Goal: Task Accomplishment & Management: Manage account settings

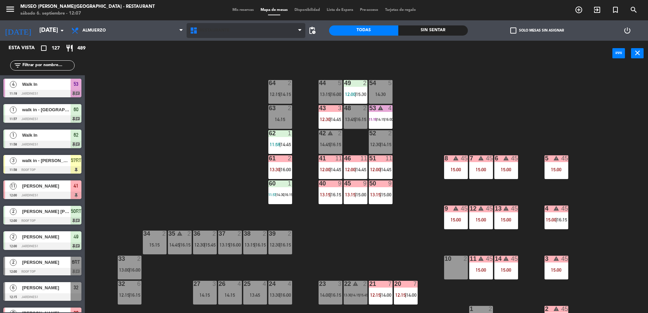
click at [251, 35] on span "Restaurante" at bounding box center [246, 30] width 119 height 15
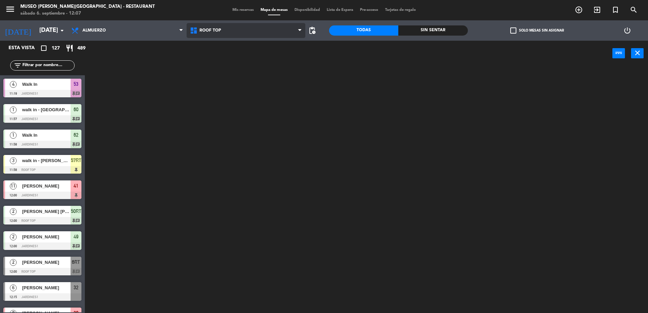
click at [268, 59] on ng-component "menu [GEOGRAPHIC_DATA][PERSON_NAME] - Restaurant [DATE] 6. septiembre - 12:07 M…" at bounding box center [324, 157] width 648 height 315
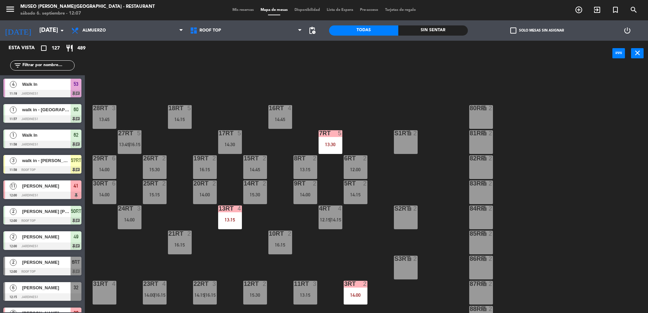
click at [46, 65] on input "text" at bounding box center [48, 65] width 53 height 7
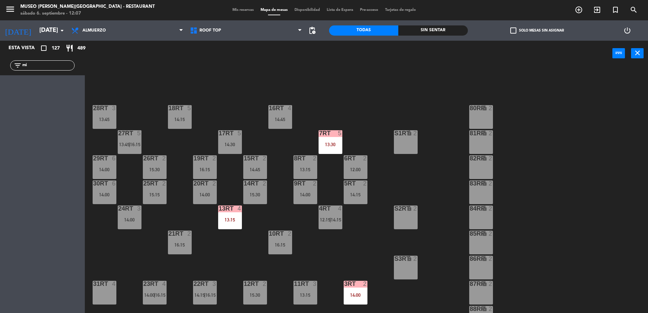
type input "m"
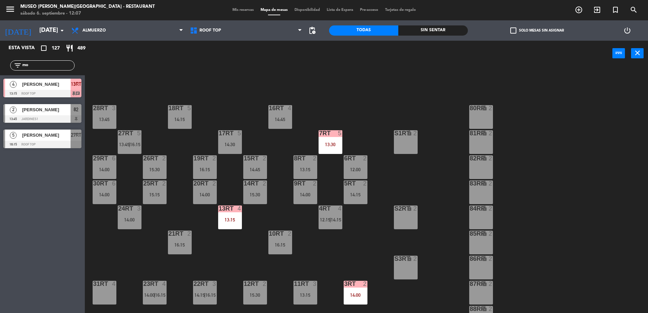
type input "m"
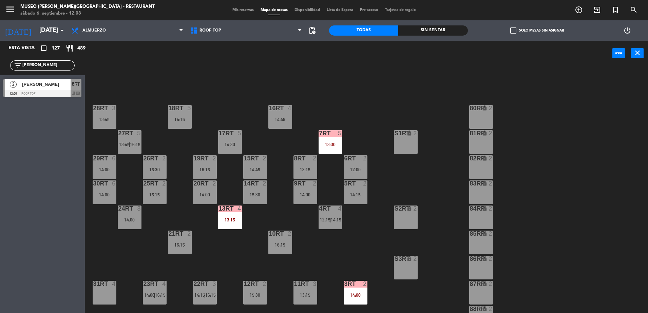
type input "[PERSON_NAME]"
click at [45, 83] on div "2 [PERSON_NAME] 12:00 Roof Top 6RT chat" at bounding box center [42, 87] width 85 height 25
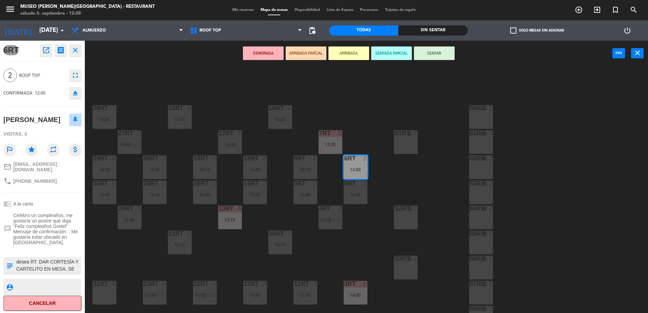
click at [301, 46] on button "ARRIBADA PARCIAL" at bounding box center [306, 53] width 41 height 14
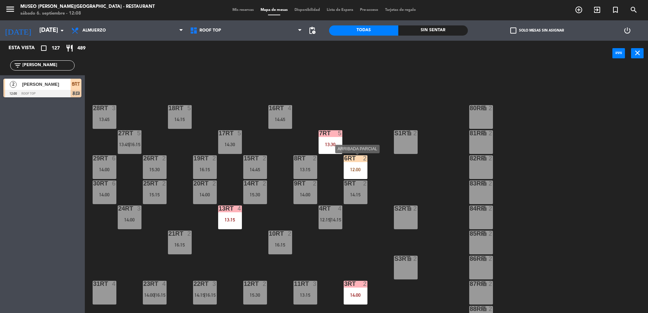
click at [349, 168] on div "12:00" at bounding box center [356, 169] width 24 height 5
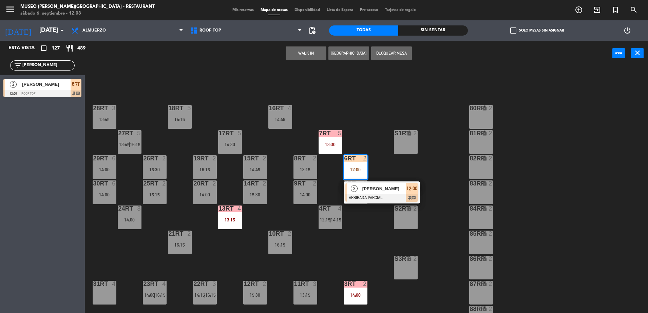
click at [378, 190] on span "[PERSON_NAME]" at bounding box center [383, 188] width 43 height 7
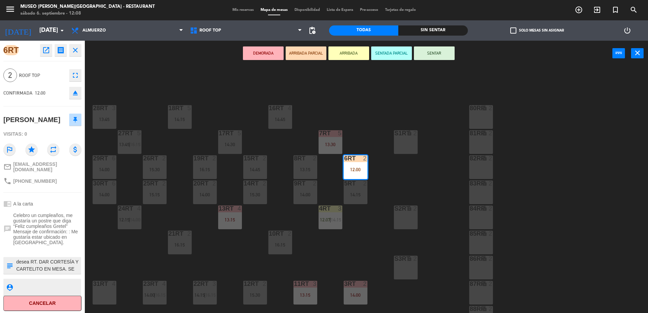
click at [332, 105] on div "18RT 5 14:15 16RT 4 14:45 28RT 3 13:45 80RR lock 2 27RT 5 13:45 | 16:15 7RT 5 1…" at bounding box center [369, 191] width 557 height 247
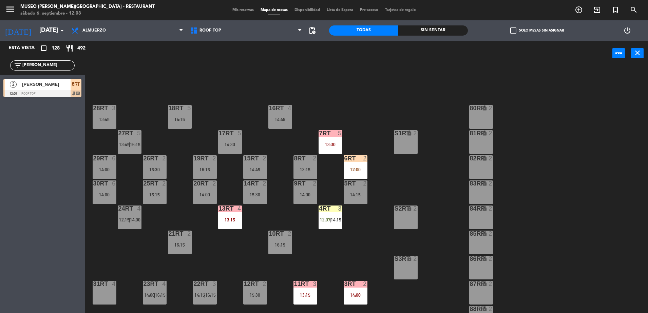
drag, startPoint x: 50, startPoint y: 64, endPoint x: -2, endPoint y: 82, distance: 54.7
click at [0, 82] on html "close × Museo [PERSON_NAME] Café - Restaurant × chrome_reader_mode Listado de R…" at bounding box center [324, 156] width 648 height 313
type input "[PERSON_NAME]"
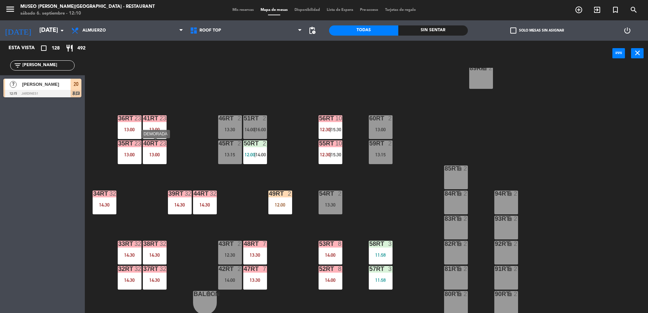
click at [150, 142] on div at bounding box center [154, 143] width 11 height 6
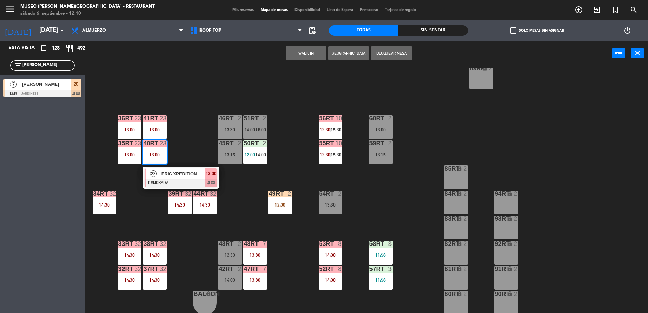
click at [177, 167] on div "23 [PERSON_NAME] XPEDITION DEMORADA 13:00 chat" at bounding box center [181, 178] width 76 height 22
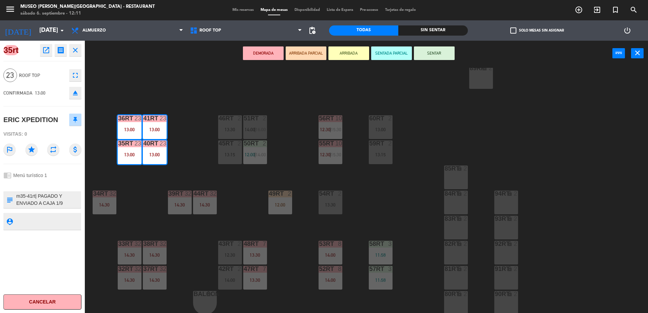
click at [179, 179] on div "18RT 5 14:15 16RT 4 14:45 28RT 3 13:45 80RR lock 2 27RT 5 13:45 | 16:15 7RT 5 1…" at bounding box center [369, 191] width 557 height 247
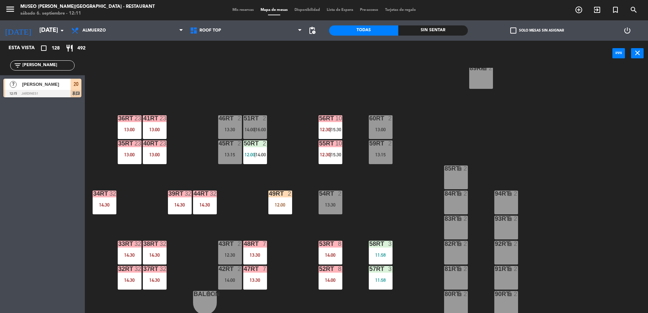
click at [157, 245] on div at bounding box center [154, 244] width 11 height 6
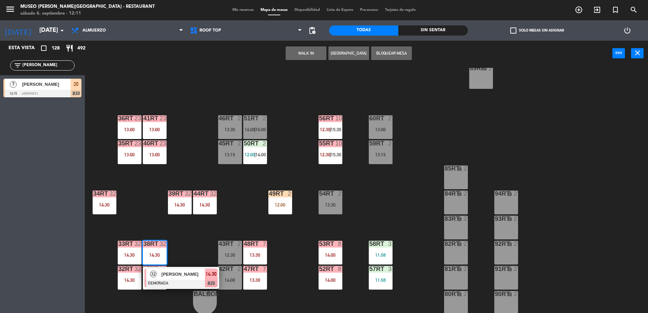
click at [188, 273] on span "[PERSON_NAME]" at bounding box center [182, 274] width 43 height 7
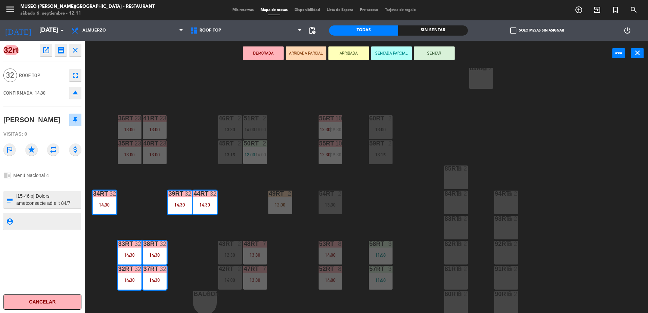
click at [189, 253] on div "18RT 5 14:15 16RT 4 14:45 28RT 3 13:45 80RR lock 2 27RT 5 13:45 | 16:15 7RT 5 1…" at bounding box center [369, 191] width 557 height 247
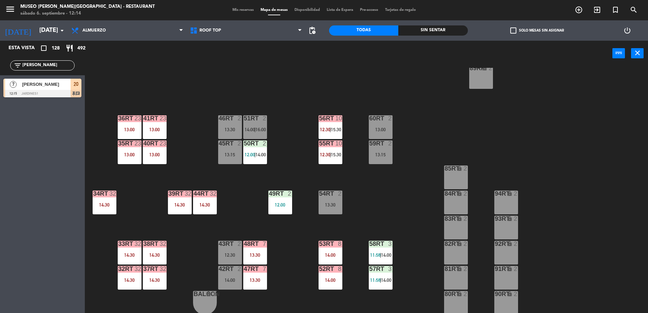
click at [316, 91] on div "18RT 5 14:15 16RT 4 14:45 28RT 3 13:45 80RR lock 2 27RT 5 13:45 | 16:15 7RT 5 1…" at bounding box center [369, 191] width 557 height 247
click at [330, 144] on div at bounding box center [330, 143] width 11 height 6
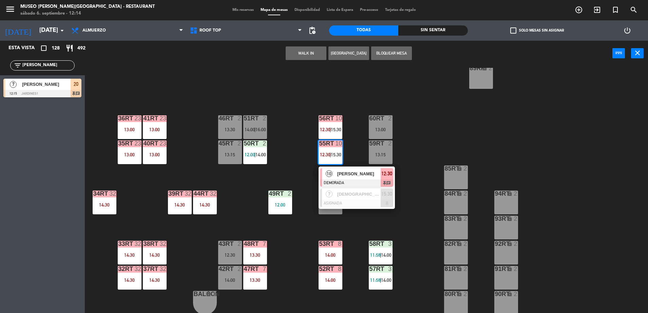
click at [344, 172] on span "[PERSON_NAME]" at bounding box center [358, 173] width 43 height 7
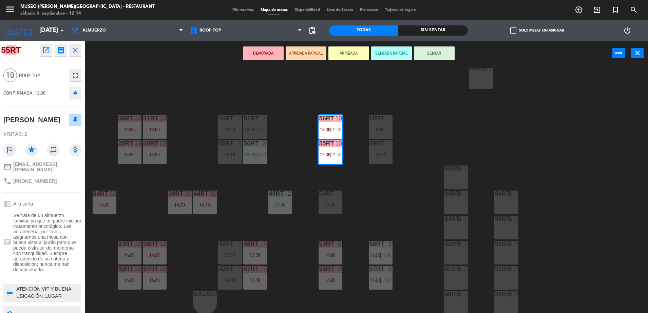
click at [347, 176] on div "18RT 5 14:15 16RT 4 14:45 28RT 3 13:45 80RR lock 2 27RT 5 13:45 | 16:15 7RT 5 1…" at bounding box center [369, 191] width 557 height 247
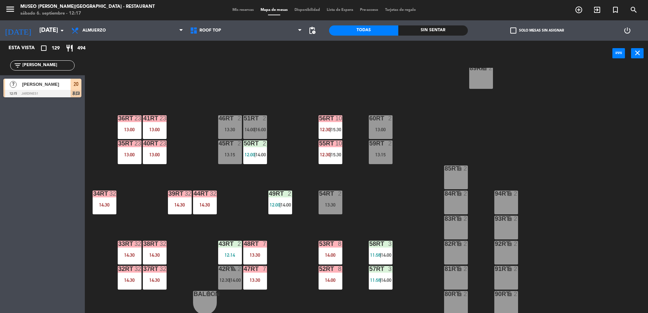
click at [347, 176] on div "18RT 5 14:15 16RT 4 14:45 28RT 3 13:45 80RR lock 2 27RT 5 13:45 | 16:15 7RT 5 1…" at bounding box center [369, 191] width 557 height 247
click at [269, 66] on div "power_input close" at bounding box center [348, 54] width 527 height 26
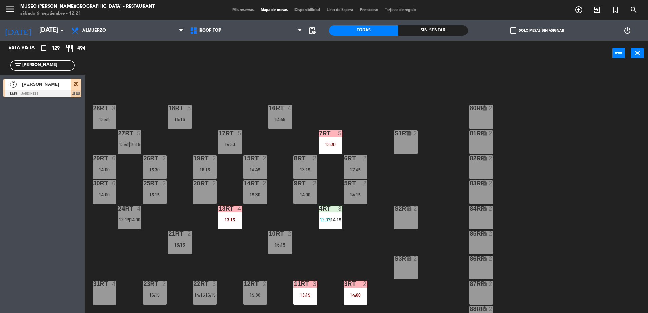
click at [128, 219] on span "12:15" at bounding box center [124, 219] width 11 height 5
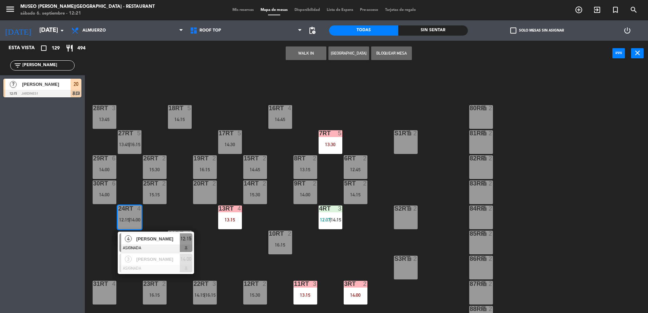
click at [161, 247] on div at bounding box center [155, 248] width 73 height 7
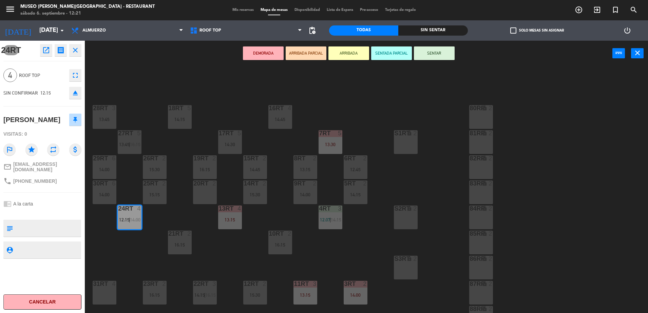
click at [313, 52] on button "ARRIBADA PARCIAL" at bounding box center [306, 53] width 41 height 14
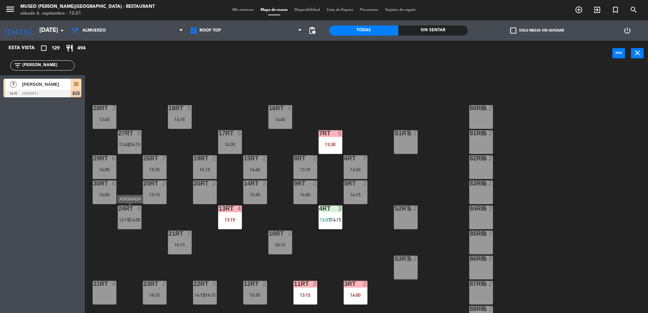
click at [129, 225] on div "24RT 4 12:15 | 14:00" at bounding box center [130, 218] width 24 height 24
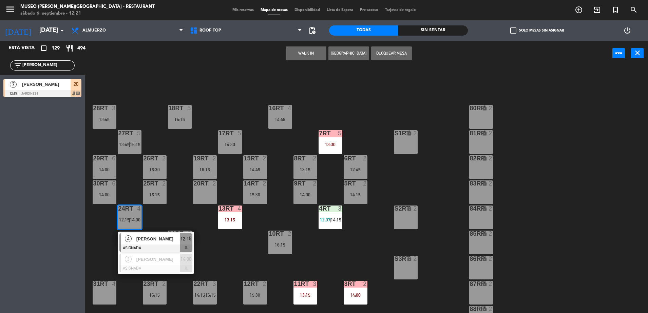
click at [153, 244] on div "[PERSON_NAME]" at bounding box center [158, 238] width 44 height 11
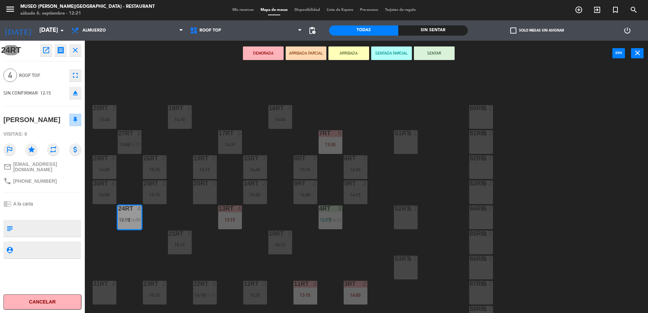
click at [180, 211] on div "18RT 5 14:15 16RT 4 14:45 28RT 3 13:45 80RR lock 2 27RT 5 13:45 | 16:15 7RT 5 1…" at bounding box center [369, 191] width 557 height 247
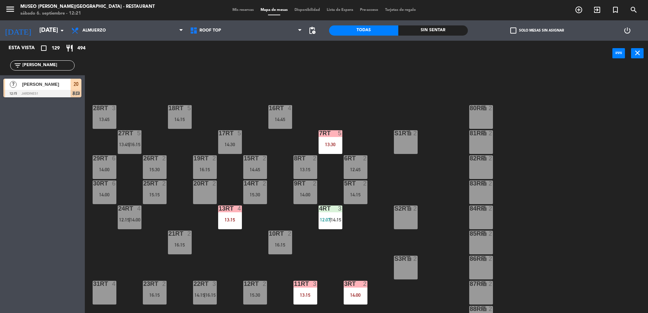
click at [126, 217] on span "12:15" at bounding box center [124, 219] width 11 height 5
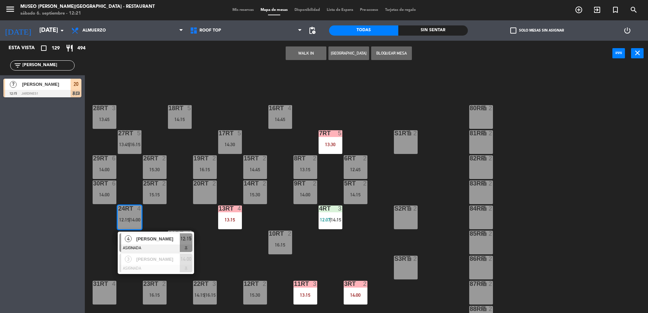
click at [150, 240] on span "[PERSON_NAME]" at bounding box center [157, 238] width 43 height 7
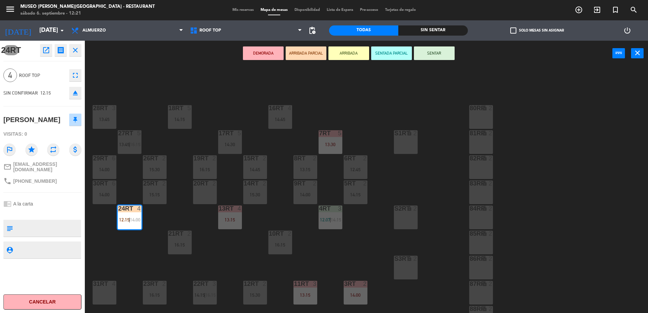
click at [167, 217] on div "18RT 5 14:15 16RT 4 14:45 28RT 3 13:45 80RR lock 2 27RT 5 13:45 | 16:15 7RT 5 1…" at bounding box center [369, 191] width 557 height 247
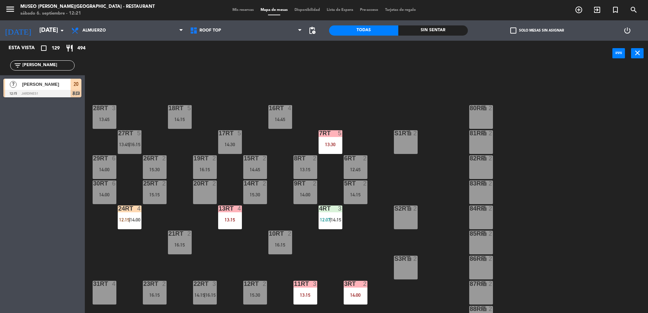
click at [124, 221] on span "12:15" at bounding box center [124, 219] width 11 height 5
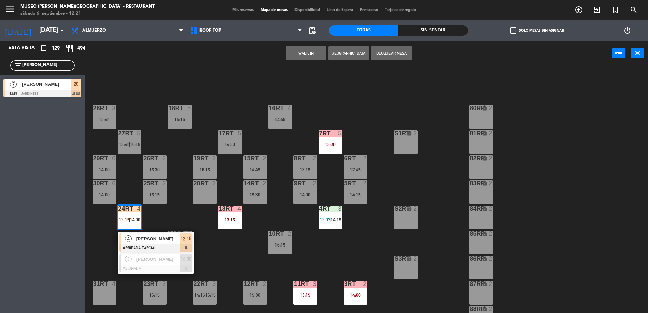
click at [158, 246] on div at bounding box center [155, 248] width 73 height 7
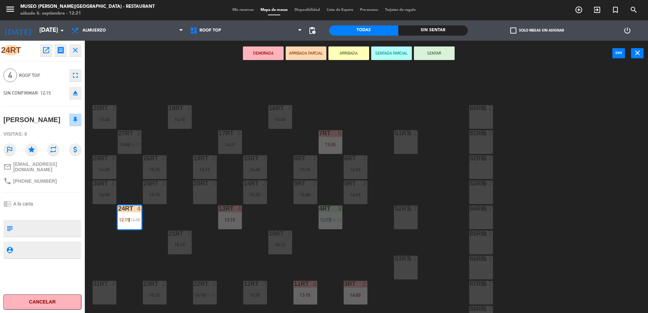
click at [133, 167] on div "18RT 5 14:15 16RT 4 14:45 28RT 3 13:45 80RR lock 2 27RT 5 13:45 | 16:15 7RT 5 1…" at bounding box center [369, 191] width 557 height 247
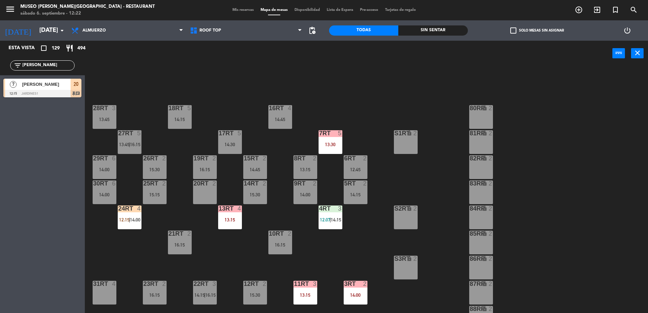
drag, startPoint x: 53, startPoint y: 66, endPoint x: 0, endPoint y: 86, distance: 56.2
click at [0, 86] on html "close × Museo [PERSON_NAME] Café - Restaurant × chrome_reader_mode Listado de R…" at bounding box center [324, 156] width 648 height 313
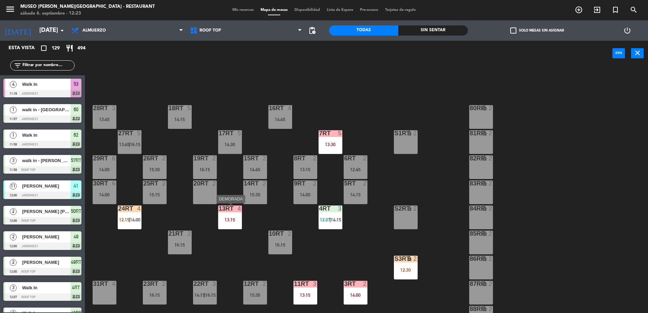
click at [228, 227] on div "13RT 4 13:15" at bounding box center [230, 218] width 24 height 24
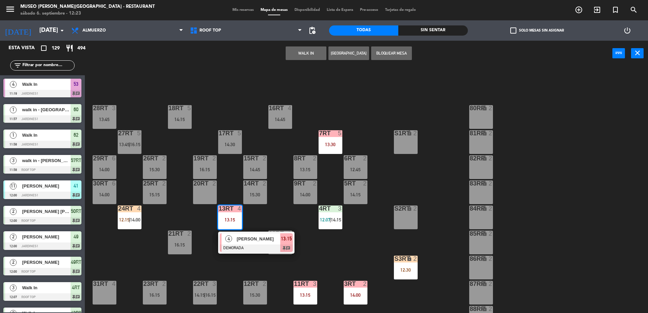
click at [251, 239] on span "[PERSON_NAME]" at bounding box center [258, 238] width 43 height 7
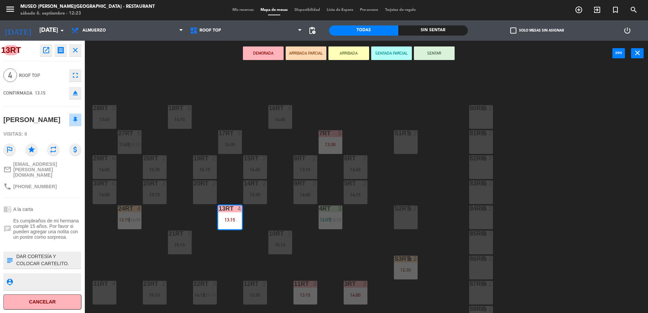
click at [192, 207] on div "18RT 5 14:15 16RT 4 14:45 28RT 3 13:45 80RR lock 2 27RT 5 13:45 | 16:15 7RT 5 1…" at bounding box center [369, 191] width 557 height 247
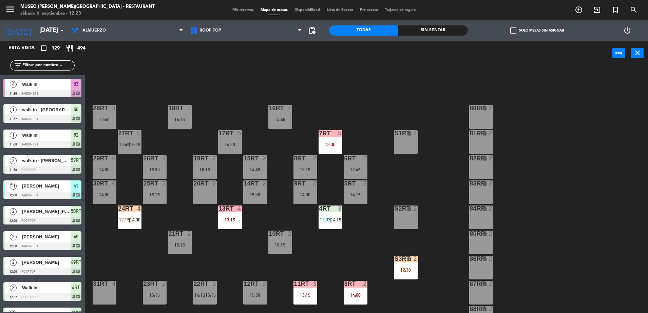
scroll to position [2, 0]
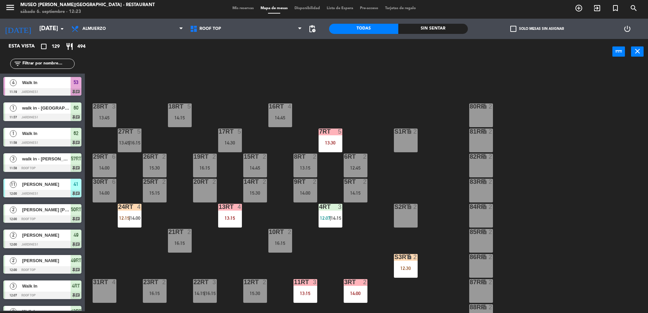
click at [231, 223] on div "13RT 4 13:15" at bounding box center [230, 216] width 24 height 24
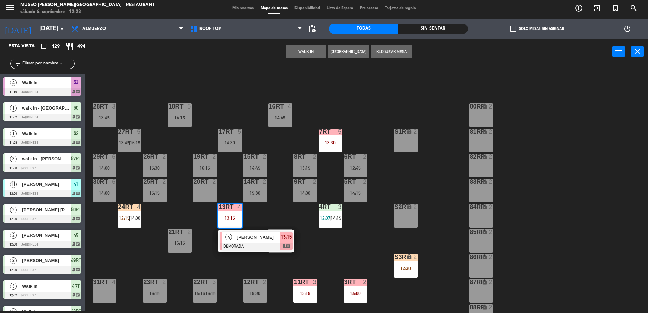
click at [255, 239] on span "[PERSON_NAME]" at bounding box center [258, 237] width 43 height 7
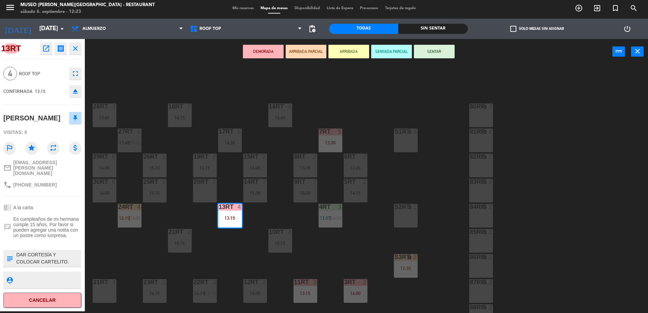
click at [240, 254] on div "18RT 5 14:15 16RT 4 14:45 28RT 3 13:45 80RR lock 2 27RT 5 13:45 | 16:15 7RT 5 1…" at bounding box center [369, 189] width 557 height 247
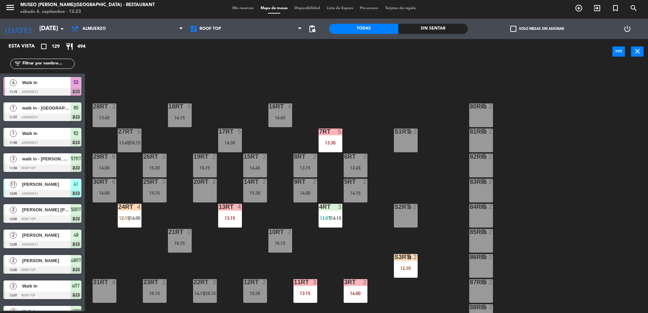
click at [232, 217] on div "13:15" at bounding box center [230, 218] width 24 height 5
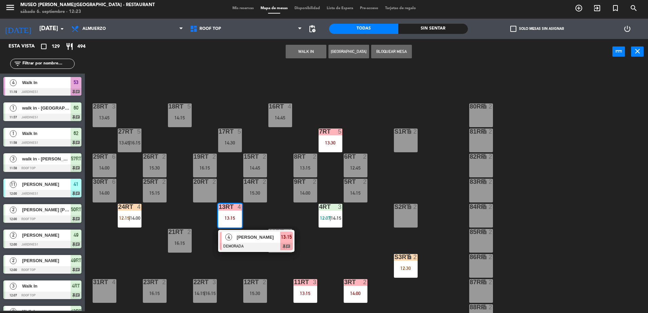
click at [389, 210] on div "S2RT" at bounding box center [394, 207] width 11 height 6
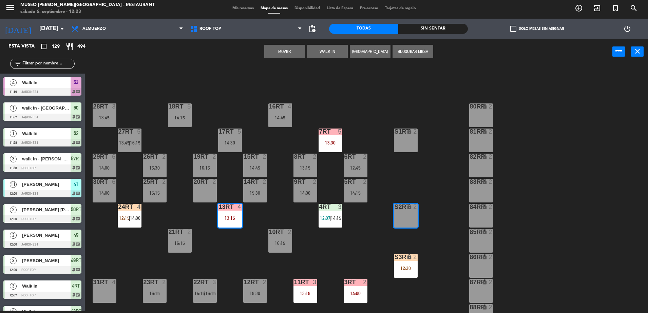
click at [293, 50] on button "Mover" at bounding box center [284, 52] width 41 height 14
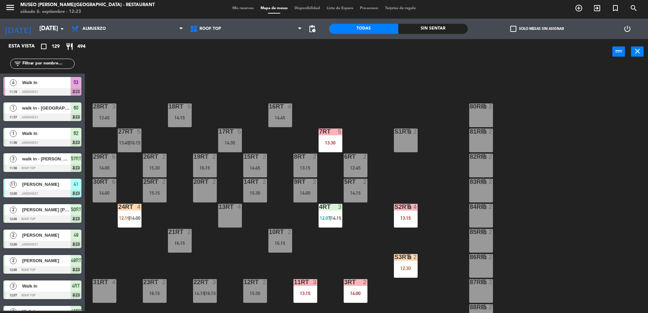
click at [129, 205] on div at bounding box center [129, 207] width 11 height 6
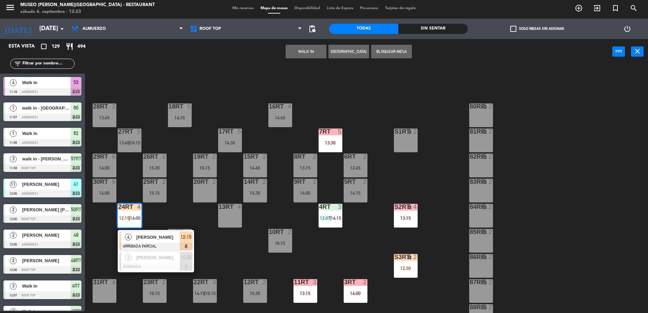
click at [145, 230] on div "4 [PERSON_NAME] ARRIBADA PARCIAL 12:15" at bounding box center [156, 241] width 76 height 22
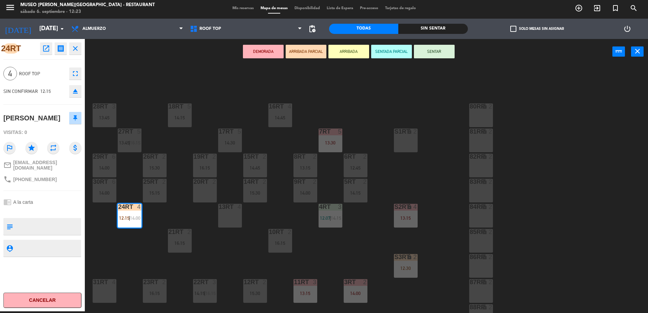
click at [240, 211] on div "13RT 4" at bounding box center [230, 216] width 24 height 24
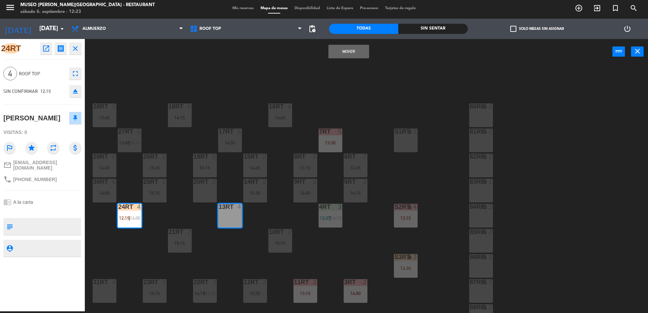
click at [358, 58] on div "Mover power_input close" at bounding box center [348, 52] width 527 height 26
click at [356, 57] on button "Mover" at bounding box center [348, 52] width 41 height 14
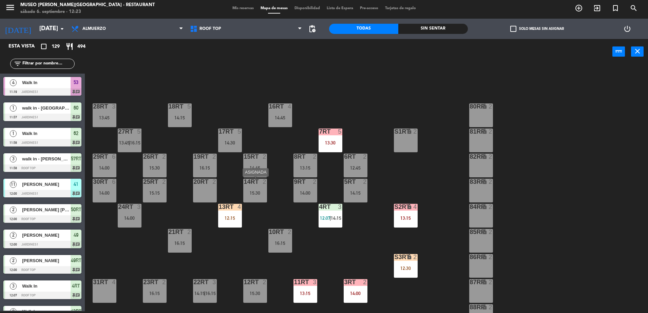
scroll to position [1101, 0]
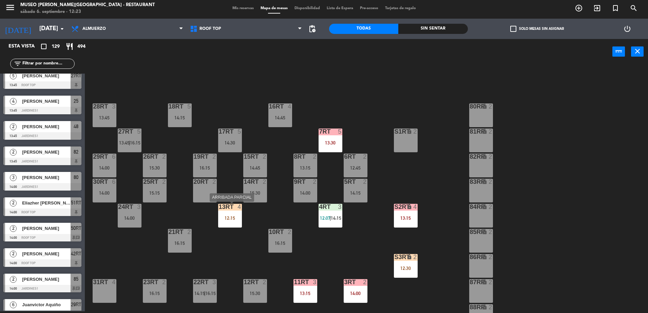
click at [236, 213] on div "13RT 4 12:15" at bounding box center [230, 216] width 24 height 24
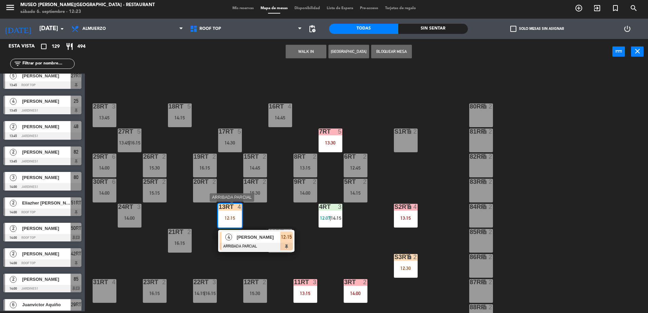
click at [258, 231] on div "4 [PERSON_NAME] ARRIBADA PARCIAL 12:15" at bounding box center [256, 241] width 76 height 22
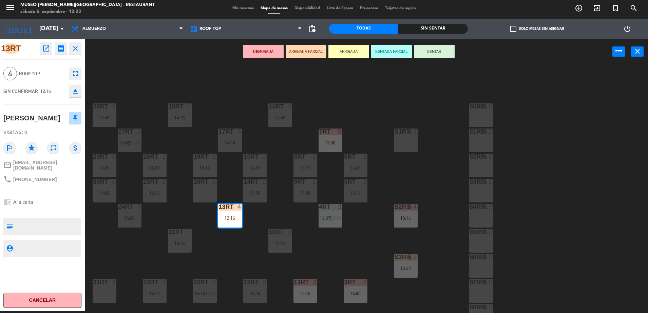
click at [32, 230] on textarea at bounding box center [48, 226] width 65 height 14
type textarea "M13rt CUMPLEAÑOS"
click at [59, 120] on div "[PERSON_NAME]" at bounding box center [42, 118] width 78 height 17
click at [445, 52] on button "SENTAR" at bounding box center [434, 52] width 41 height 14
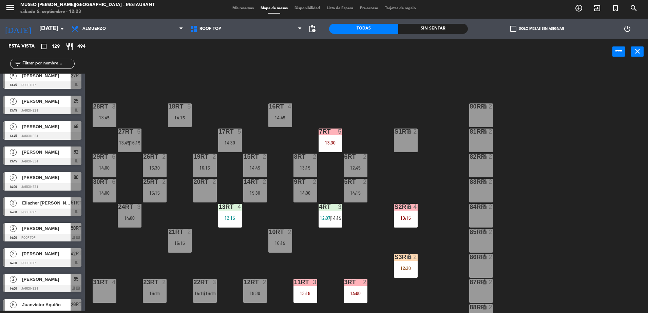
click at [401, 240] on div "18RT 5 14:15 16RT 4 14:45 28RT 3 13:45 80RR lock 2 27RT 5 13:45 | 16:15 7RT 5 1…" at bounding box center [369, 189] width 557 height 247
click at [395, 204] on div "S2RT" at bounding box center [394, 207] width 0 height 6
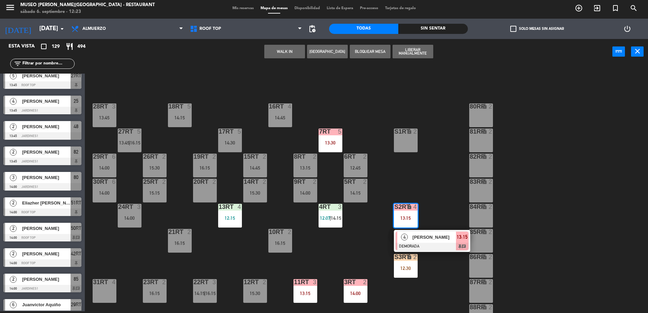
click at [126, 209] on div at bounding box center [129, 207] width 11 height 6
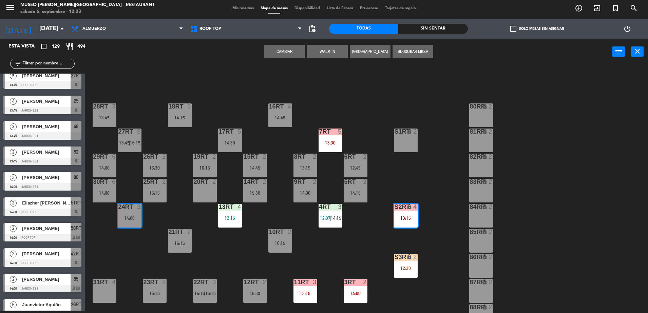
click at [289, 56] on button "Cambiar" at bounding box center [284, 52] width 41 height 14
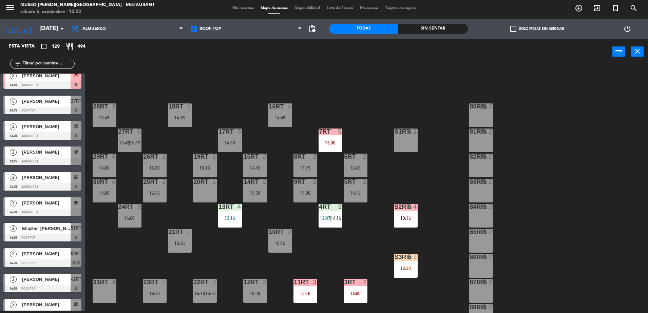
click at [51, 62] on input "text" at bounding box center [48, 63] width 53 height 7
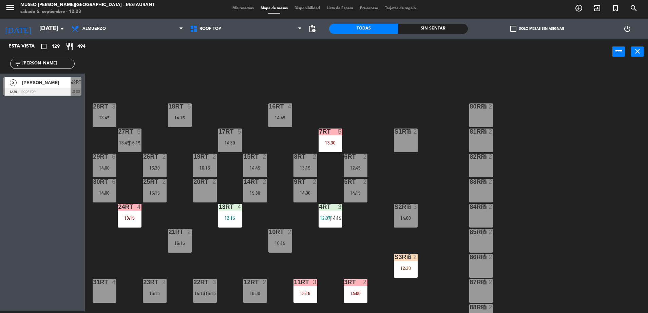
scroll to position [266, 0]
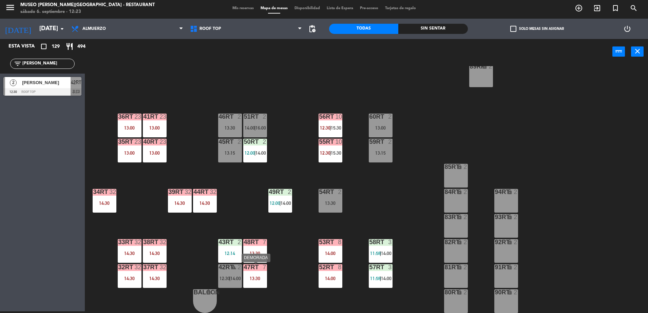
type input "[PERSON_NAME]"
click at [228, 279] on span "12:30" at bounding box center [224, 278] width 11 height 5
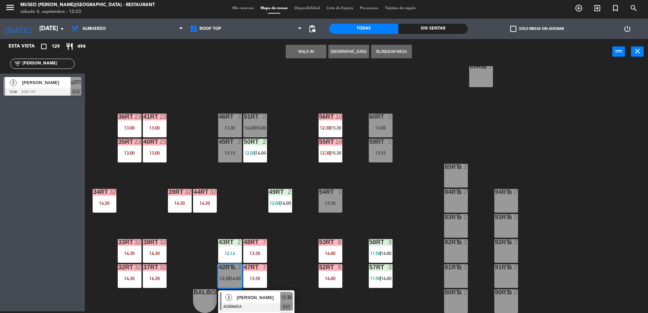
click at [243, 293] on div "[PERSON_NAME]" at bounding box center [258, 297] width 44 height 11
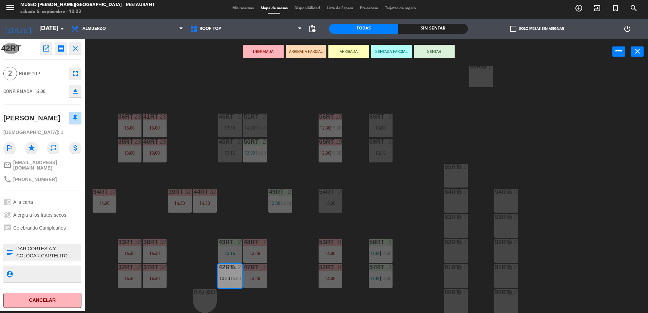
click at [299, 54] on button "ARRIBADA PARCIAL" at bounding box center [306, 52] width 41 height 14
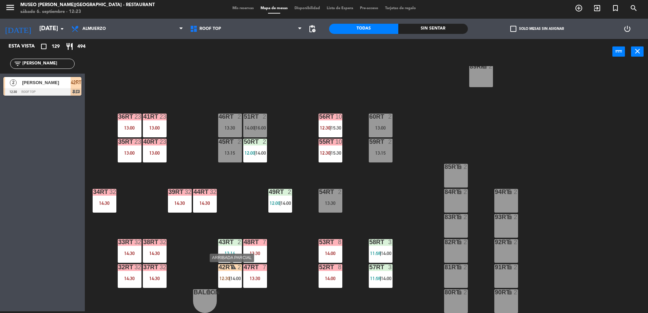
click at [227, 277] on span "12:30" at bounding box center [224, 278] width 11 height 5
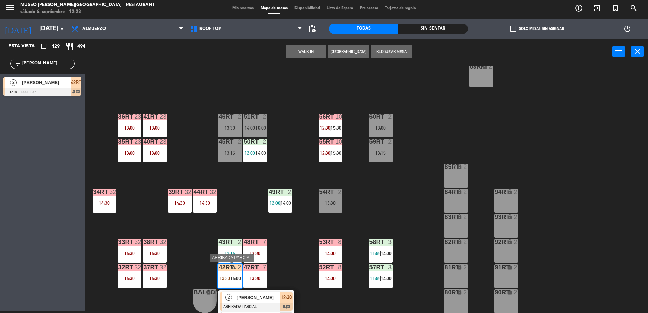
click at [253, 302] on div "[PERSON_NAME]" at bounding box center [258, 297] width 44 height 11
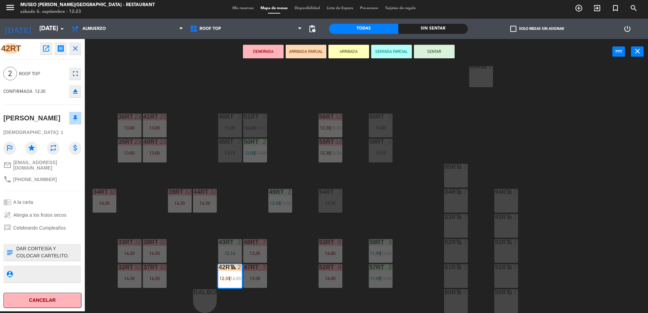
click at [242, 204] on div "18RT 5 14:15 16RT 4 14:45 28RT 3 13:45 80RR lock 2 27RT 5 13:45 | 16:15 7RT 5 1…" at bounding box center [369, 189] width 557 height 247
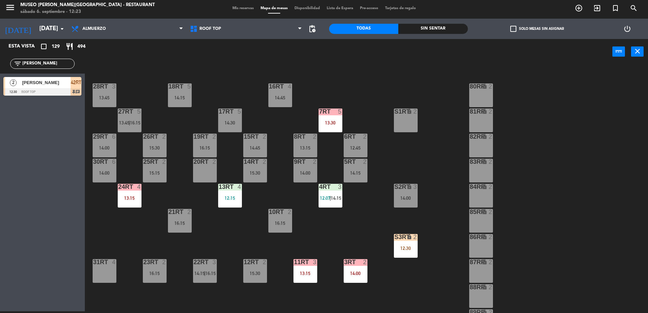
scroll to position [0, 0]
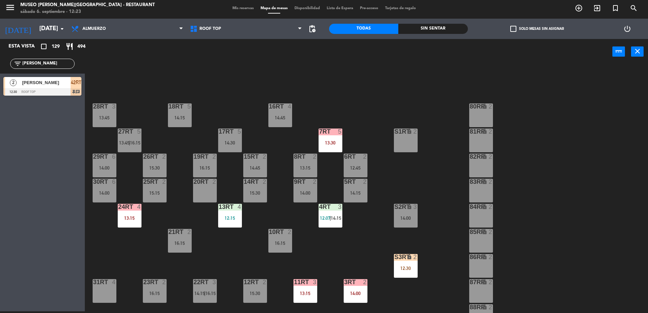
click at [337, 71] on div "18RT 5 14:15 16RT 4 14:45 28RT 3 13:45 80RR lock 2 27RT 5 13:45 | 16:15 7RT 5 1…" at bounding box center [369, 189] width 557 height 247
click at [124, 217] on div "13:15" at bounding box center [130, 218] width 24 height 5
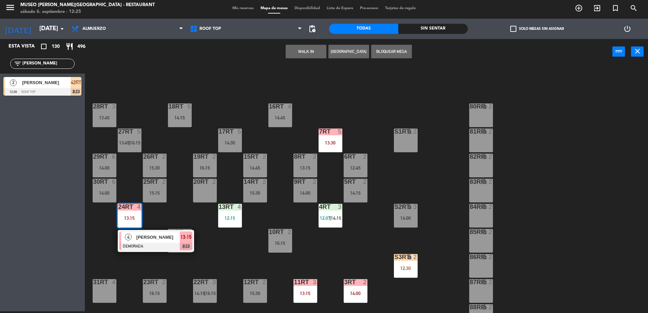
click at [159, 239] on span "[PERSON_NAME]" at bounding box center [157, 237] width 43 height 7
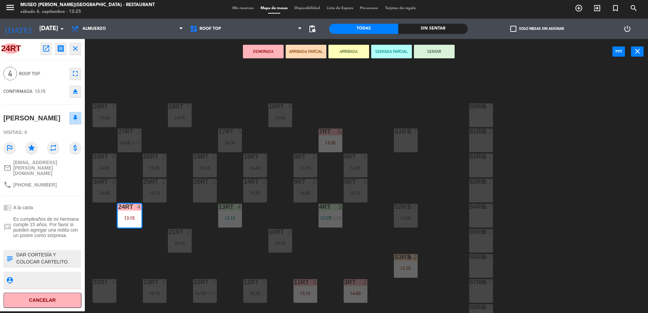
click at [300, 46] on button "ARRIBADA PARCIAL" at bounding box center [306, 52] width 41 height 14
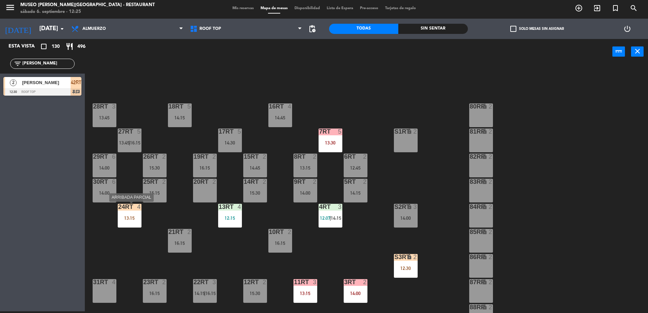
click at [131, 217] on div "13:15" at bounding box center [130, 218] width 24 height 5
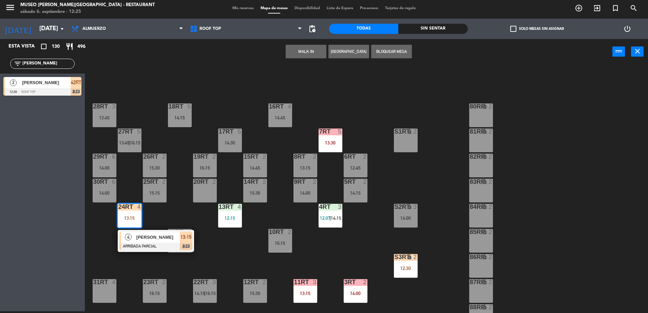
click at [156, 243] on div at bounding box center [155, 246] width 73 height 7
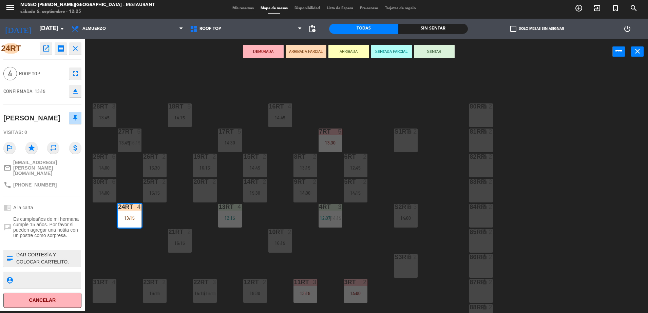
click at [134, 246] on div "18RT 5 14:15 16RT 4 14:45 28RT 3 13:45 80RR lock 2 27RT 5 13:45 | 16:15 7RT 5 1…" at bounding box center [369, 189] width 557 height 247
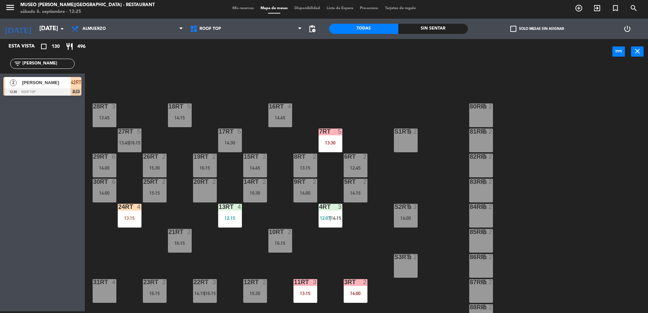
click at [320, 123] on div "18RT 5 14:15 16RT 4 14:45 28RT 3 13:45 80RR lock 2 27RT 5 13:45 | 16:15 7RT 5 1…" at bounding box center [369, 189] width 557 height 247
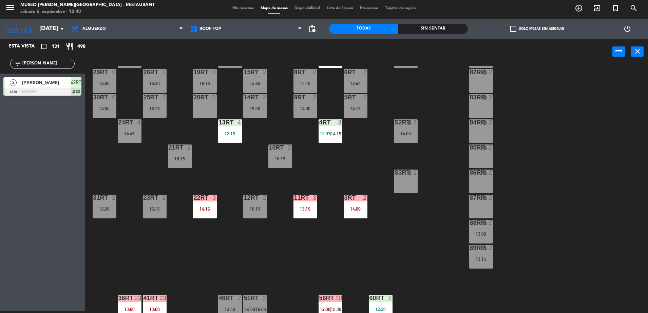
scroll to position [81, 0]
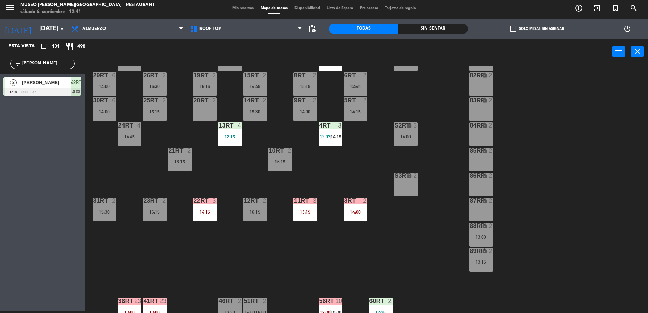
click at [401, 110] on div "18RT 5 14:15 16RT 4 13:15 28RT 3 13:45 80RR lock 2 27RT 5 13:45 | 16:15 7RT 5 1…" at bounding box center [369, 189] width 557 height 247
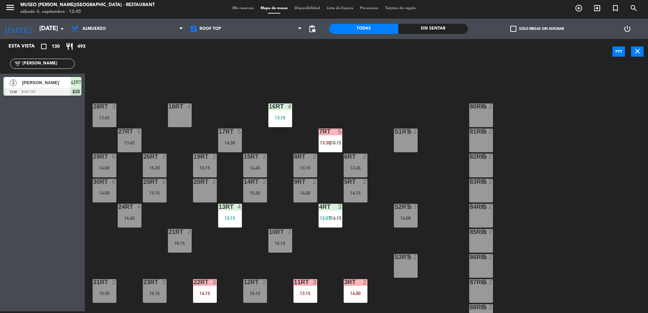
click at [50, 66] on input "[PERSON_NAME]" at bounding box center [48, 63] width 53 height 7
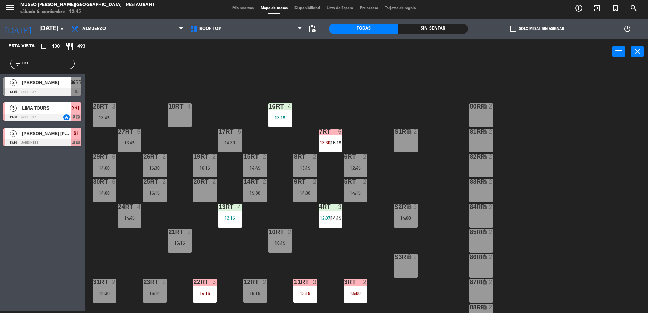
type input "urs"
click at [63, 88] on div "[PERSON_NAME]" at bounding box center [45, 82] width 49 height 11
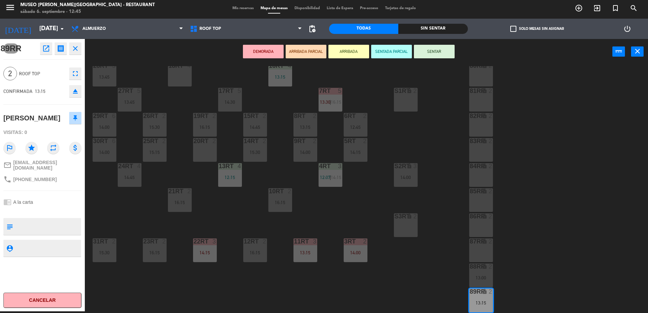
scroll to position [31, 0]
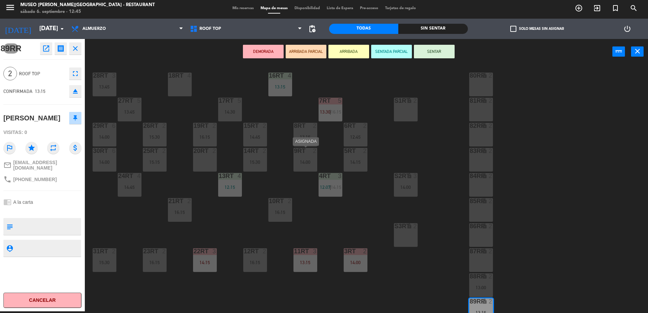
click at [307, 163] on div "14:00" at bounding box center [305, 162] width 24 height 5
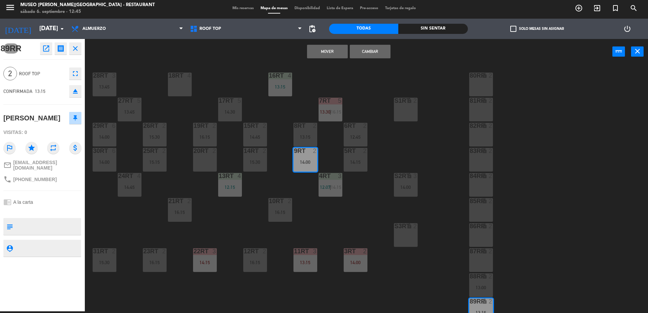
click at [335, 50] on button "Mover" at bounding box center [327, 52] width 41 height 14
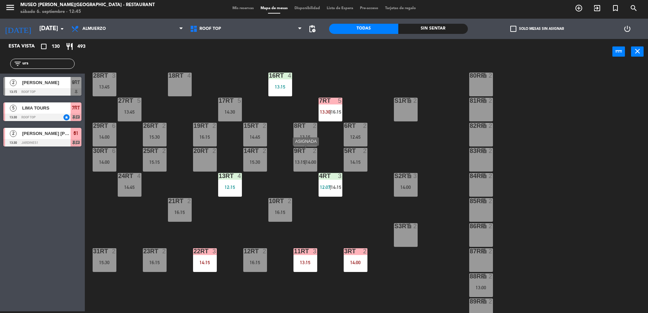
click at [307, 161] on body "close × Museo [PERSON_NAME] Café - Restaurant × chrome_reader_mode Listado de R…" at bounding box center [324, 156] width 648 height 313
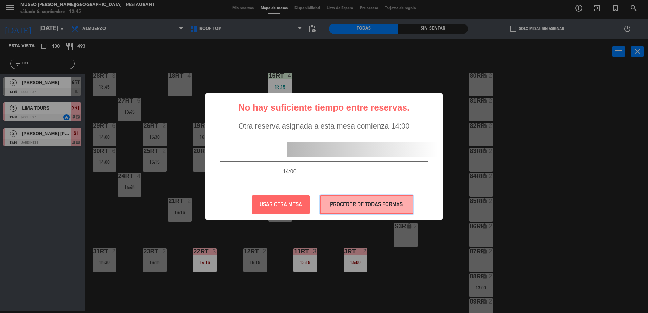
click at [342, 203] on button "PROCEDER DE TODAS FORMAS" at bounding box center [366, 204] width 93 height 19
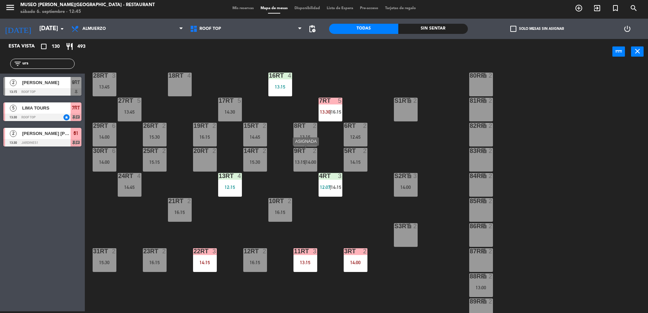
click at [315, 164] on span "14:00" at bounding box center [311, 161] width 11 height 5
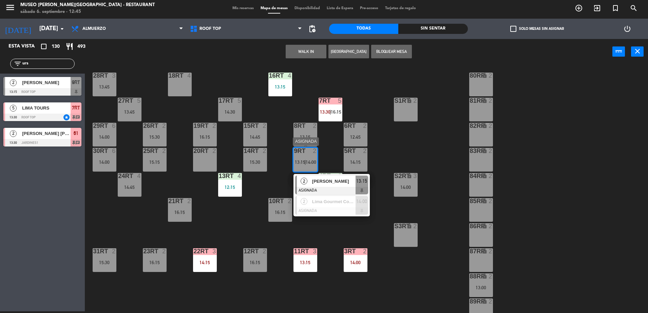
click at [322, 178] on span "[PERSON_NAME]" at bounding box center [333, 181] width 43 height 7
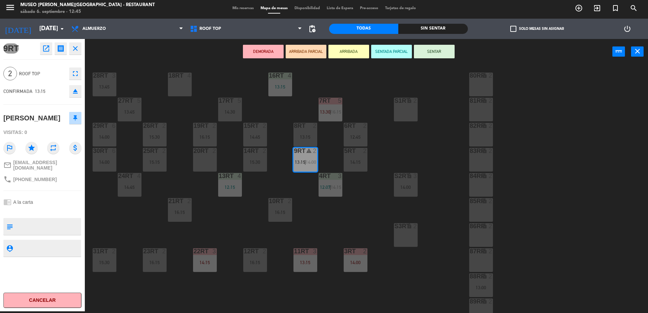
click at [69, 225] on textarea at bounding box center [48, 226] width 65 height 14
click at [61, 219] on textarea at bounding box center [48, 226] width 65 height 14
type textarea "aniversario"
click at [53, 209] on div at bounding box center [42, 211] width 78 height 5
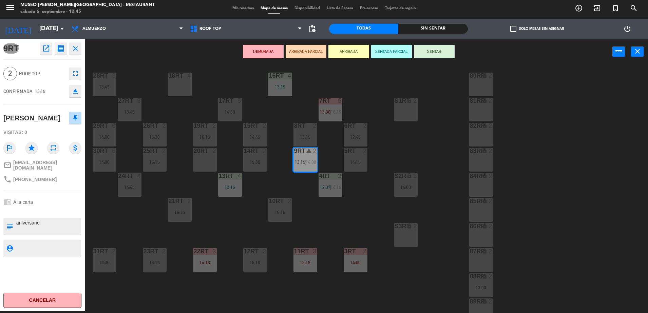
click at [297, 54] on button "ARRIBADA PARCIAL" at bounding box center [306, 52] width 41 height 14
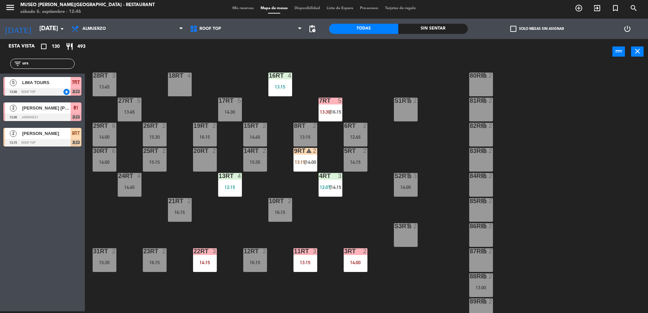
click at [62, 63] on input "urs" at bounding box center [48, 63] width 53 height 7
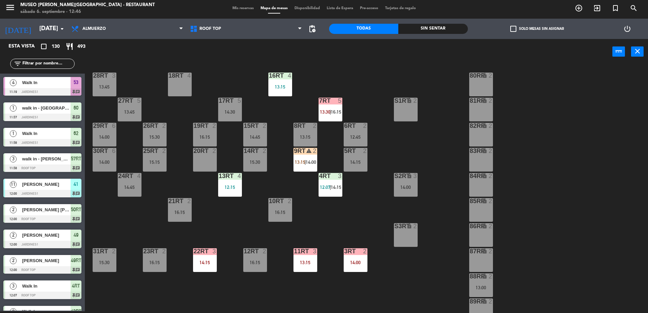
scroll to position [266, 0]
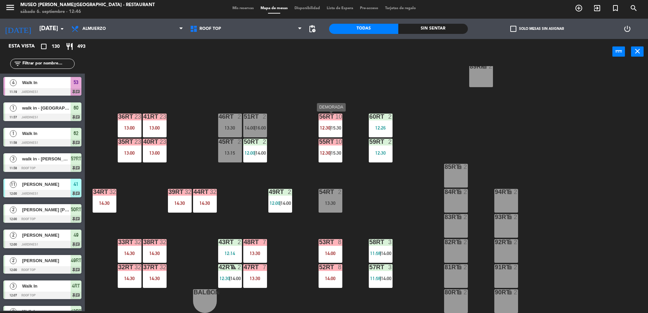
click at [339, 129] on span "15:30" at bounding box center [336, 127] width 11 height 5
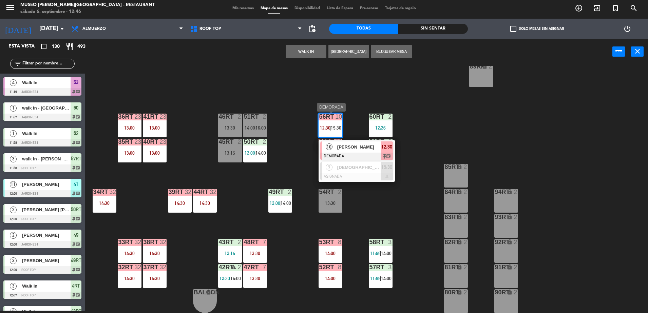
click at [351, 148] on span "[PERSON_NAME]" at bounding box center [358, 146] width 43 height 7
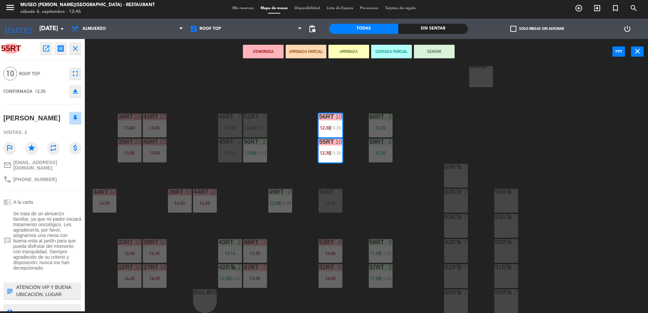
scroll to position [26, 0]
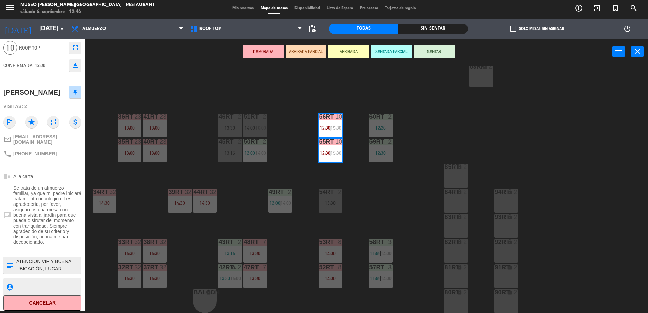
click at [18, 259] on textarea at bounding box center [48, 265] width 65 height 14
type textarea "3 de 10 llegaron 13:46 ATENCIÓN VIP Y BUENA UBICACIÓN, LUGAR TRANQUILO Y CÓMODO…"
click at [58, 170] on div "chrome_reader_mode A la carta" at bounding box center [42, 176] width 78 height 13
click at [73, 178] on div "chrome_reader_mode A la carta" at bounding box center [42, 176] width 78 height 13
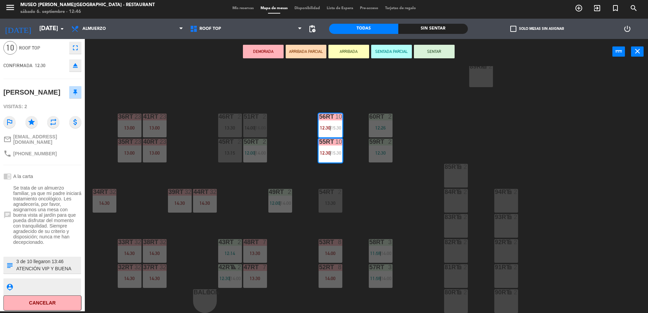
click at [73, 178] on div "chrome_reader_mode A la carta" at bounding box center [42, 176] width 78 height 13
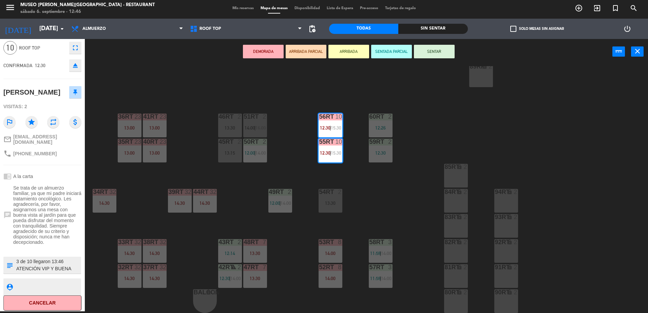
click at [319, 52] on button "ARRIBADA PARCIAL" at bounding box center [306, 52] width 41 height 14
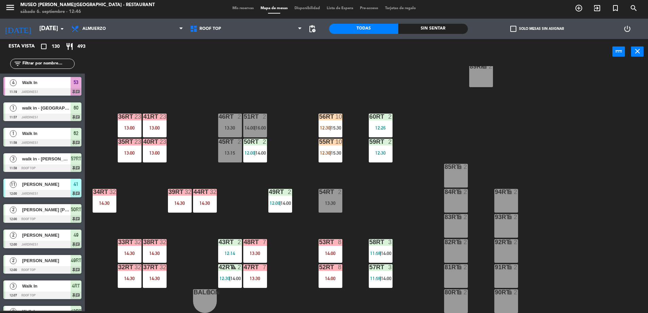
scroll to position [2, 0]
click at [333, 136] on div "56RT 10 12:30 | 15:30" at bounding box center [330, 126] width 24 height 24
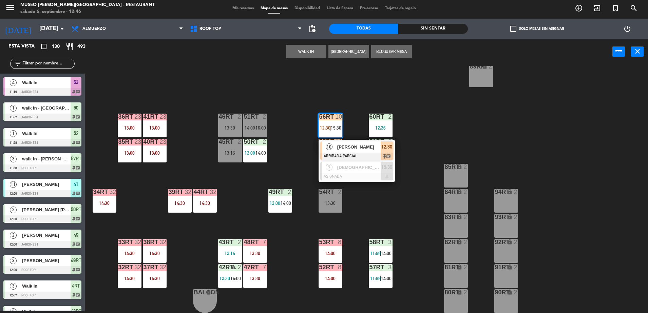
click at [344, 150] on span "[PERSON_NAME]" at bounding box center [358, 146] width 43 height 7
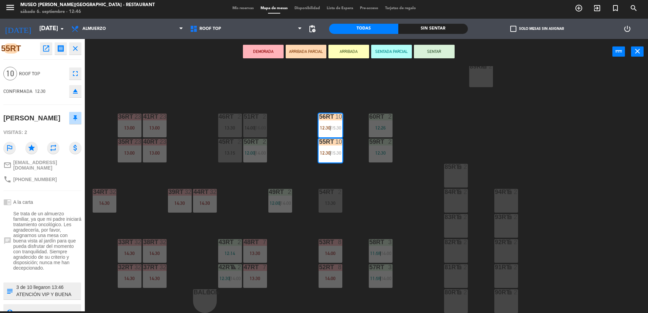
click at [350, 126] on div "18RT 4 16RT 4 13:15 28RT 3 13:45 80RR lock 2 27RT 5 13:45 7RT 5 13:30 | 16:15 S…" at bounding box center [369, 189] width 557 height 247
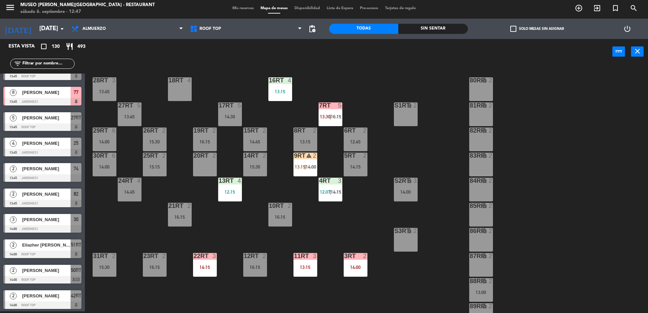
scroll to position [266, 0]
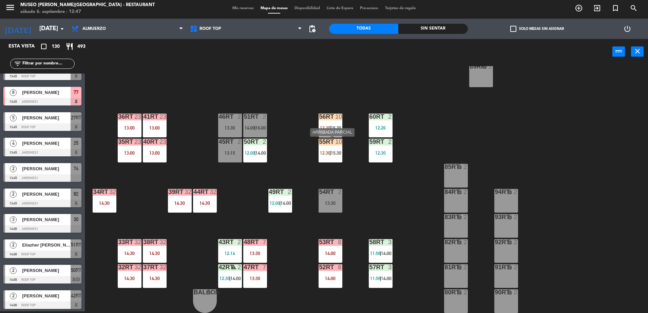
click at [329, 159] on div "55RT 10 12:30 | 15:30" at bounding box center [330, 151] width 24 height 24
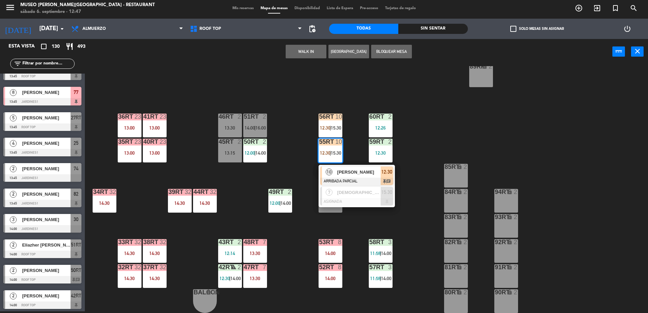
click at [345, 178] on div at bounding box center [356, 181] width 73 height 7
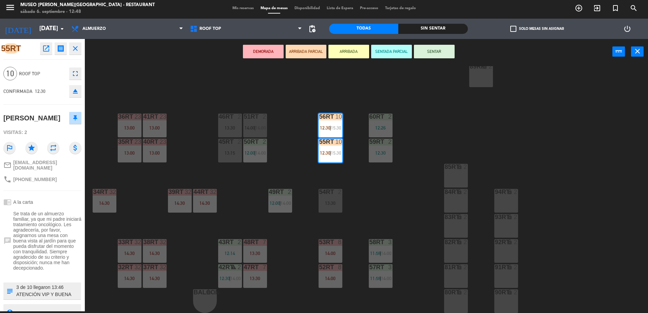
click at [375, 210] on div "18RT 4 16RT 4 13:15 28RT 3 13:45 80RR lock 2 27RT 5 13:45 7RT 5 13:30 | 16:15 S…" at bounding box center [369, 189] width 557 height 247
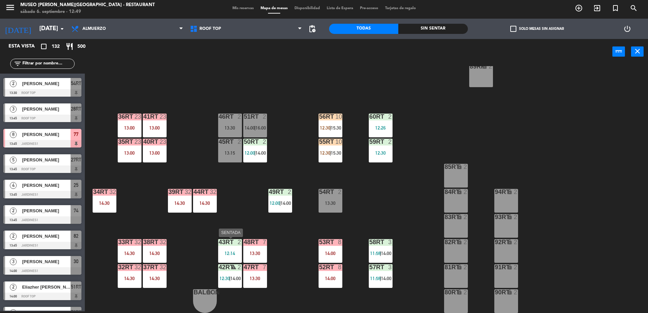
click at [237, 255] on div "12:14" at bounding box center [230, 253] width 24 height 5
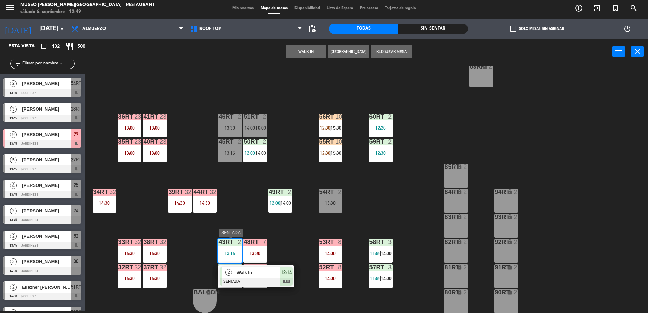
click at [256, 281] on div at bounding box center [256, 281] width 73 height 7
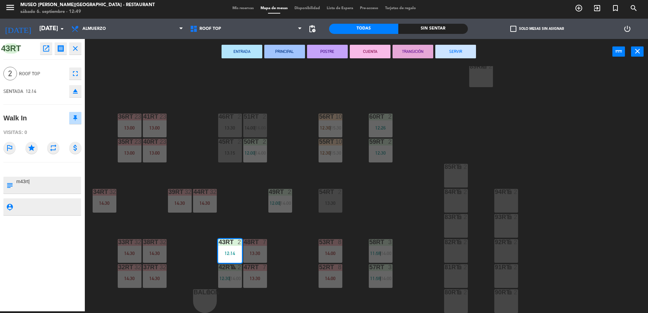
click at [425, 51] on button "TRANSICIÓN" at bounding box center [412, 52] width 41 height 14
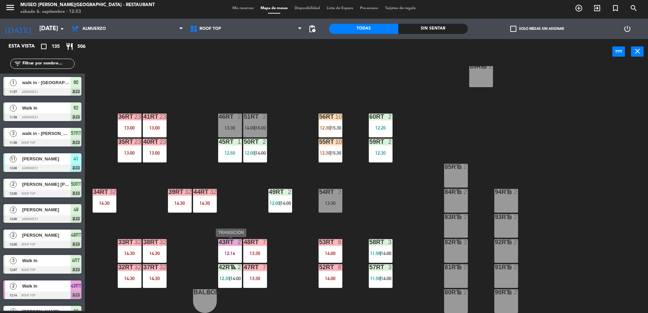
click at [234, 244] on div at bounding box center [229, 242] width 11 height 6
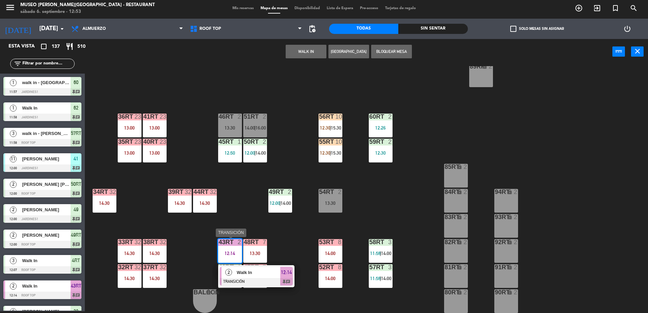
click at [249, 268] on div "Walk In" at bounding box center [258, 272] width 44 height 11
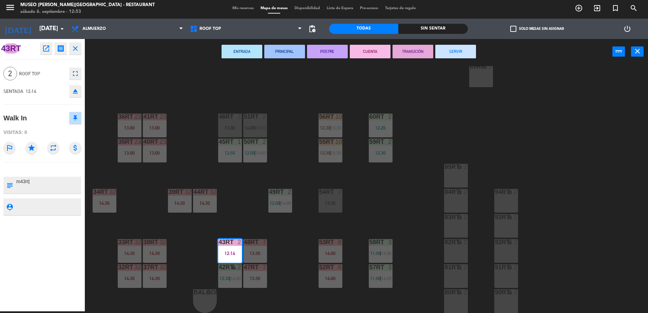
click at [284, 237] on div "18RT 4 16RT 4 13:15 28RT 3 13:45 80RR lock 2 27RT 5 13:45 7RT 5 13:30 | 16:15 S…" at bounding box center [369, 189] width 557 height 247
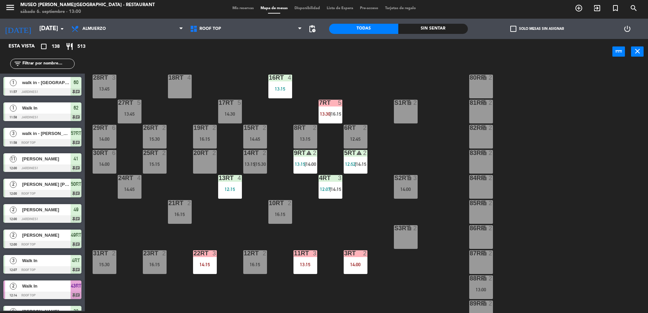
scroll to position [0, 0]
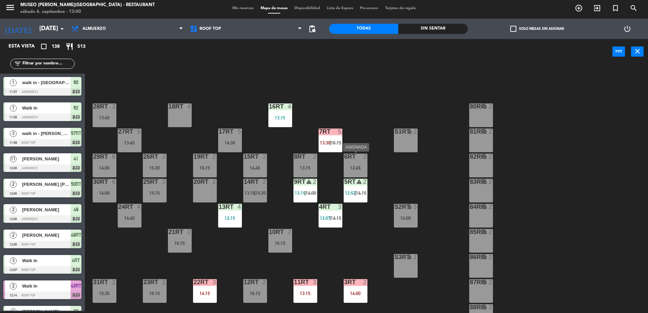
click at [354, 162] on div "6RT 2 12:45" at bounding box center [356, 166] width 24 height 24
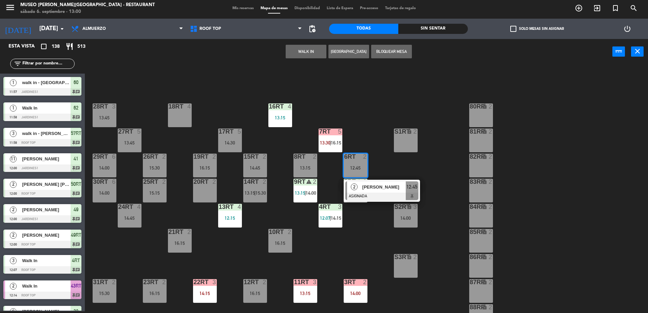
click at [375, 194] on div at bounding box center [381, 196] width 73 height 7
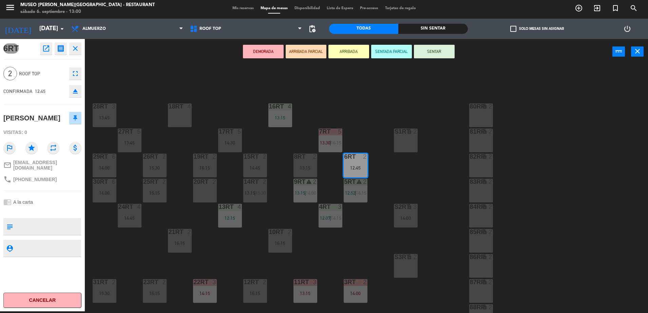
click at [52, 223] on textarea at bounding box center [48, 226] width 65 height 14
click at [52, 209] on div at bounding box center [42, 211] width 78 height 5
drag, startPoint x: 57, startPoint y: 220, endPoint x: -2, endPoint y: 226, distance: 59.0
click at [0, 226] on html "close × Museo [PERSON_NAME] Café - Restaurant × chrome_reader_mode Listado de R…" at bounding box center [324, 156] width 648 height 313
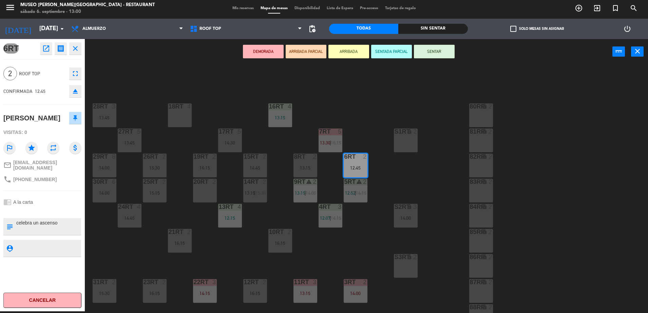
type textarea "celebra un ascenso"
click at [61, 191] on div "6RT open_in_new receipt 12:45 PM [DATE] 2 personas [PERSON_NAME] 6RT EXPERIENCE…" at bounding box center [42, 175] width 85 height 272
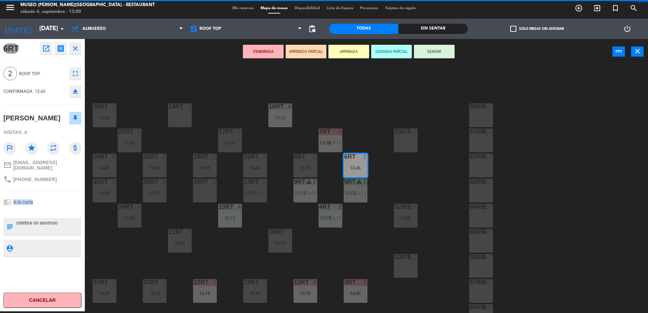
click at [61, 191] on div "6RT open_in_new receipt 12:45 PM [DATE] 2 personas [PERSON_NAME] 6RT EXPERIENCE…" at bounding box center [42, 175] width 85 height 272
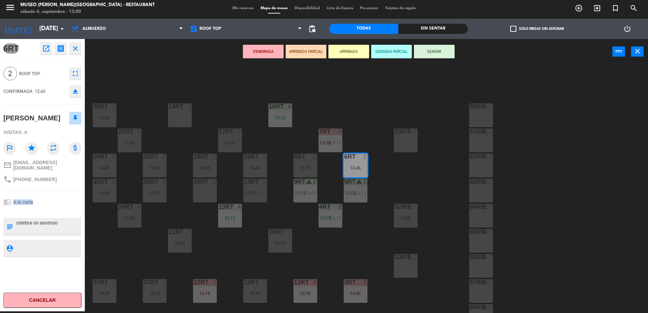
click at [311, 48] on button "ARRIBADA PARCIAL" at bounding box center [306, 52] width 41 height 14
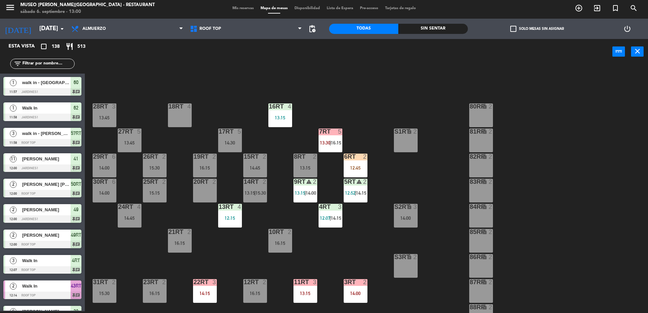
scroll to position [2, 0]
click at [361, 158] on div "2" at bounding box center [366, 157] width 11 height 6
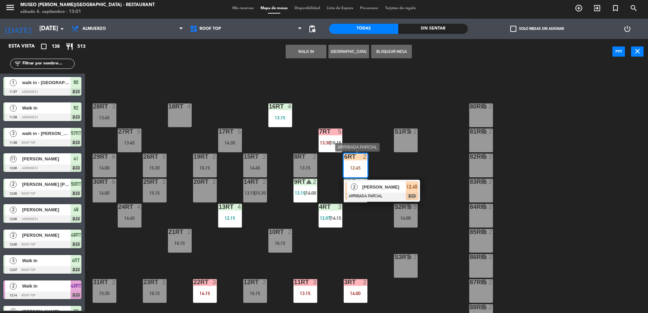
click at [380, 196] on div at bounding box center [381, 196] width 73 height 7
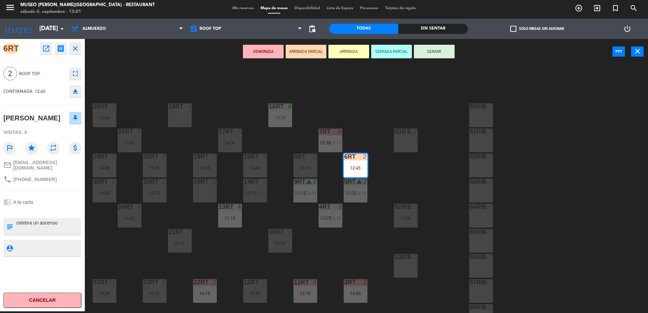
click at [378, 183] on div "18RT 4 16RT 4 13:15 28RT 3 13:45 80RR lock 2 27RT 5 13:45 7RT 5 13:30 | 16:15 S…" at bounding box center [369, 189] width 557 height 247
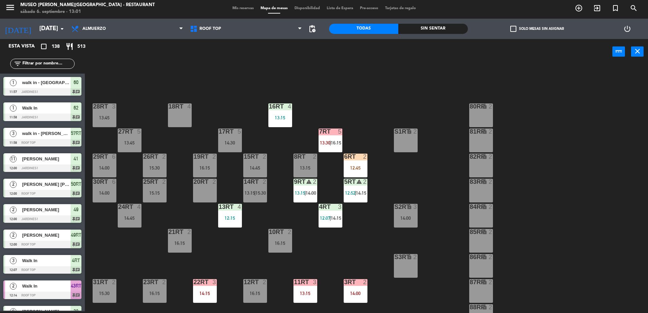
scroll to position [1206, 0]
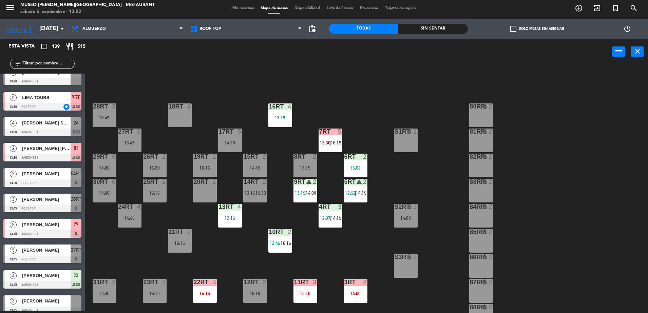
click at [52, 61] on input "text" at bounding box center [48, 63] width 53 height 7
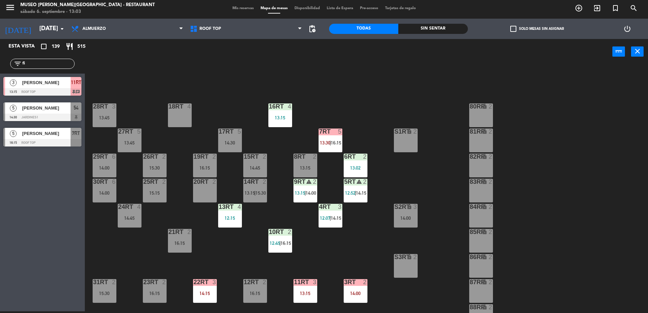
scroll to position [0, 0]
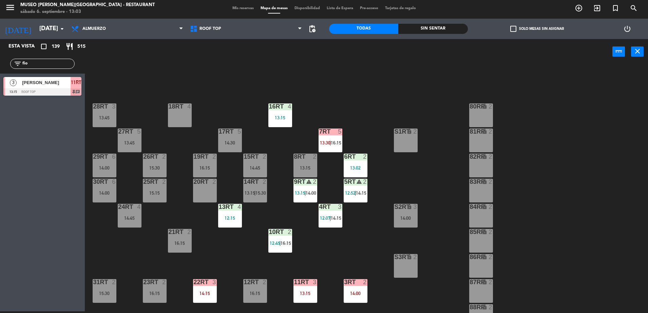
type input "fio"
click at [62, 85] on span "[PERSON_NAME]" at bounding box center [46, 82] width 48 height 7
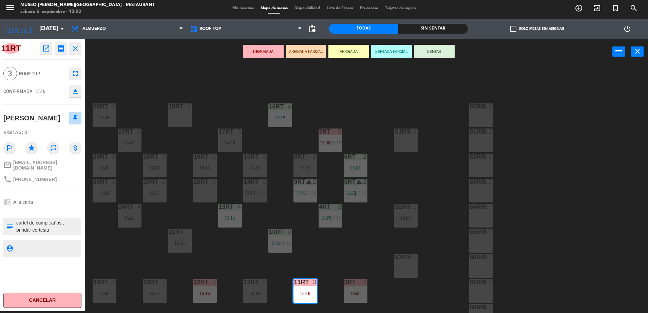
click at [305, 45] on button "ARRIBADA PARCIAL" at bounding box center [306, 52] width 41 height 14
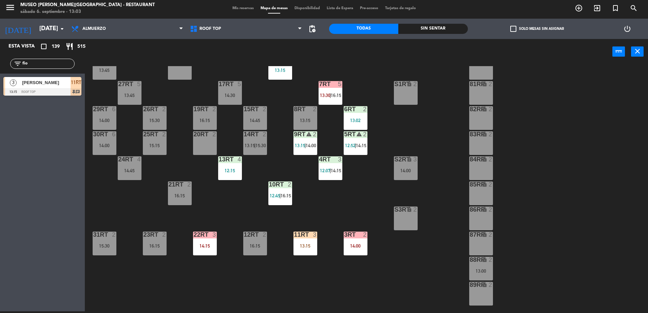
scroll to position [51, 0]
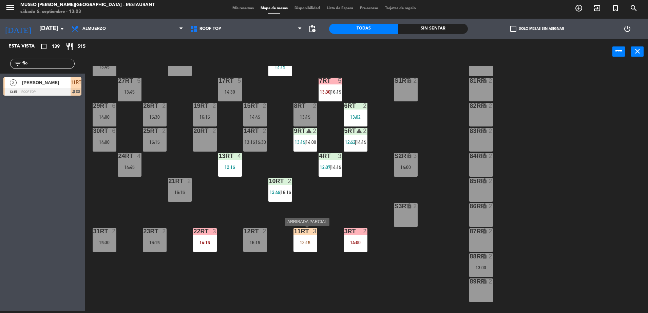
click at [311, 234] on div "3" at bounding box center [316, 231] width 11 height 6
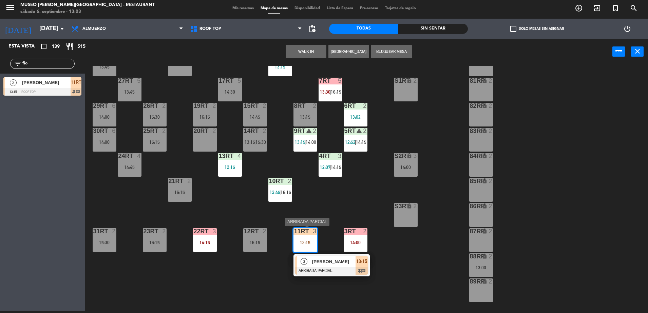
click at [329, 263] on span "[PERSON_NAME]" at bounding box center [333, 261] width 43 height 7
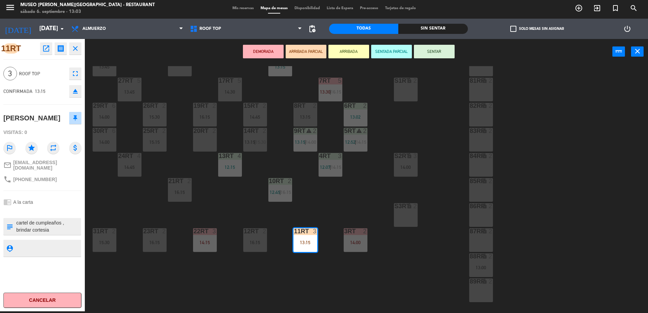
click at [335, 217] on div "18RT 4 16RT 4 13:15 28RT 3 13:45 80RR lock 2 27RT 5 13:45 7RT 5 13:30 | 16:15 S…" at bounding box center [369, 189] width 557 height 247
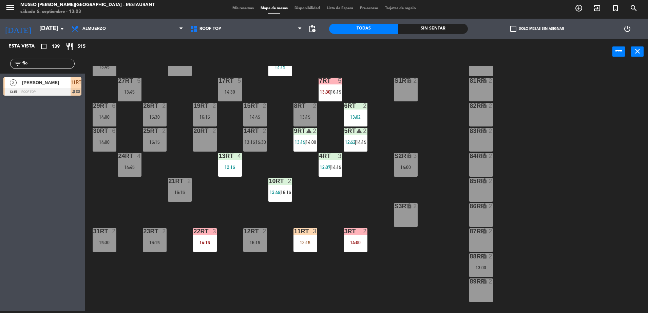
click at [66, 59] on div "filter_list fio" at bounding box center [42, 64] width 64 height 10
click at [68, 63] on input "fio" at bounding box center [48, 63] width 53 height 7
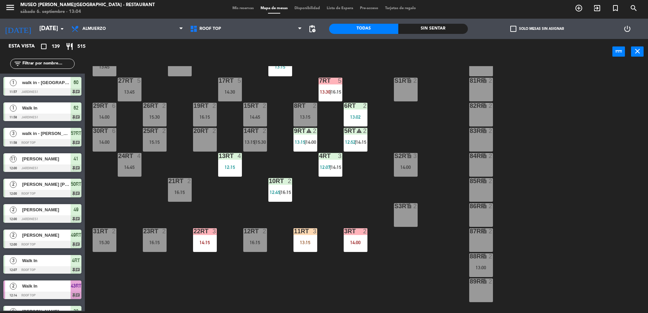
click at [214, 235] on div "22RT 3 14:15" at bounding box center [205, 240] width 24 height 24
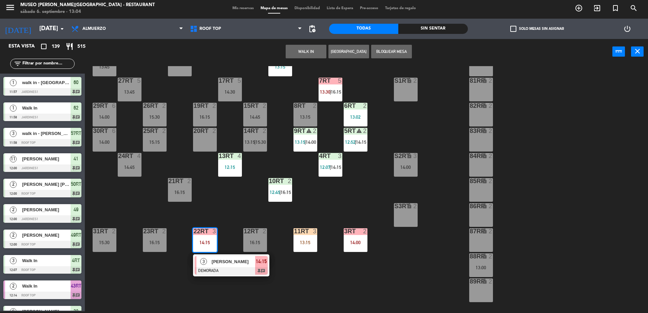
click at [226, 260] on span "[PERSON_NAME]" at bounding box center [233, 261] width 43 height 7
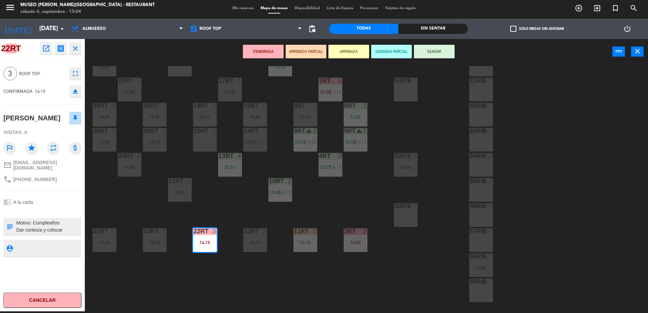
click at [329, 202] on div "18RT 4 16RT 4 13:15 28RT 3 13:45 80RR lock 2 27RT 5 13:45 7RT 5 13:30 | 16:15 S…" at bounding box center [369, 189] width 557 height 247
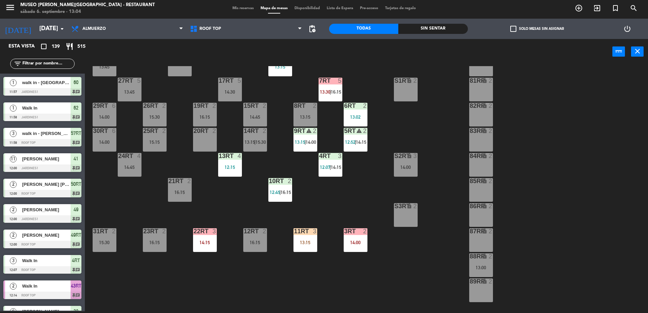
scroll to position [2, 0]
click at [360, 234] on div "3RT 2" at bounding box center [356, 231] width 24 height 7
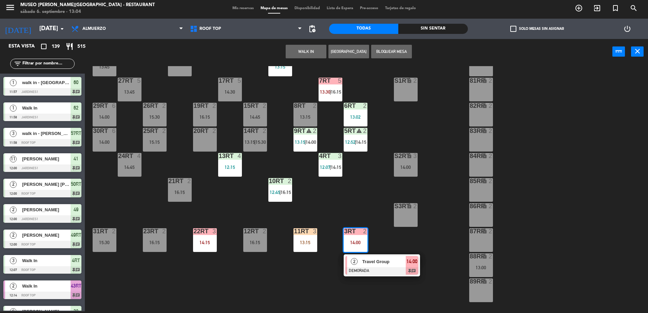
click at [382, 231] on div "18RT 4 16RT 4 13:15 28RT 3 13:45 80RR lock 2 27RT 5 13:45 7RT 5 13:30 | 16:15 S…" at bounding box center [369, 189] width 557 height 247
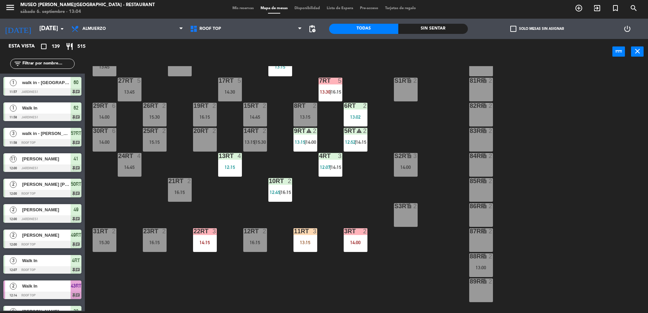
click at [35, 65] on input "text" at bounding box center [48, 63] width 53 height 7
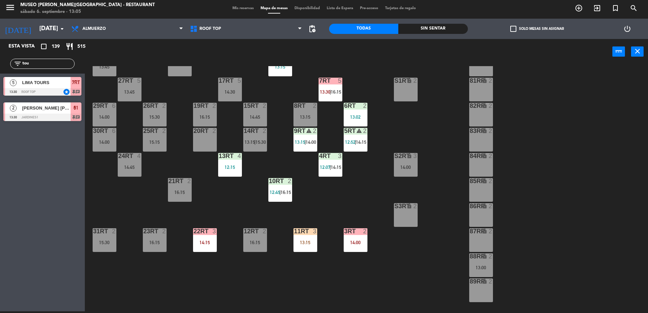
click at [336, 199] on div "18RT 4 16RT 4 13:15 28RT 3 13:45 80RR lock 2 27RT 5 13:45 7RT 5 13:30 | 16:15 S…" at bounding box center [369, 189] width 557 height 247
click at [53, 64] on input "tou" at bounding box center [48, 63] width 53 height 7
type input "mont"
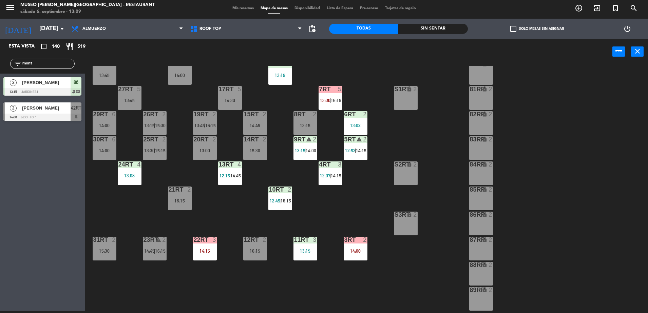
scroll to position [41, 0]
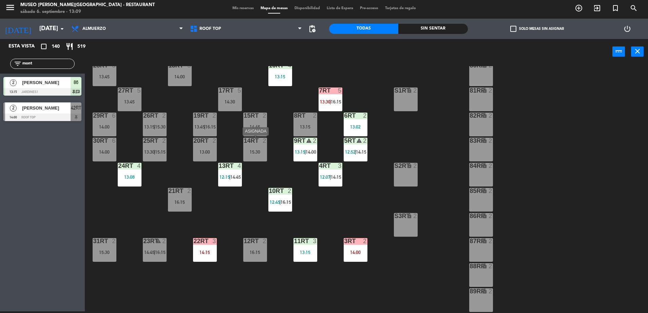
click at [260, 151] on div "15:30" at bounding box center [255, 152] width 24 height 5
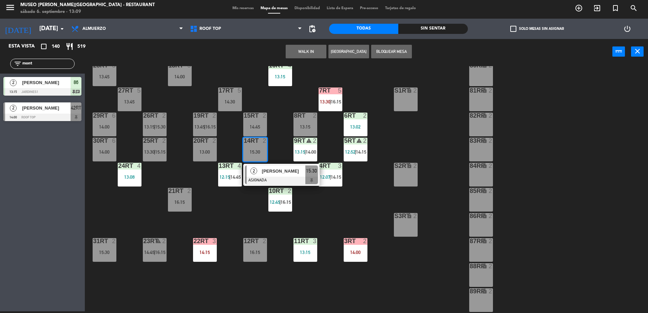
click at [305, 52] on button "WALK IN" at bounding box center [306, 52] width 41 height 14
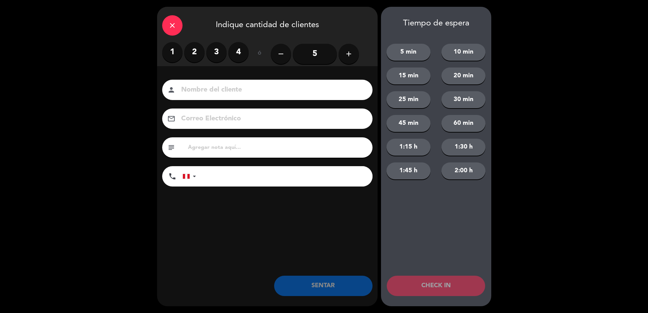
click at [192, 51] on label "2" at bounding box center [194, 52] width 20 height 20
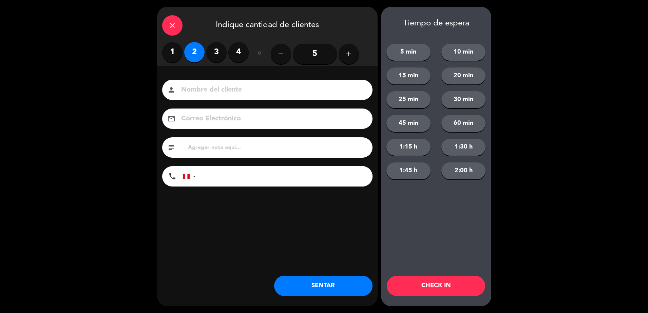
click at [213, 86] on input at bounding box center [271, 90] width 183 height 12
type input "WALK IN - [PERSON_NAME]"
click at [242, 181] on input "tel" at bounding box center [288, 176] width 170 height 20
click at [186, 171] on div at bounding box center [191, 177] width 16 height 20
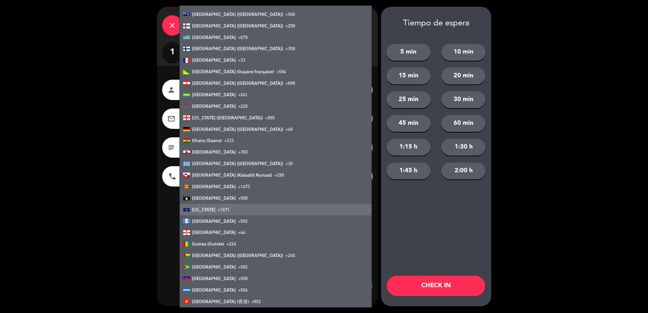
scroll to position [849, 0]
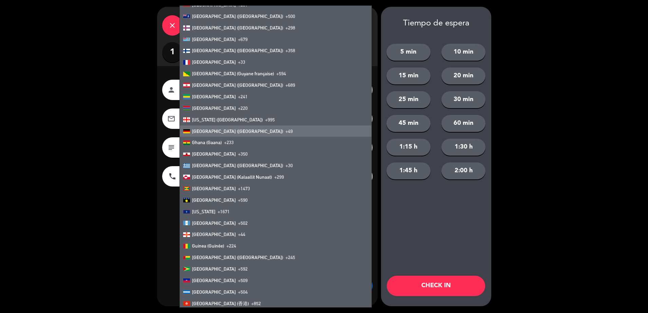
click at [249, 130] on li "[GEOGRAPHIC_DATA] ([GEOGRAPHIC_DATA]) +49" at bounding box center [276, 131] width 192 height 12
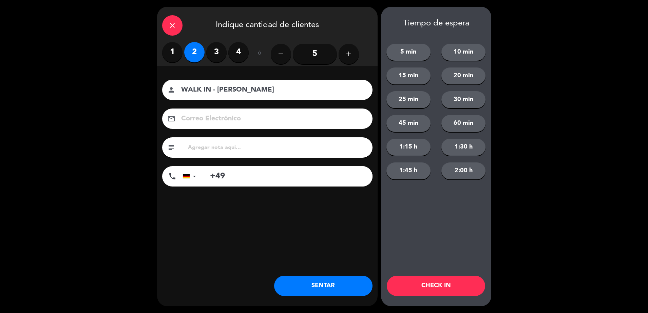
click at [268, 178] on input "+49" at bounding box center [288, 176] width 170 height 20
type input "[PHONE_NUMBER]"
click at [317, 279] on button "SENTAR" at bounding box center [323, 286] width 98 height 20
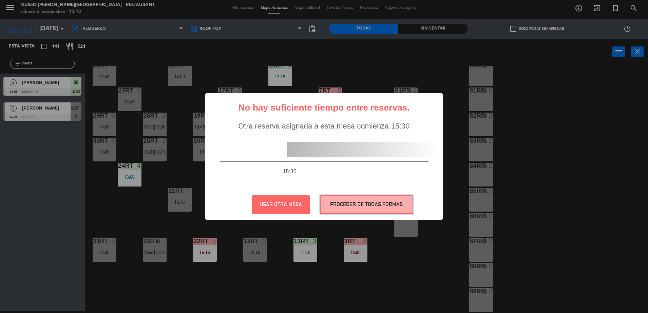
click at [343, 211] on button "PROCEDER DE TODAS FORMAS" at bounding box center [366, 204] width 93 height 19
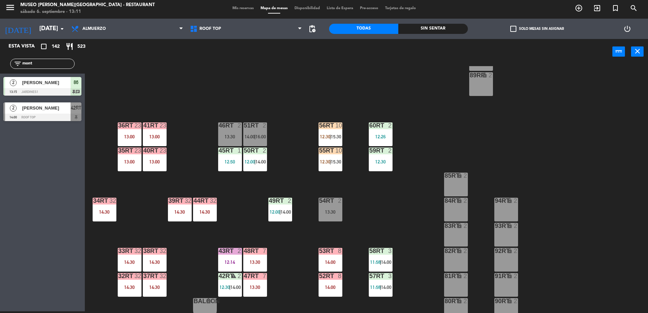
scroll to position [266, 0]
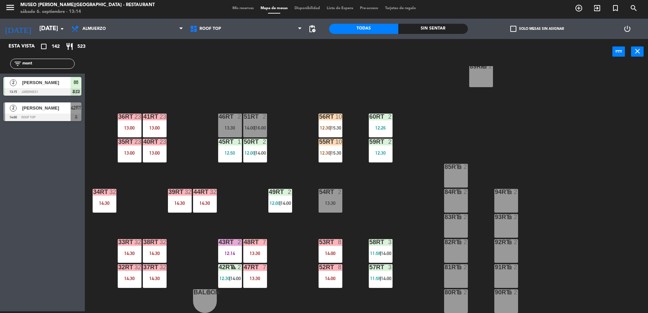
click at [62, 62] on input "mont" at bounding box center [48, 63] width 53 height 7
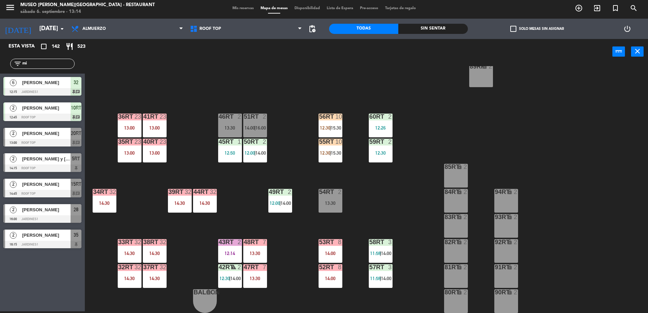
type input "mir"
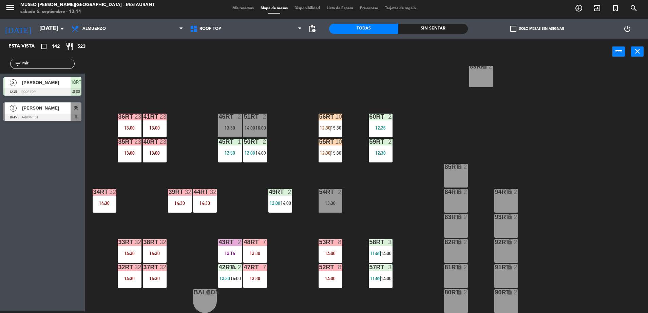
click at [58, 66] on input "mir" at bounding box center [48, 63] width 53 height 7
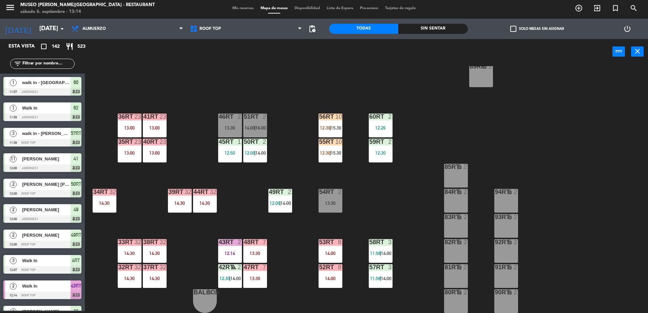
click at [42, 61] on input "text" at bounding box center [48, 63] width 53 height 7
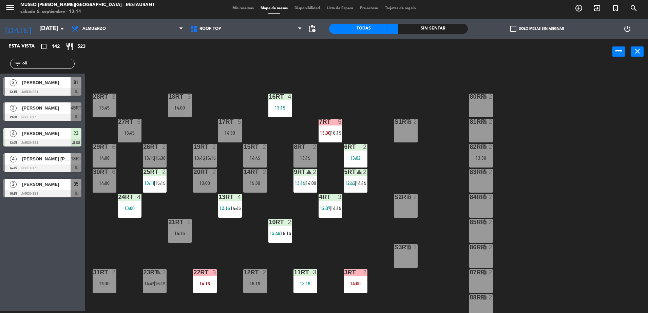
scroll to position [0, 0]
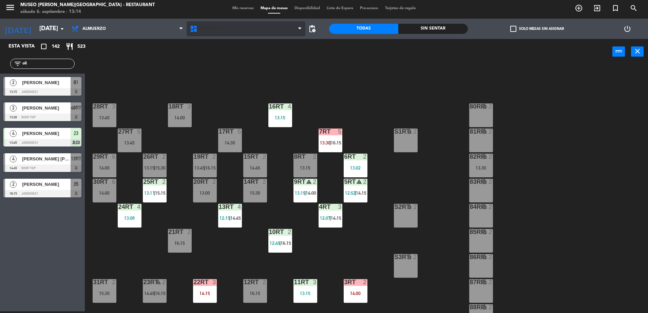
type input "oli"
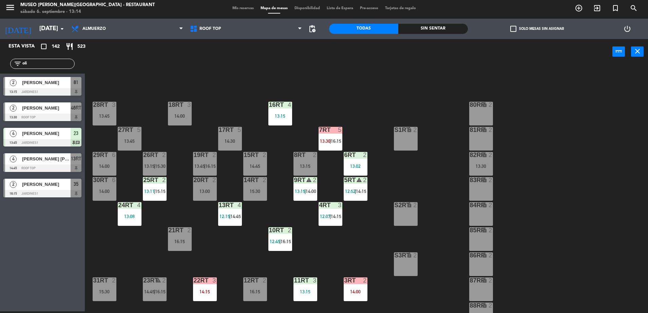
scroll to position [1, 0]
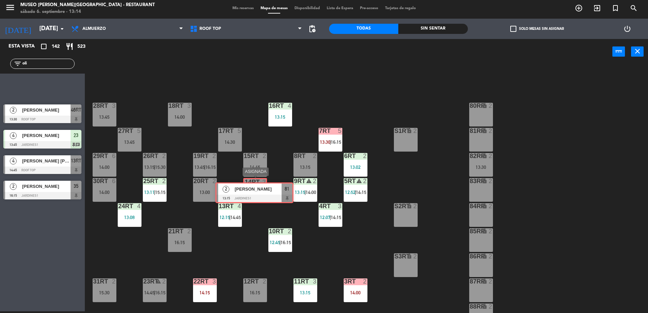
drag, startPoint x: 33, startPoint y: 87, endPoint x: 246, endPoint y: 193, distance: 238.0
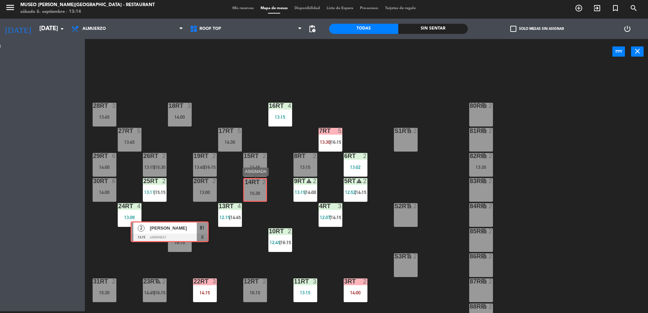
click at [246, 193] on div "Esta vista crop_square 142 restaurant 523 filter_list oli 2 [PERSON_NAME] 13:15…" at bounding box center [324, 176] width 648 height 274
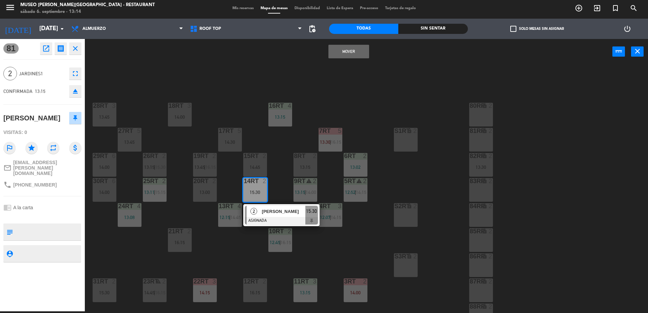
click at [348, 55] on button "Mover" at bounding box center [348, 52] width 41 height 14
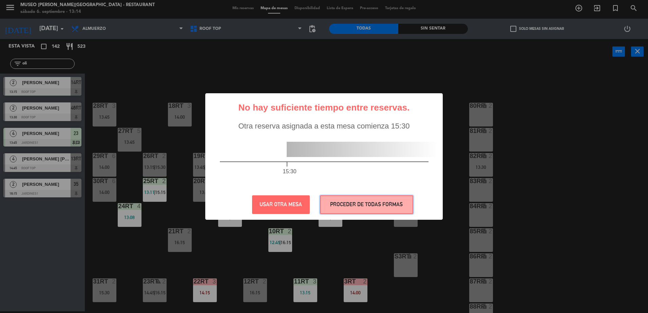
click at [354, 206] on button "PROCEDER DE TODAS FORMAS" at bounding box center [366, 204] width 93 height 19
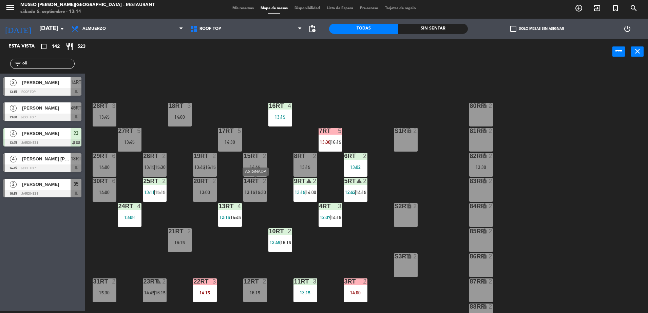
click at [261, 191] on span "15:30" at bounding box center [260, 192] width 11 height 5
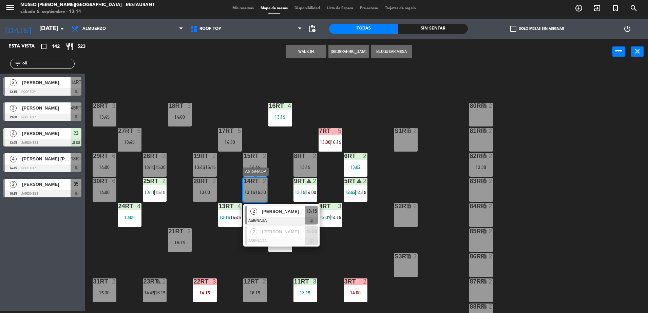
click at [274, 206] on div "[PERSON_NAME]" at bounding box center [283, 211] width 44 height 11
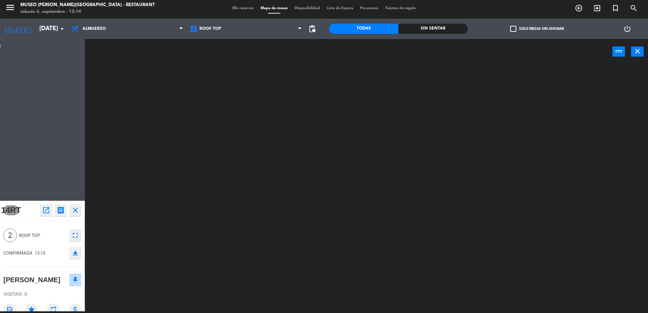
scroll to position [0, 0]
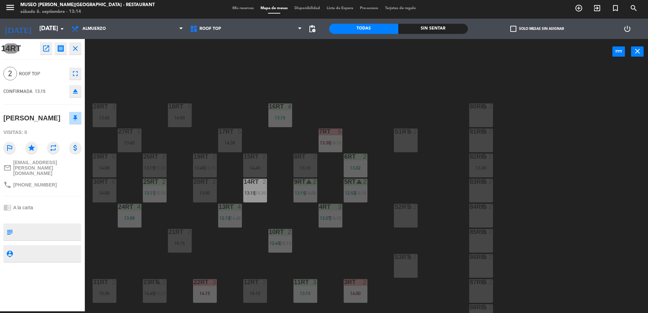
click at [304, 74] on div "18RT 3 14:00 16RT 4 13:15 28RT 3 13:45 80RR lock 2 27RT 5 13:45 7RT 5 13:30 | 1…" at bounding box center [369, 189] width 557 height 247
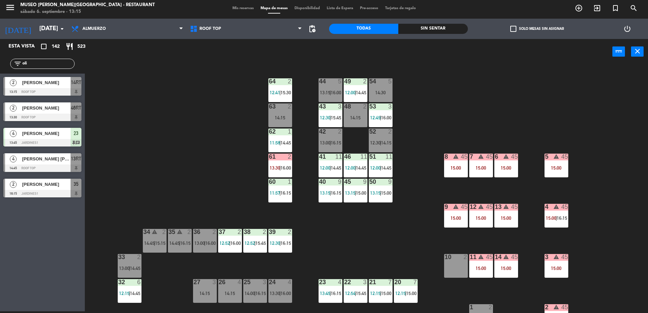
click at [182, 83] on div "44 5 13:15 | 16:00 49 2 12:00 | 14:45 54 5 14:30 64 2 12:41 | 15:30 48 2 14:15 …" at bounding box center [369, 189] width 557 height 247
click at [63, 86] on span "[PERSON_NAME]" at bounding box center [46, 82] width 48 height 7
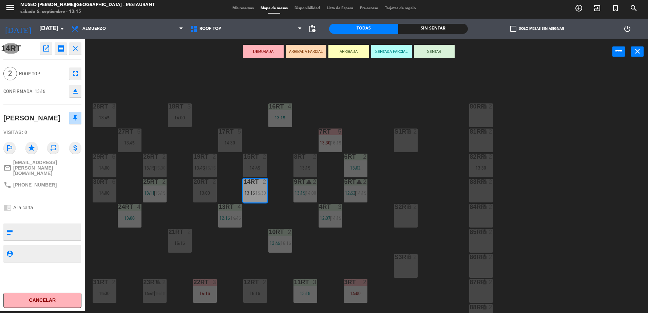
click at [305, 47] on button "ARRIBADA PARCIAL" at bounding box center [306, 52] width 41 height 14
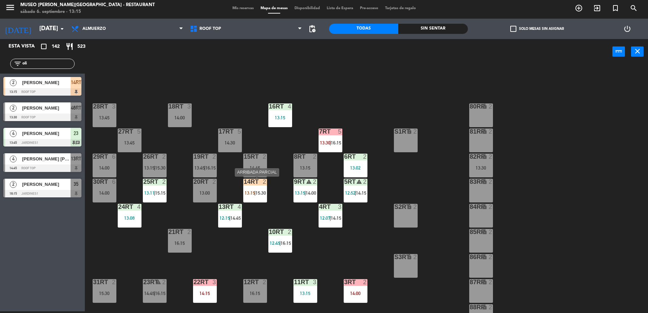
click at [253, 199] on div "14RT 2 13:15 | 15:30" at bounding box center [255, 191] width 24 height 24
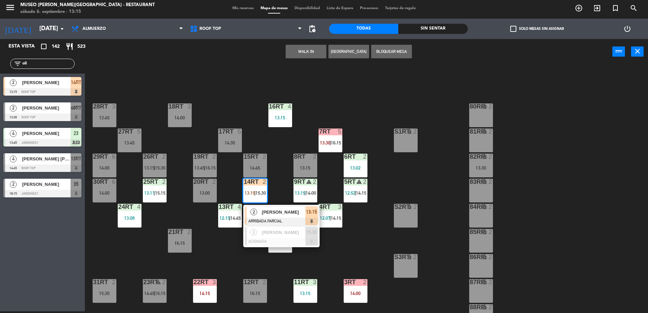
click at [265, 217] on div "[PERSON_NAME]" at bounding box center [283, 212] width 44 height 11
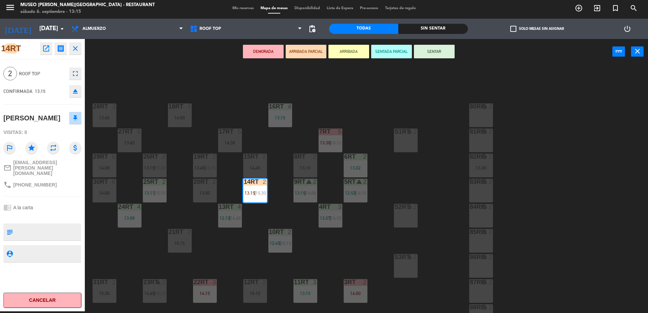
click at [343, 105] on div "18RT 3 14:00 16RT 4 13:15 28RT 3 13:45 80RR lock 2 27RT 5 13:45 7RT 5 13:30 | 1…" at bounding box center [369, 189] width 557 height 247
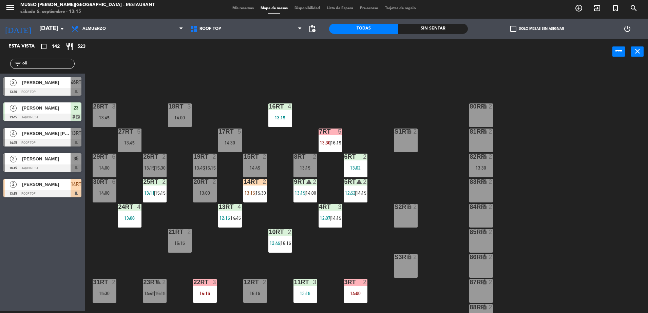
click at [449, 202] on div "18RT 3 14:00 16RT 4 13:15 28RT 3 13:45 80RR lock 2 27RT 5 13:45 7RT 5 13:30 | 1…" at bounding box center [369, 189] width 557 height 247
click at [226, 147] on div "17RT 5 14:30" at bounding box center [230, 141] width 24 height 24
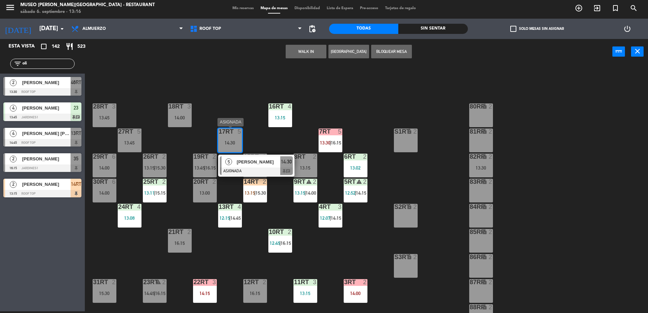
click at [267, 168] on div at bounding box center [256, 171] width 73 height 7
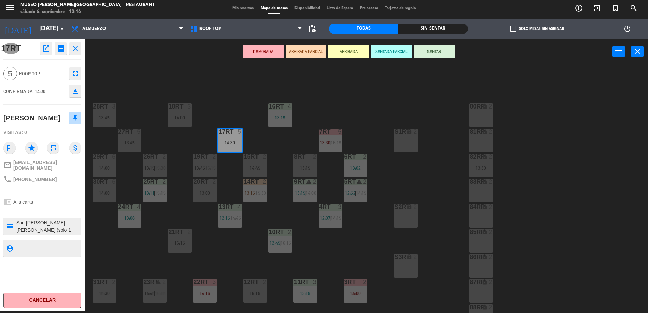
click at [375, 99] on div "18RT 3 14:00 16RT 4 13:15 28RT 3 13:45 80RR lock 2 27RT 5 13:45 7RT 5 13:30 | 1…" at bounding box center [369, 189] width 557 height 247
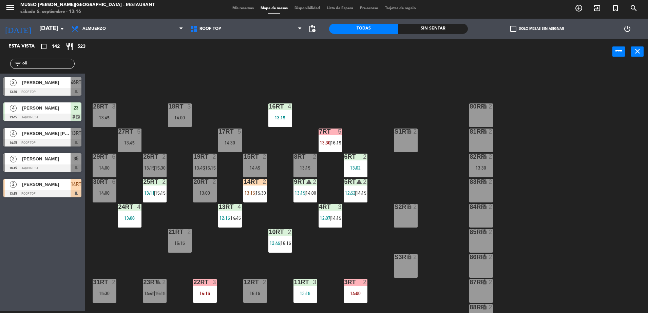
click at [207, 96] on div "18RT 3 14:00 16RT 4 13:15 28RT 3 13:45 80RR lock 2 27RT 5 13:45 7RT 5 13:30 | 1…" at bounding box center [369, 189] width 557 height 247
click at [59, 62] on input "oli" at bounding box center [48, 63] width 53 height 7
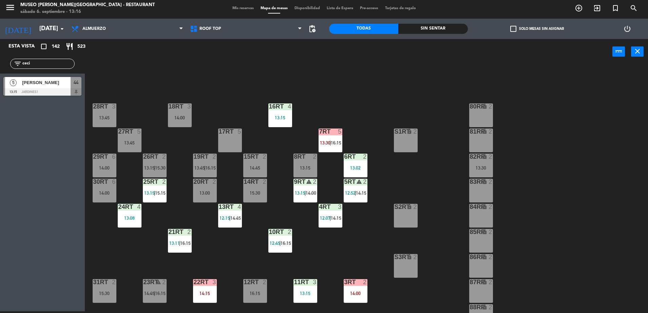
type input "ceci"
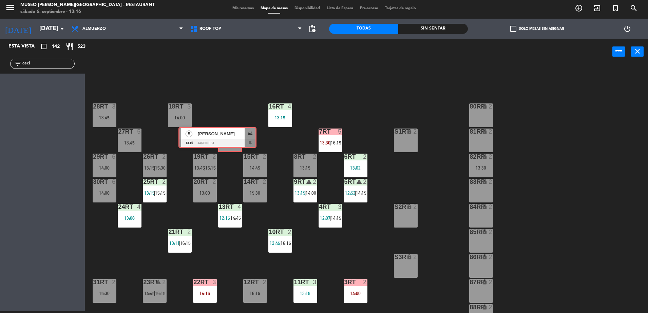
drag, startPoint x: 61, startPoint y: 87, endPoint x: 236, endPoint y: 138, distance: 182.0
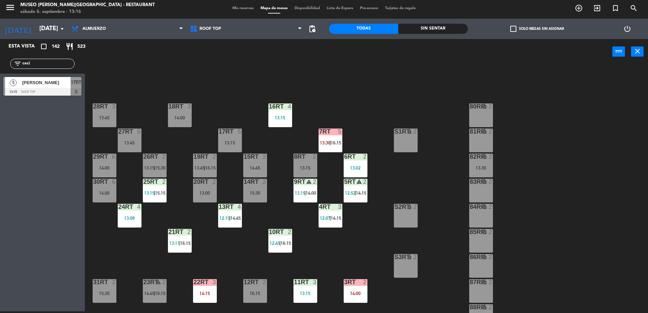
click at [230, 103] on div "18RT 3 14:00 16RT 4 13:15 28RT 3 13:45 80RR lock 2 27RT 5 13:45 7RT 5 13:30 | 1…" at bounding box center [369, 189] width 557 height 247
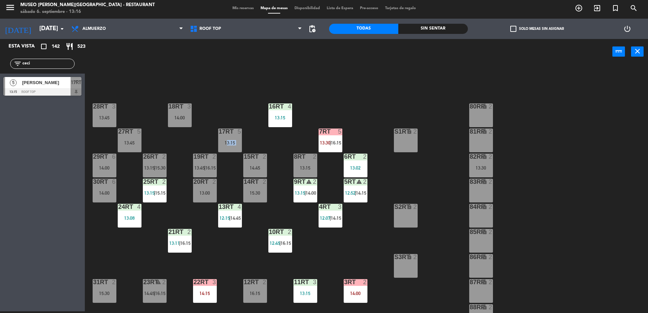
click at [230, 103] on div "18RT 3 14:00 16RT 4 13:15 28RT 3 13:45 80RR lock 2 27RT 5 13:45 7RT 5 13:30 | 1…" at bounding box center [369, 189] width 557 height 247
click at [231, 139] on div "17RT 5 13:15" at bounding box center [230, 141] width 24 height 24
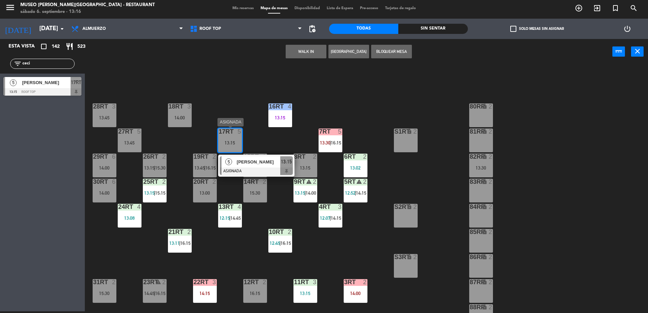
click at [250, 159] on span "[PERSON_NAME]" at bounding box center [258, 161] width 43 height 7
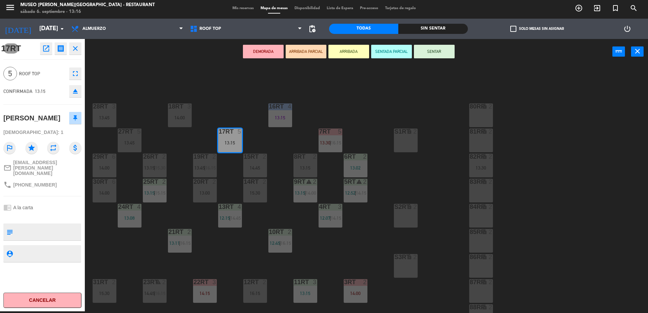
click at [70, 225] on textarea at bounding box center [48, 232] width 65 height 14
type textarea "cumpleaños"
click at [57, 214] on div at bounding box center [42, 216] width 78 height 5
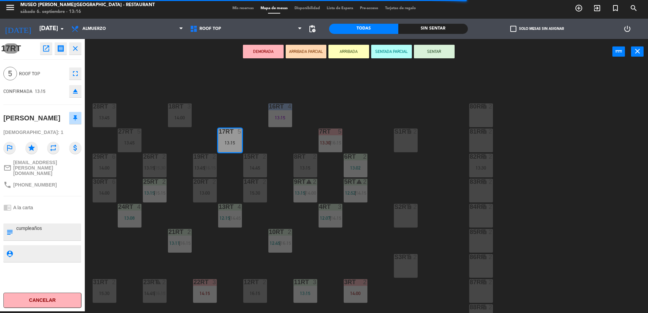
click at [47, 214] on div at bounding box center [42, 216] width 78 height 5
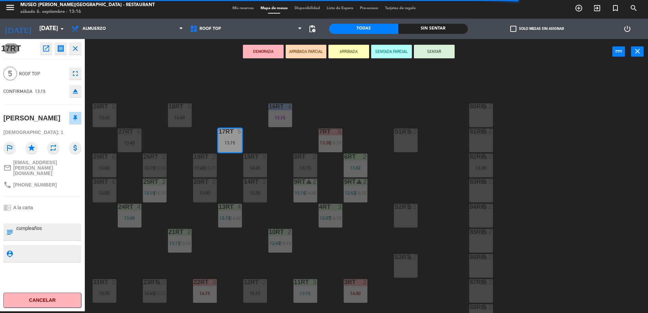
click at [47, 214] on div at bounding box center [42, 216] width 78 height 5
click at [55, 214] on div at bounding box center [42, 216] width 78 height 5
click at [304, 53] on button "ARRIBADA PARCIAL" at bounding box center [306, 52] width 41 height 14
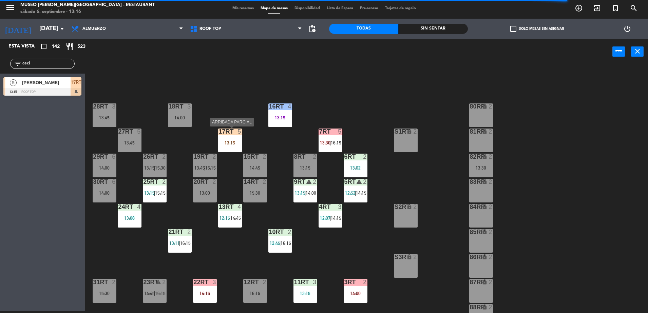
click at [228, 139] on div "17RT 5 13:15" at bounding box center [230, 141] width 24 height 24
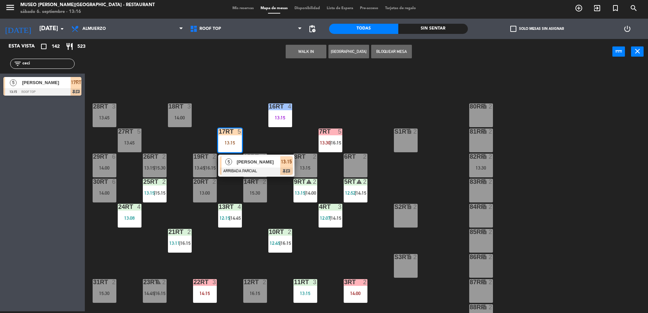
click at [335, 93] on div "18RT 3 14:00 16RT 4 13:15 28RT 3 13:45 80RR lock 2 27RT 5 13:45 7RT 5 13:30 | 1…" at bounding box center [369, 189] width 557 height 247
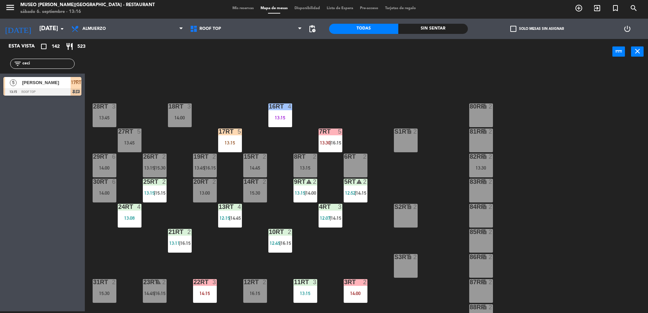
click at [67, 64] on input "ceci" at bounding box center [48, 63] width 53 height 7
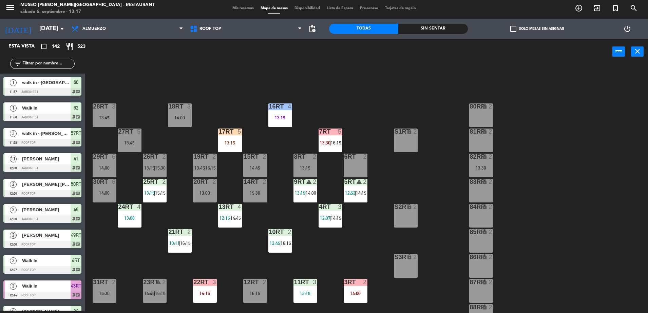
click at [449, 25] on div "Sin sentar" at bounding box center [432, 29] width 69 height 10
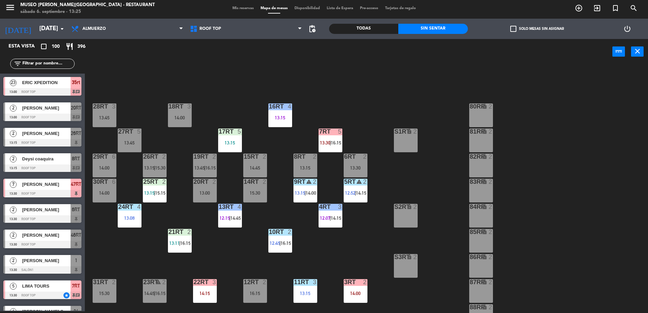
click at [57, 65] on input "text" at bounding box center [48, 63] width 53 height 7
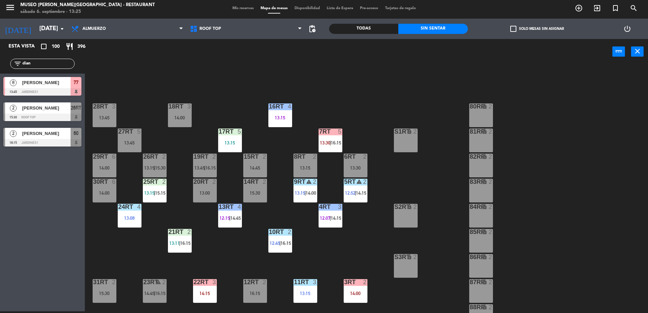
type input "dian"
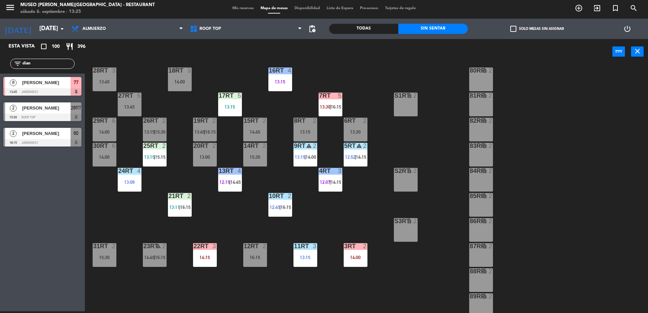
scroll to position [36, 0]
click at [261, 157] on div "15:30" at bounding box center [255, 157] width 24 height 5
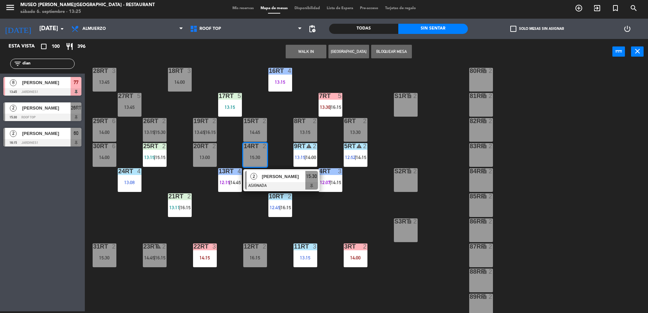
click at [317, 48] on button "WALK IN" at bounding box center [306, 52] width 41 height 14
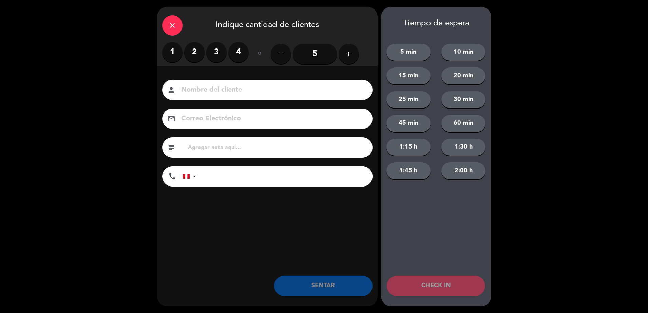
click at [196, 53] on label "2" at bounding box center [194, 52] width 20 height 20
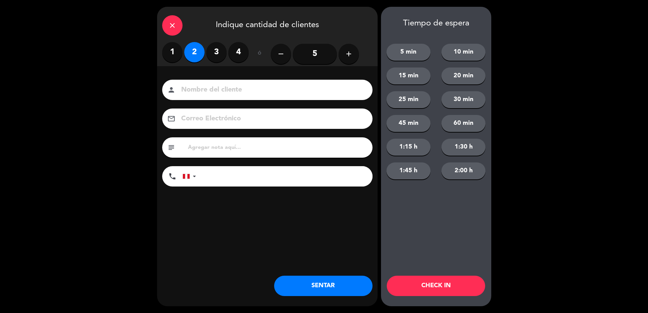
click at [212, 86] on input at bounding box center [271, 90] width 183 height 12
type input "walk in - [PERSON_NAME]"
click at [256, 170] on input "tel" at bounding box center [288, 176] width 170 height 20
type input "981973264"
click at [246, 145] on input "text" at bounding box center [277, 147] width 180 height 9
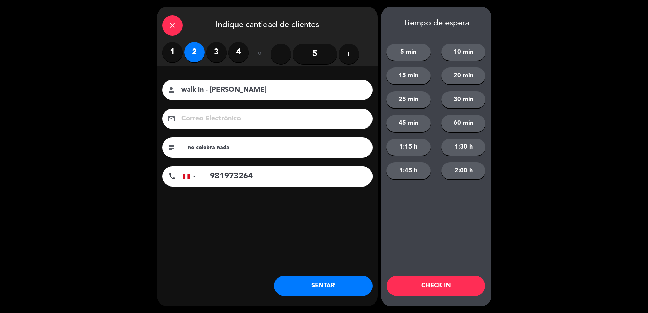
type input "no celebra nada"
click at [367, 281] on button "SENTAR" at bounding box center [323, 286] width 98 height 20
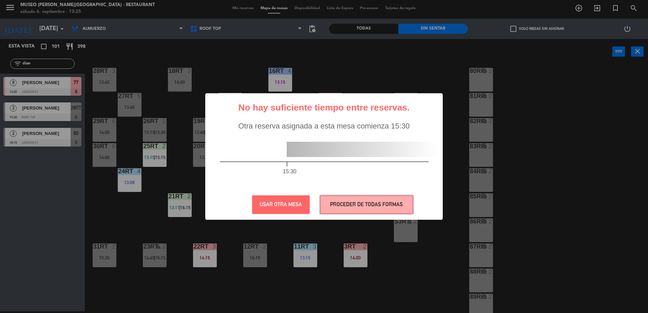
click at [337, 210] on button "PROCEDER DE TODAS FORMAS" at bounding box center [366, 204] width 93 height 19
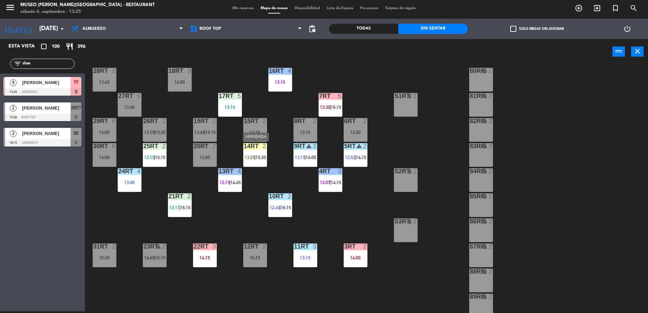
click at [255, 148] on div at bounding box center [254, 146] width 11 height 6
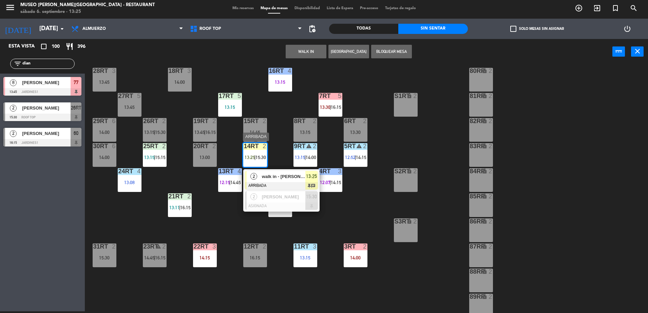
click at [274, 173] on span "walk in - [PERSON_NAME]" at bounding box center [283, 176] width 43 height 7
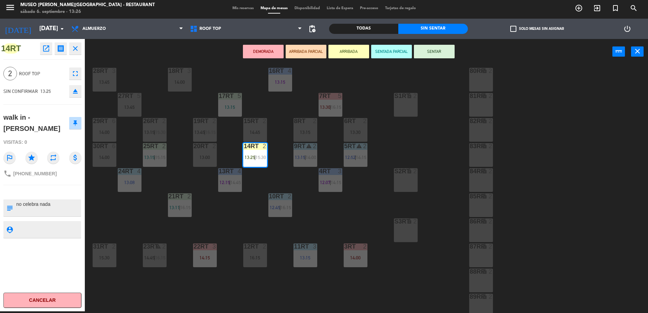
click at [261, 179] on div "18RT 3 14:00 16RT 4 13:15 28RT 3 13:45 80RR lock 2 27RT 5 13:45 7RT 5 13:30 | 1…" at bounding box center [369, 189] width 557 height 247
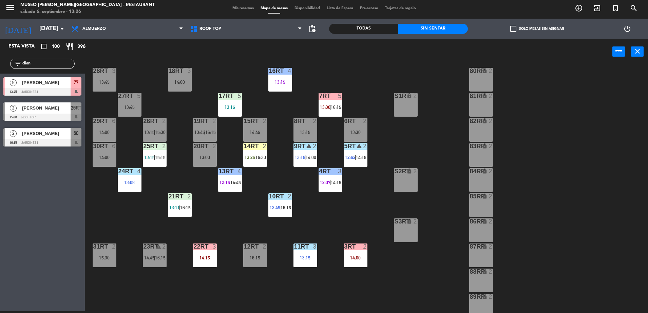
click at [71, 61] on input "dian" at bounding box center [48, 63] width 53 height 7
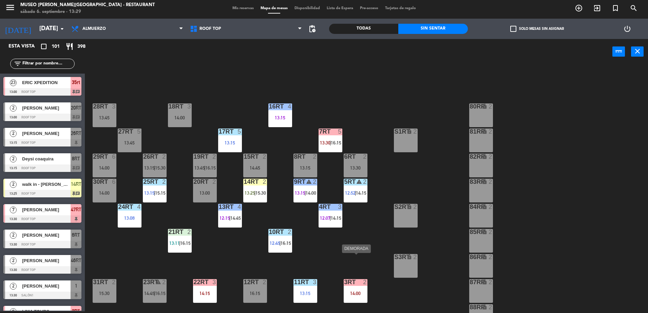
scroll to position [74, 0]
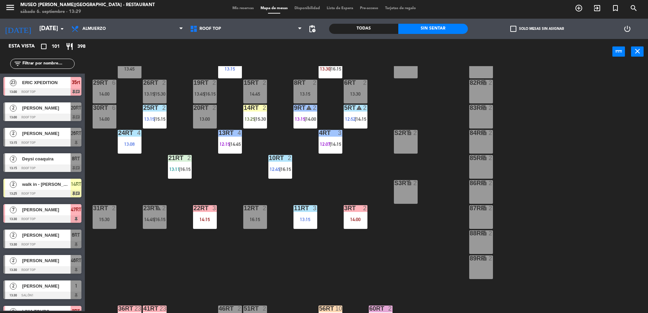
click at [400, 191] on div "S3RT lock 2" at bounding box center [406, 192] width 24 height 24
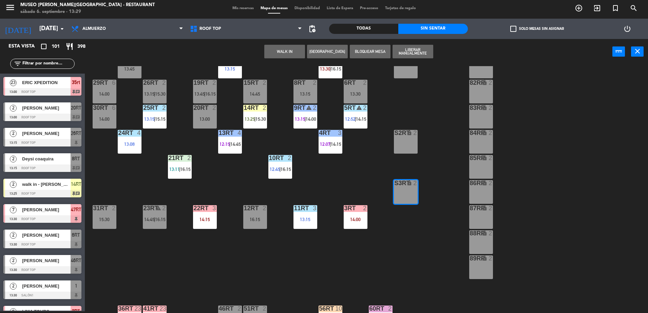
click at [298, 49] on button "WALK IN" at bounding box center [284, 52] width 41 height 14
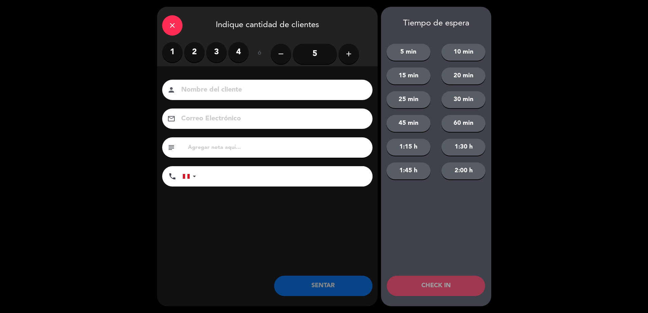
click at [210, 52] on label "3" at bounding box center [216, 52] width 20 height 20
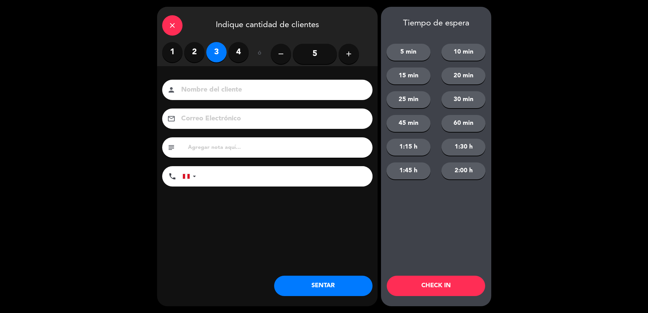
click at [233, 87] on input at bounding box center [271, 90] width 183 height 12
type input "walk in - alexandra"
click at [275, 181] on input "tel" at bounding box center [288, 176] width 170 height 20
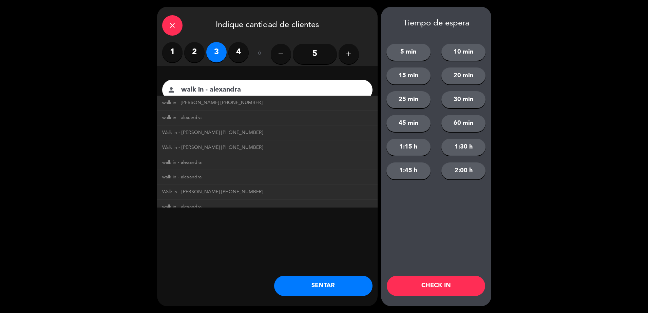
type input "[PHONE_NUMBER]"
drag, startPoint x: 316, startPoint y: 270, endPoint x: 306, endPoint y: 253, distance: 19.4
click at [306, 253] on div "close Indique cantidad de clientes 1 2 3 4 ó remove 5 add Nombre del cliente pe…" at bounding box center [267, 156] width 220 height 299
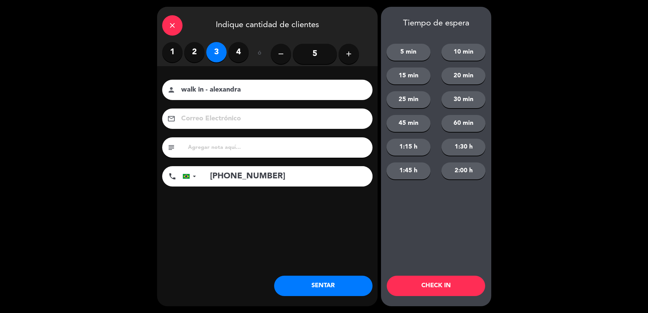
click at [306, 253] on div "close Indique cantidad de clientes 1 2 3 4 ó remove 5 add Nombre del cliente pe…" at bounding box center [267, 156] width 220 height 299
click at [335, 277] on button "SENTAR" at bounding box center [323, 286] width 98 height 20
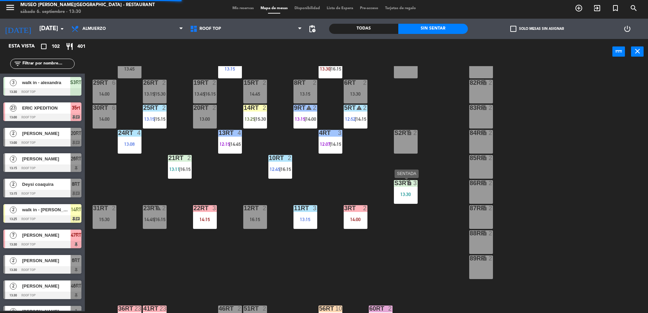
click at [411, 201] on div "S3RT lock 3 13:30" at bounding box center [406, 192] width 24 height 24
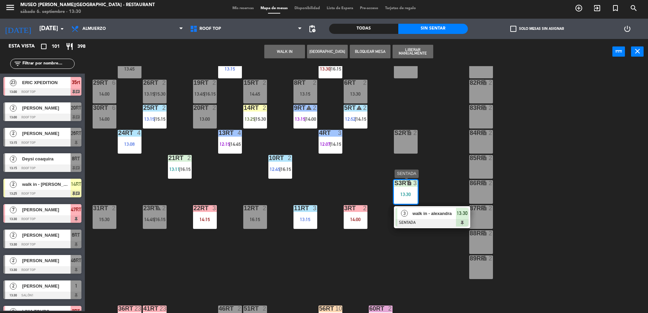
click at [411, 215] on div "3" at bounding box center [404, 213] width 15 height 11
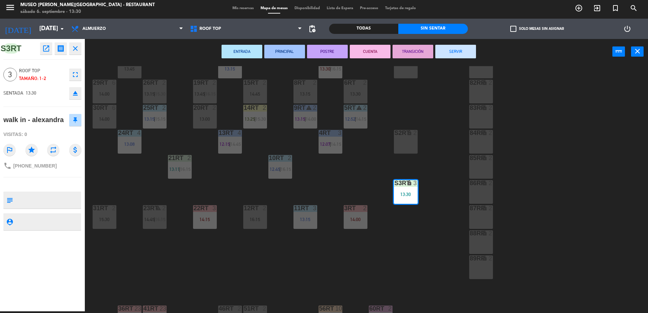
click at [346, 173] on div "18RT 3 14:00 16RT 4 13:15 28RT 3 13:45 80RR lock 2 27RT 5 13:45 7RT 5 13:30 | 1…" at bounding box center [369, 189] width 557 height 247
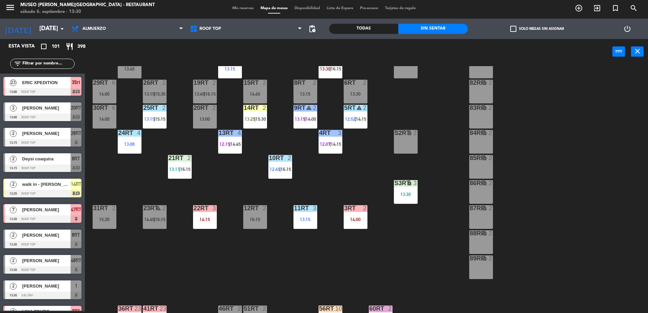
click at [405, 200] on div "S3RT lock 3 13:30" at bounding box center [406, 192] width 24 height 24
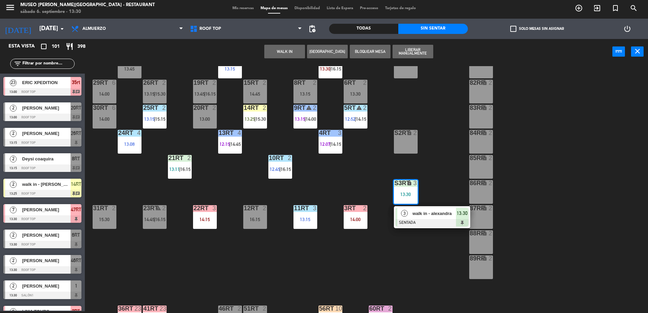
click at [384, 185] on div "18RT 3 14:00 16RT 4 13:15 28RT 3 13:45 80RR lock 2 27RT 5 13:45 7RT 5 13:30 | 1…" at bounding box center [369, 189] width 557 height 247
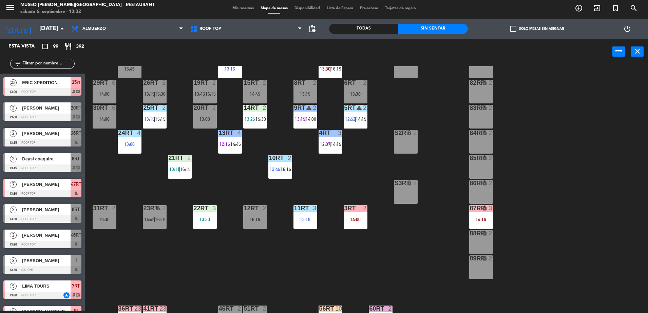
scroll to position [266, 0]
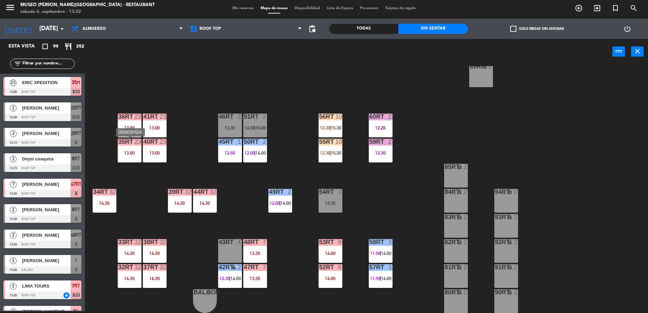
click at [141, 154] on div "13:00" at bounding box center [130, 153] width 24 height 5
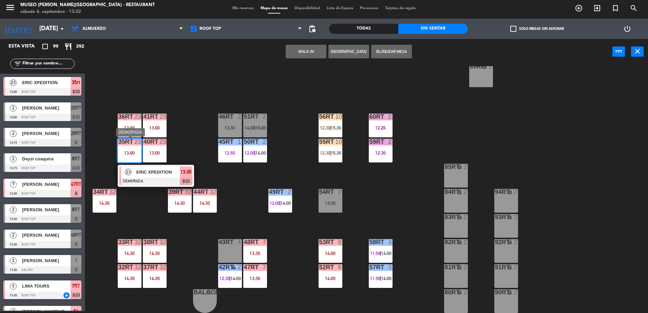
click at [163, 171] on span "ERIC XPEDITION" at bounding box center [157, 172] width 43 height 7
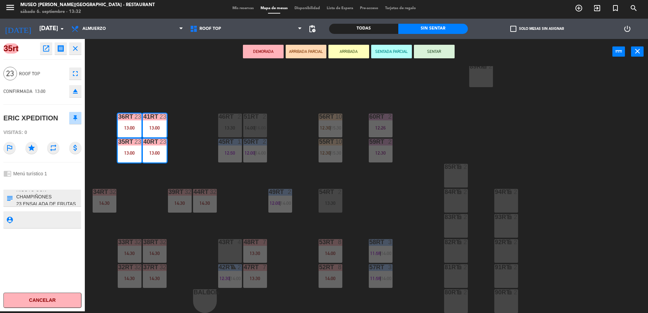
scroll to position [120, 0]
click at [49, 52] on icon "open_in_new" at bounding box center [46, 48] width 8 height 8
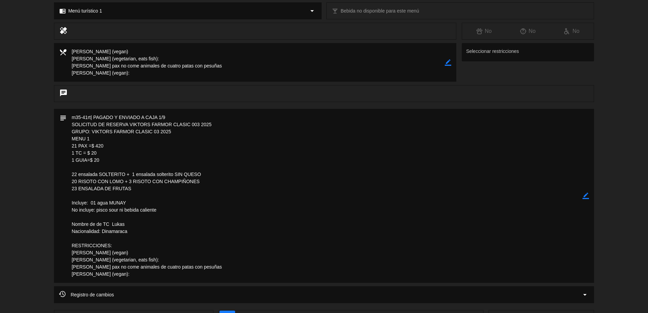
scroll to position [0, 0]
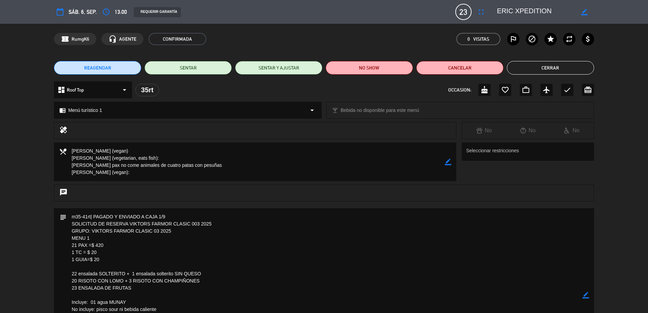
click at [567, 65] on button "Cerrar" at bounding box center [550, 68] width 87 height 14
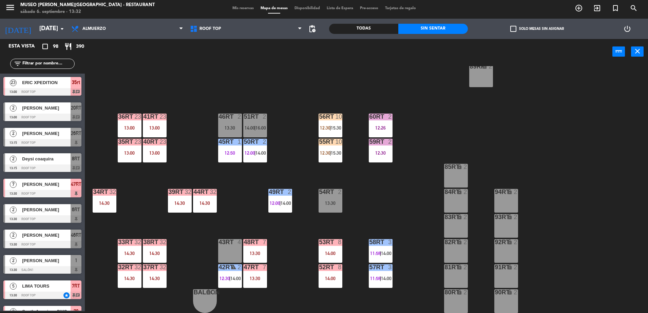
click at [160, 152] on div "13:00" at bounding box center [155, 153] width 24 height 5
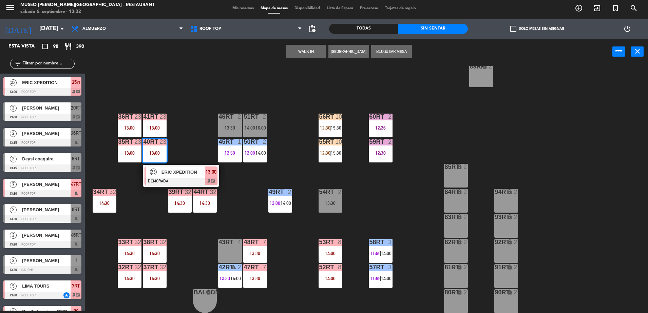
click at [174, 168] on div "ERIC XPEDITION" at bounding box center [183, 172] width 44 height 11
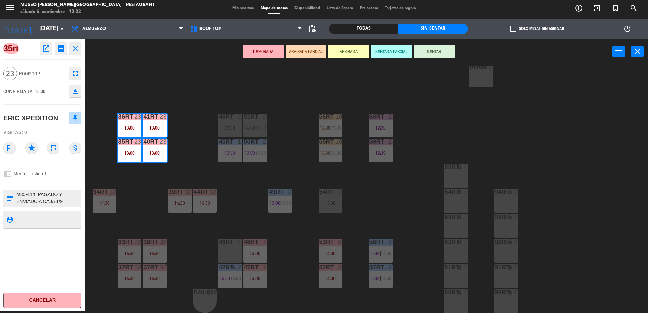
click at [46, 46] on icon "open_in_new" at bounding box center [46, 48] width 8 height 8
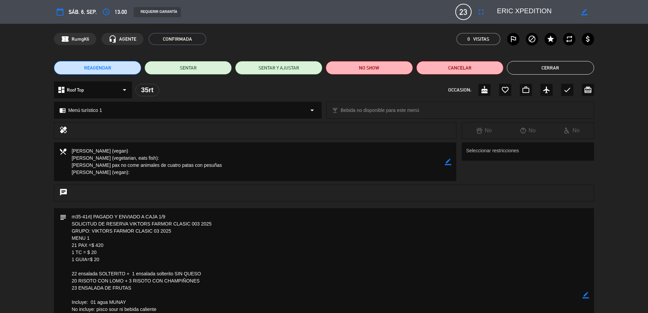
click at [531, 70] on button "Cerrar" at bounding box center [550, 68] width 87 height 14
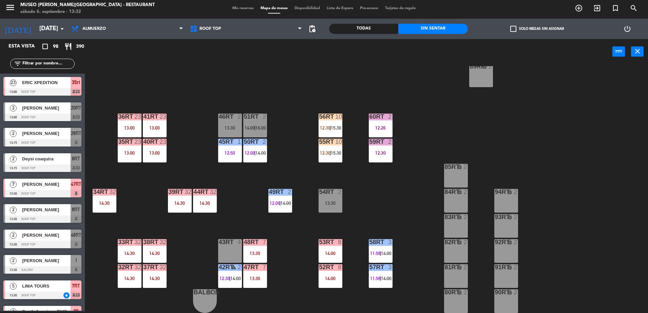
click at [146, 142] on div "23" at bounding box center [140, 142] width 11 height 6
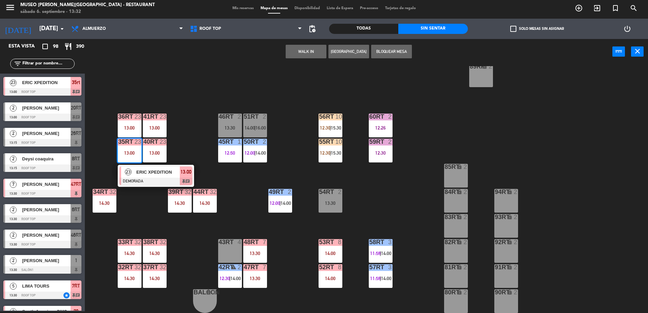
click at [175, 169] on span "ERIC XPEDITION" at bounding box center [157, 172] width 43 height 7
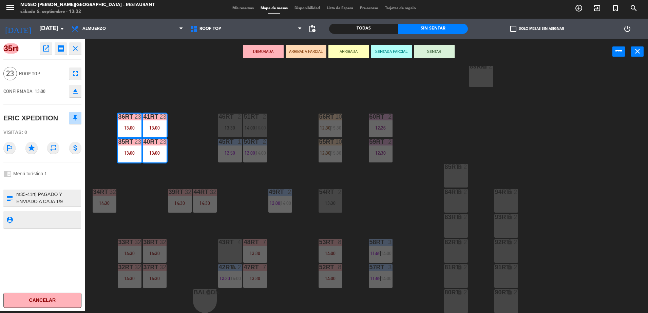
click at [323, 53] on button "ARRIBADA PARCIAL" at bounding box center [306, 52] width 41 height 14
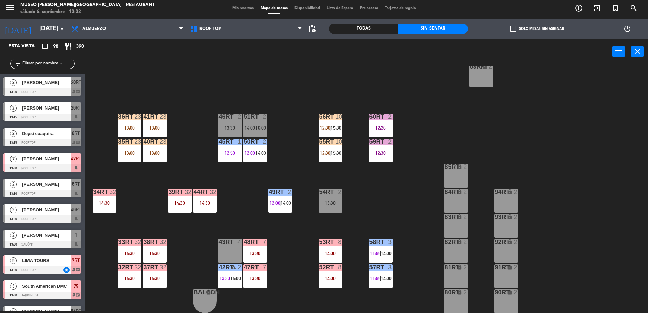
click at [193, 135] on div "18RT 3 14:00 16RT 4 13:15 28RT 3 13:45 80RR lock 2 27RT 5 13:45 7RT 5 13:30 | 1…" at bounding box center [369, 189] width 557 height 247
click at [160, 134] on div "41RT 23 13:00" at bounding box center [155, 126] width 24 height 24
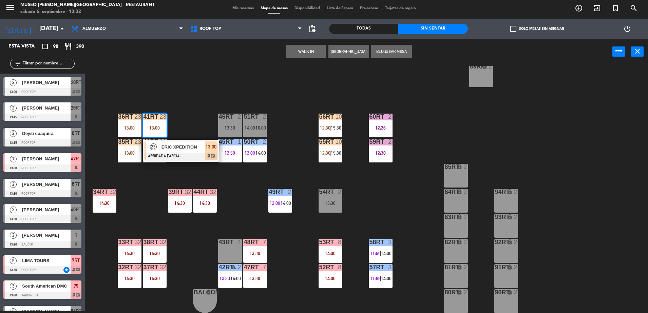
click at [178, 160] on div at bounding box center [180, 156] width 73 height 7
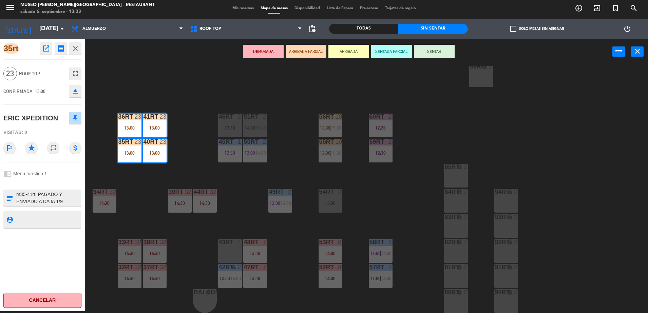
click at [171, 101] on div "18RT 3 14:00 16RT 4 13:15 28RT 3 13:45 80RR lock 2 27RT 5 13:45 7RT 5 13:30 | 1…" at bounding box center [369, 189] width 557 height 247
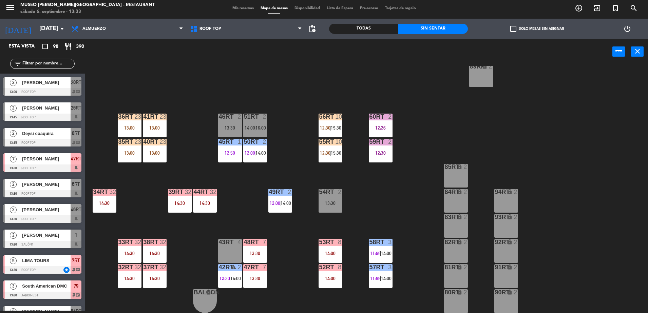
scroll to position [824, 0]
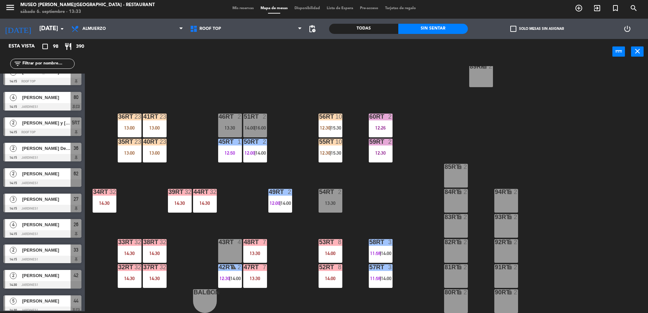
click at [44, 61] on input "text" at bounding box center [48, 63] width 53 height 7
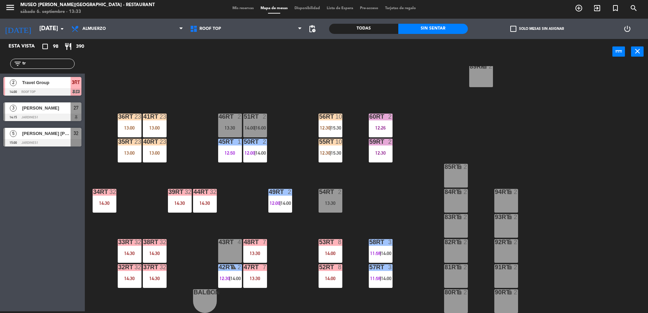
scroll to position [0, 0]
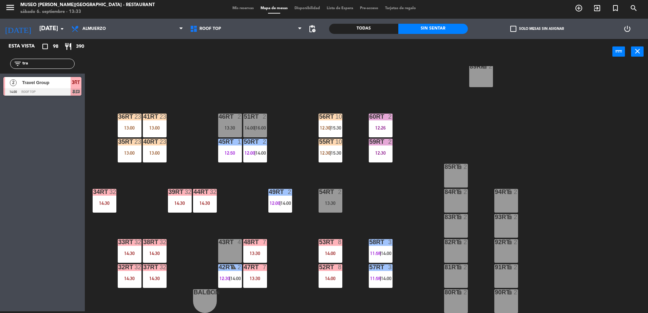
type input "tra"
click at [70, 83] on span "Travel Group" at bounding box center [46, 82] width 48 height 7
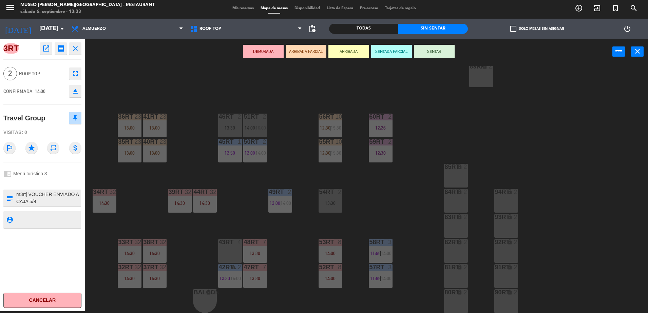
click at [319, 54] on button "ARRIBADA PARCIAL" at bounding box center [306, 52] width 41 height 14
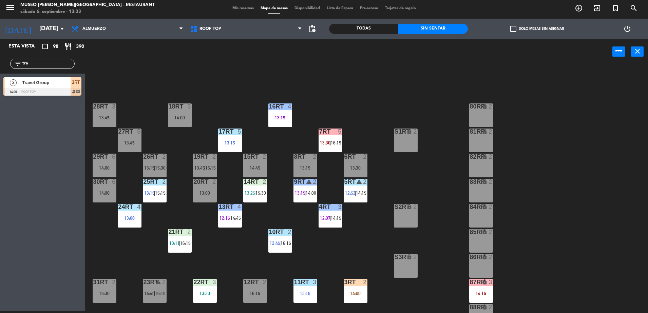
scroll to position [105, 0]
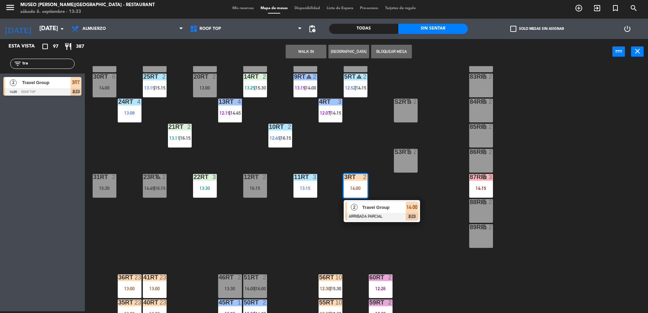
click at [354, 162] on div "18RT 3 14:00 16RT 4 13:15 28RT 3 13:45 80RR lock 2 27RT 5 13:45 7RT 5 13:30 | 1…" at bounding box center [369, 189] width 557 height 247
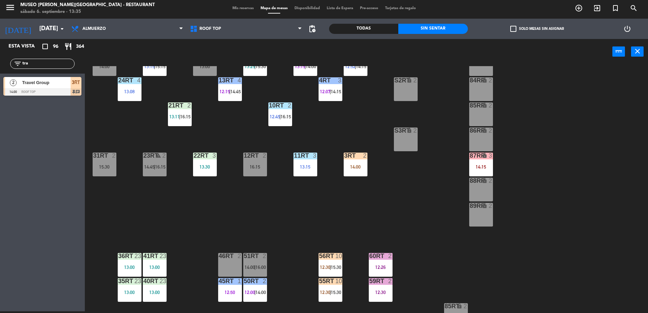
scroll to position [120, 0]
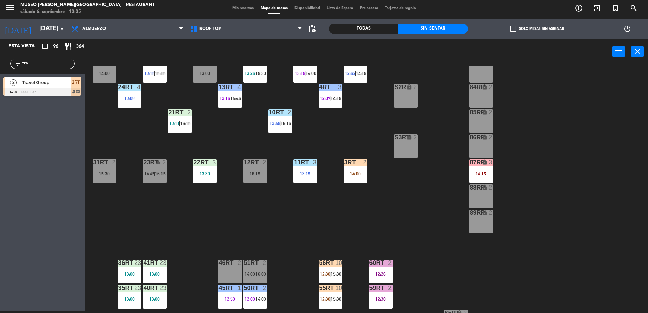
click at [409, 152] on div "S3RT lock 2" at bounding box center [406, 146] width 24 height 24
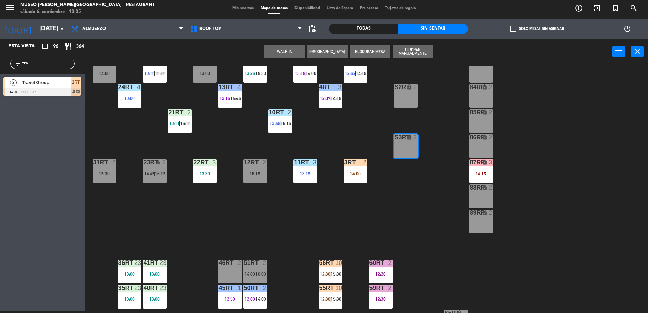
click at [288, 54] on button "WALK IN" at bounding box center [284, 52] width 41 height 14
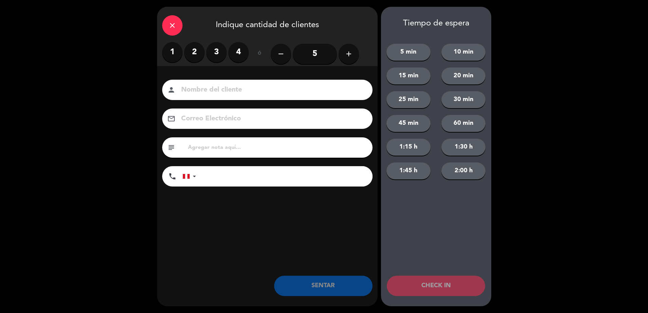
click at [235, 53] on label "4" at bounding box center [238, 52] width 20 height 20
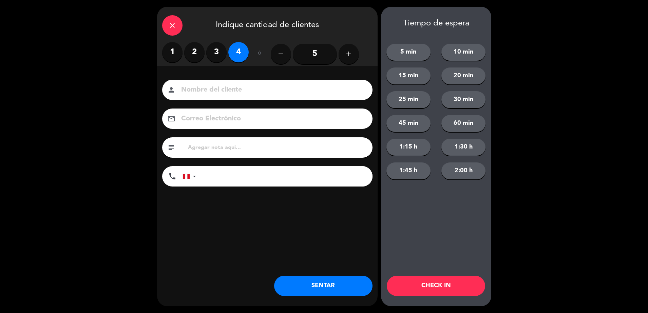
click at [256, 95] on input at bounding box center [271, 90] width 183 height 12
type input "walk in - sovero"
click at [289, 185] on input "tel" at bounding box center [288, 176] width 170 height 20
type input "[PHONE_NUMBER]"
click at [336, 283] on button "SENTAR" at bounding box center [323, 286] width 98 height 20
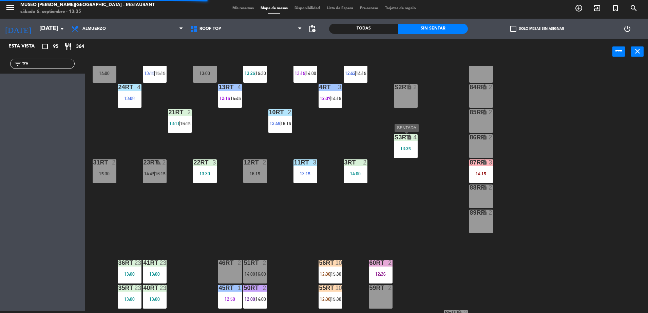
click at [399, 153] on div "S3RT lock 4 13:35" at bounding box center [406, 146] width 24 height 24
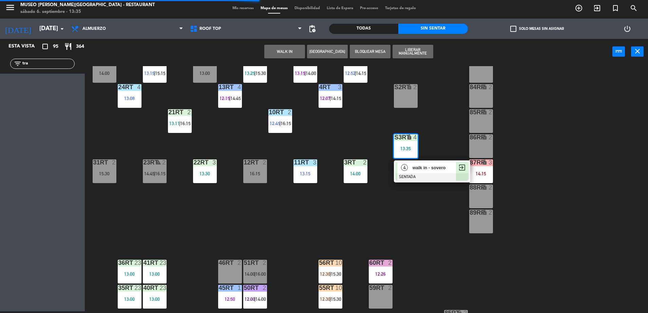
click at [409, 166] on div "4" at bounding box center [404, 167] width 15 height 11
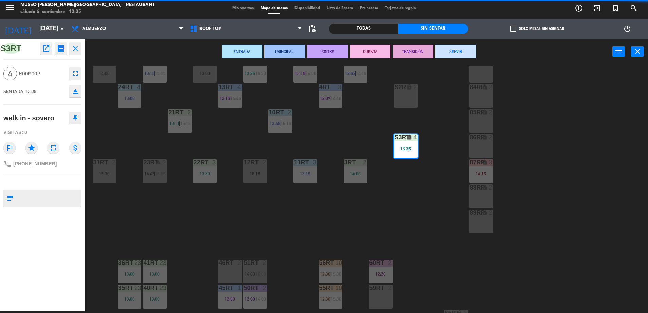
click at [427, 181] on div "18RT 3 14:00 16RT 4 13:15 28RT 3 13:45 80RR lock 2 27RT 5 13:45 | 16:15 7RT 5 1…" at bounding box center [369, 189] width 557 height 247
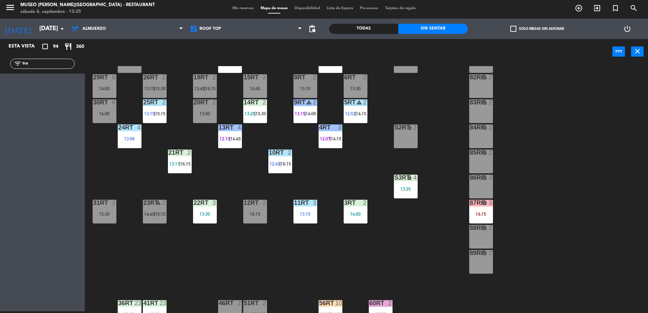
scroll to position [124, 0]
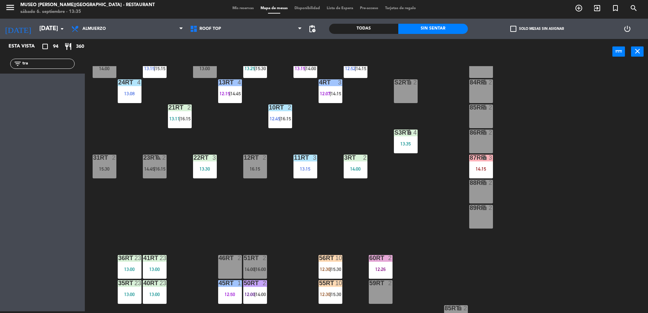
click at [40, 64] on input "tra" at bounding box center [48, 63] width 53 height 7
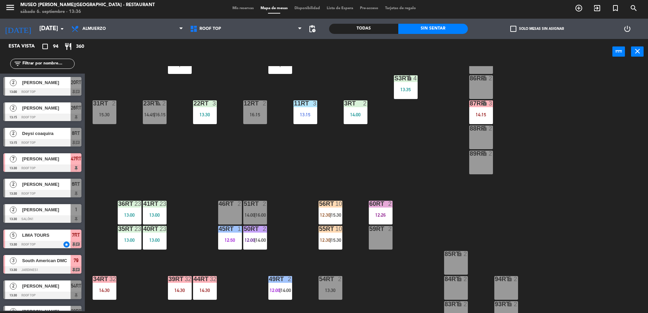
scroll to position [178, 0]
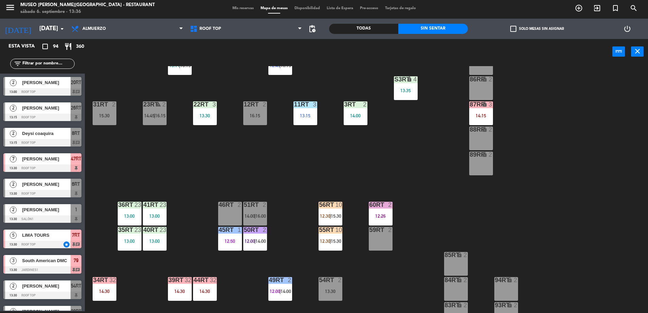
click at [356, 110] on div "3RT 2 14:00" at bounding box center [356, 113] width 24 height 24
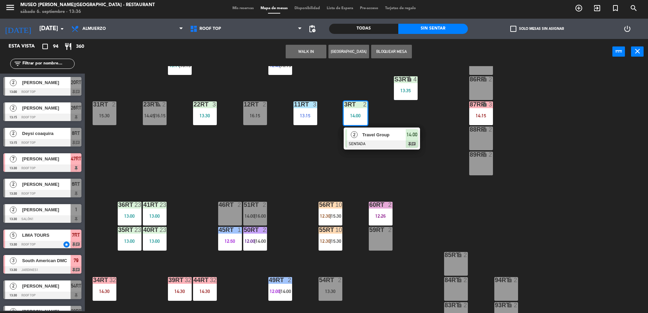
click at [375, 140] on div at bounding box center [381, 143] width 73 height 7
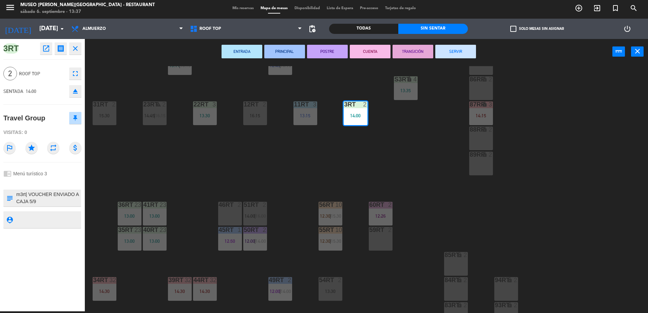
click at [385, 159] on div "18RT 3 14:00 16RT 4 13:15 28RT 3 13:45 80RR lock 2 27RT 5 13:45 | 16:15 7RT 5 1…" at bounding box center [369, 189] width 557 height 247
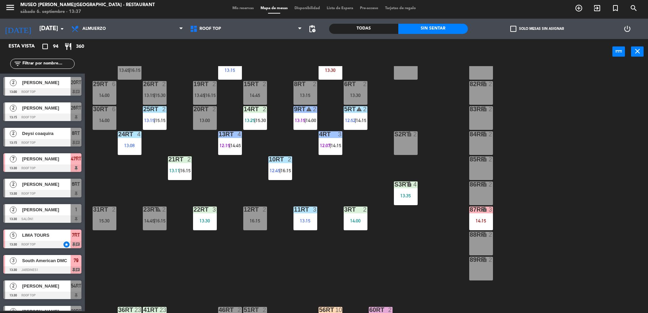
scroll to position [73, 0]
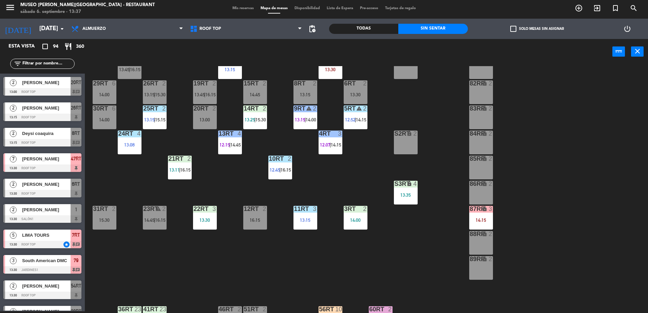
click at [409, 195] on div "13:35" at bounding box center [406, 195] width 24 height 5
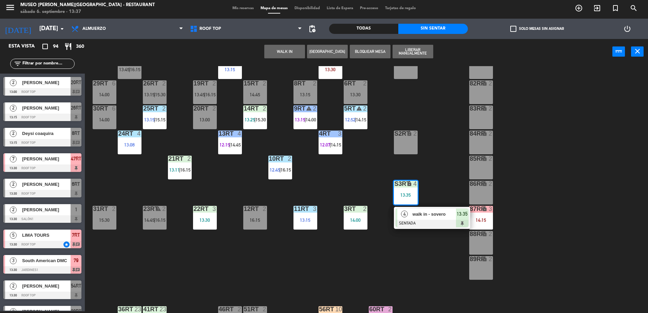
click at [425, 216] on span "walk in - sovero" at bounding box center [433, 214] width 43 height 7
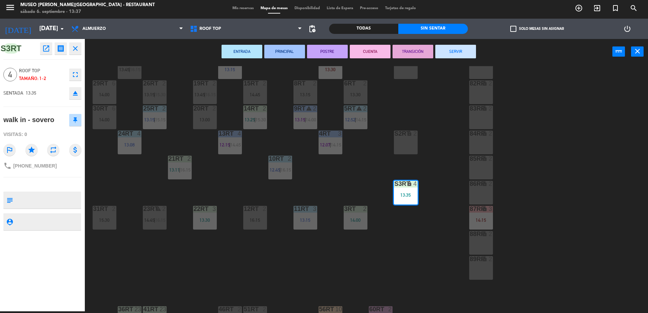
click at [427, 212] on div "18RT 3 14:00 16RT 4 13:15 28RT 3 13:45 80RR lock 2 27RT 5 13:45 | 16:15 7RT 5 1…" at bounding box center [369, 189] width 557 height 247
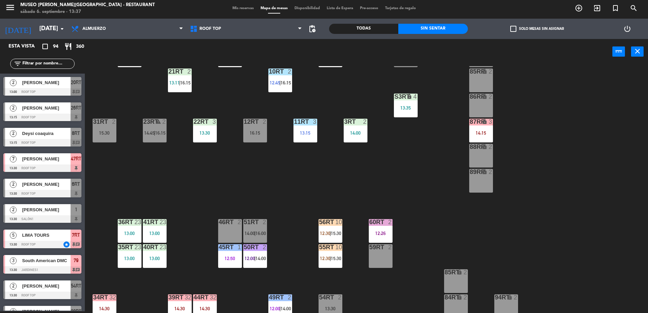
scroll to position [161, 0]
click at [67, 63] on input "text" at bounding box center [48, 63] width 53 height 7
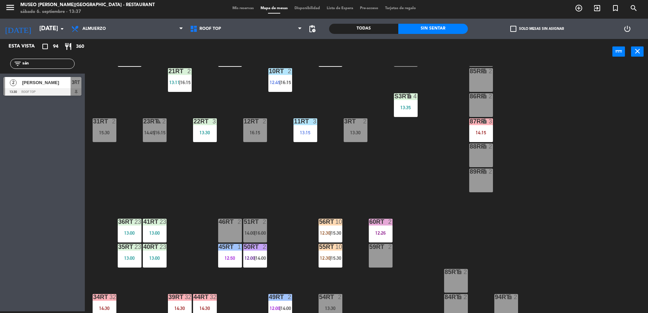
type input "sán"
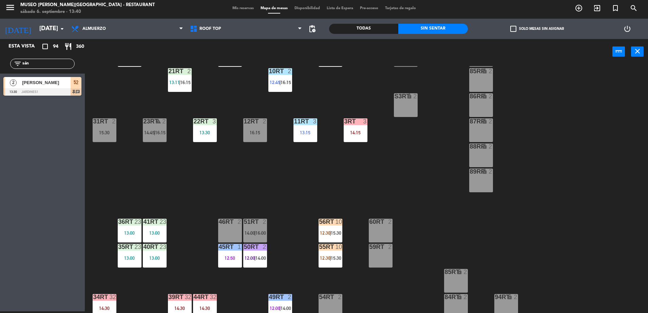
scroll to position [266, 0]
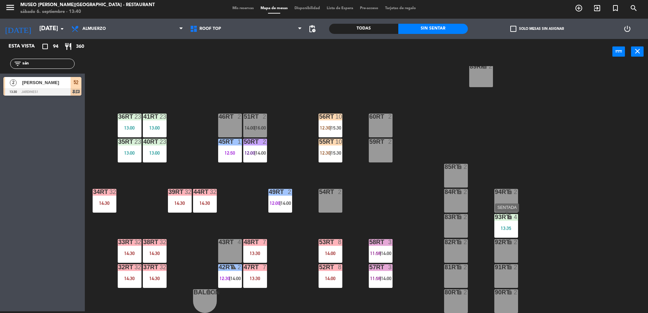
click at [510, 225] on div "93RT lock 4 13:35" at bounding box center [506, 226] width 24 height 24
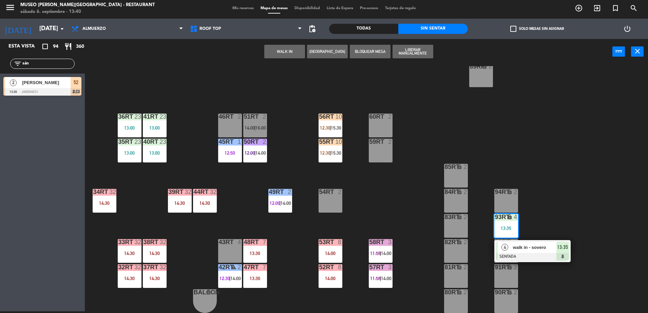
click at [70, 65] on input "sán" at bounding box center [48, 63] width 53 height 7
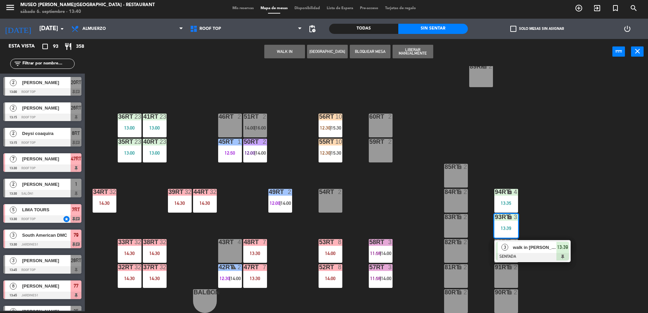
click at [559, 212] on div "18RT 3 14:00 16RT 4 13:15 28RT 3 13:45 80RR lock 2 27RT 5 13:45 | 16:15 7RT 5 1…" at bounding box center [369, 189] width 557 height 247
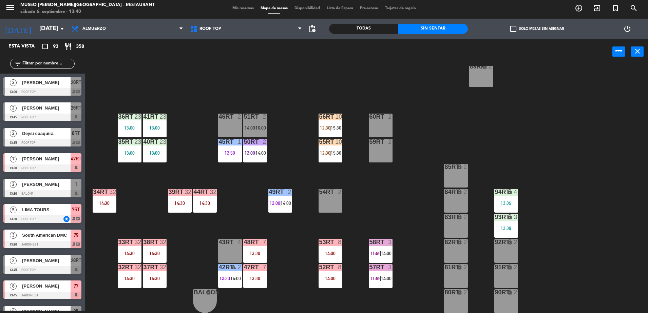
click at [495, 200] on div "13:35" at bounding box center [506, 202] width 24 height 5
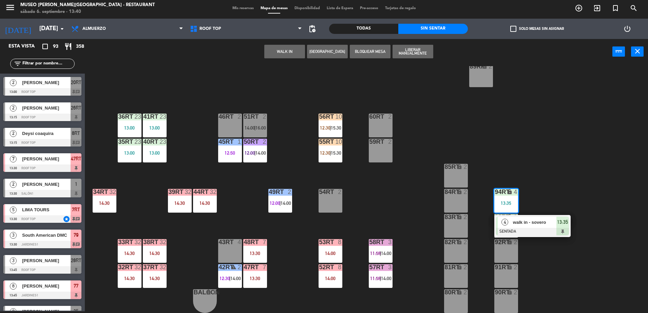
click at [552, 254] on div "18RT 3 14:00 16RT 4 13:15 28RT 3 13:45 80RR lock 2 27RT 5 13:45 | 16:15 7RT 5 1…" at bounding box center [369, 189] width 557 height 247
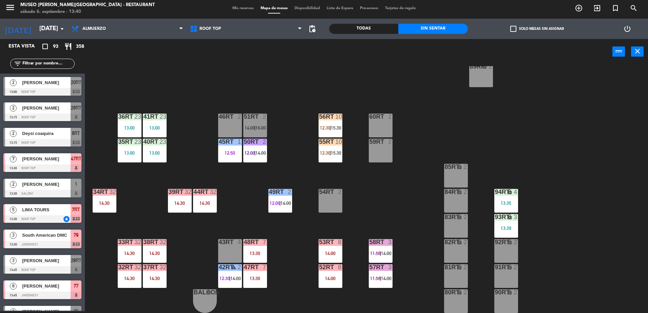
click at [513, 220] on div "3" at bounding box center [516, 217] width 11 height 6
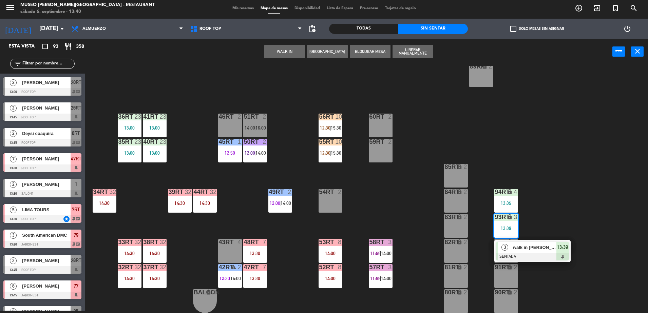
click at [550, 288] on div "18RT 3 14:00 16RT 4 13:15 28RT 3 13:45 80RR lock 2 27RT 5 13:45 | 16:15 7RT 5 1…" at bounding box center [369, 189] width 557 height 247
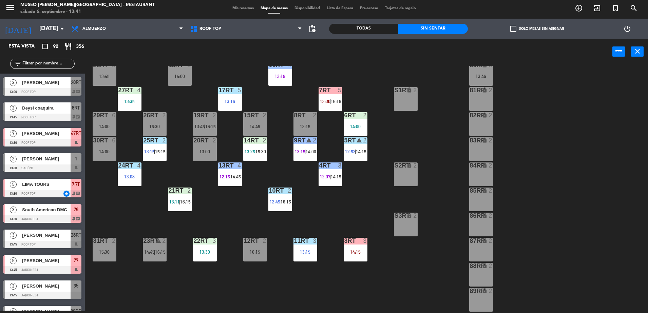
scroll to position [0, 0]
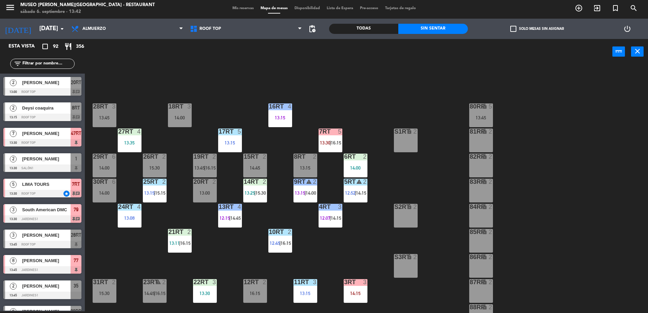
click at [61, 66] on input "text" at bounding box center [48, 63] width 53 height 7
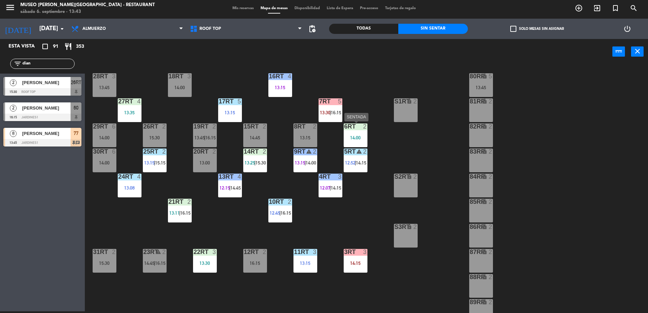
scroll to position [31, 0]
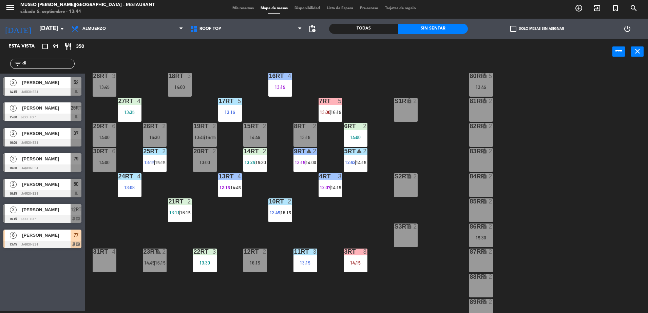
type input "d"
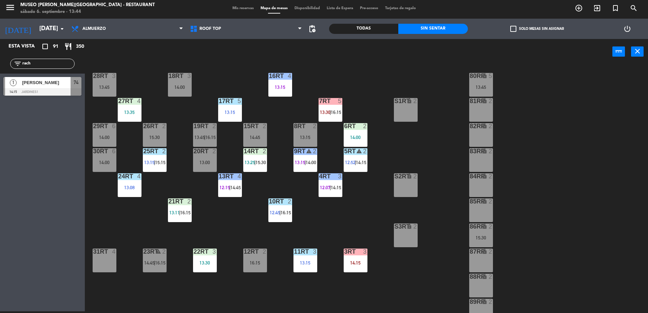
type input "rach"
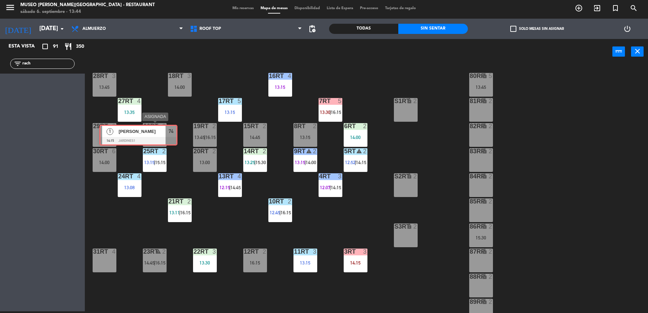
drag, startPoint x: 46, startPoint y: 89, endPoint x: 142, endPoint y: 136, distance: 106.8
click at [142, 136] on div "Esta vista crop_square 91 restaurant 350 filter_list rach 1 [PERSON_NAME] 14:15…" at bounding box center [324, 176] width 648 height 274
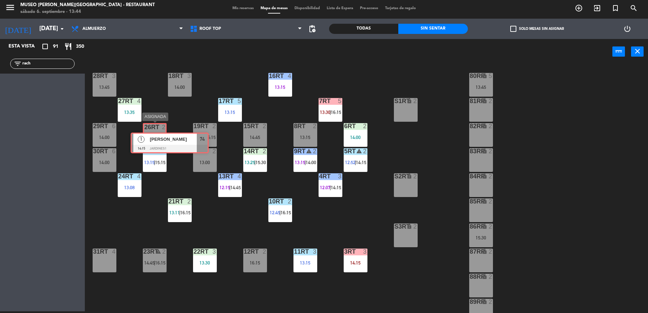
drag, startPoint x: 20, startPoint y: 83, endPoint x: 148, endPoint y: 135, distance: 137.8
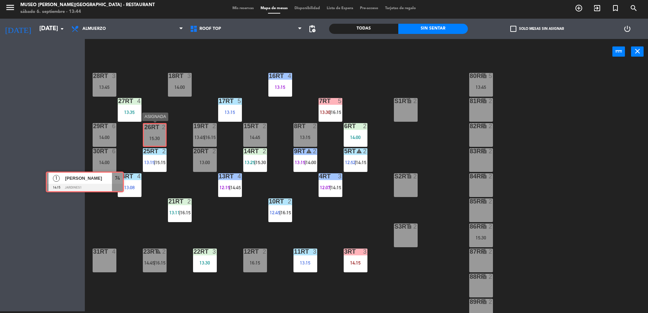
click at [148, 135] on div "Esta vista crop_square 91 restaurant 350 filter_list rach 1 [PERSON_NAME] 14:15…" at bounding box center [324, 176] width 648 height 274
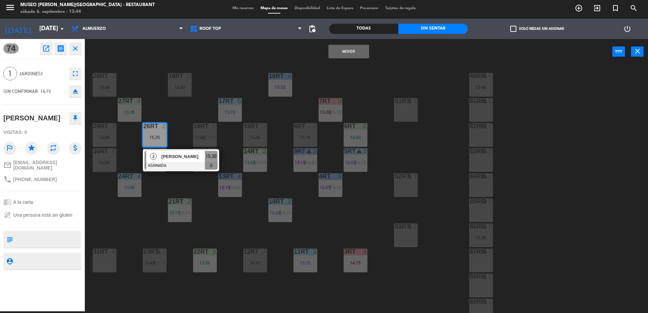
click at [348, 53] on button "Mover" at bounding box center [348, 52] width 41 height 14
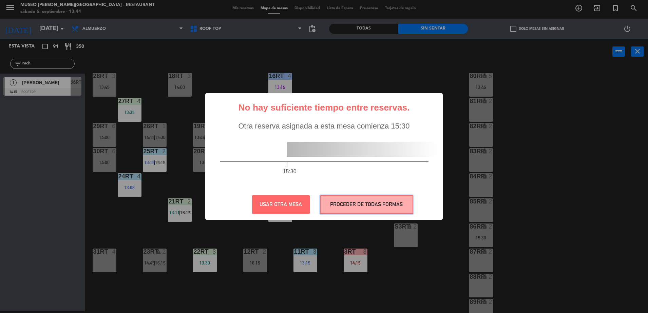
click at [382, 198] on button "PROCEDER DE TODAS FORMAS" at bounding box center [366, 204] width 93 height 19
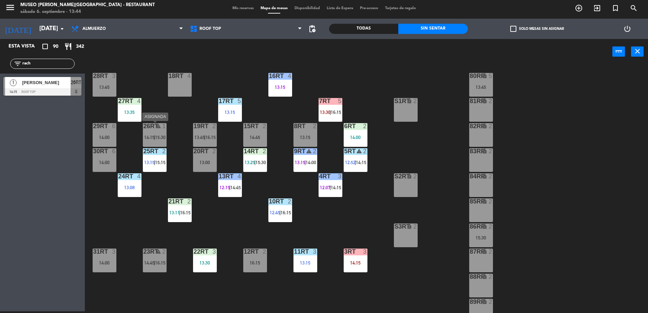
click at [162, 135] on span "15:30" at bounding box center [160, 137] width 11 height 5
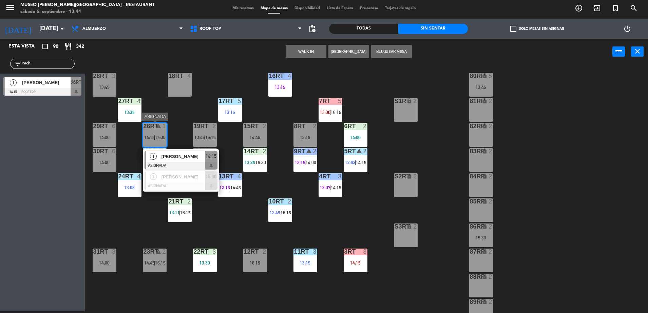
click at [184, 158] on span "[PERSON_NAME]" at bounding box center [182, 156] width 43 height 7
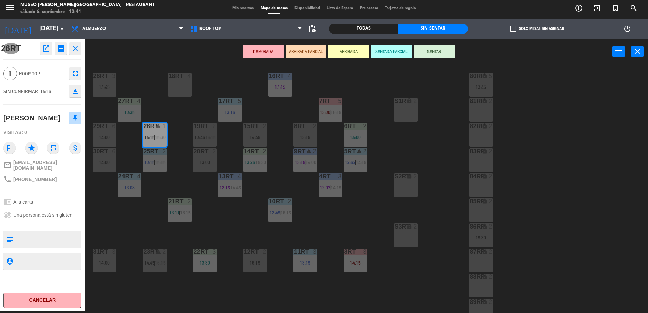
click at [314, 54] on button "ARRIBADA PARCIAL" at bounding box center [306, 52] width 41 height 14
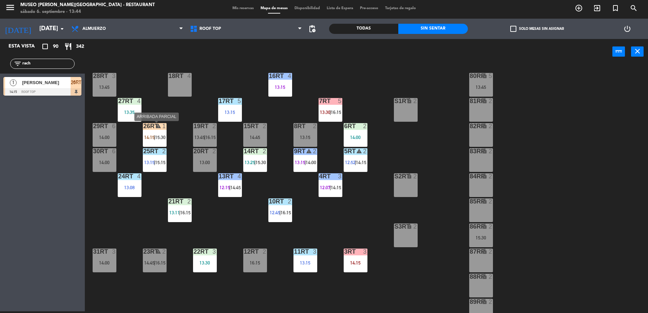
click at [155, 139] on span "|" at bounding box center [154, 137] width 1 height 5
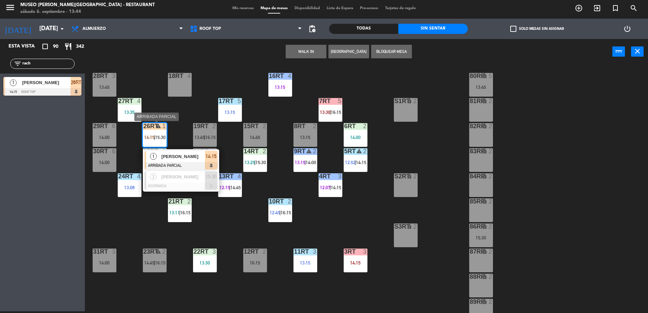
click at [173, 151] on div "[PERSON_NAME]" at bounding box center [183, 156] width 44 height 11
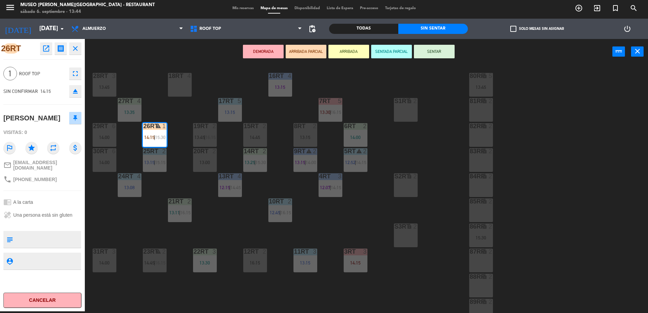
click at [193, 177] on div "18RT 4 16RT 4 13:15 28RT 3 13:45 80RR lock 5 13:45 27RT 4 13:35 7RT 5 13:30 | 1…" at bounding box center [369, 189] width 557 height 247
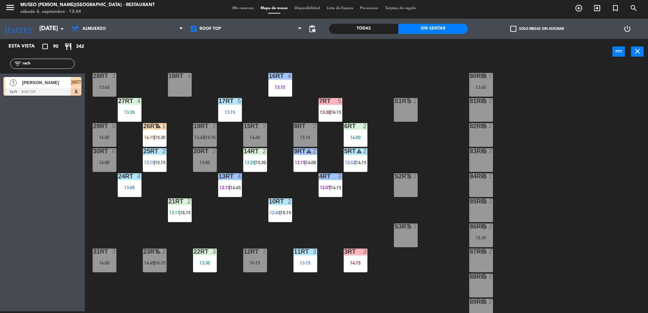
click at [155, 126] on icon "warning" at bounding box center [158, 126] width 6 height 6
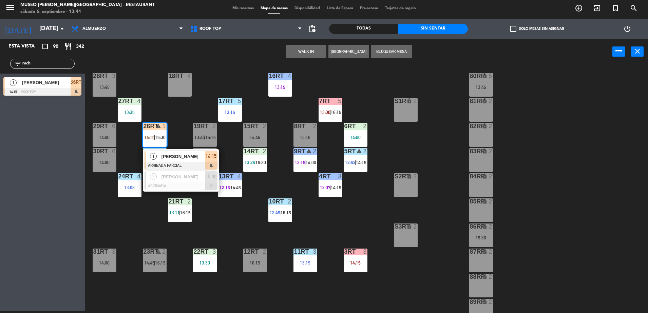
click at [177, 160] on div "[PERSON_NAME]" at bounding box center [183, 156] width 44 height 11
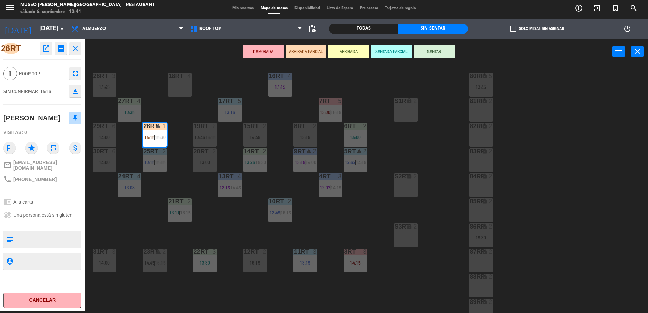
click at [177, 160] on div "18RT 4 16RT 4 13:15 28RT 3 13:45 80RR lock 5 13:45 27RT 4 13:35 7RT 5 13:30 | 1…" at bounding box center [369, 189] width 557 height 247
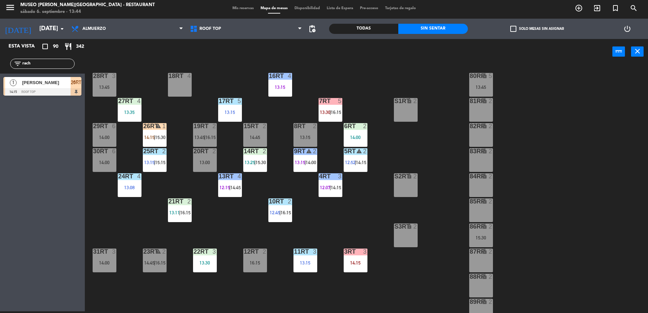
click at [65, 64] on input "rach" at bounding box center [48, 63] width 53 height 7
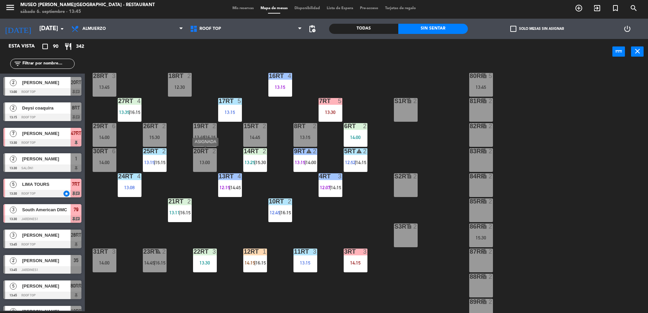
click at [205, 164] on div "13:00" at bounding box center [205, 162] width 24 height 5
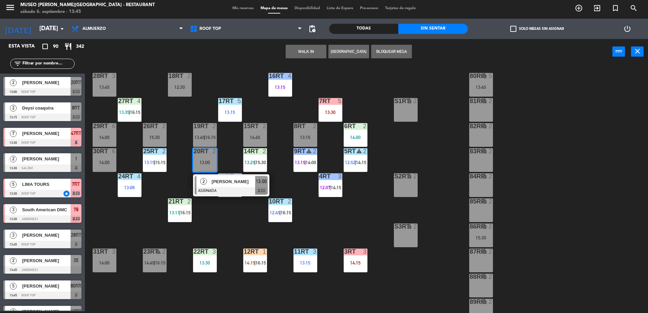
click at [220, 188] on div at bounding box center [231, 190] width 73 height 7
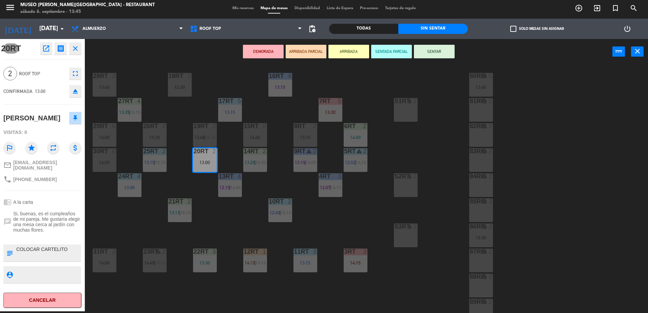
click at [46, 47] on icon "open_in_new" at bounding box center [46, 48] width 8 height 8
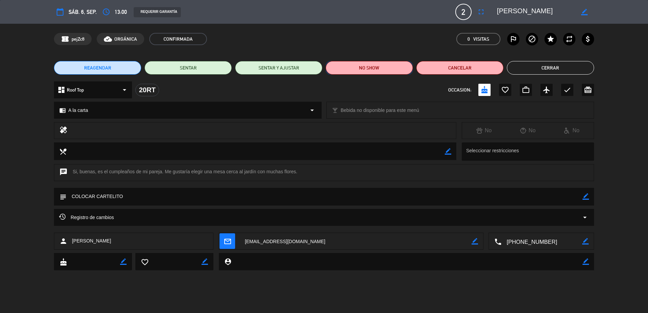
click at [368, 68] on button "NO SHOW" at bounding box center [369, 68] width 87 height 14
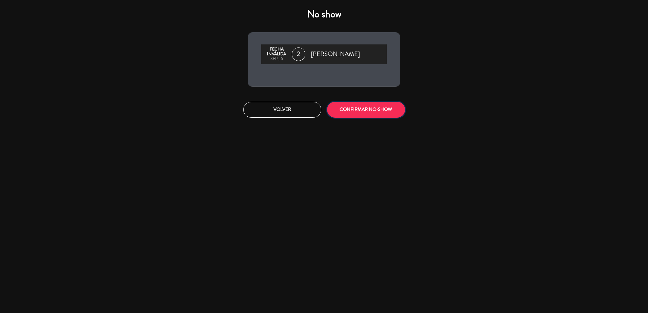
click at [388, 104] on button "CONFIRMAR NO-SHOW" at bounding box center [366, 110] width 78 height 16
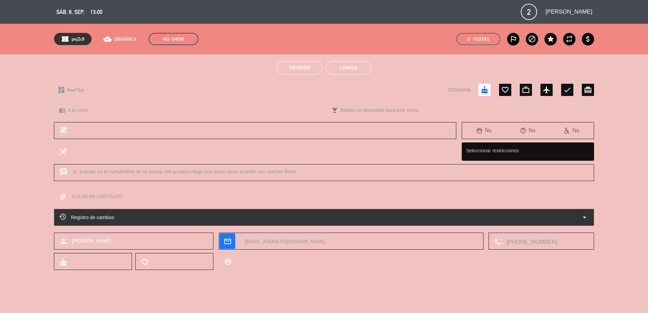
click at [365, 72] on button "Cerrar" at bounding box center [349, 68] width 46 height 14
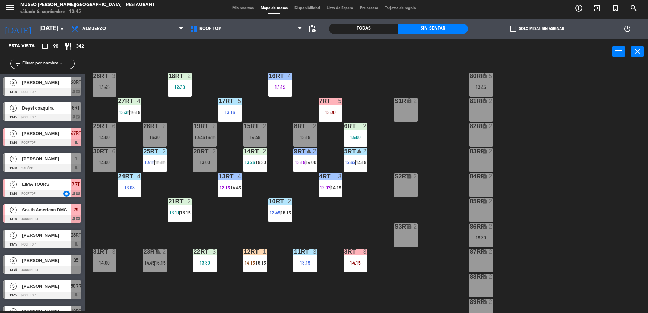
click at [50, 111] on span "Deysi coaquira" at bounding box center [46, 107] width 48 height 7
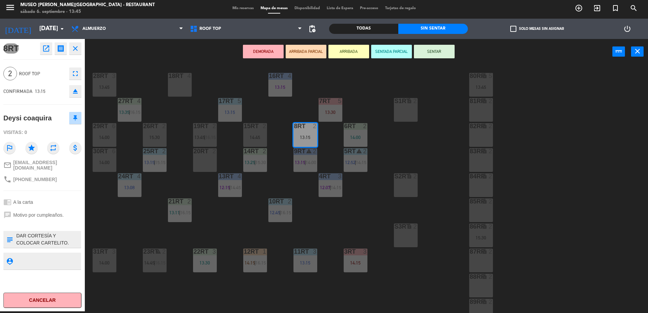
click at [42, 48] on icon "open_in_new" at bounding box center [46, 48] width 8 height 8
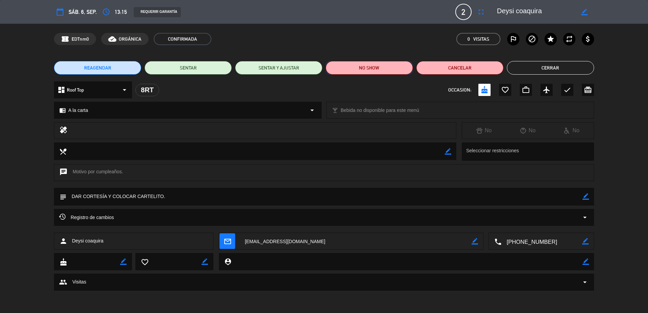
click at [349, 66] on button "NO SHOW" at bounding box center [369, 68] width 87 height 14
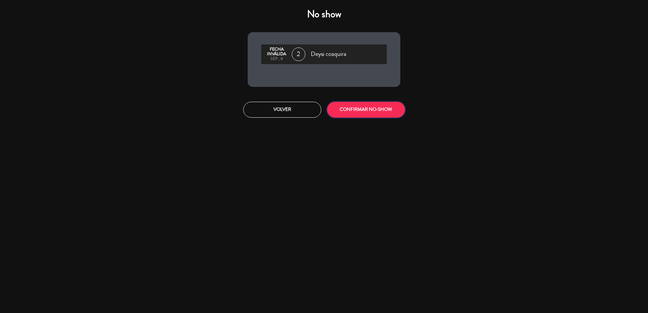
click at [381, 110] on button "CONFIRMAR NO-SHOW" at bounding box center [366, 110] width 78 height 16
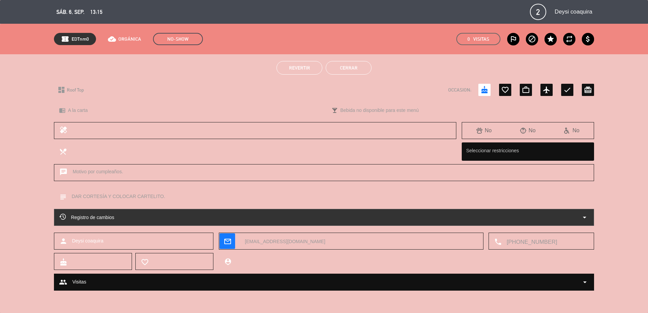
click at [360, 70] on button "Cerrar" at bounding box center [349, 68] width 46 height 14
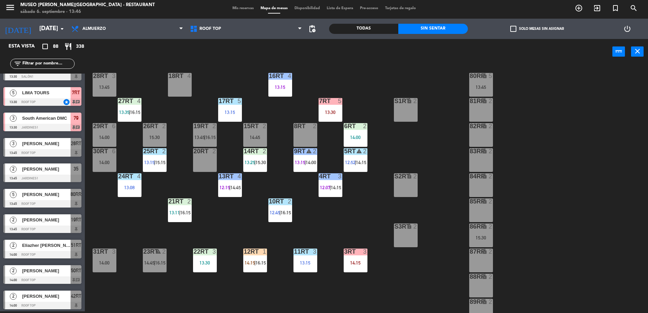
scroll to position [0, 0]
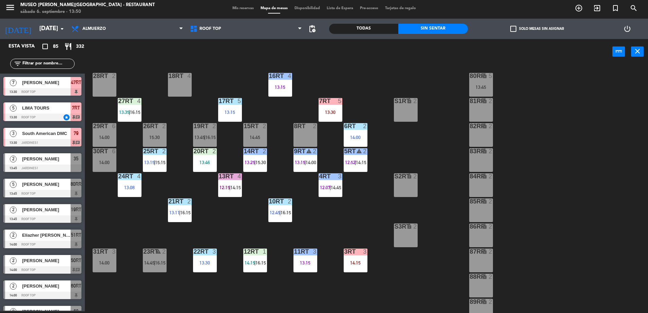
click at [50, 63] on input "text" at bounding box center [48, 63] width 53 height 7
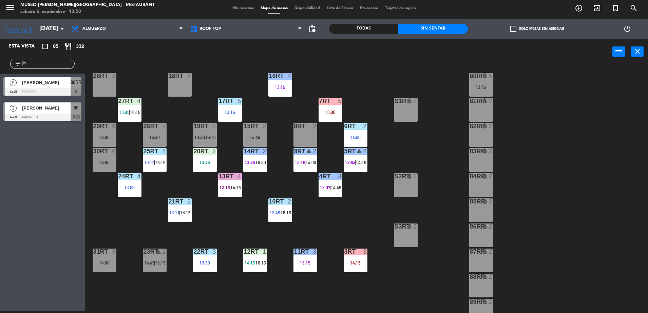
type input "jh"
click at [61, 88] on div at bounding box center [42, 91] width 78 height 7
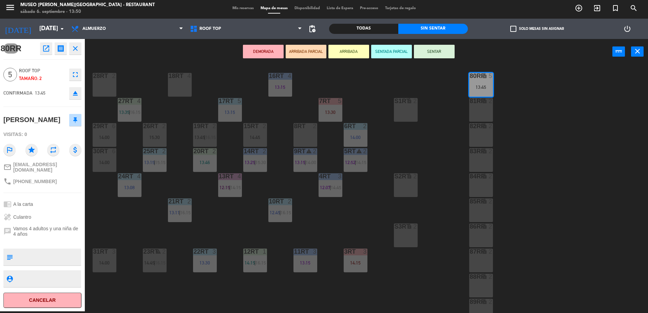
click at [183, 83] on div "18RT 4" at bounding box center [180, 85] width 24 height 24
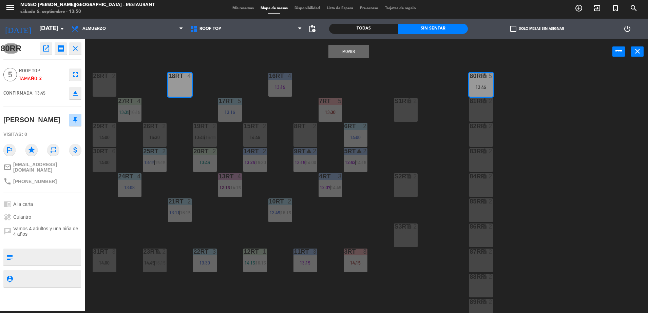
click at [351, 49] on button "Mover" at bounding box center [348, 52] width 41 height 14
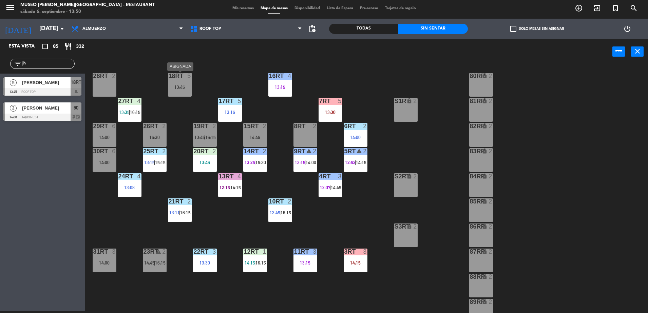
click at [180, 81] on div "18RT 5 13:45" at bounding box center [180, 85] width 24 height 24
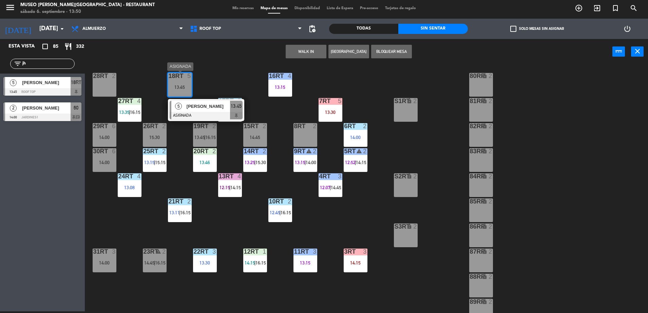
click at [196, 100] on div "5 [PERSON_NAME] ASIGNADA 13:45" at bounding box center [206, 110] width 76 height 22
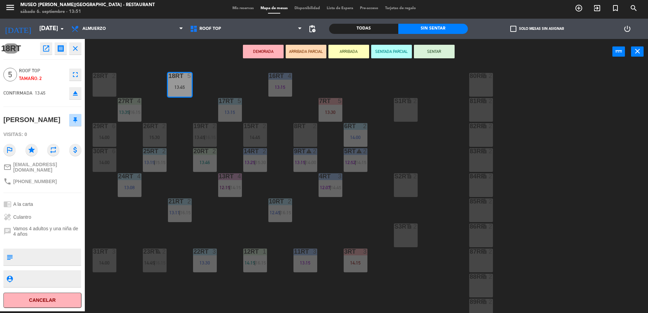
click at [302, 56] on button "ARRIBADA PARCIAL" at bounding box center [306, 52] width 41 height 14
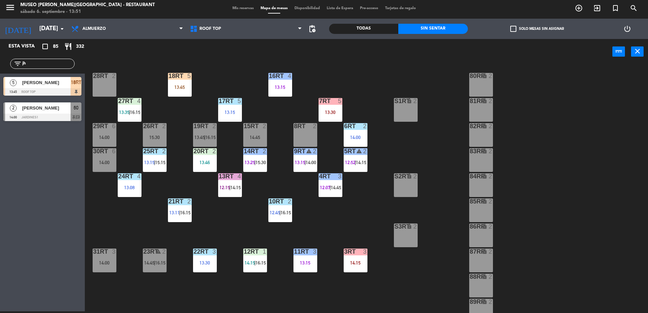
click at [52, 86] on span "[PERSON_NAME]" at bounding box center [46, 82] width 48 height 7
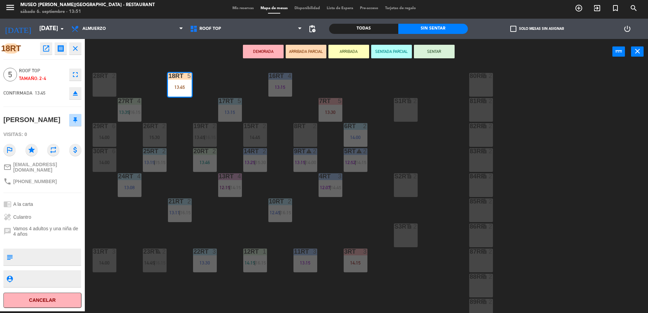
click at [53, 257] on textarea at bounding box center [48, 257] width 65 height 14
click at [52, 213] on div "healing Culantro" at bounding box center [42, 217] width 78 height 13
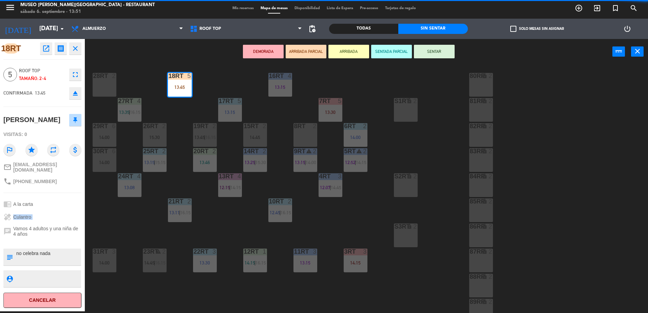
click at [52, 213] on div "healing Culantro" at bounding box center [42, 217] width 78 height 13
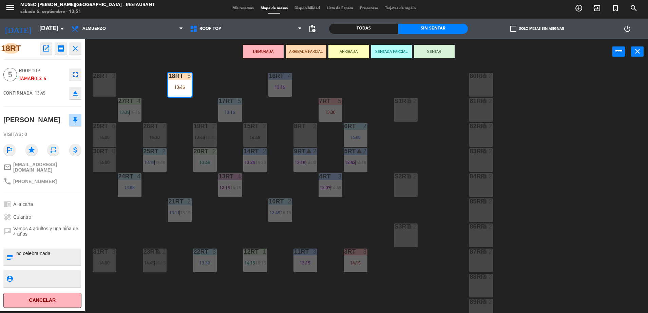
click at [16, 251] on textarea at bounding box center [48, 257] width 65 height 14
type textarea "3 de 5 llegaron 13:51no celebra nada"
click at [63, 213] on div "healing Culantro" at bounding box center [42, 217] width 78 height 13
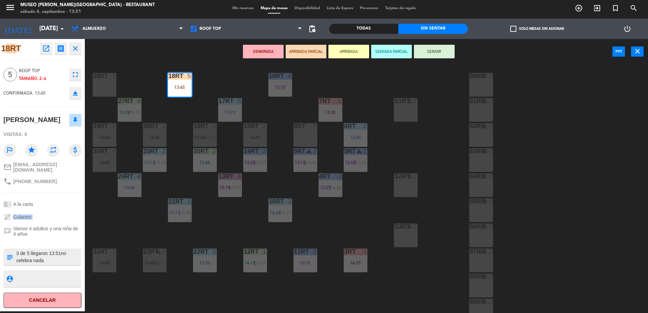
click at [314, 55] on button "ARRIBADA PARCIAL" at bounding box center [306, 52] width 41 height 14
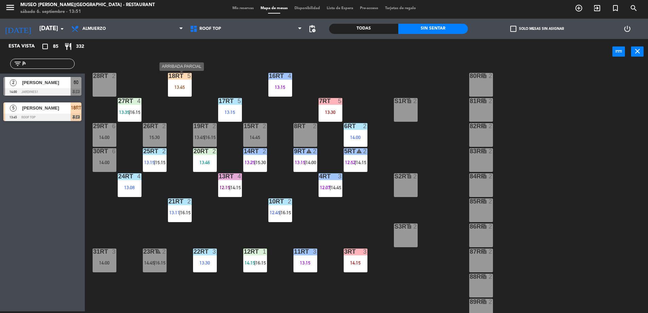
click at [182, 88] on div "13:45" at bounding box center [180, 87] width 24 height 5
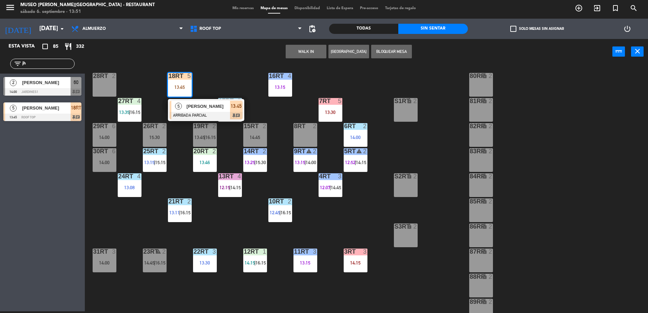
click at [210, 74] on div "18RT 5 13:45 5 [PERSON_NAME] ARRIBADA PARCIAL 13:45 chat 16RT 4 13:15 28RT 2 80…" at bounding box center [369, 189] width 557 height 247
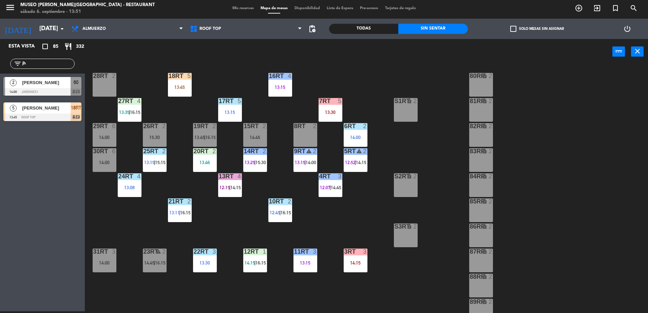
click at [56, 61] on input "jh" at bounding box center [48, 63] width 53 height 7
type input "jho"
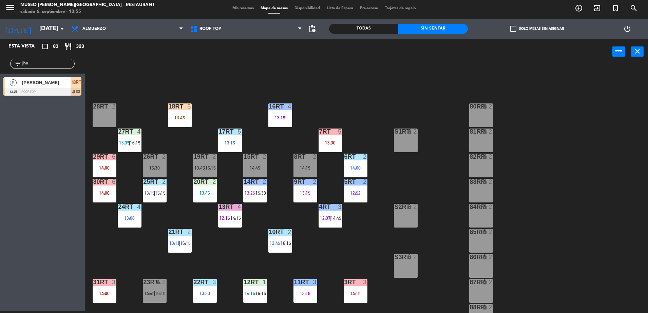
click at [45, 64] on input "jho" at bounding box center [48, 63] width 53 height 7
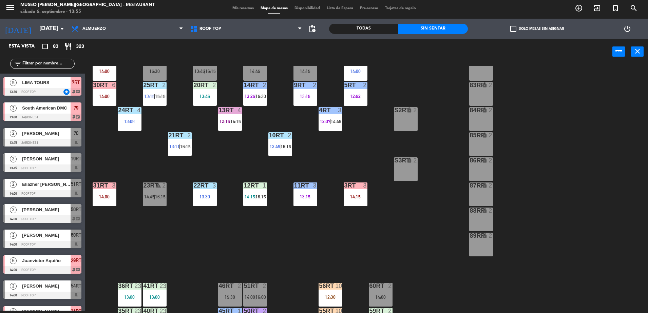
scroll to position [266, 0]
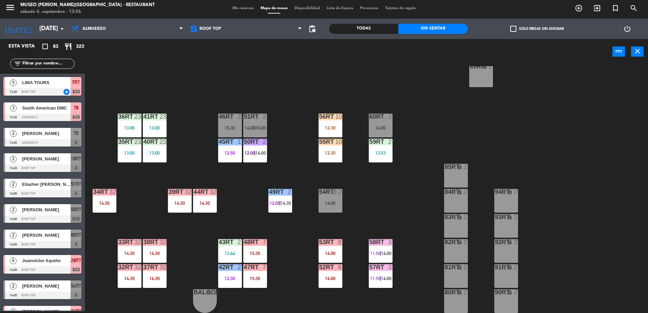
click at [44, 65] on input "text" at bounding box center [48, 63] width 53 height 7
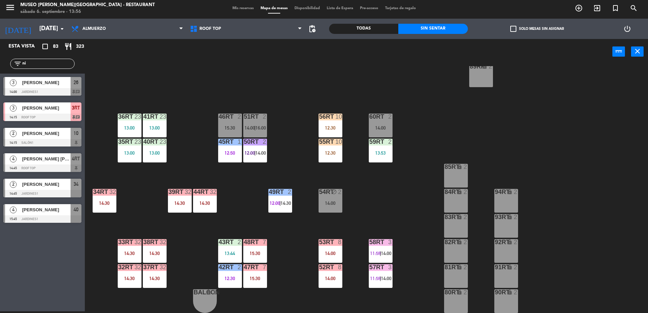
type input "n"
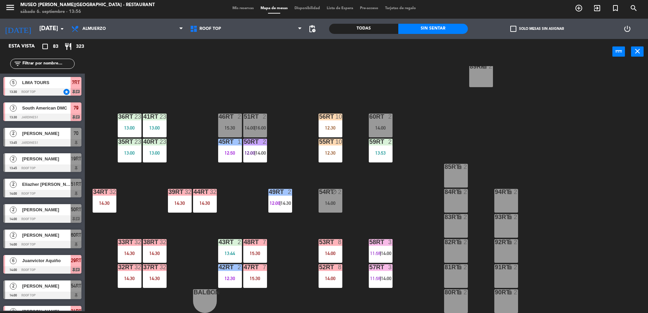
click at [385, 24] on div "Todas" at bounding box center [363, 29] width 69 height 10
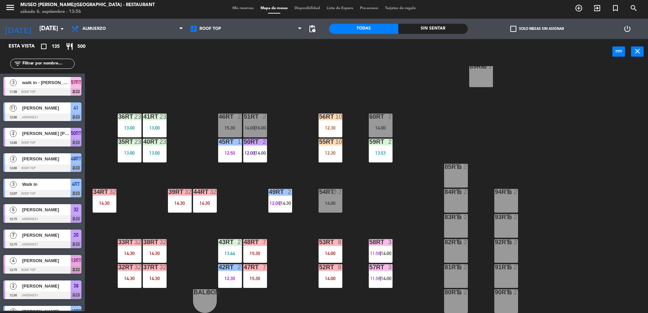
click at [58, 62] on input "text" at bounding box center [48, 63] width 53 height 7
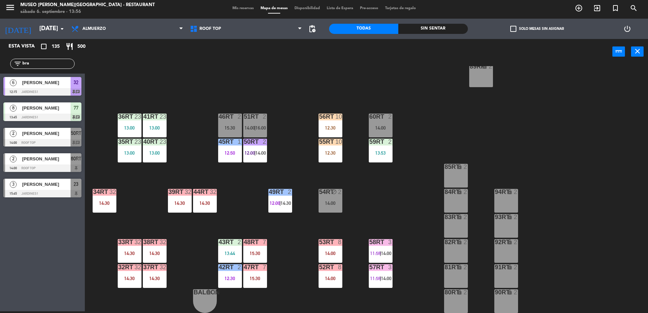
type input "brav"
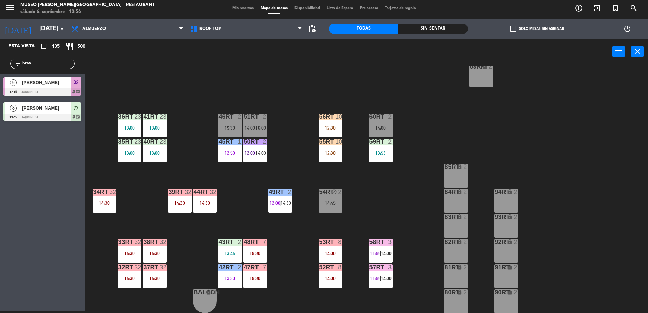
click at [55, 62] on input "brav" at bounding box center [48, 63] width 53 height 7
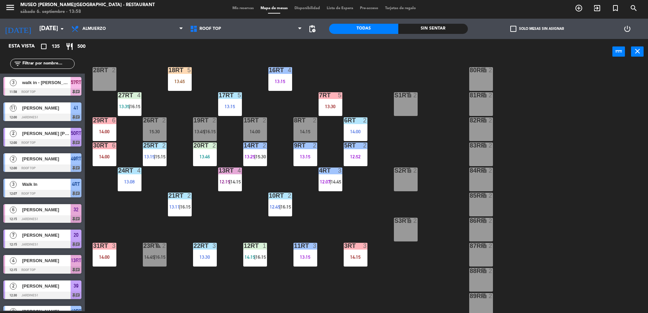
scroll to position [0, 0]
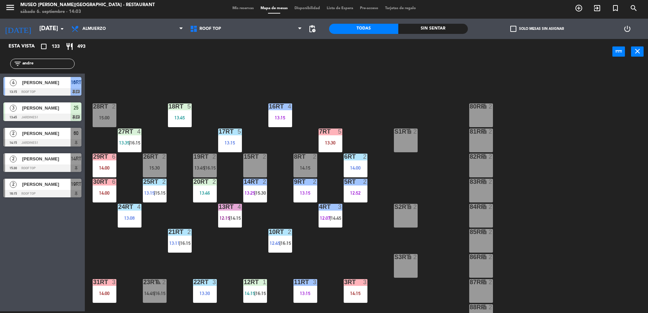
type input "andre"
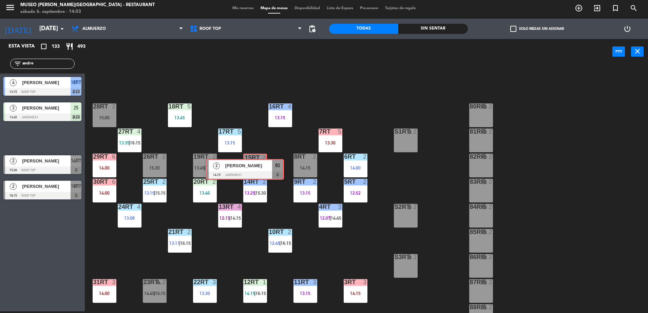
drag, startPoint x: 62, startPoint y: 135, endPoint x: 264, endPoint y: 167, distance: 204.5
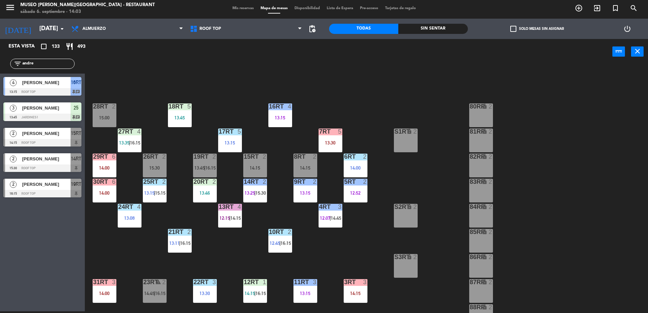
click at [280, 166] on div "18RT 5 13:45 16RT 4 13:15 28RT 2 15:00 80RR lock 2 27RT 4 13:35 | 16:15 7RT 5 1…" at bounding box center [369, 189] width 557 height 247
click at [265, 164] on div "15RT 2 14:15" at bounding box center [255, 166] width 24 height 24
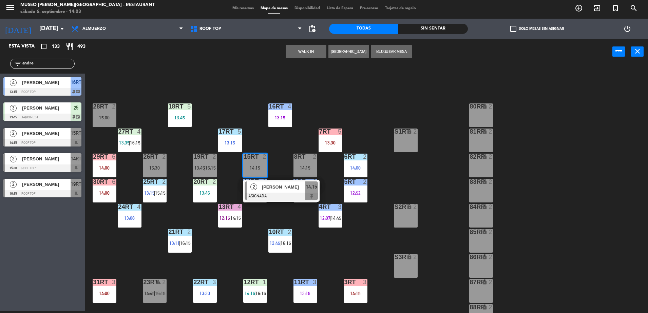
click at [299, 136] on div "18RT 5 13:45 16RT 4 13:15 28RT 2 15:00 80RR lock 2 27RT 4 13:35 | 16:15 7RT 5 1…" at bounding box center [369, 189] width 557 height 247
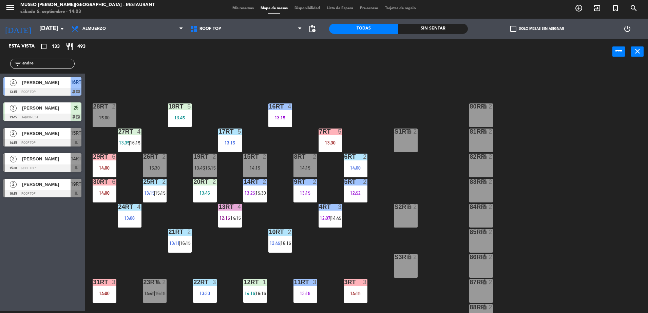
click at [299, 136] on div "18RT 5 13:45 16RT 4 13:15 28RT 2 15:00 80RR lock 2 27RT 4 13:35 | 16:15 7RT 5 1…" at bounding box center [369, 189] width 557 height 247
click at [255, 156] on div at bounding box center [254, 157] width 11 height 6
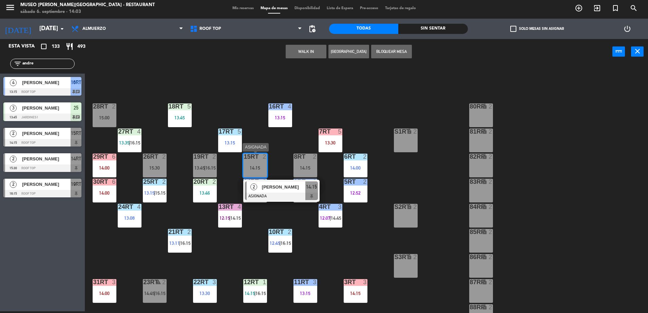
click at [268, 180] on div "2 [PERSON_NAME] ASIGNADA 14:15" at bounding box center [281, 191] width 76 height 22
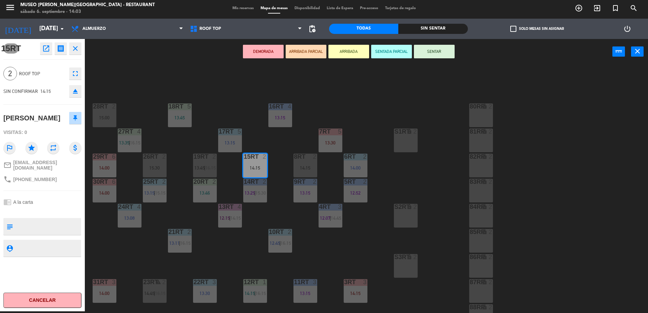
click at [33, 234] on textarea at bounding box center [48, 226] width 65 height 14
type textarea "no celebra nada"
click at [53, 213] on div at bounding box center [42, 211] width 78 height 5
click at [318, 47] on button "ARRIBADA PARCIAL" at bounding box center [306, 52] width 41 height 14
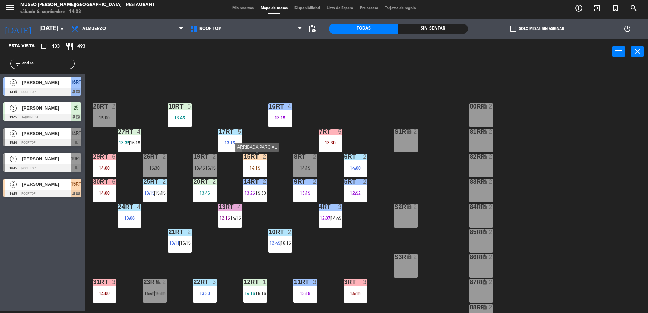
click at [262, 167] on div "14:15" at bounding box center [255, 168] width 24 height 5
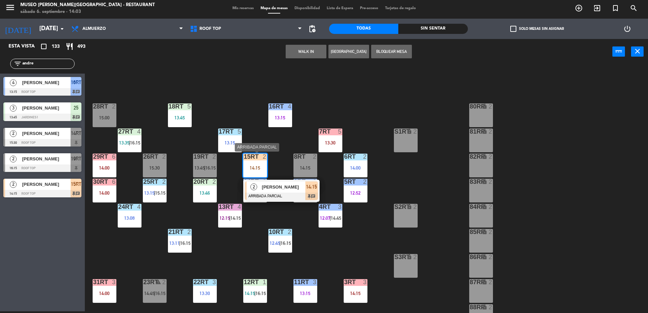
click at [278, 191] on div "[PERSON_NAME]" at bounding box center [283, 186] width 44 height 11
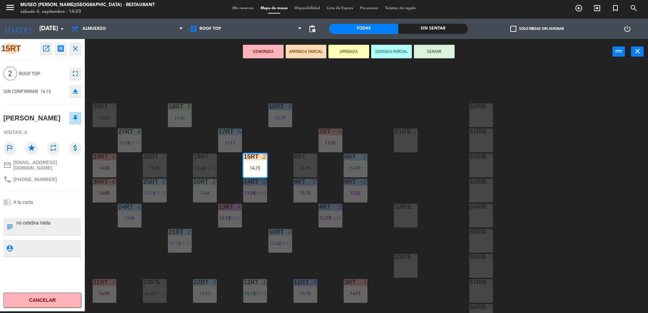
click at [279, 145] on div "18RT 5 13:45 16RT 4 13:15 28RT 2 15:00 80RR lock 2 27RT 4 13:35 | 16:15 7RT 5 1…" at bounding box center [369, 189] width 557 height 247
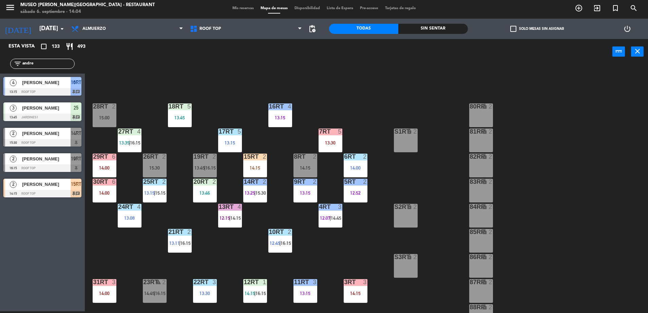
click at [62, 63] on input "andre" at bounding box center [48, 63] width 53 height 7
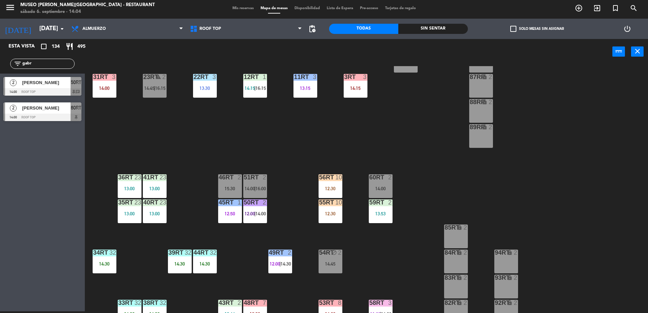
scroll to position [266, 0]
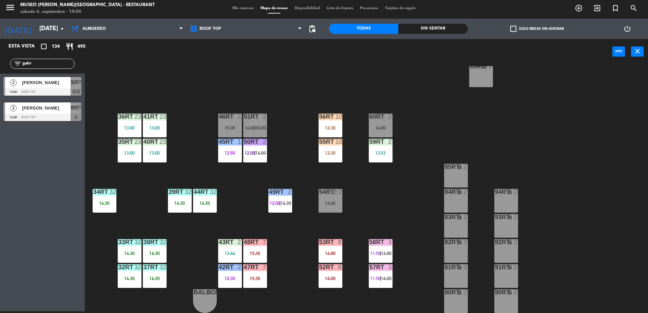
click at [67, 64] on input "gabr" at bounding box center [48, 63] width 53 height 7
type input "astu"
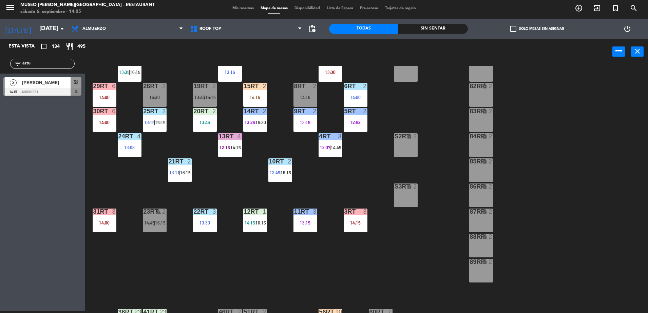
scroll to position [0, 0]
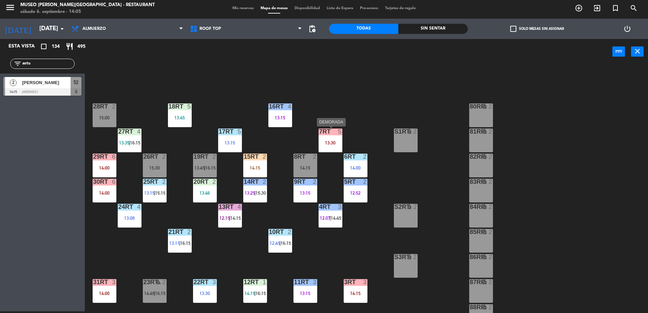
click at [331, 139] on div "7RT 5 13:30" at bounding box center [330, 141] width 24 height 24
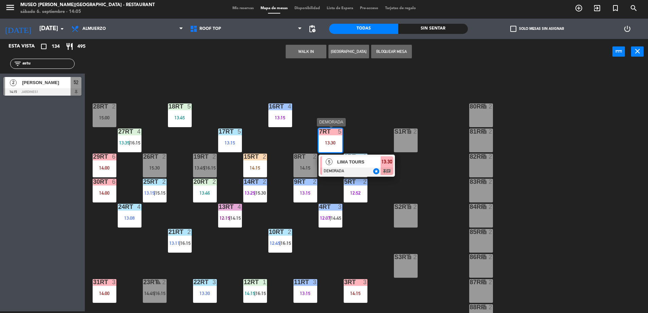
click at [346, 165] on span "LIMA TOURS" at bounding box center [358, 161] width 43 height 7
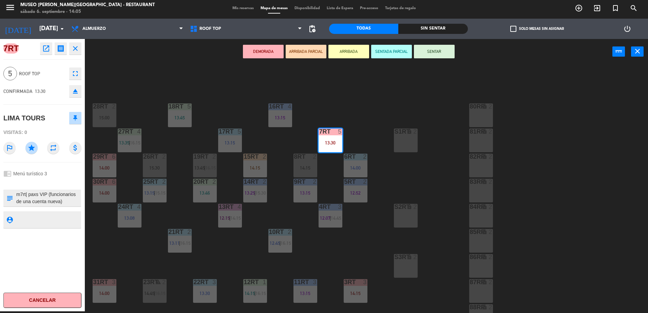
click at [46, 50] on icon "open_in_new" at bounding box center [46, 48] width 8 height 8
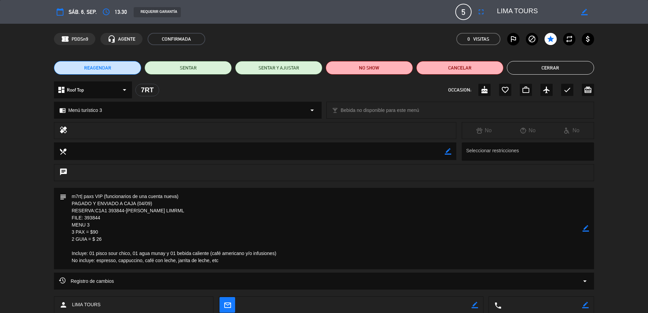
click at [529, 62] on button "Cerrar" at bounding box center [550, 68] width 87 height 14
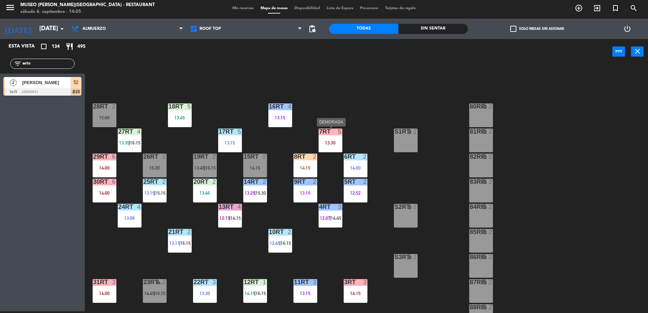
click at [337, 139] on div "7RT 5 13:30" at bounding box center [330, 141] width 24 height 24
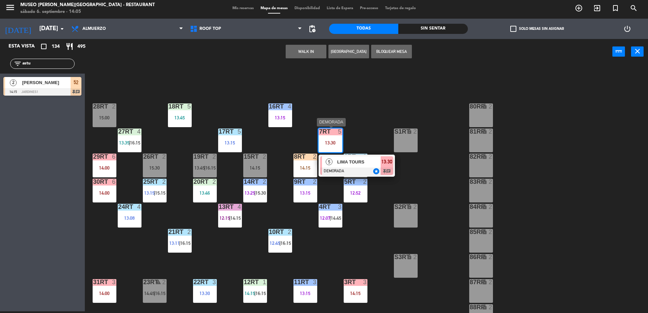
click at [364, 169] on div at bounding box center [356, 171] width 73 height 7
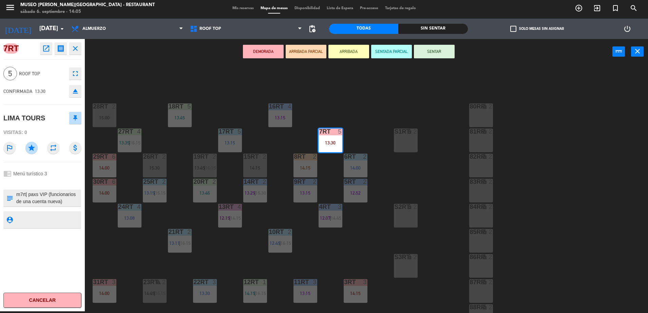
click at [45, 52] on icon "open_in_new" at bounding box center [46, 48] width 8 height 8
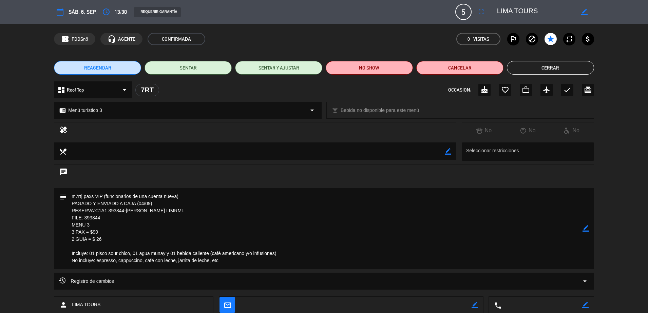
click at [523, 67] on button "Cerrar" at bounding box center [550, 68] width 87 height 14
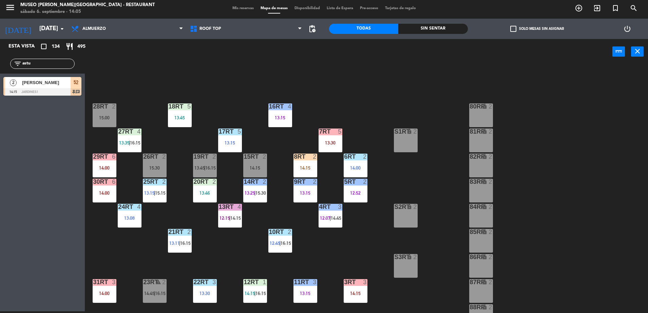
click at [339, 131] on div "5" at bounding box center [340, 132] width 4 height 6
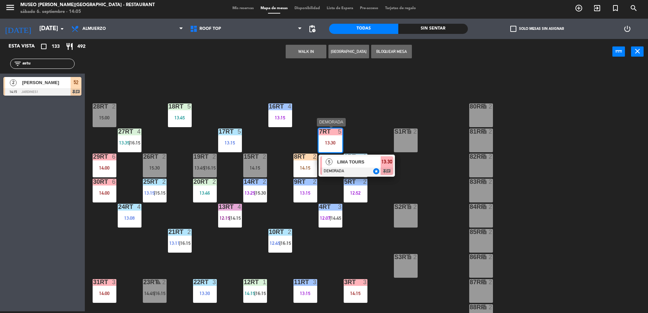
click at [363, 161] on span "LIMA TOURS" at bounding box center [358, 161] width 43 height 7
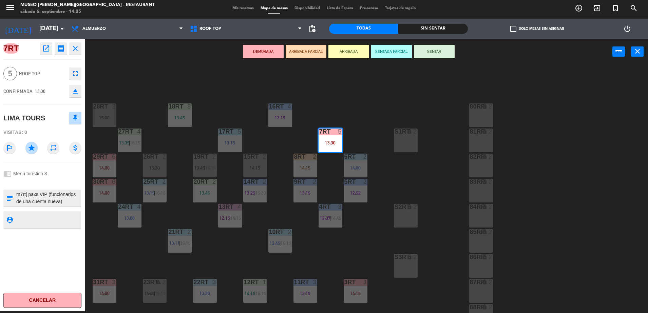
click at [364, 138] on div "18RT 5 13:45 16RT 4 13:15 28RT 2 15:00 80RR lock 2 27RT 4 13:35 | 16:15 7RT 5 1…" at bounding box center [369, 189] width 557 height 247
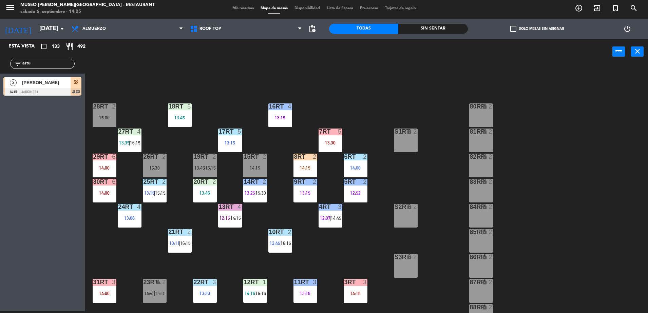
click at [49, 63] on input "astu" at bounding box center [48, 63] width 53 height 7
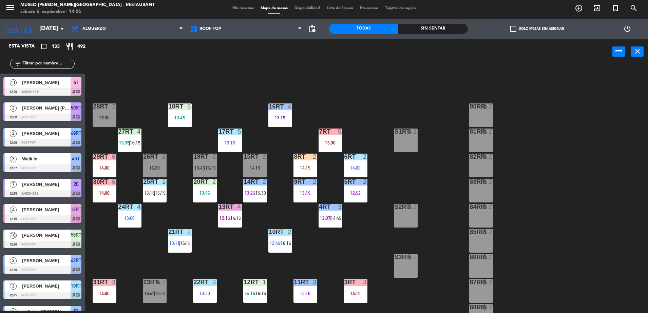
click at [331, 144] on div "13:30" at bounding box center [330, 142] width 24 height 5
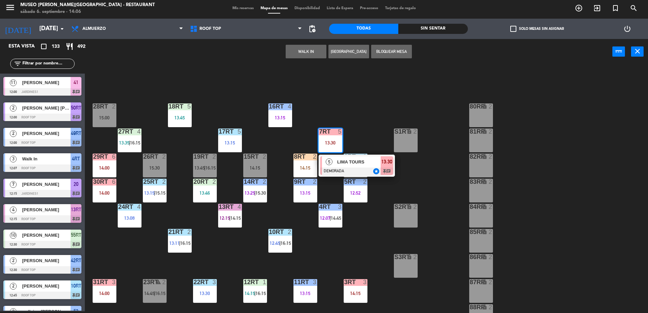
click at [344, 166] on div "LIMA TOURS" at bounding box center [358, 161] width 44 height 11
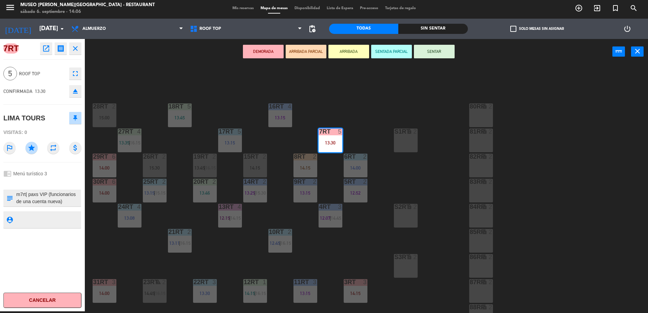
click at [292, 55] on button "ARRIBADA PARCIAL" at bounding box center [306, 52] width 41 height 14
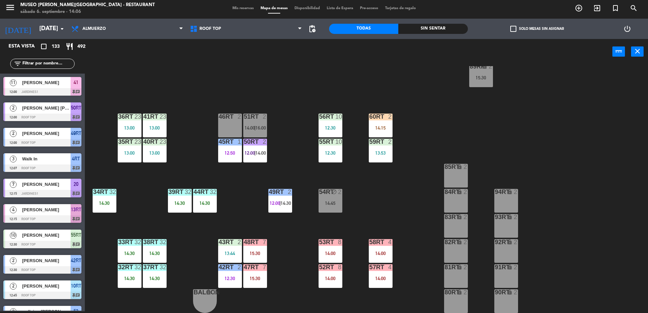
scroll to position [266, 0]
click at [150, 260] on div "38rt 32 14:30" at bounding box center [155, 251] width 24 height 24
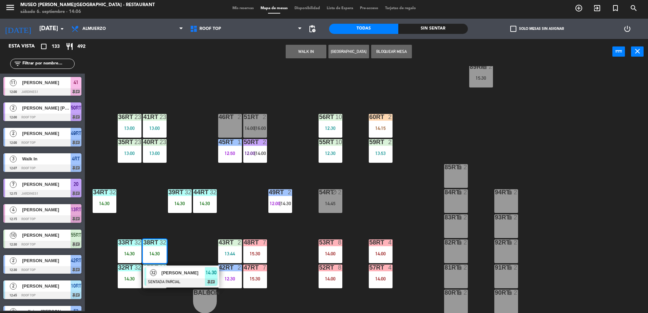
click at [170, 285] on div at bounding box center [180, 281] width 73 height 7
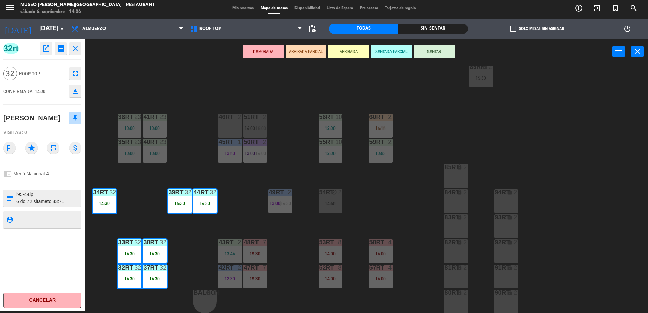
click at [187, 251] on div "18RT 5 13:45 16RT 4 13:15 28RT 2 15:00 80RR lock 2 27RT 4 13:35 | 16:15 7RT 5 1…" at bounding box center [369, 189] width 557 height 247
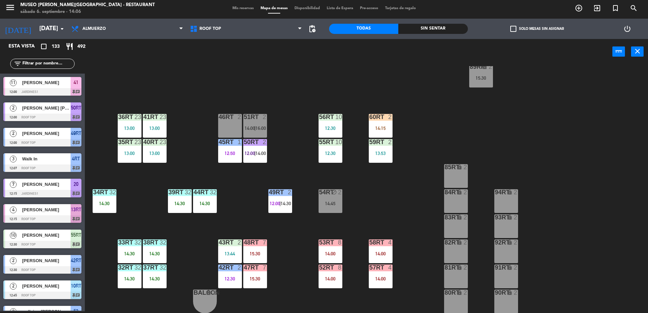
scroll to position [2, 0]
click at [160, 253] on div "14:30" at bounding box center [155, 253] width 24 height 5
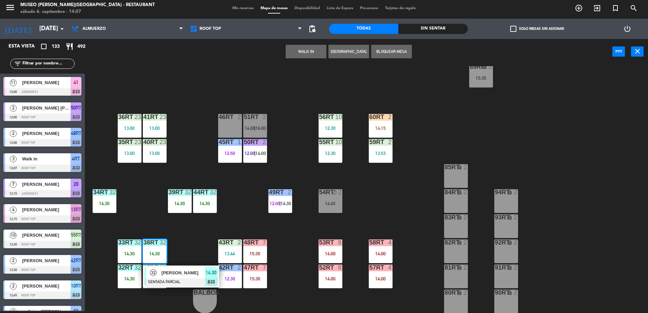
click at [191, 271] on span "[PERSON_NAME]" at bounding box center [182, 272] width 43 height 7
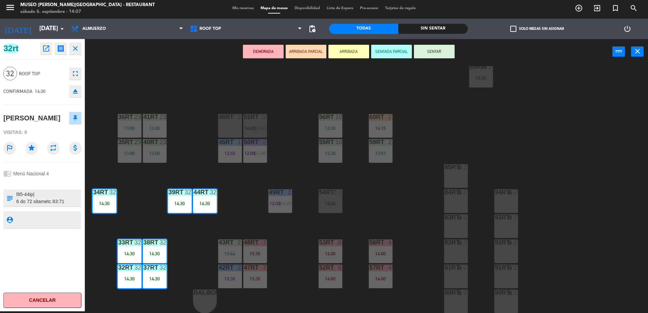
click at [234, 226] on div "18RT 5 13:45 16RT 4 13:15 28RT 2 15:00 80RR lock 2 27RT 4 13:35 | 16:15 7RT 5 1…" at bounding box center [369, 189] width 557 height 247
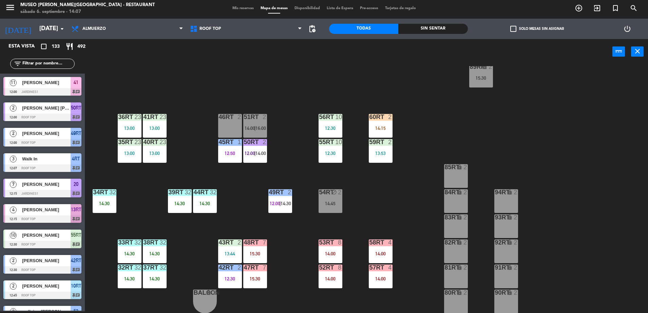
scroll to position [0, 0]
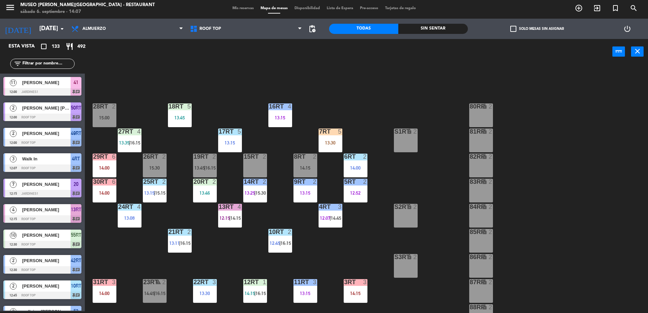
click at [330, 139] on div "7RT 5 13:30" at bounding box center [330, 141] width 24 height 24
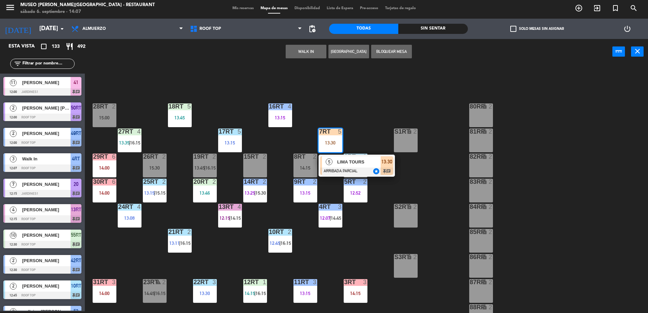
click at [348, 164] on span "LIMA TOURS" at bounding box center [358, 161] width 43 height 7
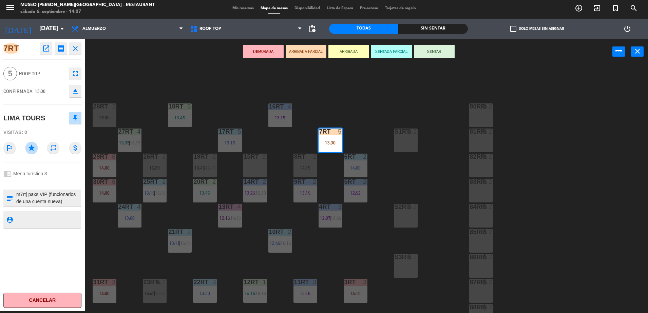
click at [352, 144] on div "18RT 5 13:45 16RT 4 13:15 28RT 2 15:00 80RR lock 2 27RT 4 13:35 | 16:15 7RT 5 1…" at bounding box center [369, 189] width 557 height 247
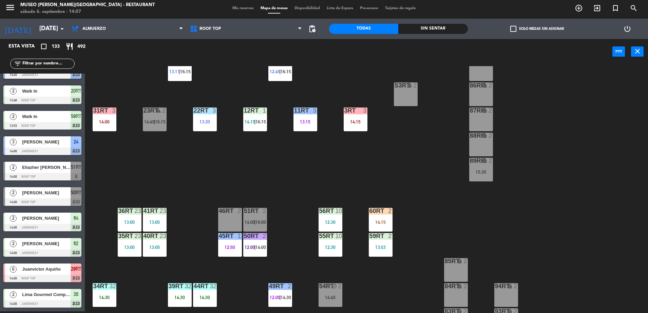
scroll to position [173, 0]
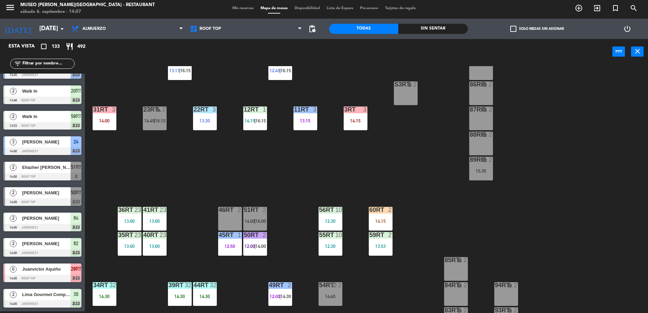
click at [58, 61] on input "text" at bounding box center [48, 63] width 53 height 7
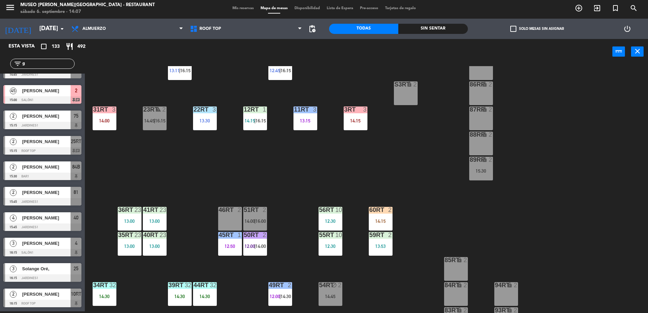
scroll to position [0, 0]
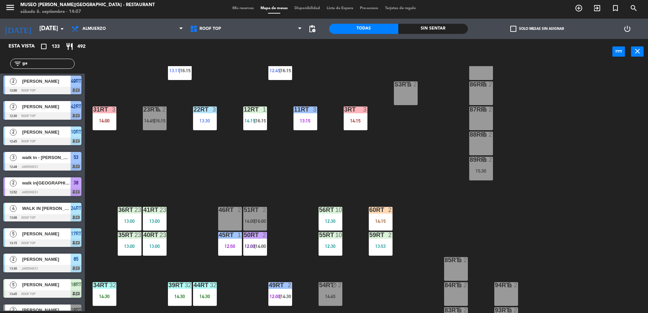
type input "gab"
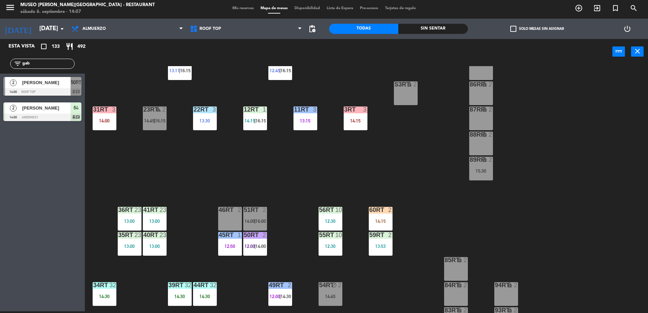
click at [47, 60] on input "gab" at bounding box center [48, 63] width 53 height 7
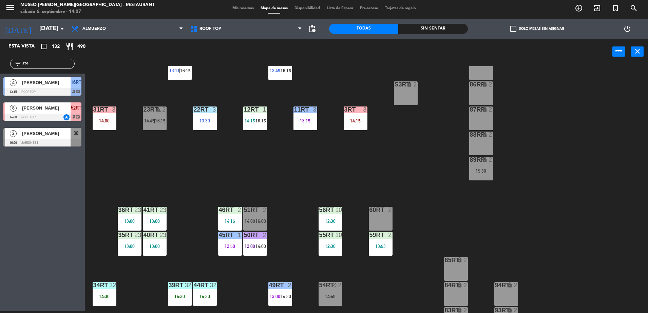
scroll to position [266, 0]
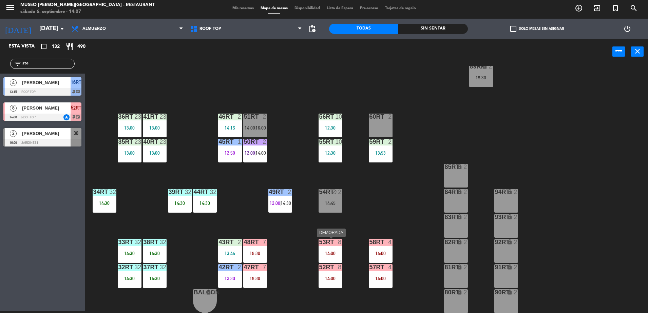
type input "ste"
click at [333, 248] on div "53RT 8 14:00" at bounding box center [330, 251] width 24 height 24
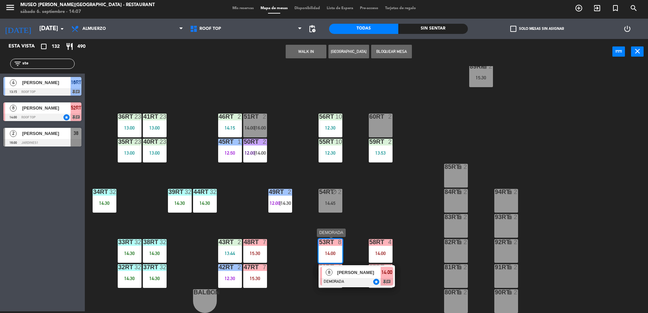
click at [349, 275] on span "[PERSON_NAME]" at bounding box center [358, 272] width 43 height 7
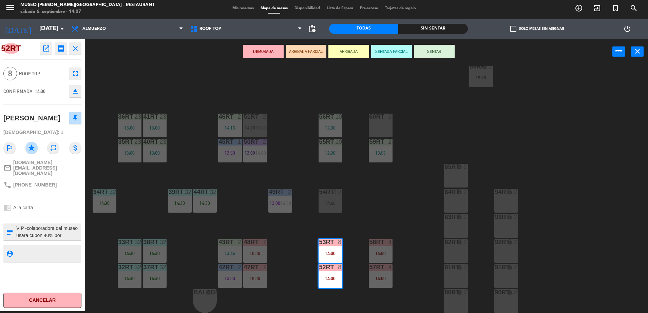
click at [18, 225] on textarea at bounding box center [48, 232] width 65 height 14
type textarea "3 de 8 llegaron 14:07 VIP -colaboradora del museo usara cupon 40% por cumpleaño…"
click at [73, 192] on div "52RT open_in_new receipt 2:00 PM [DATE] 8 personas [PERSON_NAME] 52RT+53RT VIP …" at bounding box center [42, 175] width 85 height 272
click at [70, 190] on div "52RT open_in_new receipt 2:00 PM [DATE] 8 personas [PERSON_NAME] 52RT+53RT VIP …" at bounding box center [42, 175] width 85 height 272
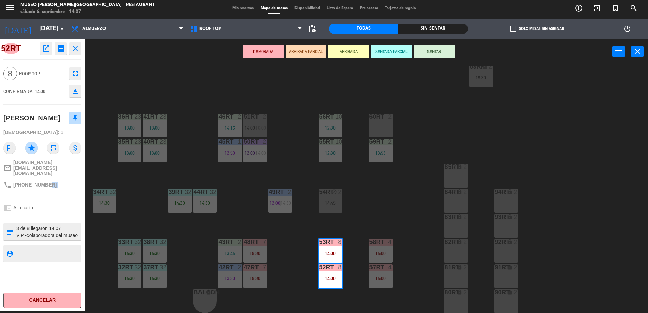
click at [70, 190] on div "52RT open_in_new receipt 2:00 PM [DATE] 8 personas [PERSON_NAME] 52RT+53RT VIP …" at bounding box center [42, 175] width 85 height 272
click at [301, 54] on button "ARRIBADA PARCIAL" at bounding box center [306, 52] width 41 height 14
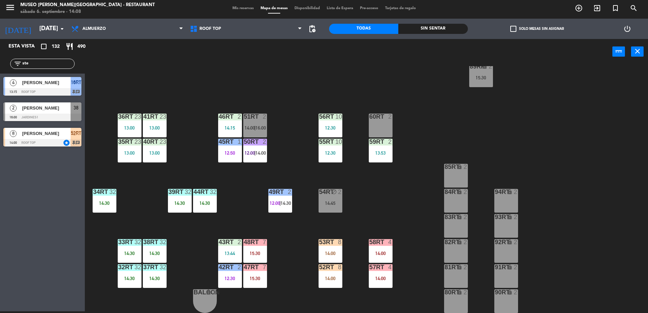
click at [56, 62] on input "ste" at bounding box center [48, 63] width 53 height 7
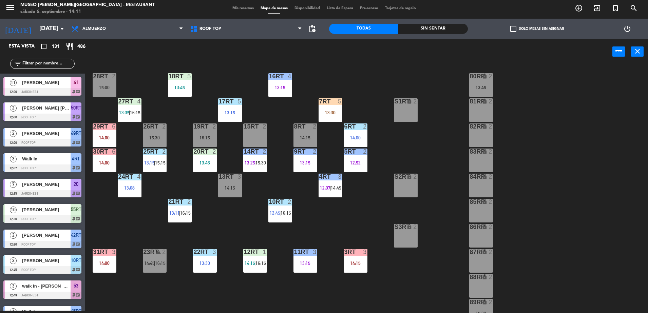
scroll to position [0, 0]
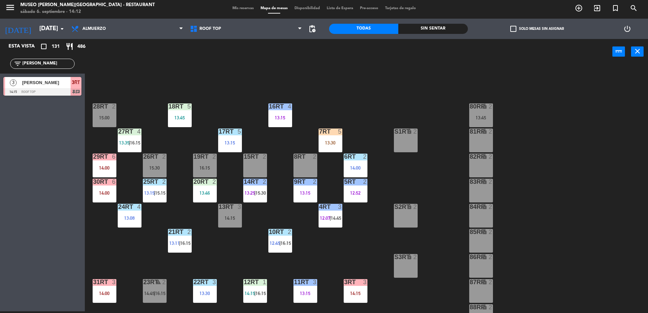
type input "[PERSON_NAME]"
click at [74, 87] on div "3RT" at bounding box center [76, 82] width 11 height 11
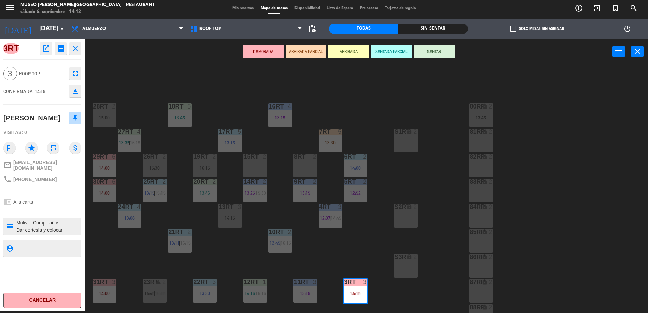
scroll to position [266, 0]
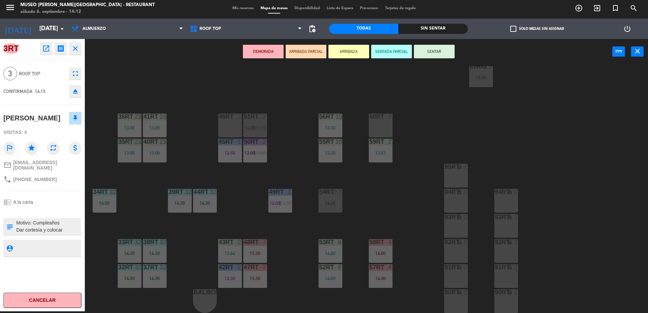
click at [300, 48] on button "ARRIBADA PARCIAL" at bounding box center [306, 52] width 41 height 14
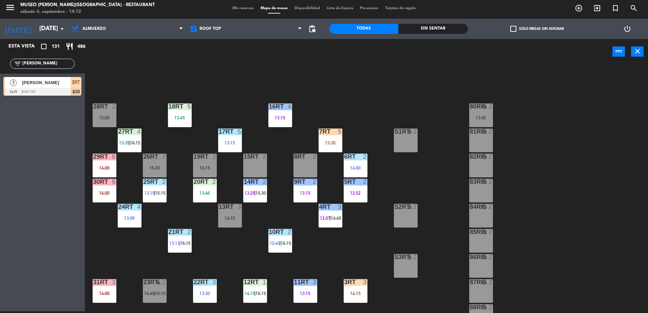
scroll to position [110, 0]
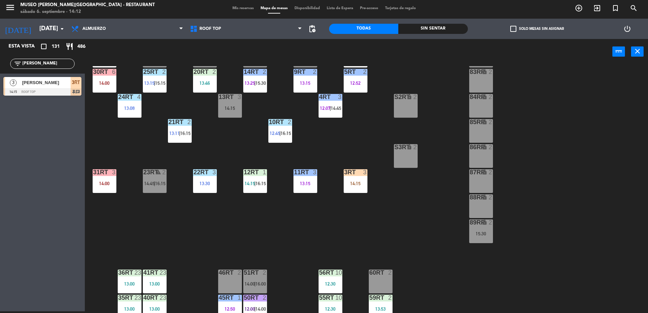
click at [58, 61] on input "[PERSON_NAME]" at bounding box center [48, 63] width 53 height 7
click at [59, 61] on input "[PERSON_NAME]" at bounding box center [48, 63] width 53 height 7
click at [57, 61] on input "[PERSON_NAME]" at bounding box center [48, 63] width 53 height 7
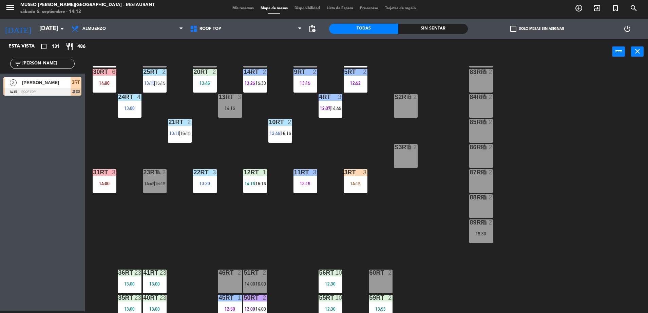
click at [57, 61] on input "[PERSON_NAME]" at bounding box center [48, 63] width 53 height 7
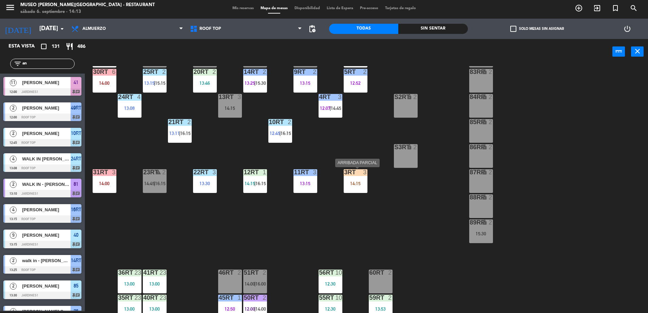
type input "an"
click at [355, 185] on div "14:15" at bounding box center [356, 183] width 24 height 5
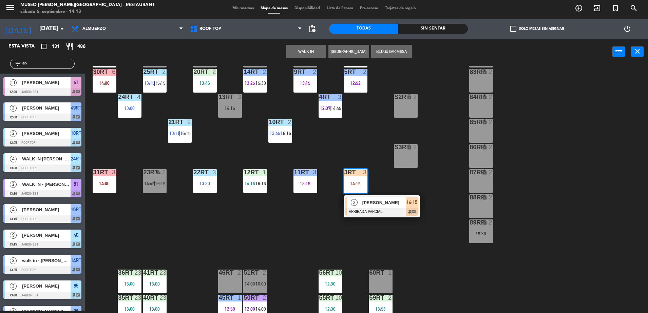
click at [380, 208] on div at bounding box center [381, 211] width 73 height 7
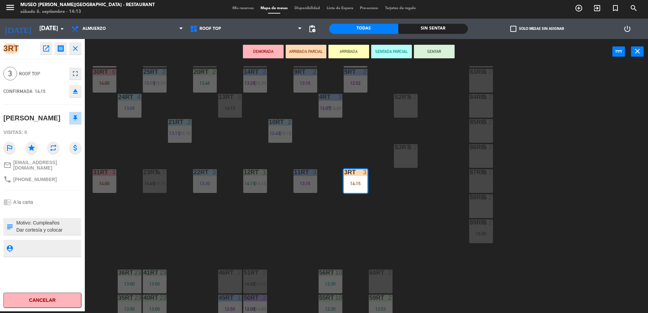
click at [278, 149] on div "18RT 5 13:45 16RT 4 13:15 28RT 2 15:00 80RR lock 2 13:45 27RT 4 13:35 | 16:15 7…" at bounding box center [369, 189] width 557 height 247
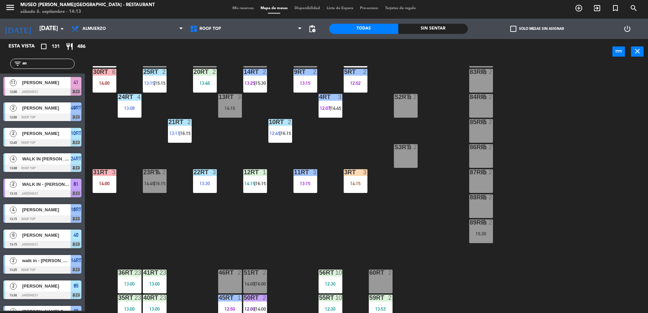
scroll to position [415, 0]
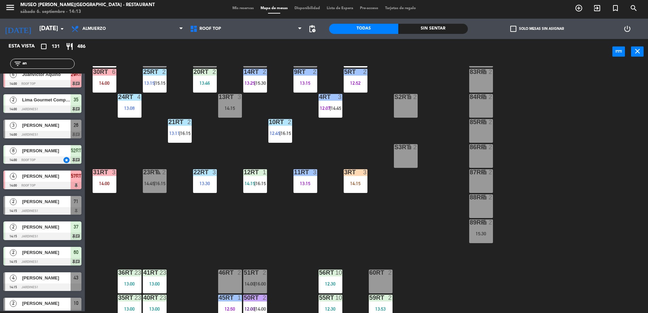
click at [50, 65] on input "an" at bounding box center [48, 63] width 53 height 7
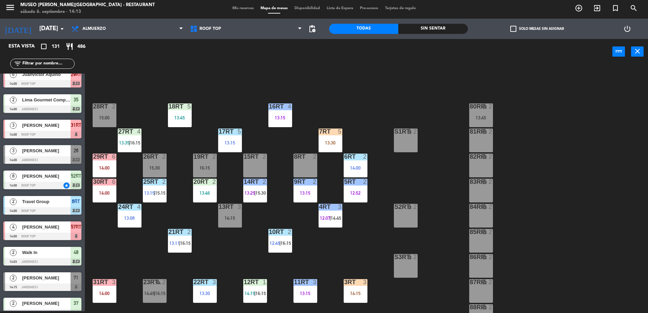
scroll to position [266, 0]
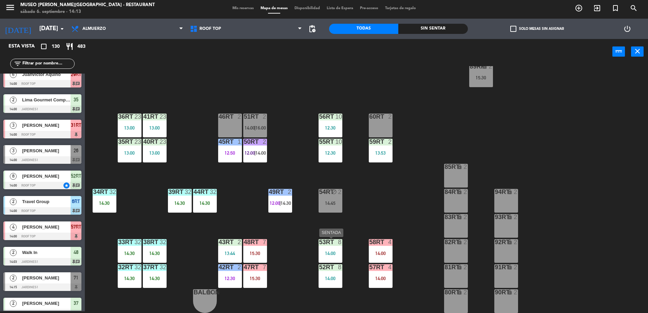
click at [332, 256] on div "14:00" at bounding box center [330, 253] width 24 height 5
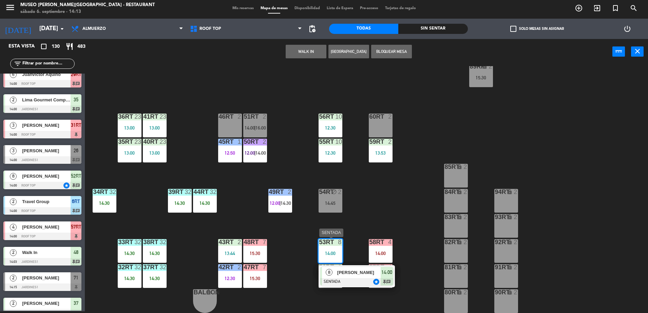
click at [343, 274] on span "[PERSON_NAME]" at bounding box center [358, 272] width 43 height 7
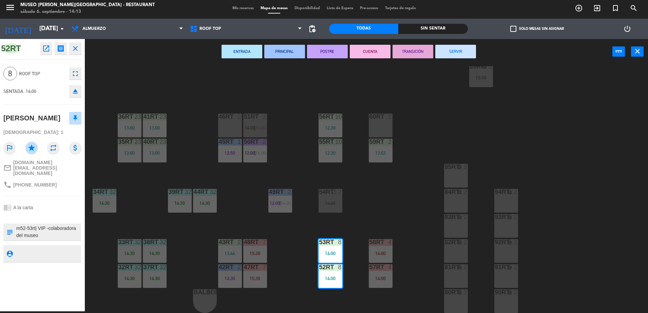
click at [356, 236] on div "18RT 5 13:45 16RT 4 13:15 28RT 2 15:00 80RR lock 2 13:45 27RT 4 13:35 7RT 5 S1R…" at bounding box center [369, 189] width 557 height 247
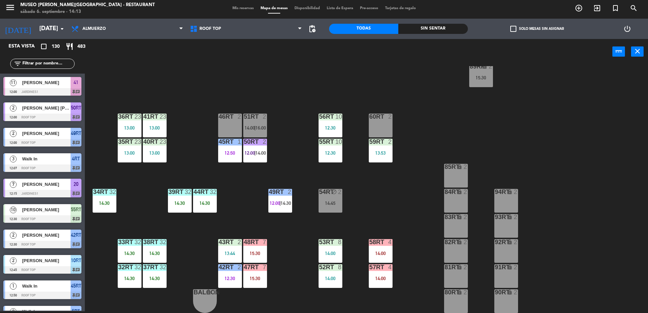
scroll to position [2, 0]
click at [341, 245] on div "8" at bounding box center [340, 242] width 4 height 6
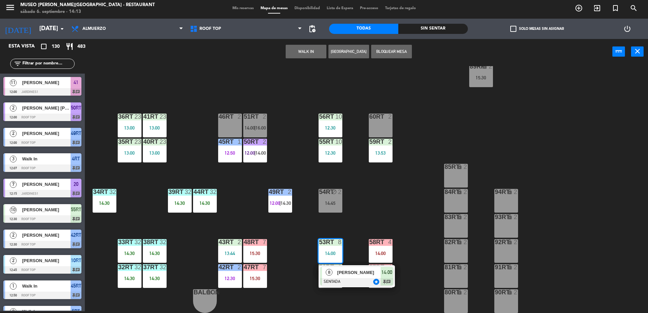
click at [354, 271] on span "[PERSON_NAME]" at bounding box center [358, 272] width 43 height 7
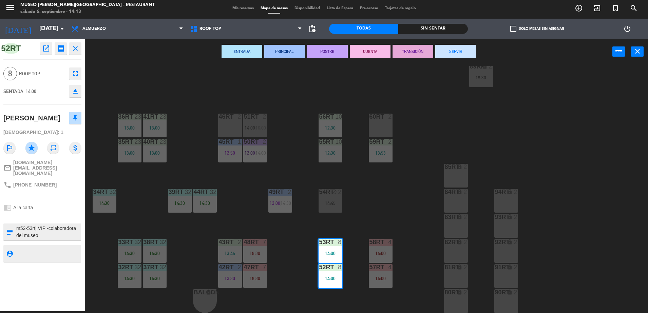
click at [365, 228] on div "18RT 5 13:45 16RT 4 13:15 28RT 2 15:00 80RR lock 2 13:45 27RT 4 13:35 7RT 5 S1R…" at bounding box center [369, 189] width 557 height 247
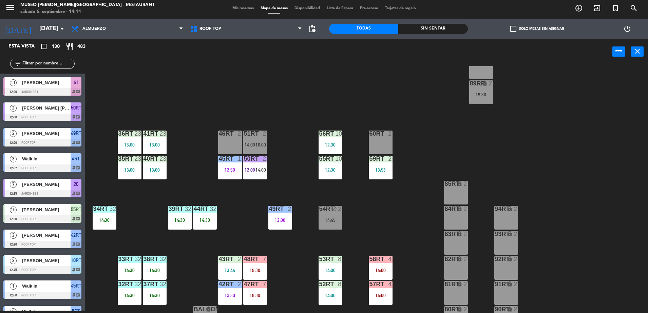
scroll to position [266, 0]
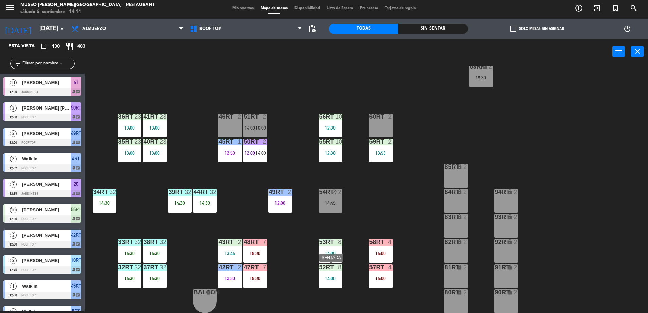
click at [329, 269] on div at bounding box center [330, 267] width 11 height 6
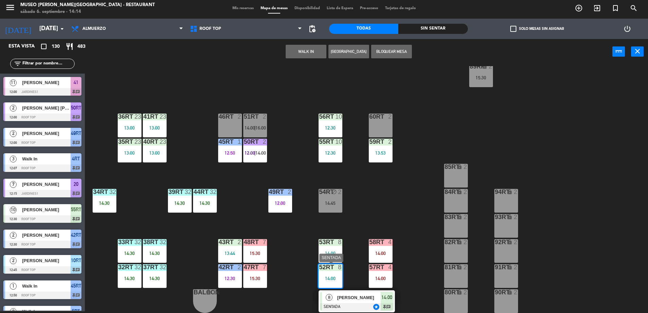
click at [362, 304] on div at bounding box center [356, 306] width 73 height 7
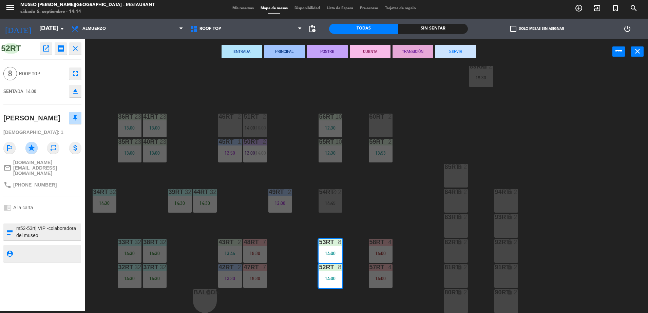
click at [368, 208] on div "18RT 5 13:45 16RT 4 13:15 28RT 2 15:00 80RR lock 2 13:45 27RT 4 13:35 7RT 5 S1R…" at bounding box center [369, 189] width 557 height 247
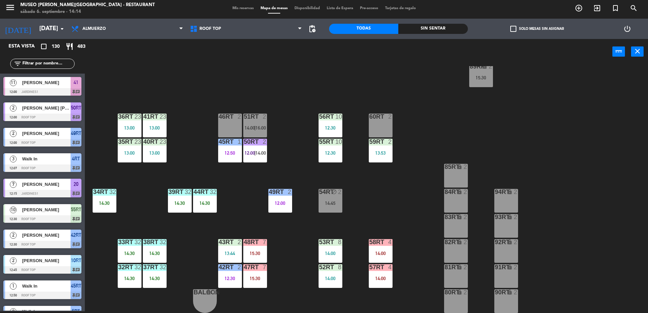
scroll to position [2, 0]
click at [328, 257] on div "53RT 8 14:00" at bounding box center [330, 251] width 24 height 24
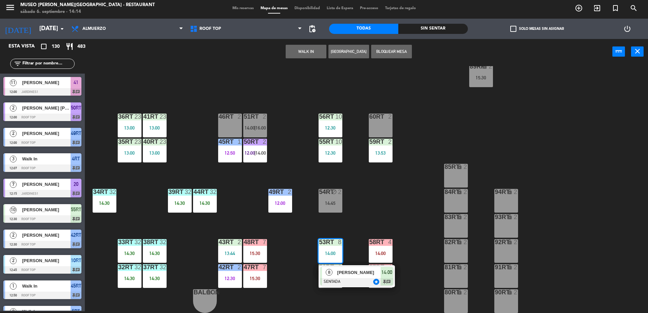
click at [361, 233] on div "18RT 5 13:45 16RT 4 13:15 28RT 2 15:00 80RR lock 2 13:45 27RT 4 13:35 7RT 5 S1R…" at bounding box center [369, 189] width 557 height 247
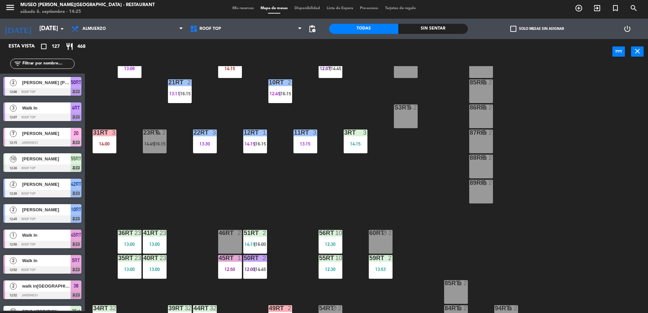
scroll to position [266, 0]
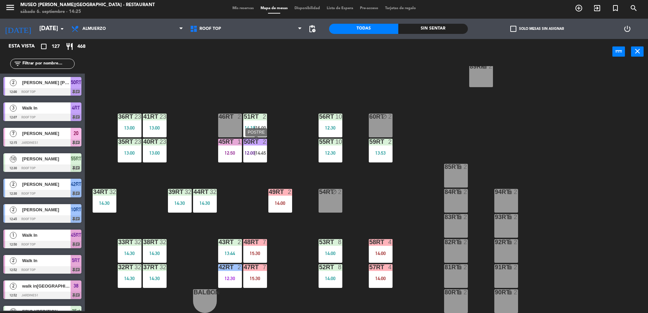
click at [256, 148] on div "50RT 2 12:00 | 14:45" at bounding box center [255, 151] width 24 height 24
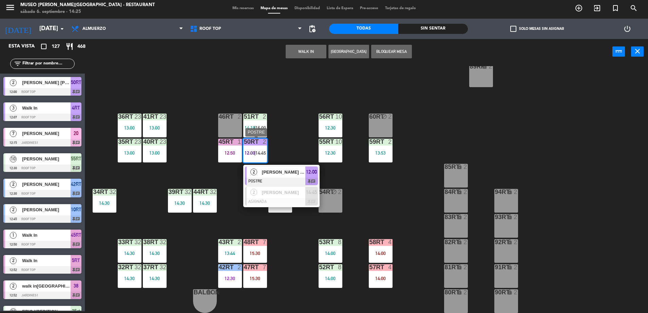
click at [278, 171] on span "[PERSON_NAME] [PERSON_NAME]" at bounding box center [283, 172] width 43 height 7
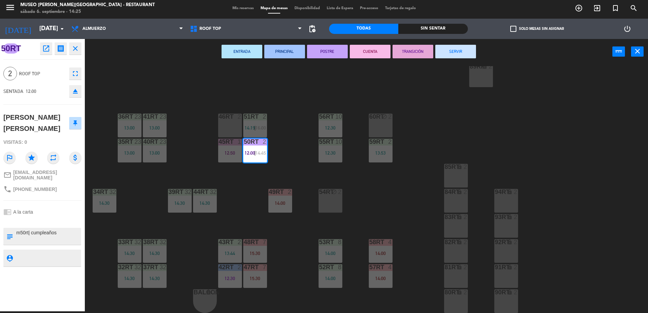
click at [406, 55] on button "TRANSICIÓN" at bounding box center [412, 52] width 41 height 14
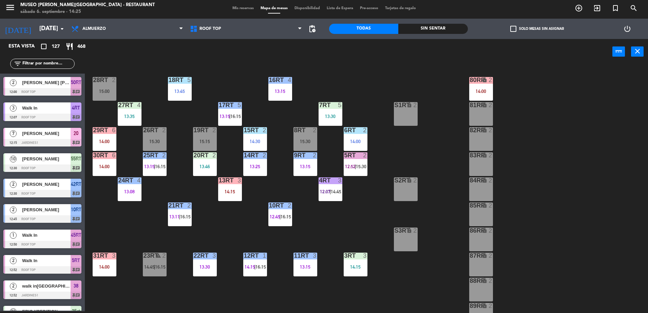
scroll to position [0, 0]
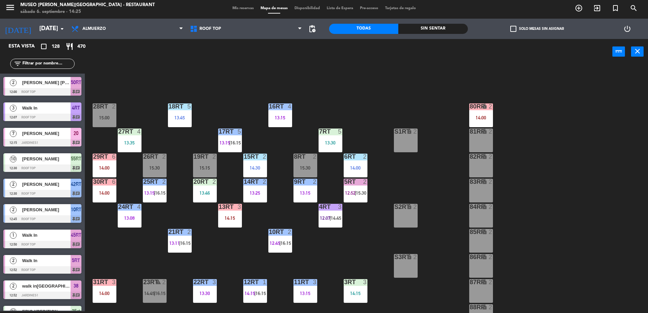
click at [56, 64] on input "text" at bounding box center [48, 63] width 53 height 7
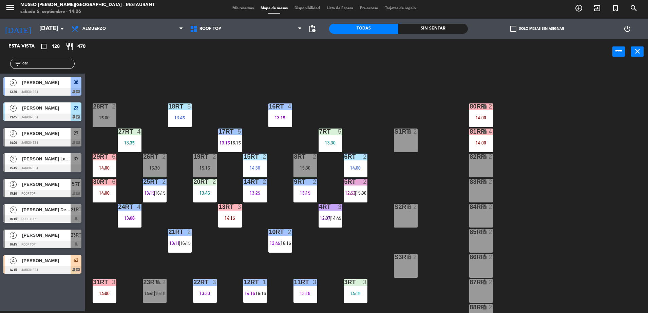
click at [53, 62] on input "car" at bounding box center [48, 63] width 53 height 7
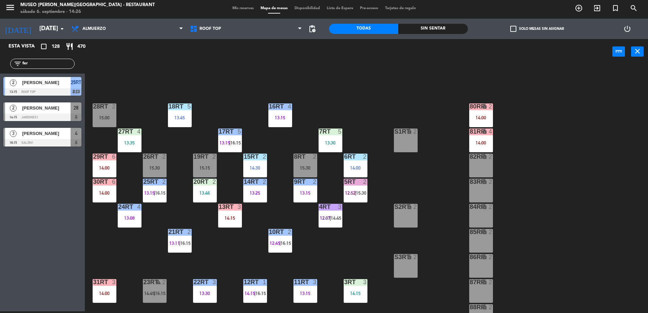
type input "fer"
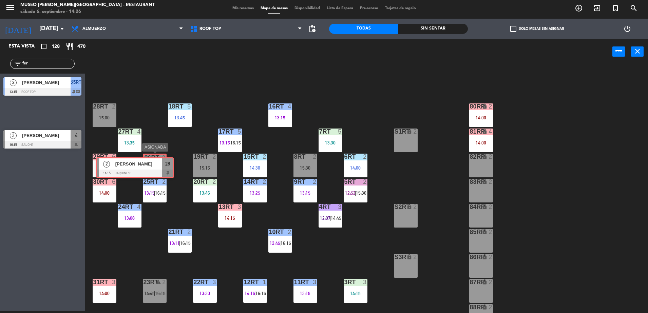
drag, startPoint x: 65, startPoint y: 115, endPoint x: 157, endPoint y: 170, distance: 107.4
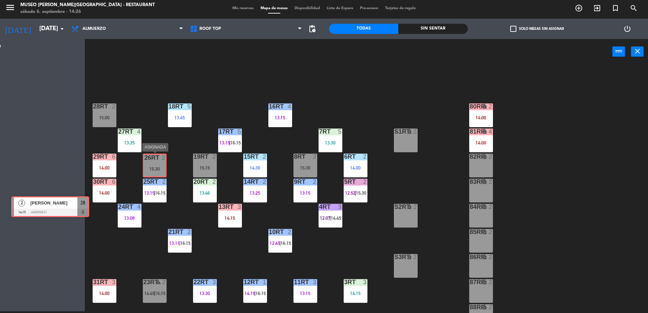
click at [157, 170] on div "Esta vista crop_square 128 restaurant 470 filter_list fer 2 [PERSON_NAME] 13:15…" at bounding box center [324, 176] width 648 height 274
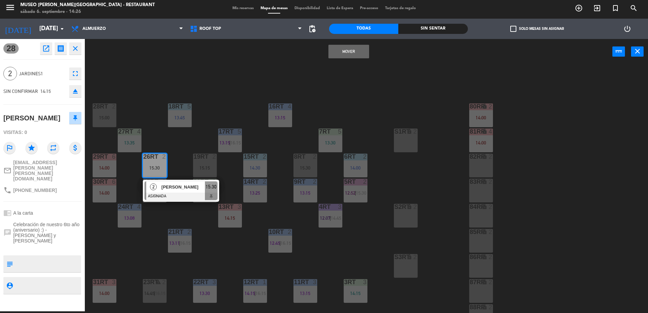
click at [353, 51] on button "Mover" at bounding box center [348, 52] width 41 height 14
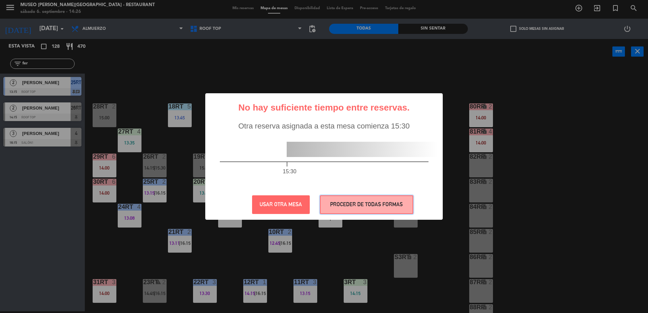
click at [339, 209] on button "PROCEDER DE TODAS FORMAS" at bounding box center [366, 204] width 93 height 19
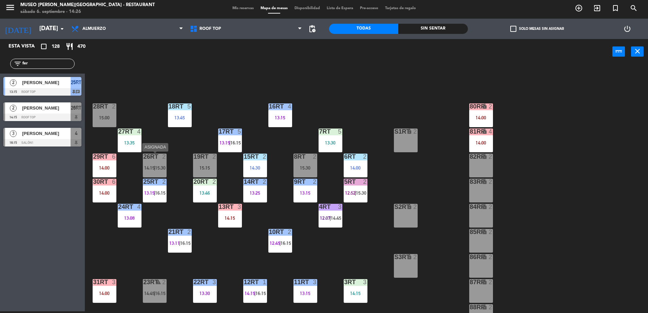
click at [154, 168] on span "14:15" at bounding box center [149, 167] width 11 height 5
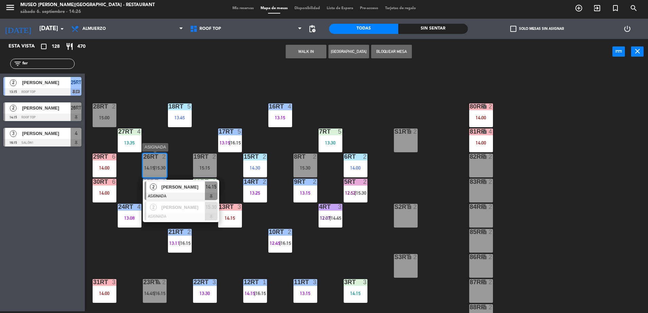
click at [177, 188] on span "[PERSON_NAME]" at bounding box center [182, 186] width 43 height 7
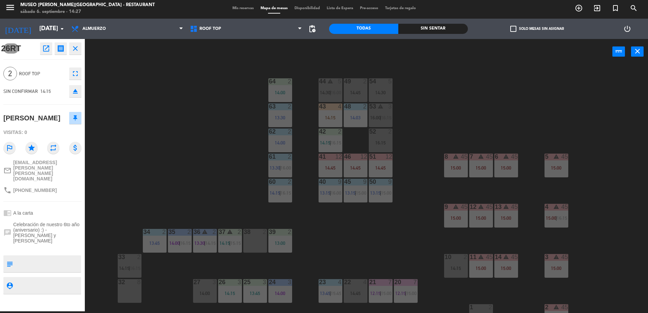
click at [244, 74] on div "44 warning 5 14:30 | 16:00 49 2 14:45 54 5 14:30 64 2 14:00 48 2 14:03 53 warni…" at bounding box center [369, 189] width 557 height 247
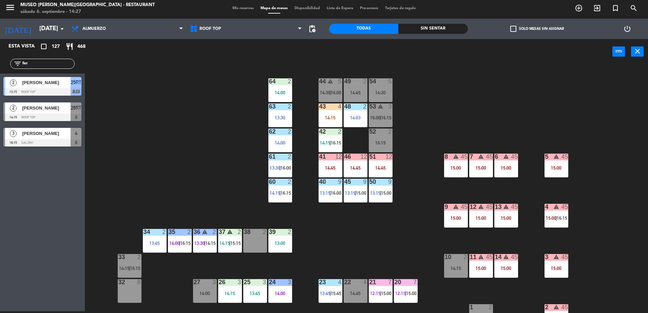
click at [76, 109] on span "26RT" at bounding box center [76, 108] width 11 height 8
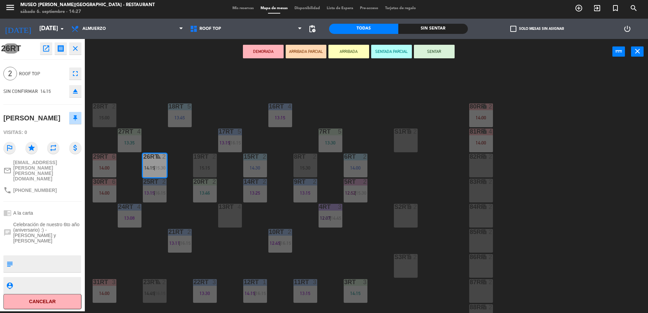
click at [337, 119] on div "18RT 5 13:45 16RT 4 13:15 28RT 2 15:00 80RR lock 2 14:00 27RT 4 13:35 7RT 5 13:…" at bounding box center [369, 189] width 557 height 247
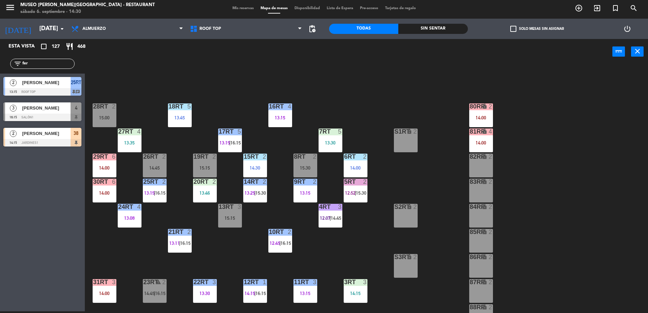
click at [352, 117] on div "18RT 5 13:45 16RT 4 13:15 28RT 2 15:00 80RR lock 2 14:00 27RT 4 13:35 7RT 5 13:…" at bounding box center [369, 189] width 557 height 247
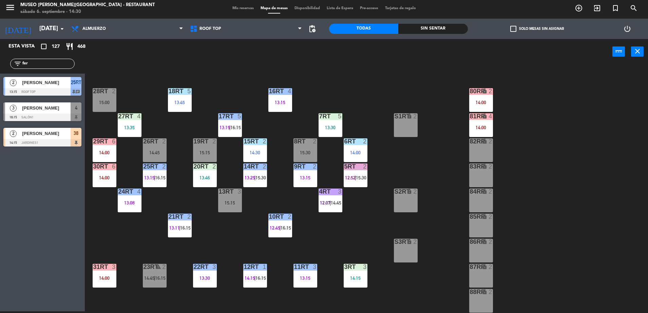
scroll to position [17, 0]
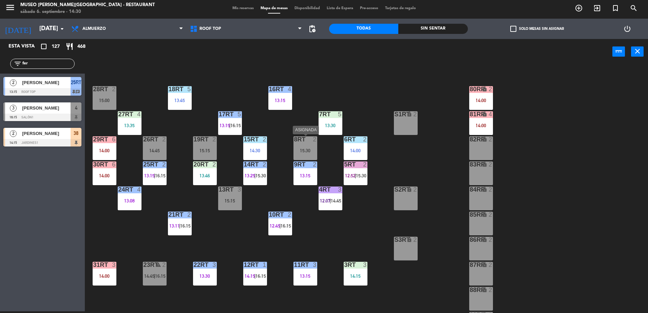
click at [314, 150] on div "15:30" at bounding box center [305, 150] width 24 height 5
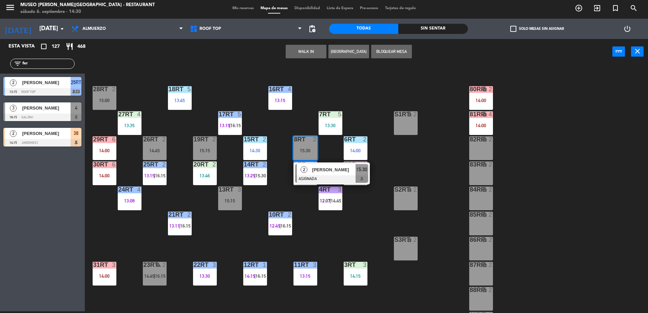
click at [309, 47] on button "WALK IN" at bounding box center [306, 52] width 41 height 14
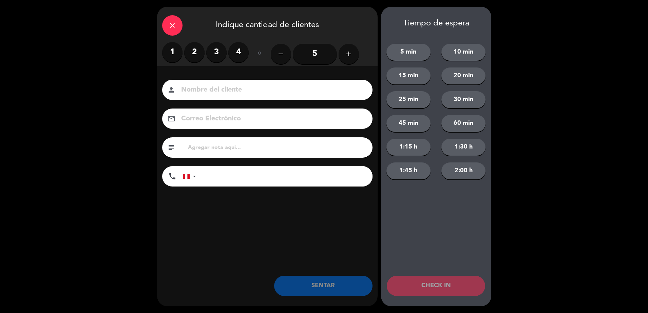
click at [189, 54] on label "2" at bounding box center [194, 52] width 20 height 20
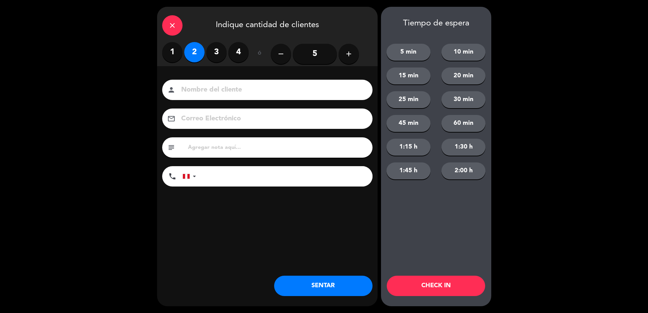
click at [208, 84] on input at bounding box center [271, 90] width 183 height 12
type input "walk in - valentina"
click at [251, 182] on input "tel" at bounding box center [288, 176] width 170 height 20
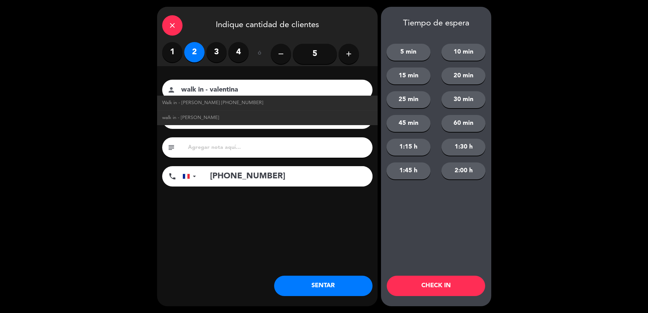
type input "[PHONE_NUMBER]"
click at [328, 281] on button "SENTAR" at bounding box center [323, 286] width 98 height 20
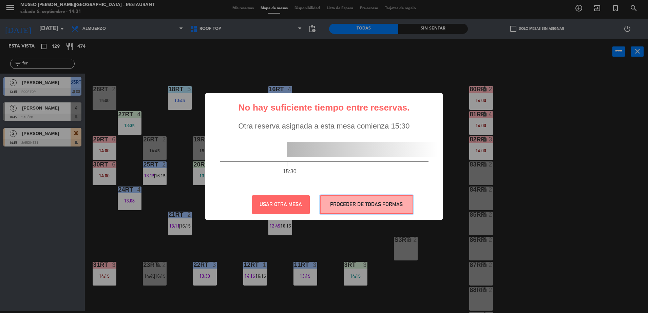
click at [349, 207] on button "PROCEDER DE TODAS FORMAS" at bounding box center [366, 204] width 93 height 19
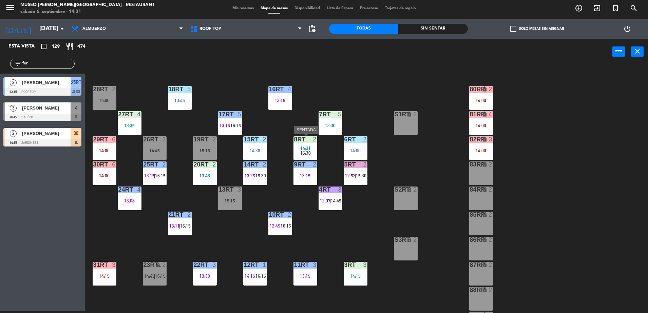
click at [307, 148] on span "14:31" at bounding box center [305, 147] width 11 height 5
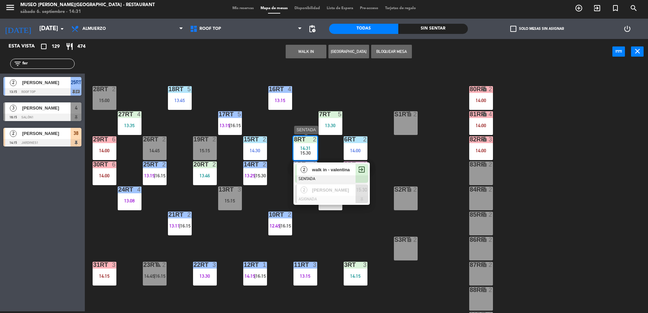
click at [329, 171] on span "walk in - valentina" at bounding box center [333, 169] width 43 height 7
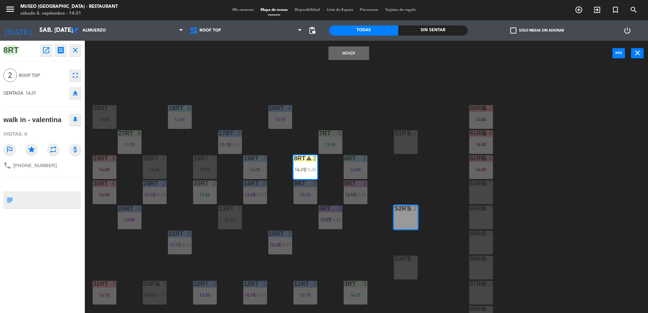
scroll to position [17, 0]
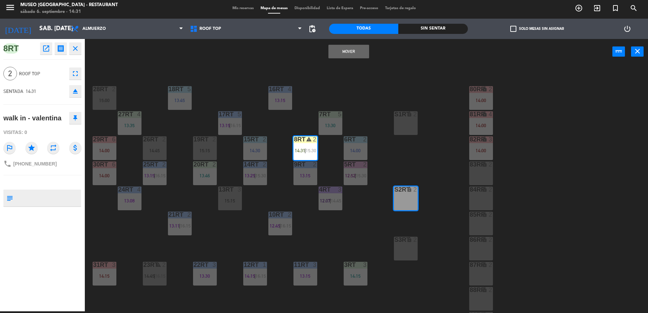
click at [343, 55] on button "Mover" at bounding box center [348, 52] width 41 height 14
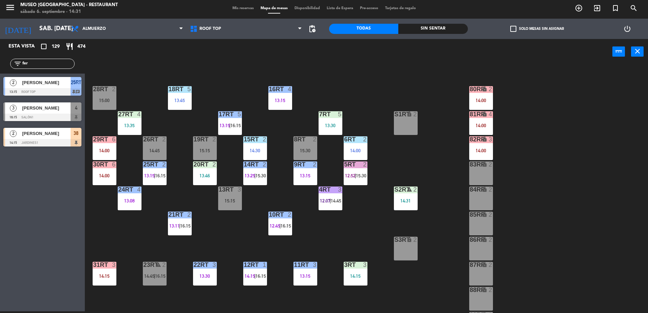
click at [439, 221] on div "18RT 5 13:45 16RT 4 13:15 28RT 2 15:00 80RR lock 2 14:00 27RT 4 13:35 7RT 5 13:…" at bounding box center [369, 189] width 557 height 247
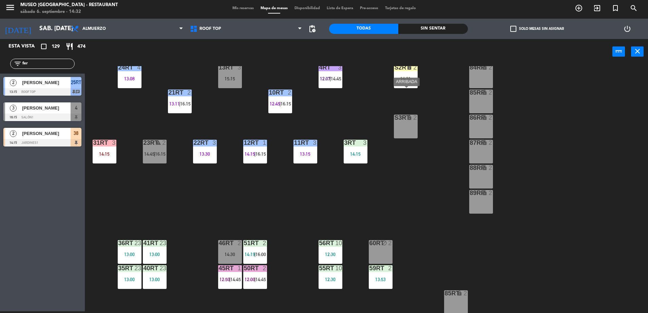
scroll to position [266, 0]
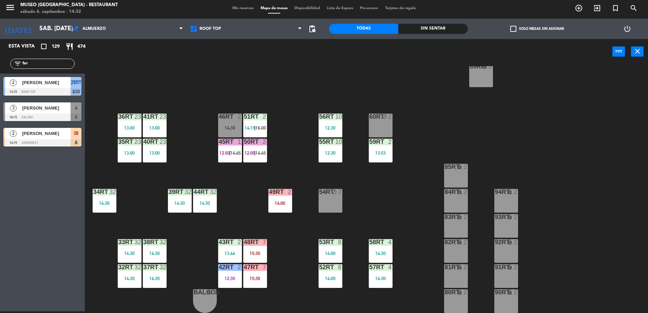
click at [48, 63] on input "fer" at bounding box center [48, 63] width 53 height 7
type input "wil"
click at [56, 62] on input "wil" at bounding box center [48, 63] width 53 height 7
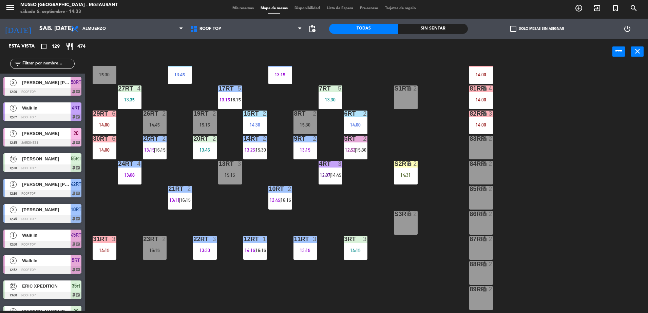
scroll to position [42, 0]
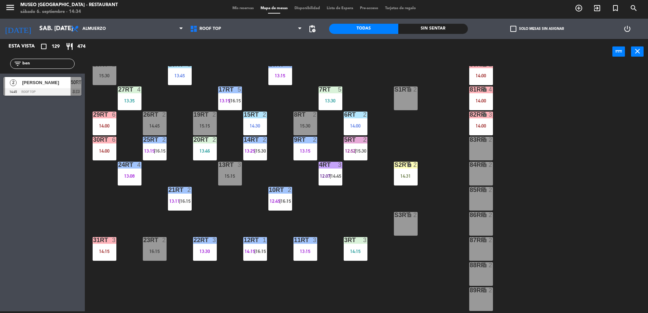
type input "ben"
click at [73, 91] on div at bounding box center [42, 91] width 78 height 7
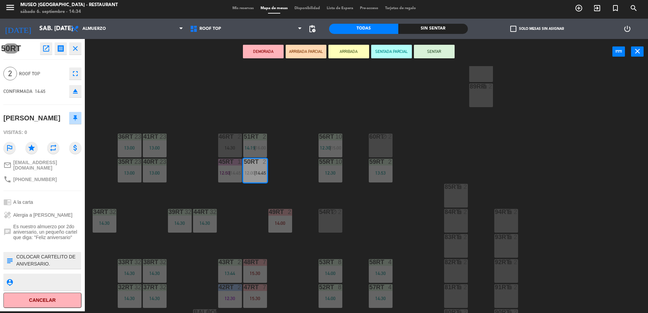
scroll to position [249, 0]
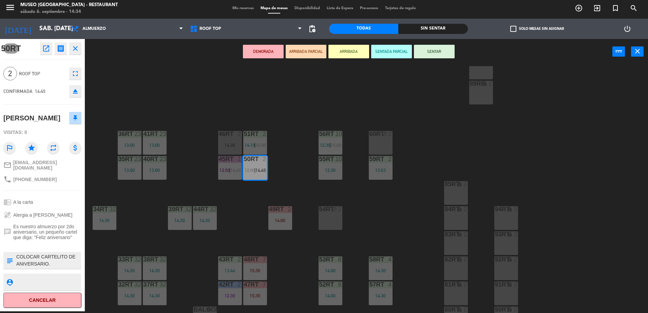
click at [308, 182] on div "18RT 5 13:45 16RT 4 13:15 28RT 2 15:30 80RR lock 2 14:00 27RT 4 13:35 7RT 5 13:…" at bounding box center [369, 189] width 557 height 247
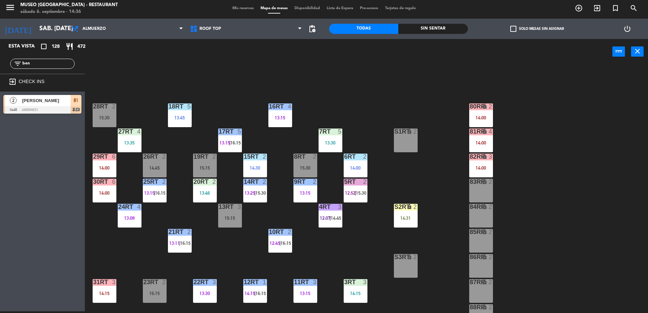
scroll to position [0, 0]
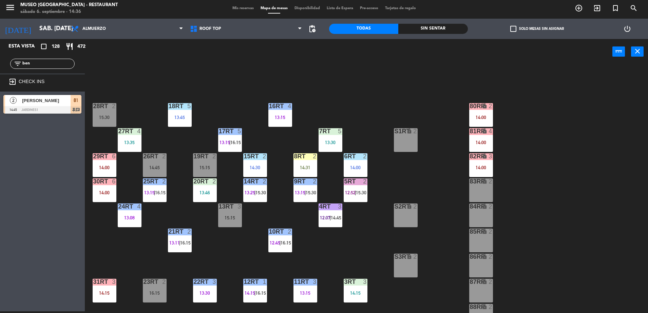
click at [66, 61] on input "ben" at bounding box center [48, 63] width 53 height 7
type input "gab"
click at [76, 105] on div "80RR" at bounding box center [76, 100] width 11 height 11
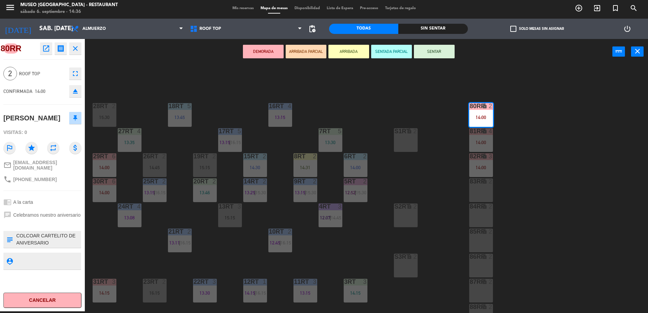
click at [16, 233] on textarea at bounding box center [48, 239] width 65 height 14
type textarea "llegaron 14:36 COLCOAR CARTELITO DE ANIVERSARIO"
click at [54, 192] on div "80RR open_in_new receipt 2:00 PM sáb., 6 sep. 2 personas anniversary Gabriela I…" at bounding box center [42, 175] width 85 height 272
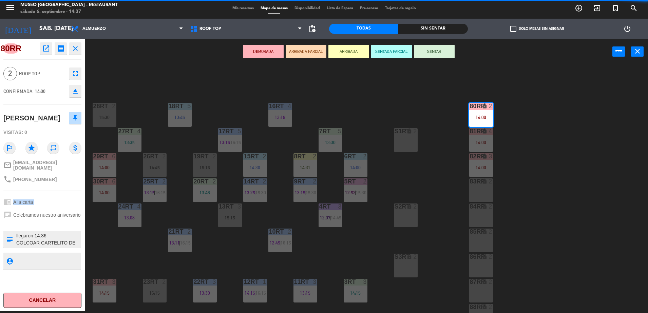
click at [54, 192] on div "80RR open_in_new receipt 2:00 PM sáb., 6 sep. 2 personas anniversary Gabriela I…" at bounding box center [42, 175] width 85 height 272
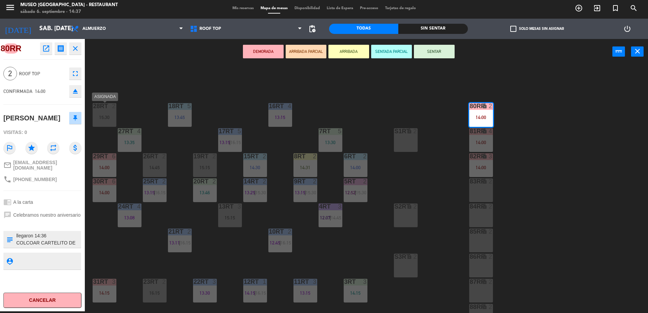
click at [98, 118] on div "15:30" at bounding box center [105, 117] width 24 height 5
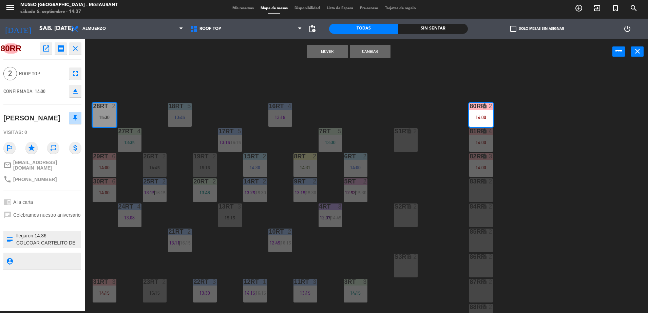
click at [325, 55] on button "Mover" at bounding box center [327, 52] width 41 height 14
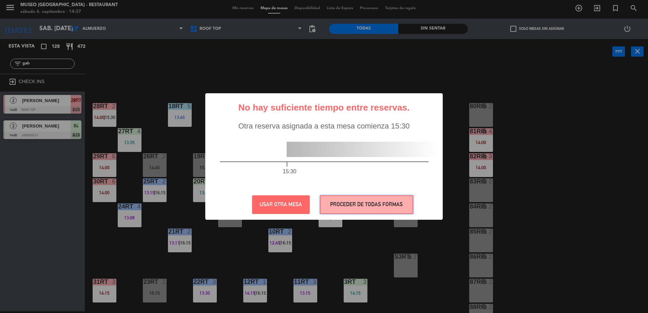
click at [352, 201] on button "PROCEDER DE TODAS FORMAS" at bounding box center [366, 204] width 93 height 19
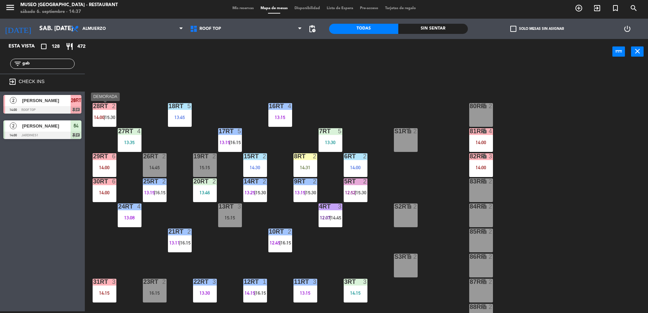
click at [114, 109] on div "2" at bounding box center [114, 106] width 4 height 6
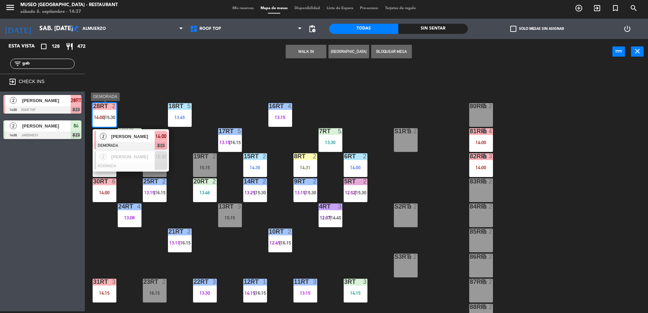
click at [132, 134] on span "[PERSON_NAME]" at bounding box center [132, 136] width 43 height 7
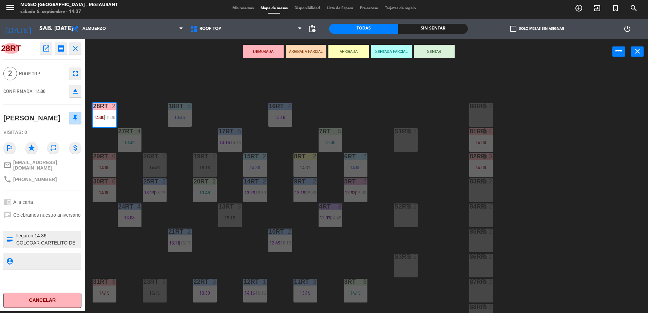
click at [292, 55] on button "ARRIBADA PARCIAL" at bounding box center [306, 52] width 41 height 14
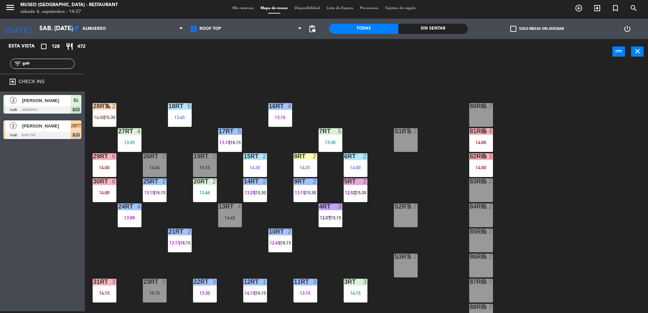
click at [55, 133] on div at bounding box center [42, 135] width 78 height 7
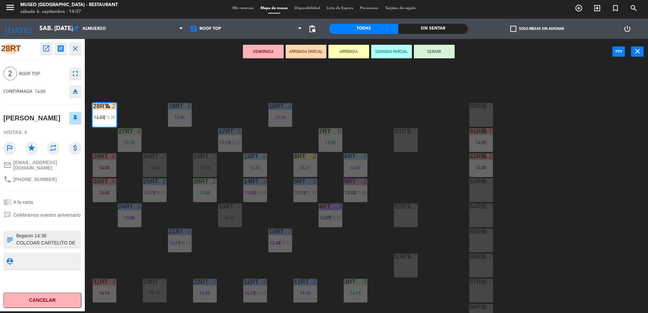
click at [142, 112] on div "18RT 5 13:45 16RT 4 13:15 28RT warning 2 14:00 | 15:30 80RR lock 2 27RT 4 13:35…" at bounding box center [369, 189] width 557 height 247
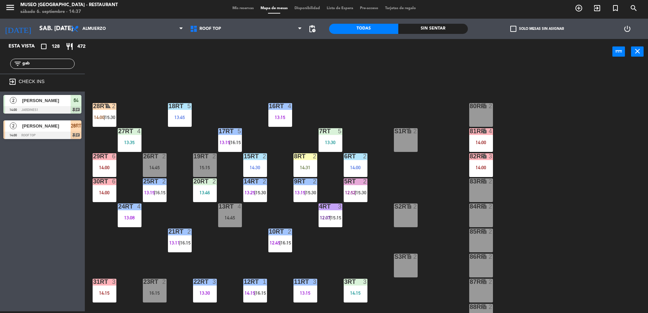
click at [45, 60] on input "gab" at bounding box center [48, 63] width 53 height 7
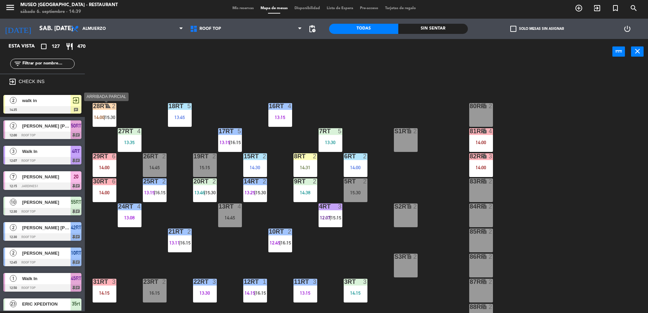
click at [115, 113] on div "28RT warning 2 14:00 | 15:30" at bounding box center [105, 115] width 24 height 24
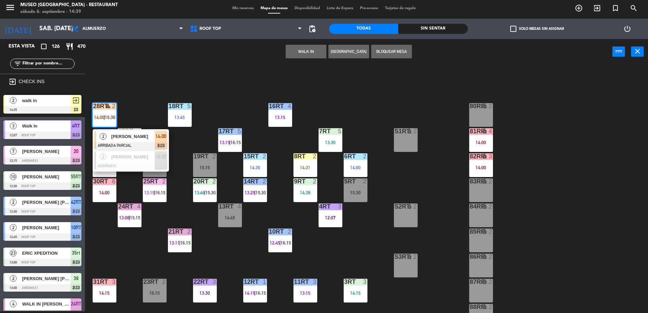
click at [382, 121] on div "18RT 5 13:45 16RT 4 13:15 28RT warning 2 14:00 | 15:30 2 Gabriela Ivazeta ARRIB…" at bounding box center [369, 189] width 557 height 247
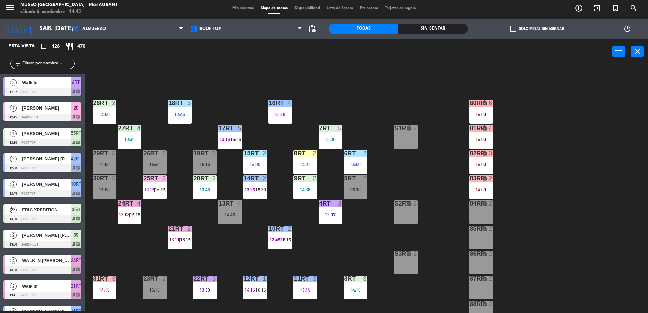
scroll to position [0, 0]
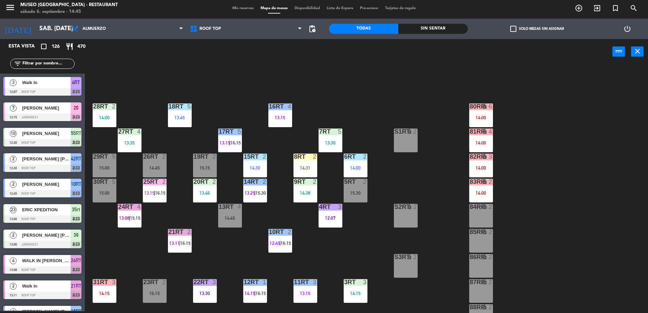
click at [39, 64] on input "text" at bounding box center [48, 63] width 53 height 7
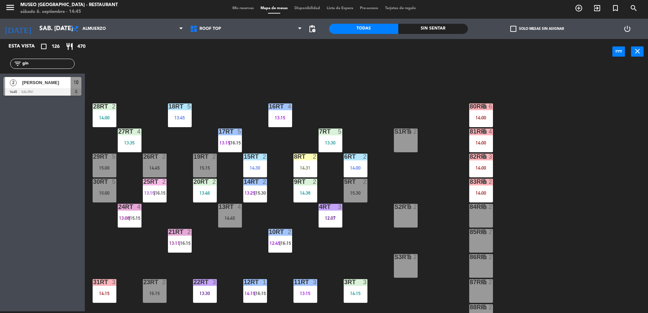
click at [59, 62] on input "gin" at bounding box center [48, 63] width 53 height 7
type input "wald"
click at [67, 82] on span "[PERSON_NAME]" at bounding box center [46, 82] width 48 height 7
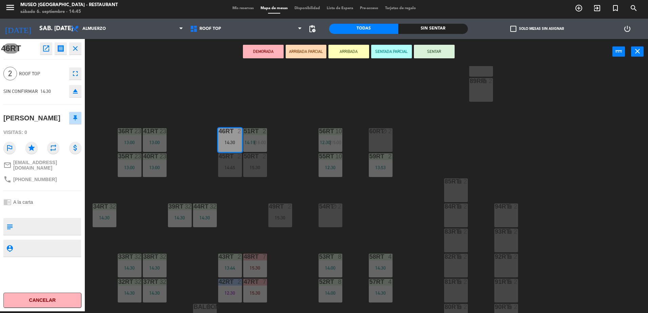
scroll to position [266, 0]
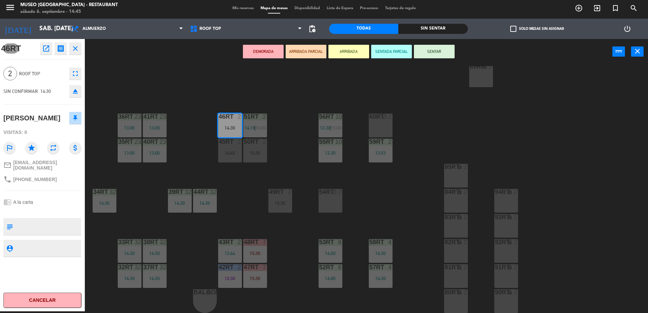
click at [307, 46] on button "ARRIBADA PARCIAL" at bounding box center [306, 52] width 41 height 14
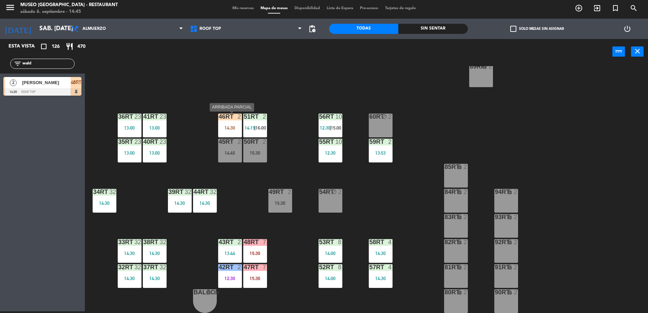
click at [227, 125] on div "14:30" at bounding box center [230, 127] width 24 height 5
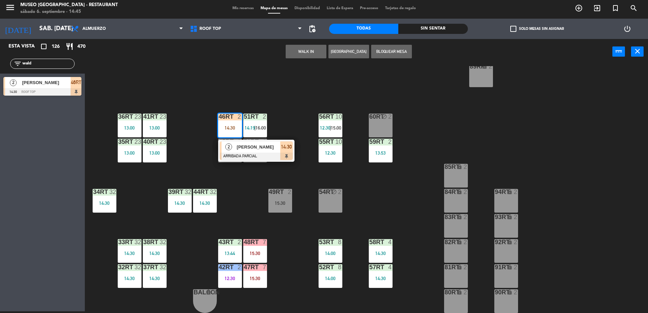
click at [247, 154] on div at bounding box center [256, 156] width 73 height 7
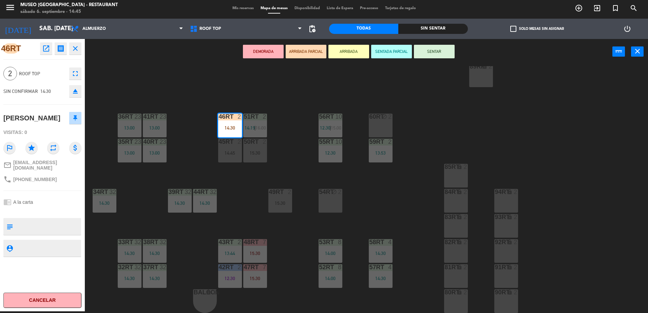
click at [33, 222] on textarea at bounding box center [48, 226] width 65 height 14
type textarea "no celebran nada"
click at [44, 196] on div "chrome_reader_mode A la carta" at bounding box center [42, 202] width 78 height 13
click at [167, 170] on div "18RT 5 13:45 16RT 4 13:15 28RT 2 14:00 80RR lock 6 14:00 27RT 4 13:35 7RT 5 13:…" at bounding box center [369, 189] width 557 height 247
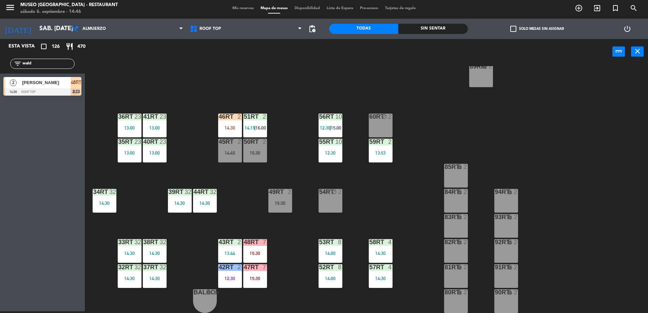
click at [67, 61] on input "wald" at bounding box center [48, 63] width 53 height 7
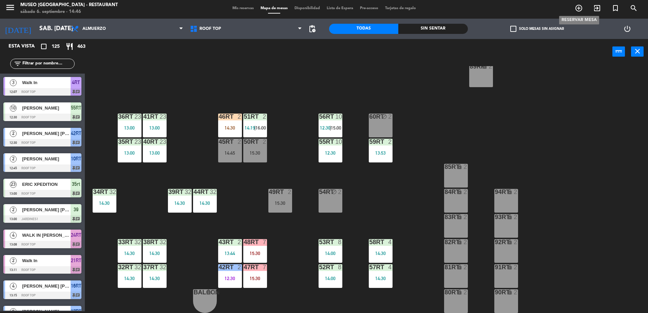
click at [581, 11] on icon "add_circle_outline" at bounding box center [579, 8] width 8 height 8
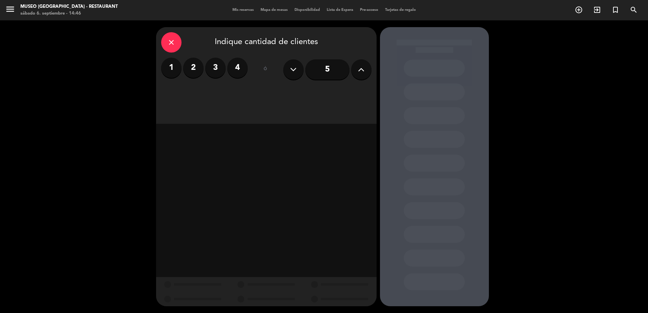
click at [184, 72] on label "2" at bounding box center [193, 68] width 20 height 20
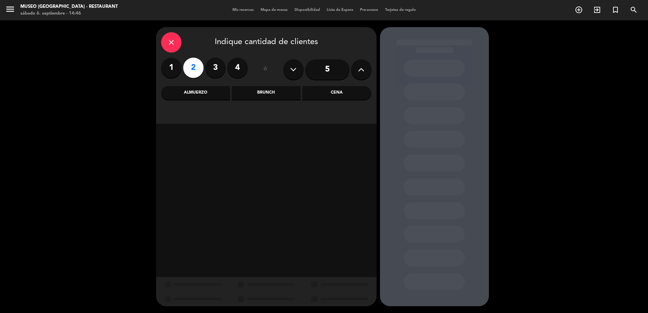
click at [200, 90] on div "Almuerzo" at bounding box center [195, 93] width 69 height 14
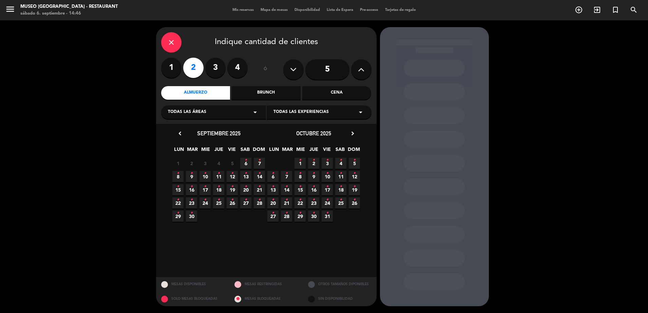
click at [193, 203] on span "23 •" at bounding box center [191, 202] width 11 height 11
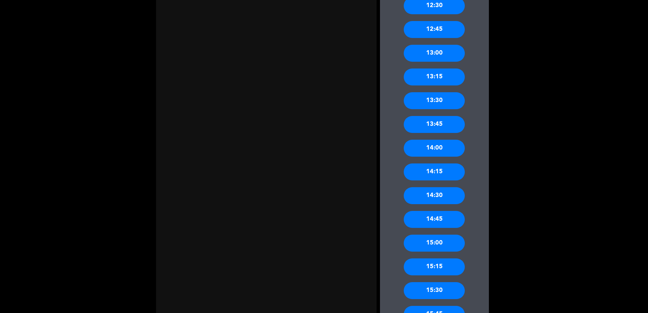
scroll to position [438, 0]
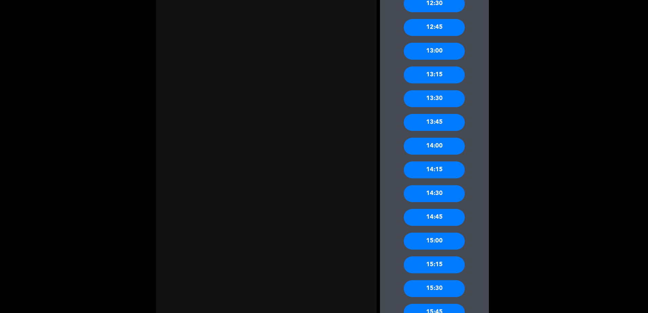
click at [448, 244] on div "15:00" at bounding box center [434, 241] width 61 height 17
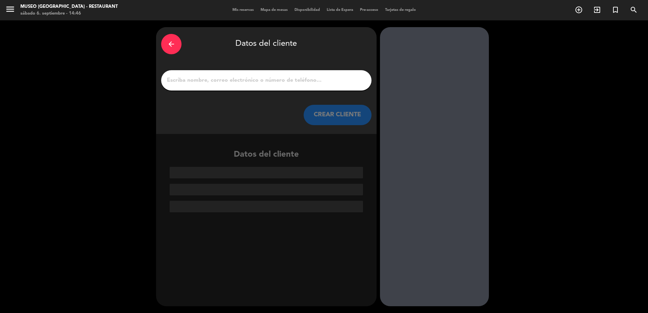
click at [270, 82] on input "1" at bounding box center [266, 80] width 200 height 9
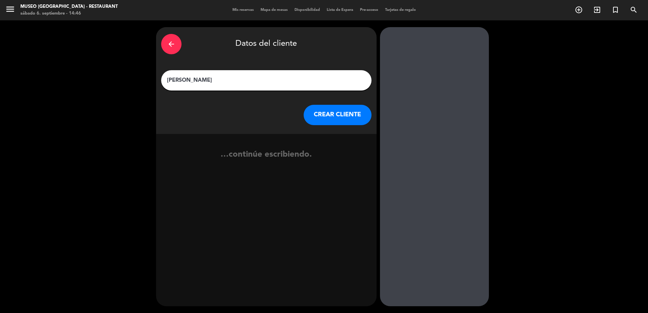
type input "Charlie Wiebe"
click at [339, 118] on button "CREAR CLIENTE" at bounding box center [338, 115] width 68 height 20
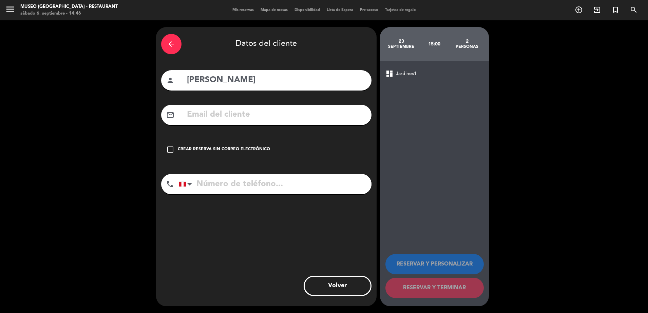
click at [234, 151] on div "Crear reserva sin correo electrónico" at bounding box center [224, 149] width 92 height 7
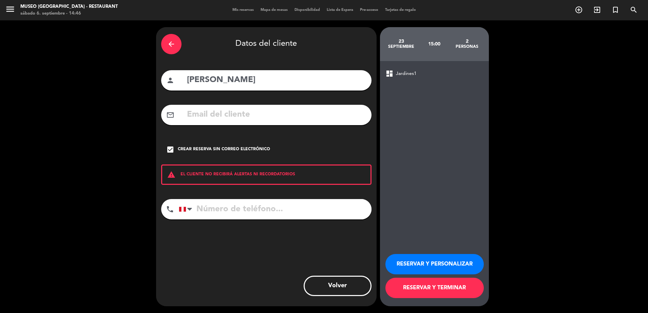
click at [264, 206] on input "tel" at bounding box center [275, 209] width 193 height 20
type input "+13018441710"
click at [442, 288] on button "RESERVAR Y TERMINAR" at bounding box center [434, 288] width 98 height 20
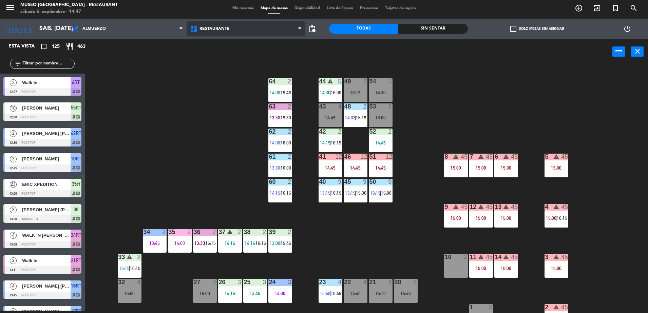
click at [216, 36] on span "Restaurante" at bounding box center [246, 28] width 119 height 15
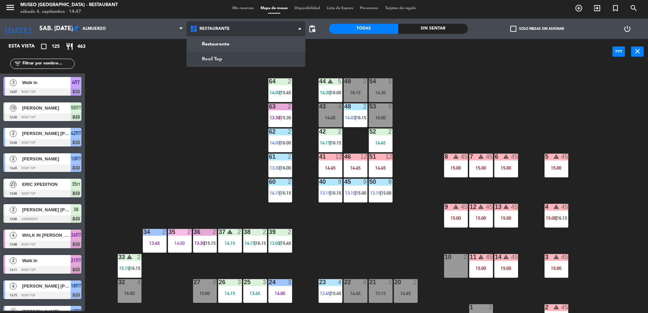
click at [235, 59] on ng-component "menu Museo Larco Café - Restaurant sábado 6. septiembre - 14:47 Mis reservas Ma…" at bounding box center [324, 155] width 648 height 315
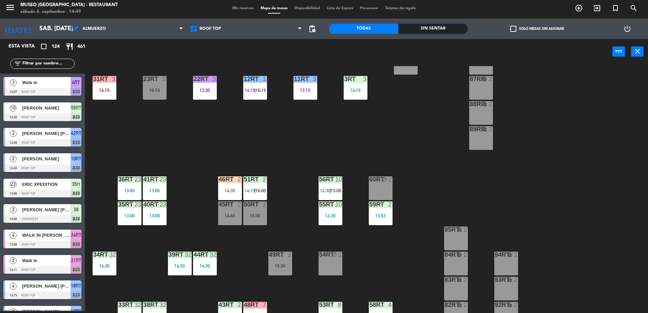
scroll to position [266, 0]
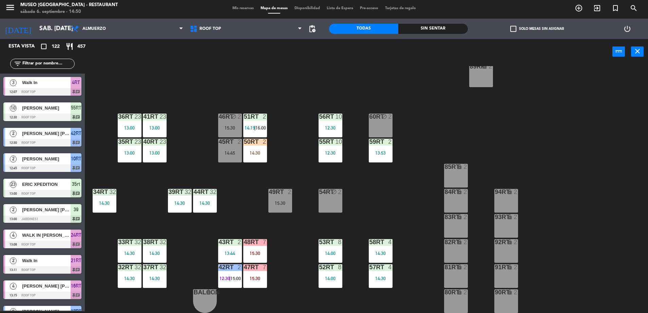
click at [43, 67] on input "text" at bounding box center [48, 63] width 53 height 7
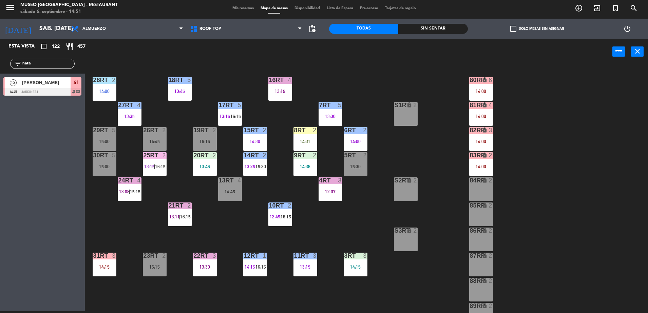
scroll to position [0, 0]
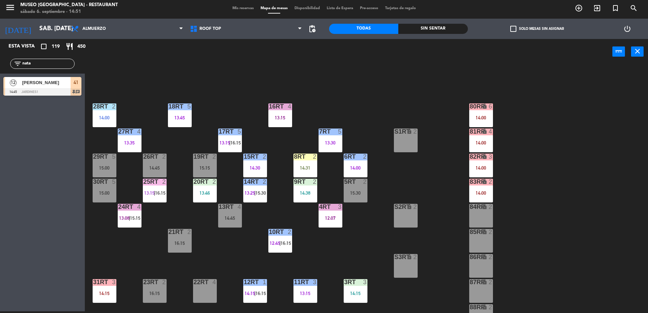
click at [56, 60] on div "filter_list nata" at bounding box center [42, 64] width 64 height 10
click at [60, 65] on input "nata" at bounding box center [48, 63] width 53 height 7
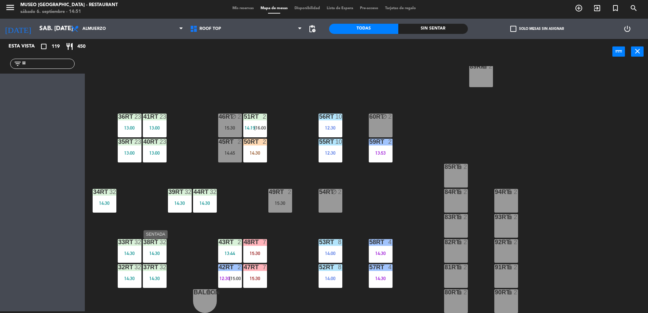
type input "lil"
click at [150, 260] on div "38rt 32 14:30" at bounding box center [155, 251] width 24 height 24
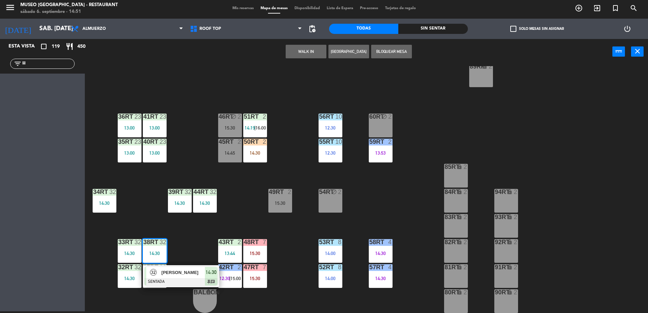
click at [173, 280] on div at bounding box center [180, 281] width 73 height 7
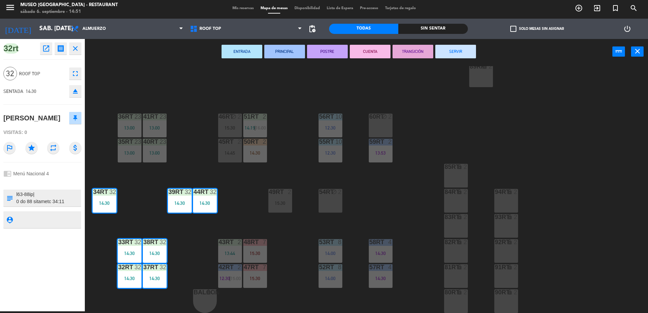
click at [105, 111] on div "18RT 5 13:45 16RT 4 13:15 28RT 2 14:00 80RR lock 6 14:00 27RT 4 13:35 7RT 5 13:…" at bounding box center [369, 189] width 557 height 247
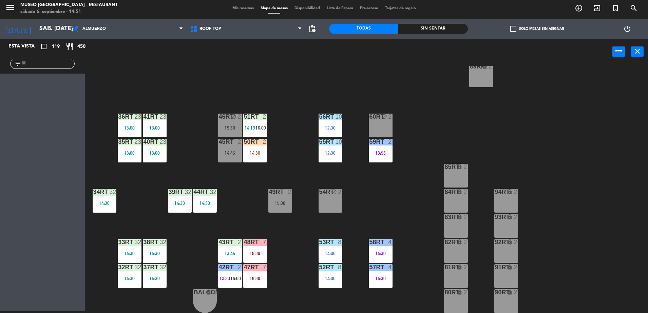
click at [50, 61] on div "filter_list lil" at bounding box center [42, 64] width 64 height 10
click at [52, 64] on input "lil" at bounding box center [48, 63] width 53 height 7
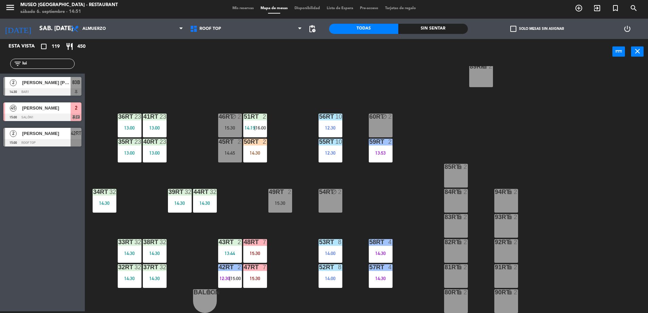
type input "lui"
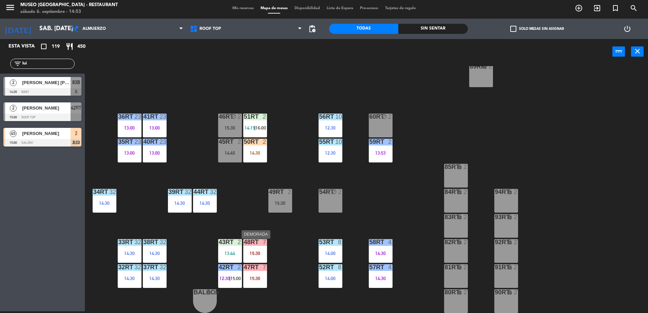
click at [258, 263] on div "48RT 7 15:30" at bounding box center [255, 251] width 24 height 24
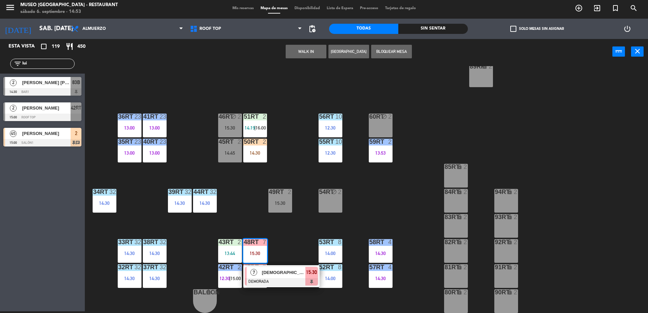
click at [273, 289] on div "18RT 5 13:45 16RT 4 13:15 28RT 2 14:00 80RR lock 6 14:00 27RT 4 13:35 7RT 5 13:…" at bounding box center [369, 189] width 557 height 247
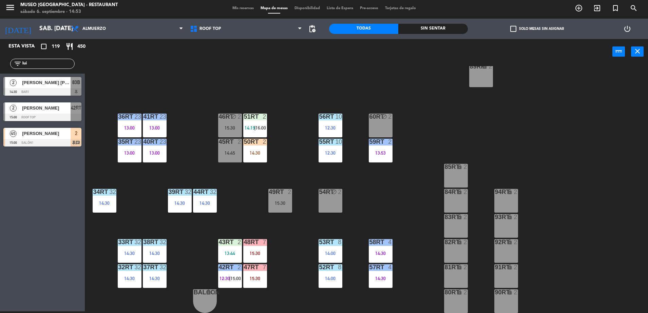
click at [260, 248] on div "48RT 7 15:30" at bounding box center [255, 251] width 24 height 24
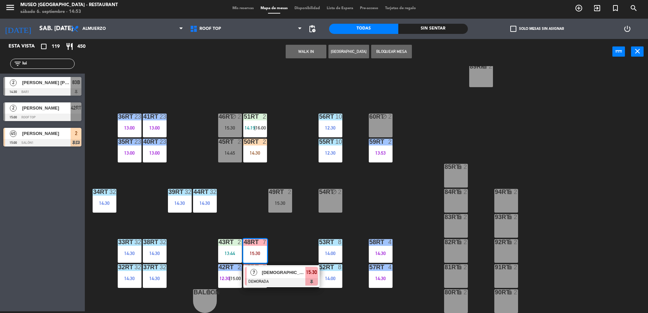
click at [279, 273] on span "[DEMOGRAPHIC_DATA][PERSON_NAME]" at bounding box center [283, 272] width 43 height 7
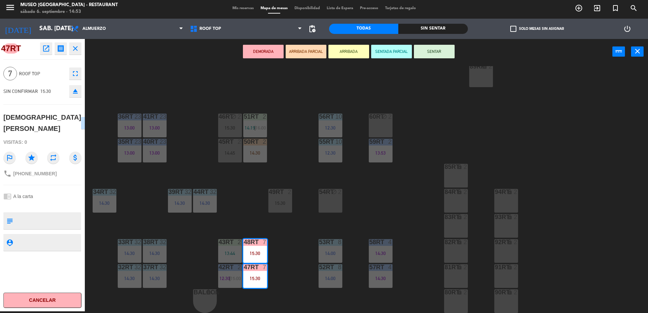
click at [34, 214] on textarea at bounding box center [48, 221] width 65 height 14
type textarea "2 de 7 llegaron 14:53"
click at [55, 194] on div "chrome_reader_mode A la carta" at bounding box center [42, 196] width 78 height 13
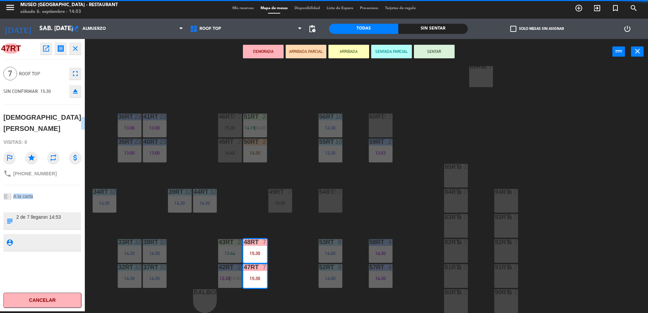
click at [55, 194] on div "chrome_reader_mode A la carta" at bounding box center [42, 196] width 78 height 13
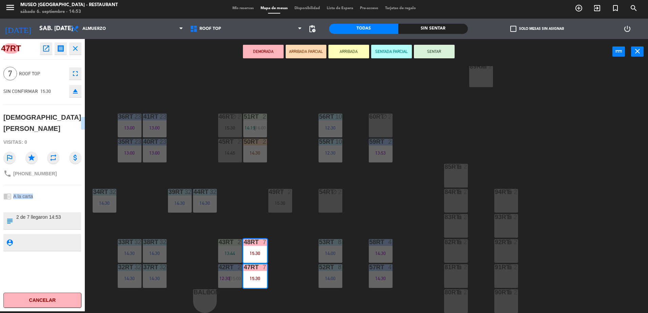
click at [306, 51] on button "ARRIBADA PARCIAL" at bounding box center [306, 52] width 41 height 14
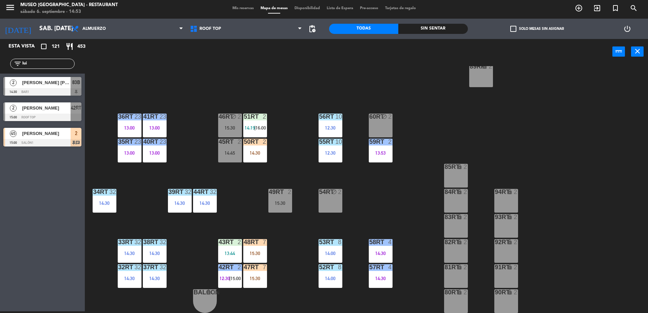
click at [58, 65] on input "lui" at bounding box center [48, 63] width 53 height 7
click at [250, 259] on div "48RT 7 15:30" at bounding box center [255, 251] width 24 height 24
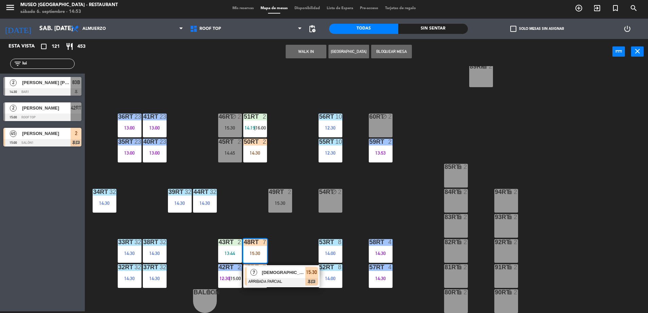
click at [270, 276] on span "[DEMOGRAPHIC_DATA][PERSON_NAME]" at bounding box center [283, 272] width 43 height 7
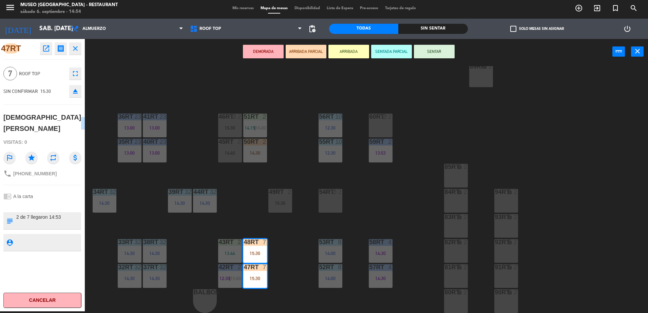
click at [275, 173] on div "18RT 5 13:45 16RT 4 13:15 28RT 2 14:00 80RR lock 6 14:00 27RT 4 13:35 7RT 5 13:…" at bounding box center [369, 189] width 557 height 247
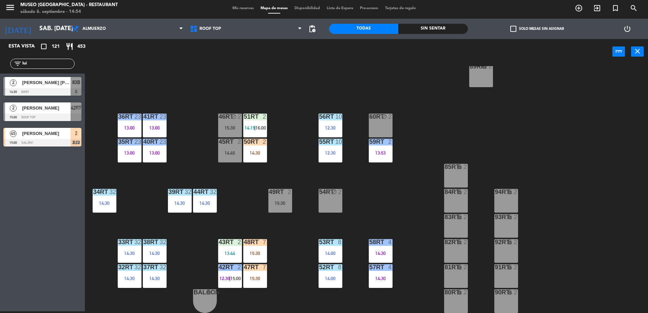
click at [29, 67] on input "lui" at bounding box center [48, 63] width 53 height 7
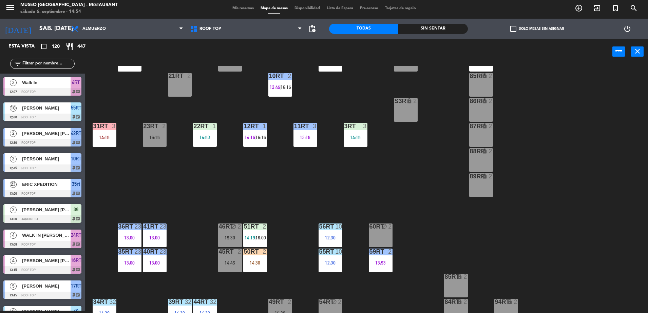
scroll to position [0, 0]
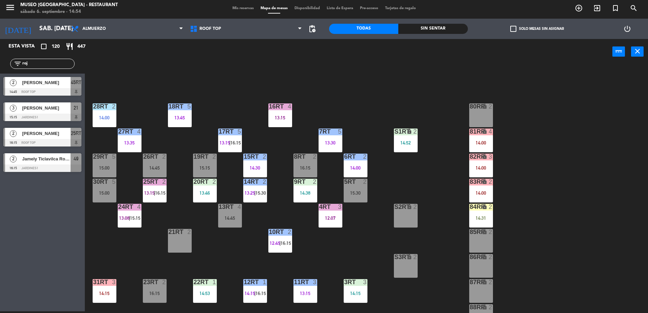
type input "roj"
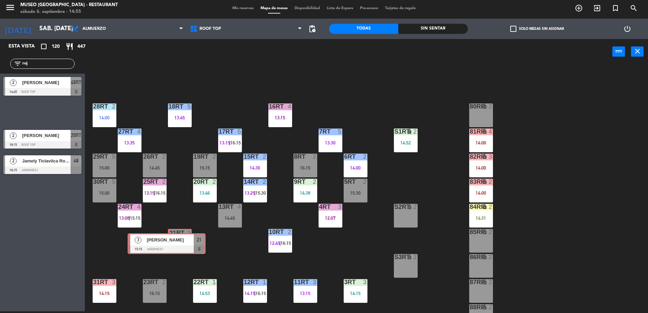
drag, startPoint x: 50, startPoint y: 108, endPoint x: 174, endPoint y: 237, distance: 178.9
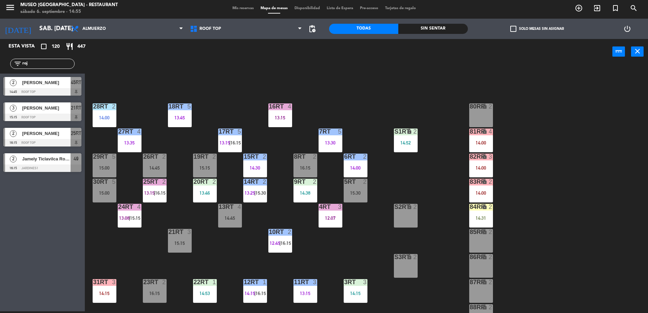
click at [177, 207] on div "18RT 5 13:45 16RT 4 13:15 28RT 2 14:00 80RR lock 2 27RT 4 13:35 7RT 5 13:30 S1R…" at bounding box center [369, 189] width 557 height 247
click at [183, 244] on div "15:15" at bounding box center [180, 243] width 24 height 5
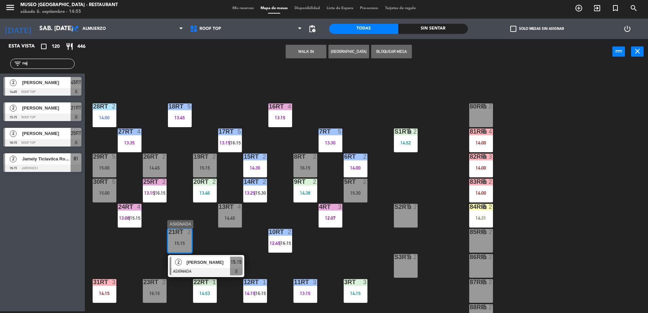
click at [200, 262] on span "Valeria Rojas Aguilar" at bounding box center [208, 262] width 43 height 7
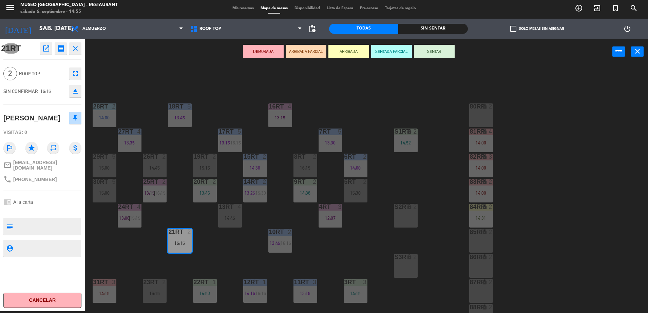
click at [44, 234] on textarea at bounding box center [48, 226] width 65 height 14
type textarea "cumpleaños"
click at [45, 213] on div at bounding box center [42, 211] width 78 height 5
click at [41, 209] on div "chrome_reader_mode A la carta" at bounding box center [42, 202] width 78 height 13
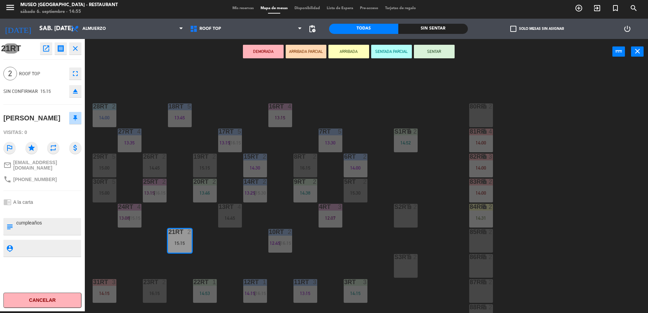
click at [41, 209] on div "chrome_reader_mode A la carta" at bounding box center [42, 202] width 78 height 13
click at [312, 49] on button "ARRIBADA PARCIAL" at bounding box center [306, 52] width 41 height 14
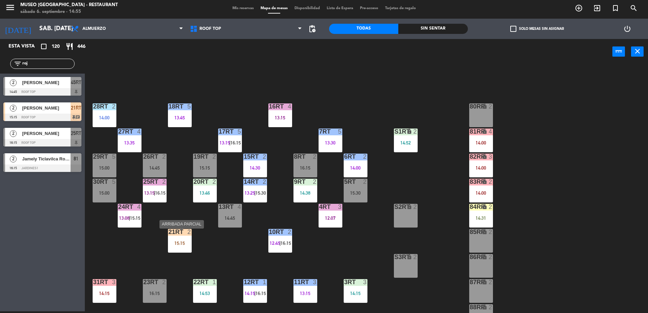
click at [190, 241] on div "21RT 2 15:15" at bounding box center [180, 241] width 24 height 24
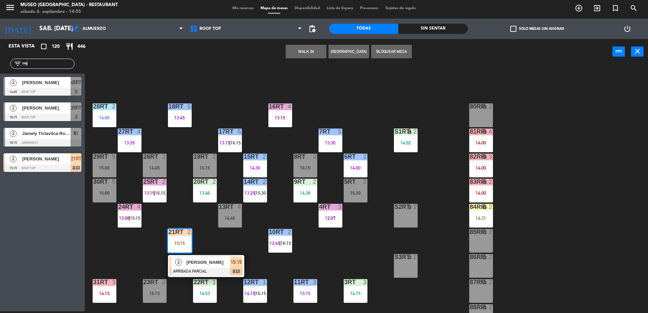
click at [50, 65] on input "roj" at bounding box center [48, 63] width 53 height 7
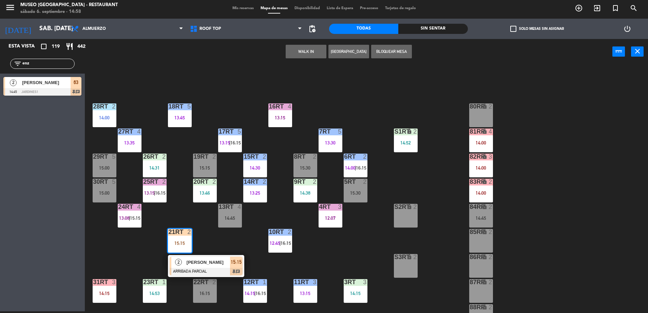
click at [44, 65] on input "enz" at bounding box center [48, 63] width 53 height 7
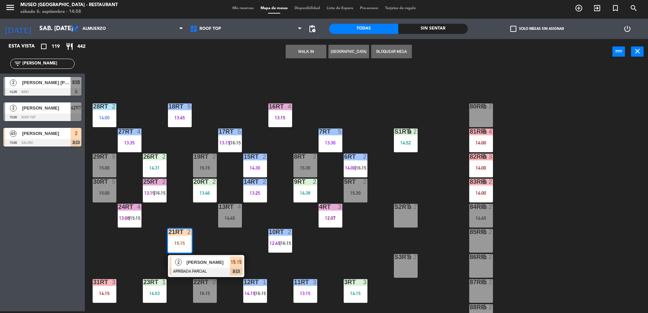
type input "luis"
click at [69, 116] on div at bounding box center [42, 117] width 78 height 7
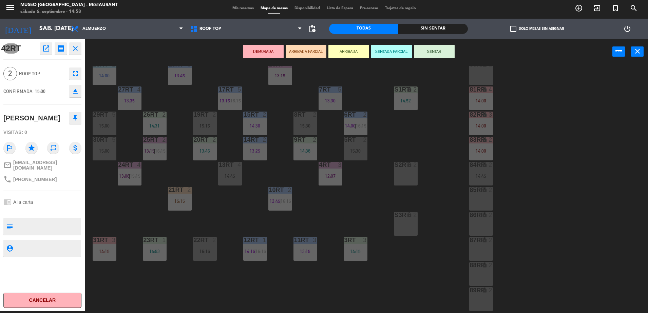
scroll to position [22, 0]
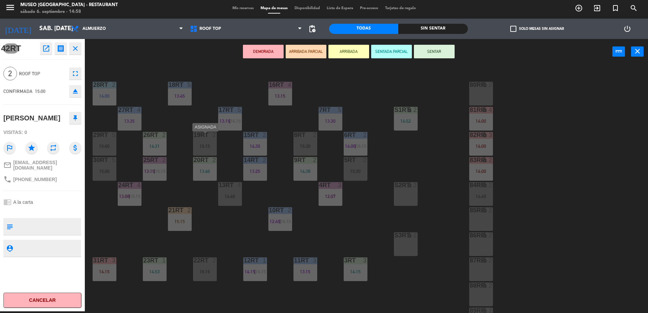
click at [214, 136] on div "2" at bounding box center [214, 135] width 4 height 6
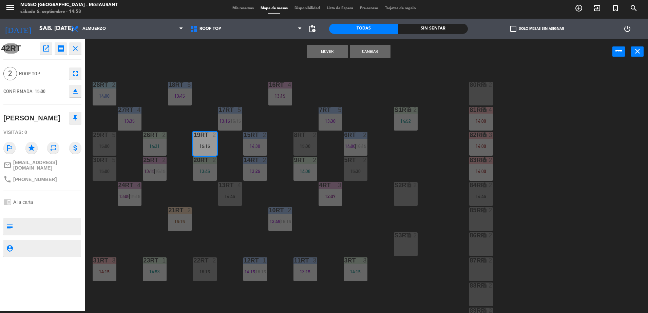
click at [375, 55] on button "Cambiar" at bounding box center [370, 52] width 41 height 14
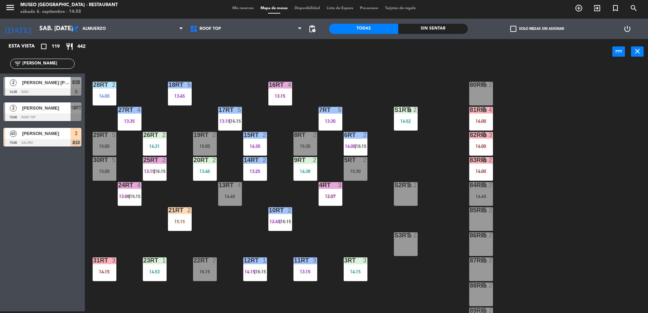
click at [194, 158] on div "20RT" at bounding box center [194, 160] width 0 height 6
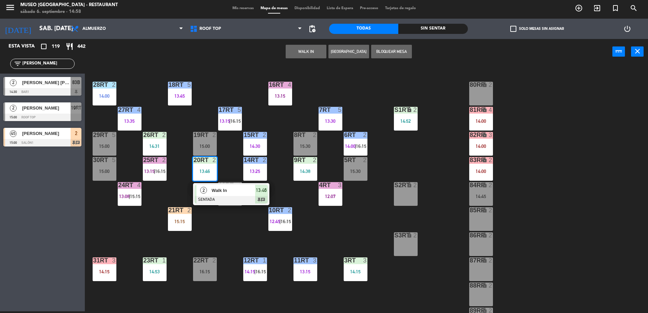
click at [224, 162] on div "18RT 5 13:45 16RT 4 13:15 28RT 2 14:00 80RR lock 2 27RT 4 13:35 7RT 5 13:30 S1R…" at bounding box center [369, 189] width 557 height 247
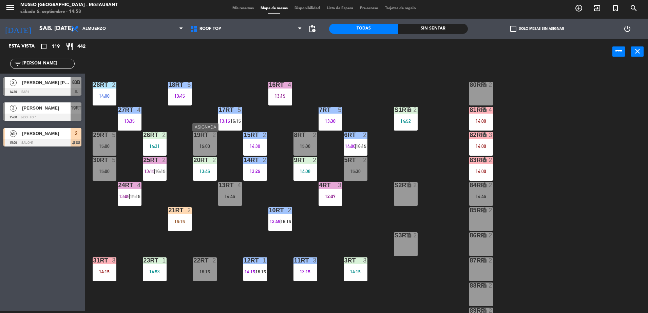
click at [210, 148] on div "15:00" at bounding box center [205, 146] width 24 height 5
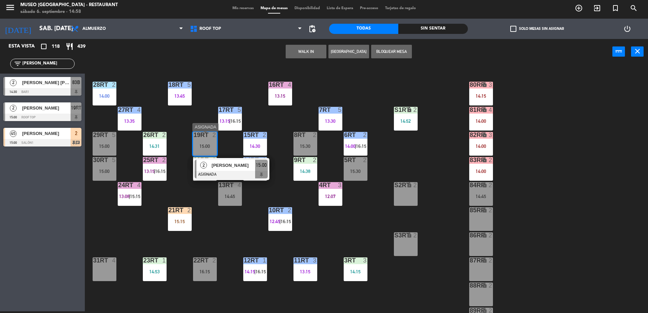
click at [223, 166] on span "[PERSON_NAME]" at bounding box center [233, 165] width 43 height 7
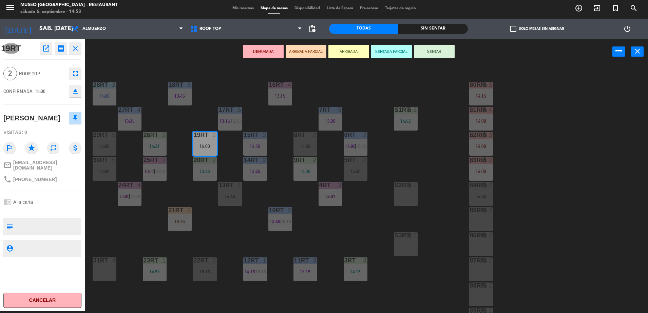
click at [300, 58] on button "ARRIBADA PARCIAL" at bounding box center [306, 52] width 41 height 14
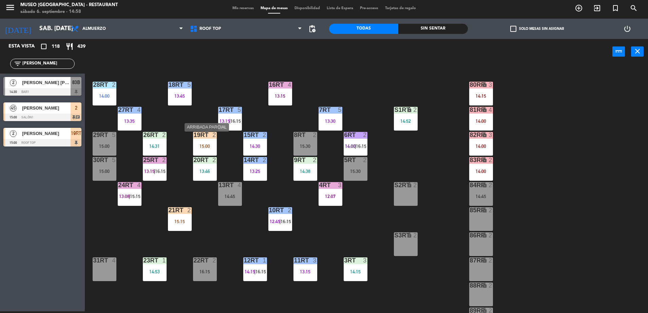
click at [209, 144] on div "19RT 2 15:00" at bounding box center [205, 144] width 24 height 24
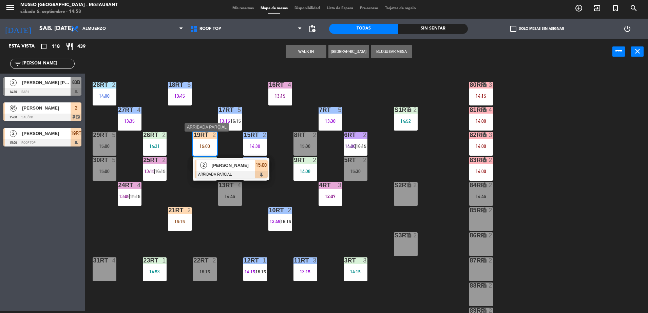
click at [218, 171] on div "[PERSON_NAME]" at bounding box center [233, 165] width 44 height 11
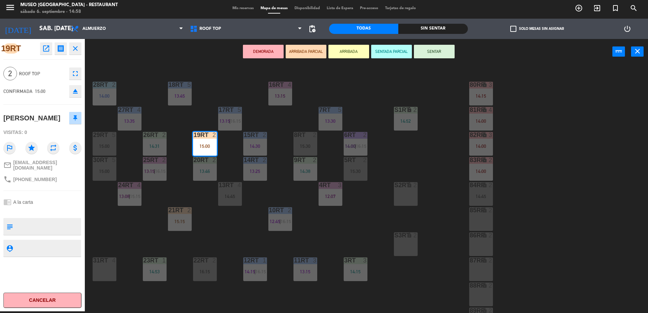
click at [203, 120] on div "18RT 5 13:45 16RT 4 13:15 28RT 2 14:00 80RR lock 3 14:15 27RT 4 13:35 7RT 5 13:…" at bounding box center [369, 189] width 557 height 247
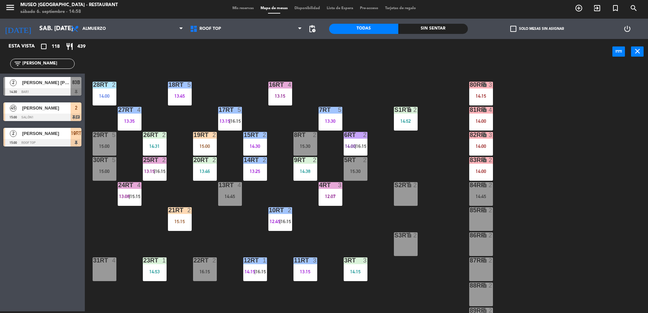
click at [48, 66] on input "luis" at bounding box center [48, 63] width 53 height 7
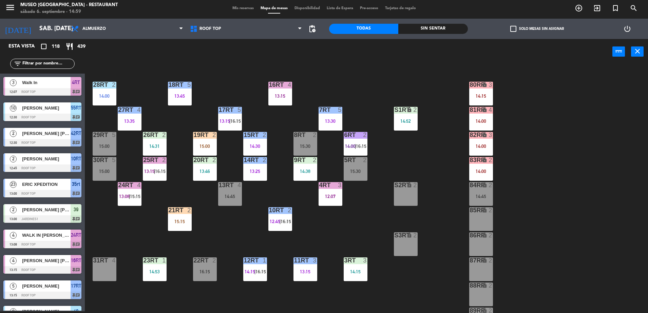
click at [405, 31] on div "Sin sentar" at bounding box center [432, 29] width 69 height 10
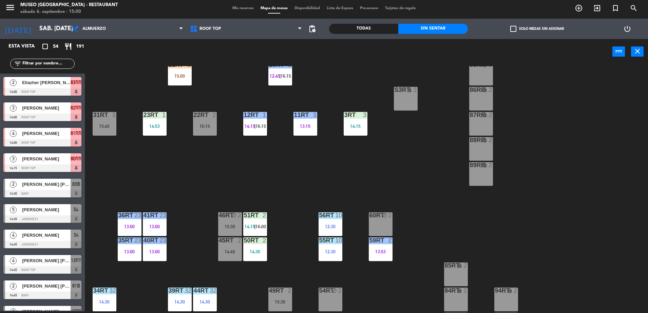
scroll to position [170, 0]
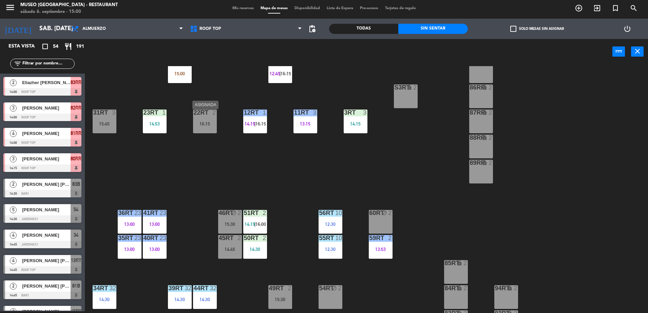
click at [200, 122] on div "22RT 2 16:15" at bounding box center [205, 122] width 24 height 24
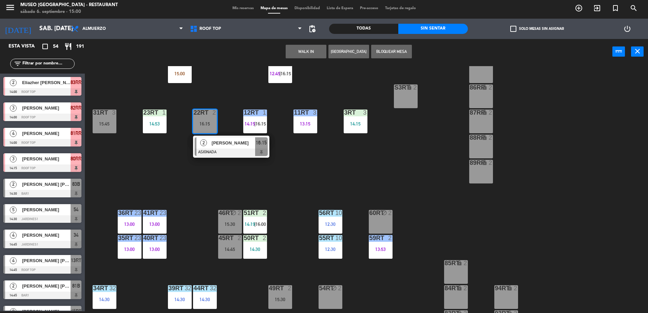
click at [303, 47] on button "WALK IN" at bounding box center [306, 52] width 41 height 14
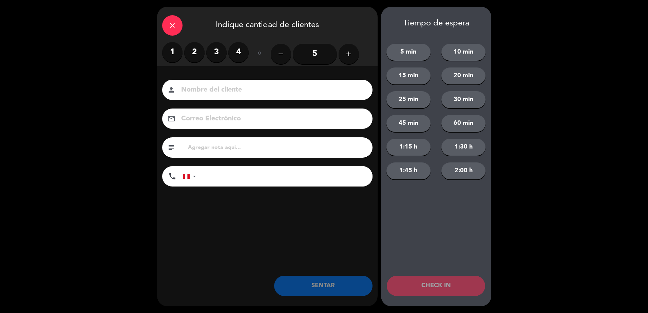
click at [194, 57] on label "2" at bounding box center [194, 52] width 20 height 20
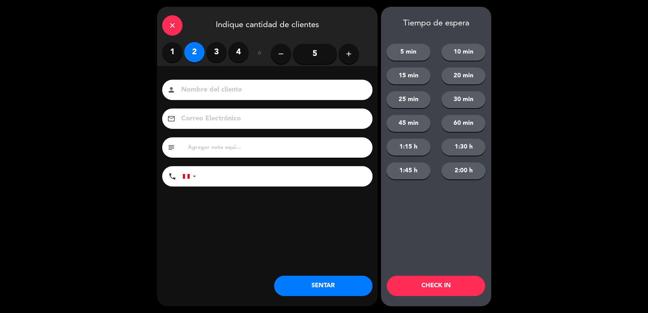
click at [208, 85] on input at bounding box center [271, 90] width 183 height 12
type input "walk in - katherine gomez"
click at [248, 176] on input "tel" at bounding box center [288, 176] width 170 height 20
type input "952891561"
click at [252, 150] on input "text" at bounding box center [277, 147] width 180 height 9
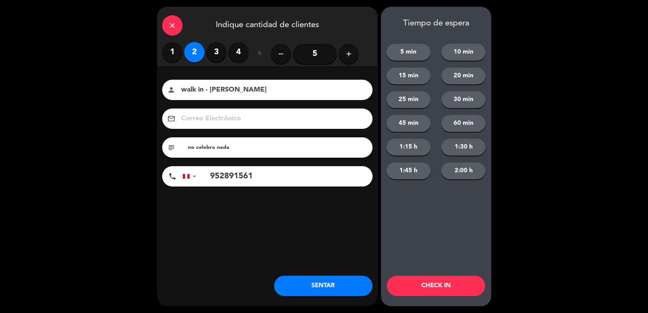
type input "no celebra nada"
click at [339, 284] on button "SENTAR" at bounding box center [323, 286] width 98 height 20
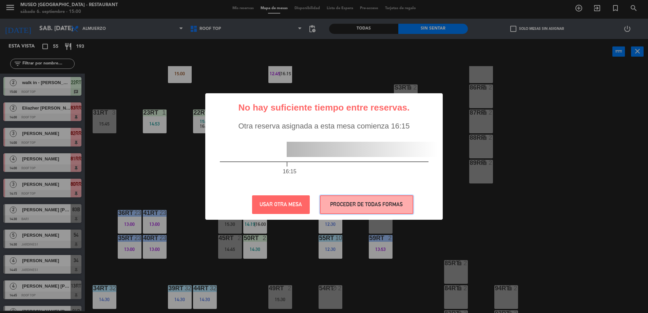
click at [336, 201] on button "PROCEDER DE TODAS FORMAS" at bounding box center [366, 204] width 93 height 19
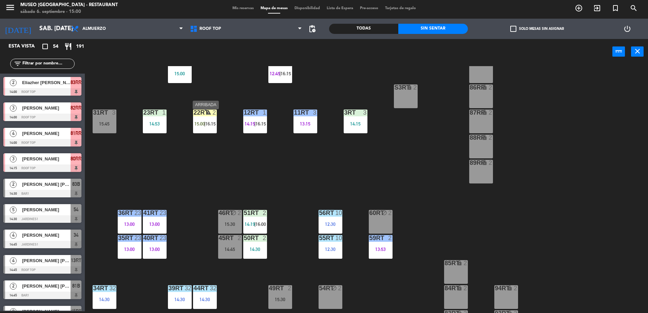
click at [207, 127] on span "16:15" at bounding box center [210, 123] width 11 height 5
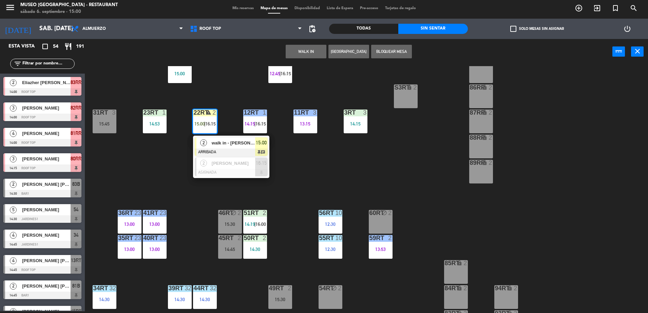
click at [224, 145] on span "walk in - katherine gomez" at bounding box center [233, 142] width 43 height 7
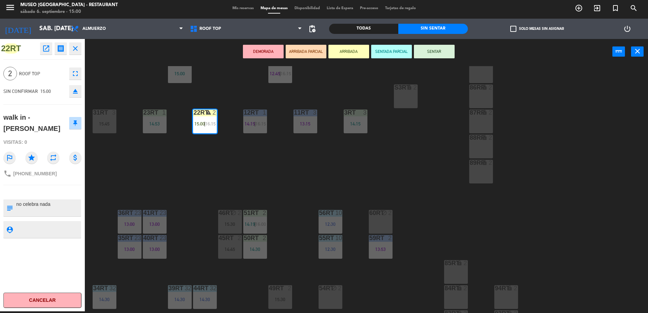
click at [69, 189] on div "22RT open_in_new receipt 3:00 PM sáb., 6 sep. 2 personas walk in - katherine go…" at bounding box center [42, 175] width 85 height 272
click at [134, 188] on div "18RT 5 13:45 16RT 4 13:15 28RT 2 14:00 80RR lock 3 14:15 27RT 4 13:35 7RT 5 13:…" at bounding box center [369, 189] width 557 height 247
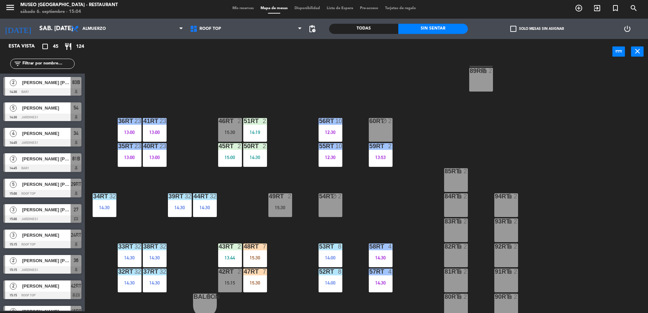
scroll to position [266, 0]
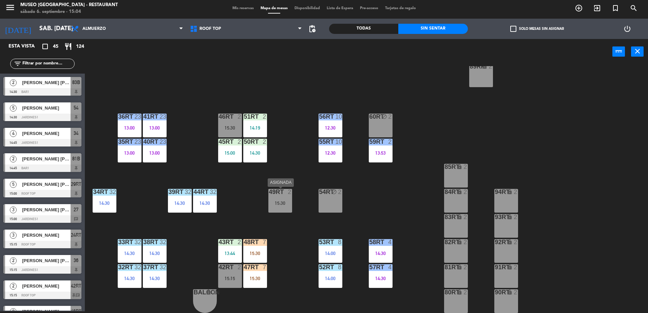
click at [285, 199] on div "49RT 2 15:30" at bounding box center [280, 201] width 24 height 24
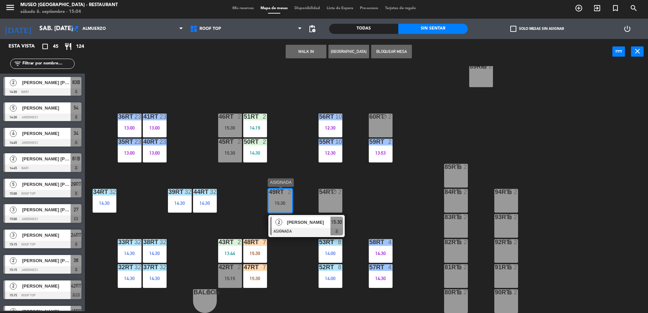
click at [297, 219] on span "[PERSON_NAME]" at bounding box center [308, 222] width 43 height 7
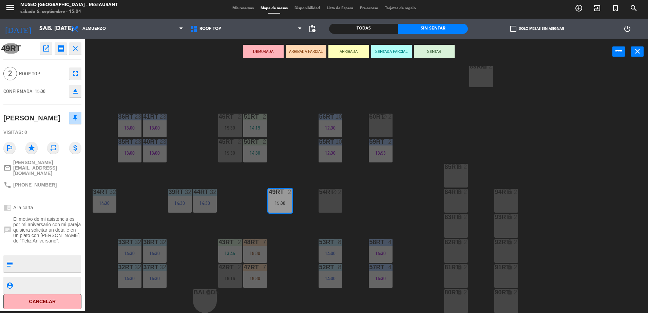
click at [231, 214] on div "18RT 5 13:45 16RT 4 13:15 28RT 2 14:00 80RR lock 2 27RT 4 13:35 7RT 5 13:30 S1R…" at bounding box center [369, 189] width 557 height 247
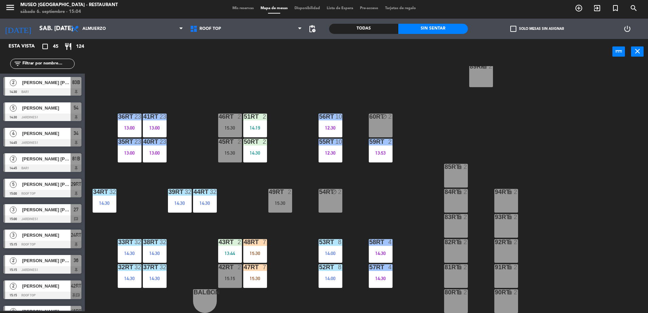
click at [289, 198] on div "49RT 2 15:30" at bounding box center [280, 201] width 24 height 24
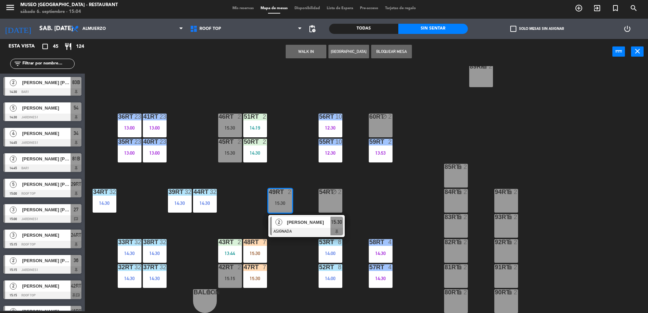
click at [304, 232] on div at bounding box center [306, 231] width 73 height 7
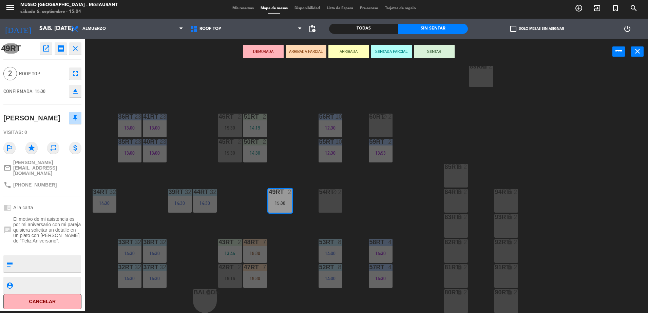
click at [308, 50] on button "ARRIBADA PARCIAL" at bounding box center [306, 52] width 41 height 14
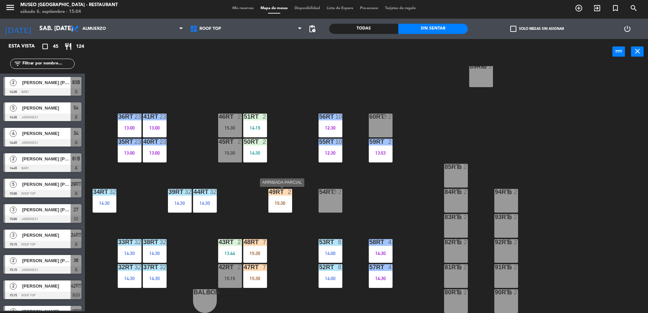
click at [287, 203] on div "15:30" at bounding box center [280, 203] width 24 height 5
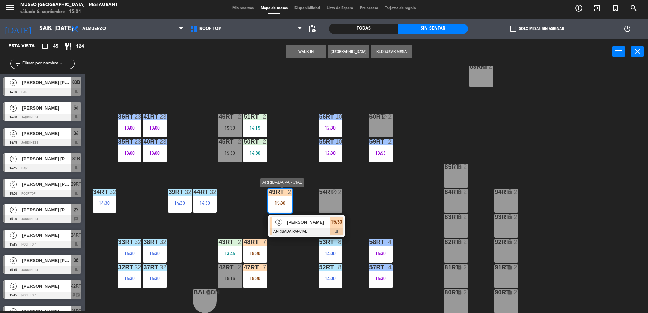
click at [309, 225] on span "[PERSON_NAME]" at bounding box center [308, 222] width 43 height 7
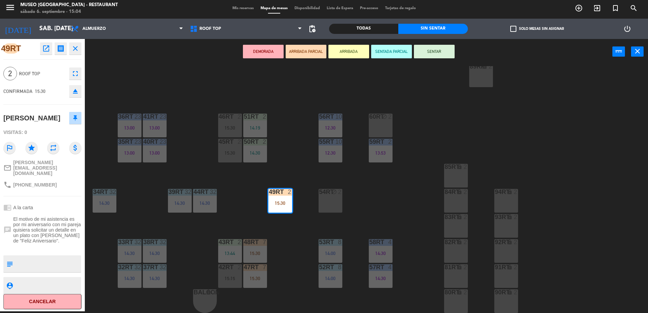
click at [309, 181] on div "18RT 5 13:45 16RT 4 13:15 28RT 2 14:00 80RR lock 2 27RT 4 13:35 7RT 5 13:30 S1R…" at bounding box center [369, 189] width 557 height 247
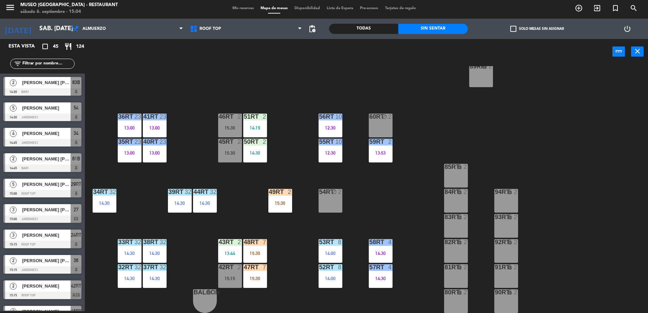
scroll to position [353, 0]
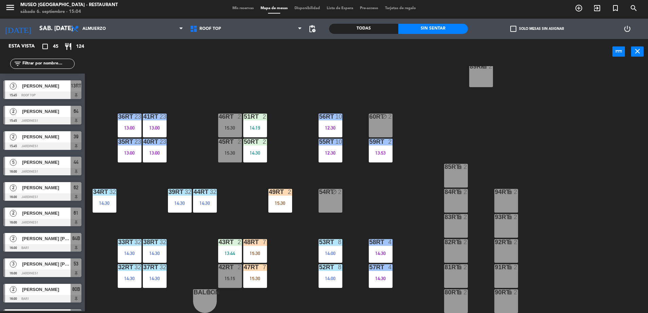
click at [305, 228] on div "18RT 5 13:45 16RT 4 13:15 28RT 2 14:00 80RR lock 2 27RT 4 13:35 7RT 5 13:30 S1R…" at bounding box center [369, 189] width 557 height 247
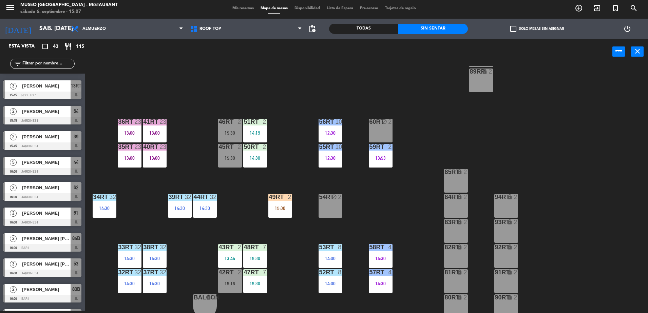
scroll to position [0, 0]
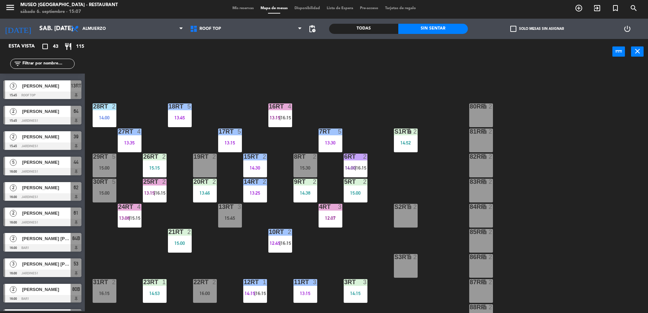
click at [57, 62] on input "text" at bounding box center [48, 63] width 53 height 7
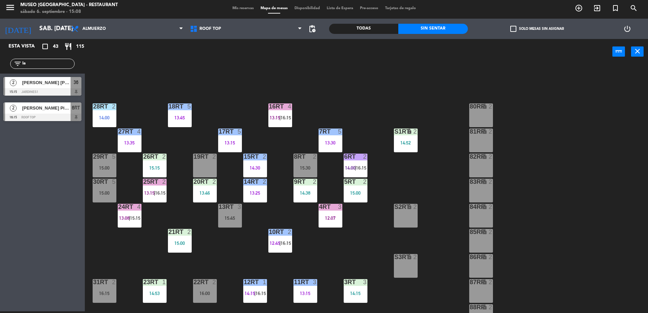
type input "la"
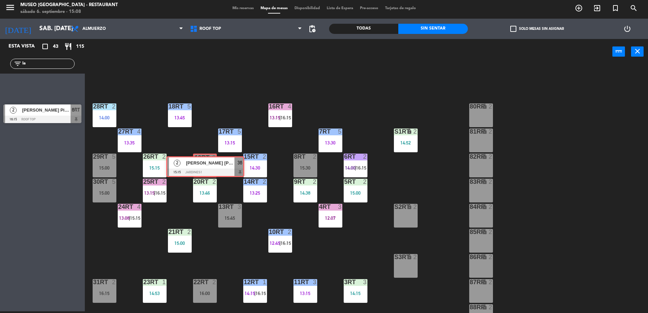
drag, startPoint x: 50, startPoint y: 85, endPoint x: 213, endPoint y: 164, distance: 181.1
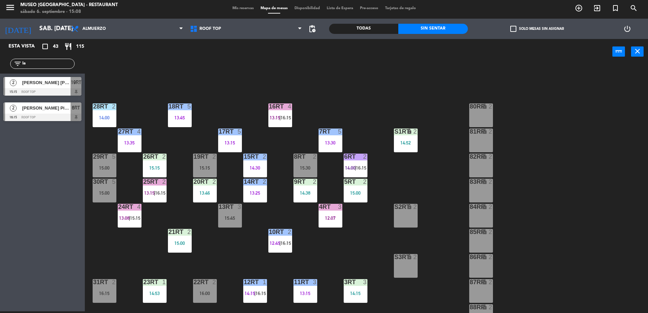
click at [221, 95] on div "18RT 5 13:45 16RT 4 13:15 | 16:15 28RT 2 14:00 80RR lock 2 27RT 4 13:35 7RT 5 1…" at bounding box center [369, 189] width 557 height 247
click at [205, 166] on div "15:15" at bounding box center [205, 168] width 24 height 5
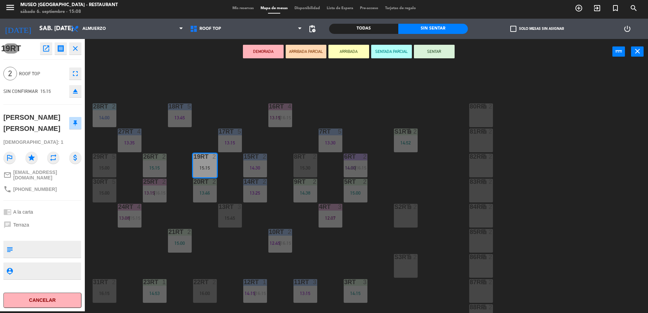
click at [241, 109] on div "18RT 5 13:45 16RT 4 13:15 | 16:15 28RT 2 14:00 80RR lock 2 27RT 4 13:35 7RT 5 1…" at bounding box center [369, 189] width 557 height 247
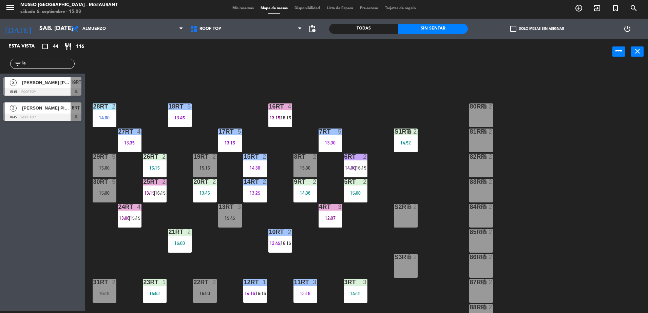
click at [208, 156] on div at bounding box center [204, 157] width 11 height 6
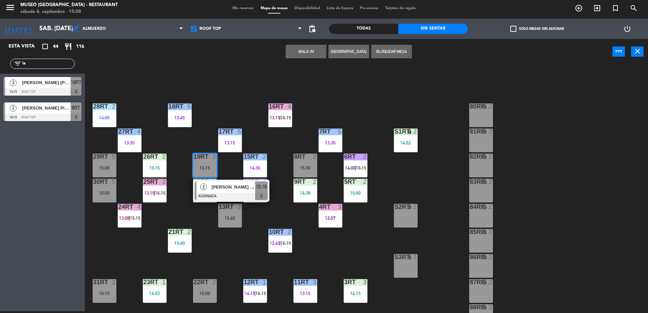
click at [219, 183] on div "[PERSON_NAME] La [PERSON_NAME]" at bounding box center [233, 186] width 44 height 11
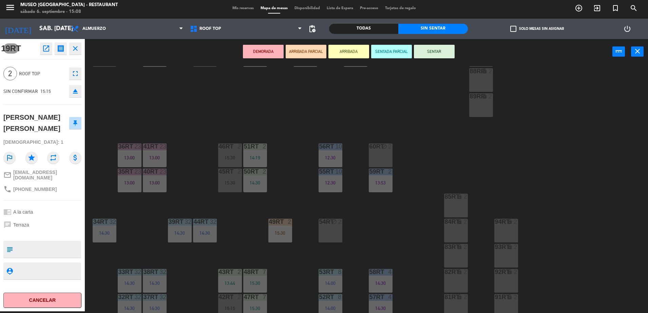
scroll to position [266, 0]
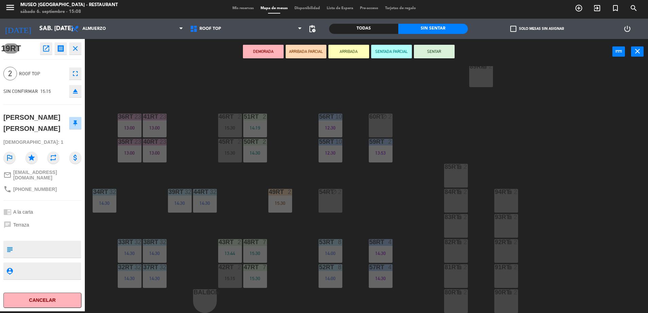
click at [230, 147] on div "45RT 2 15:30" at bounding box center [230, 151] width 24 height 24
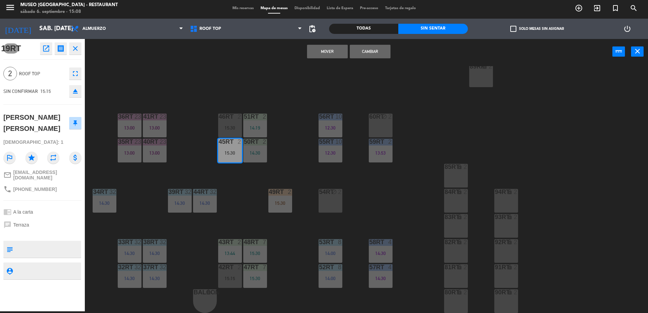
click at [364, 52] on button "Cambiar" at bounding box center [370, 52] width 41 height 14
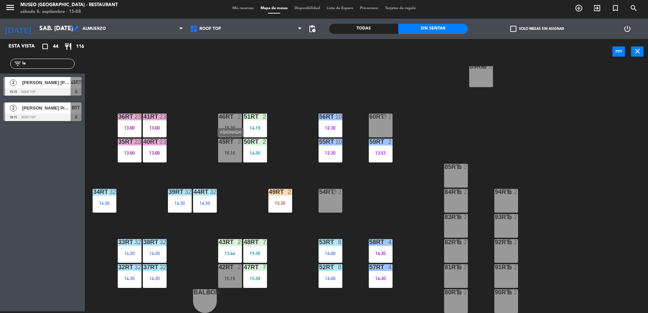
click at [232, 149] on div "45RT 2 15:15" at bounding box center [230, 151] width 24 height 24
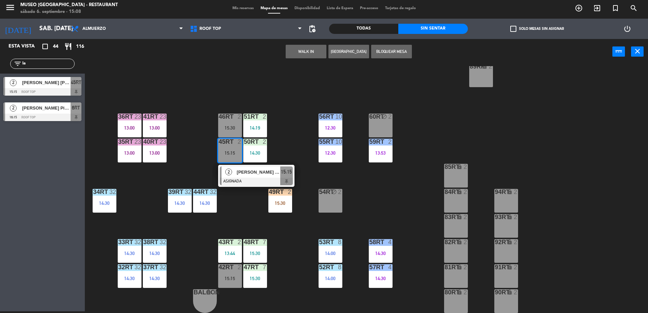
click at [245, 178] on div at bounding box center [256, 181] width 73 height 7
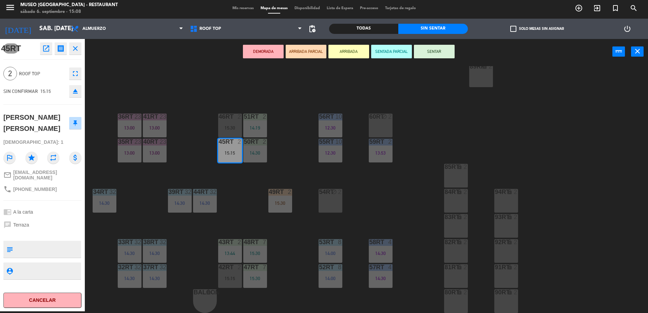
click at [295, 52] on button "ARRIBADA PARCIAL" at bounding box center [306, 52] width 41 height 14
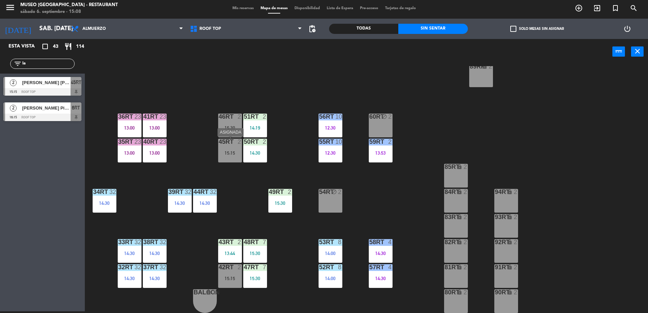
click at [231, 154] on div "15:15" at bounding box center [230, 153] width 24 height 5
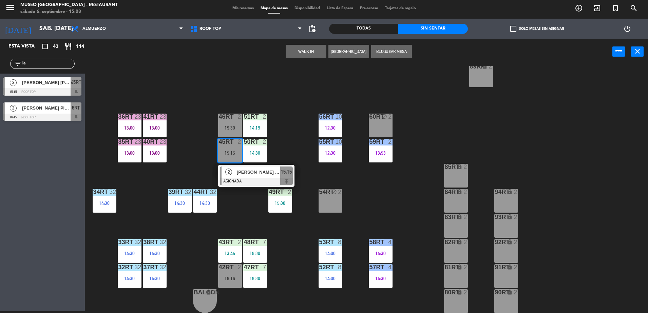
click at [239, 174] on span "[PERSON_NAME] La [PERSON_NAME]" at bounding box center [258, 172] width 43 height 7
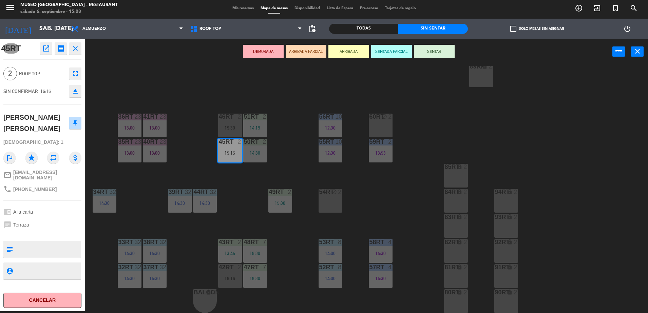
click at [46, 243] on textarea at bounding box center [48, 249] width 65 height 14
type textarea "cumpleaños"
click at [51, 231] on div at bounding box center [42, 233] width 78 height 5
click at [304, 161] on div "18RT 5 13:45 16RT 4 13:15 | 16:15 28RT 2 14:00 80RR lock 2 27RT 4 13:35 7RT 5 1…" at bounding box center [369, 189] width 557 height 247
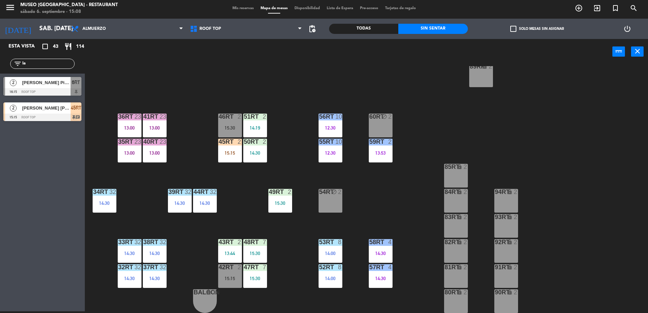
click at [51, 64] on input "la" at bounding box center [48, 63] width 53 height 7
type input "l"
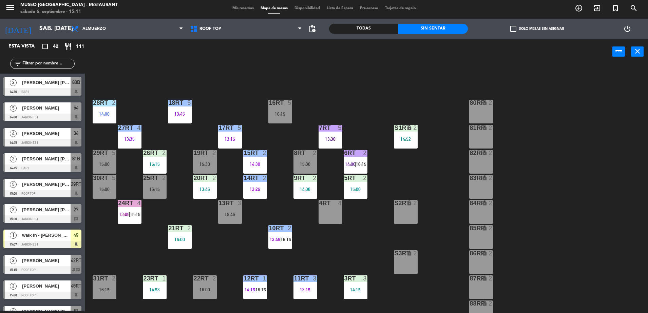
scroll to position [0, 0]
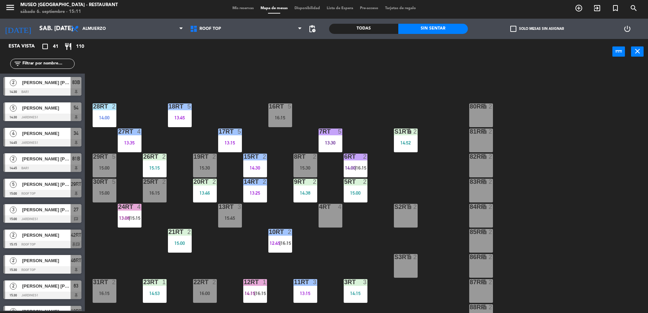
click at [399, 220] on div "S2RT lock 2" at bounding box center [406, 216] width 24 height 24
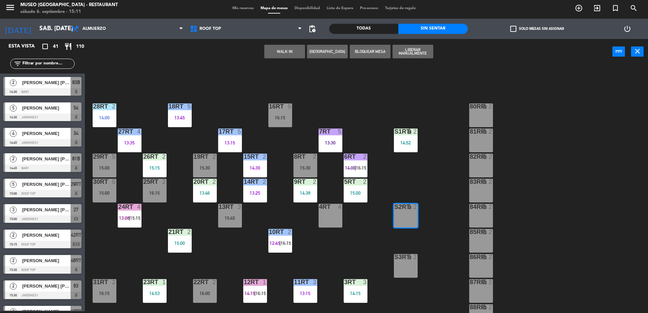
click at [293, 53] on button "WALK IN" at bounding box center [284, 52] width 41 height 14
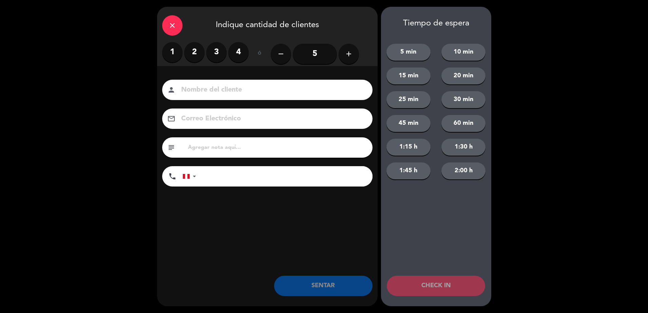
click at [193, 48] on label "2" at bounding box center [194, 52] width 20 height 20
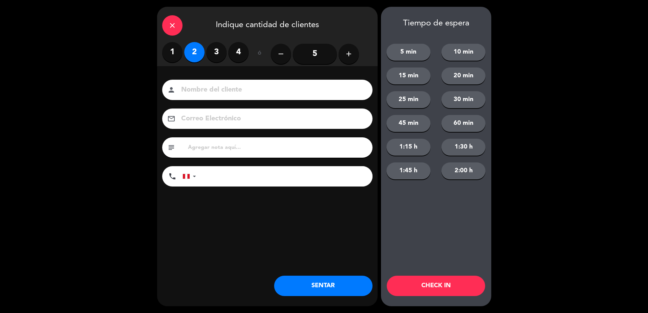
click at [240, 175] on input "tel" at bounding box center [288, 176] width 170 height 20
type input "+4367841615149"
click at [241, 92] on input at bounding box center [271, 90] width 183 height 12
type input "WALK IN - SASHA"
click at [348, 285] on button "SENTAR" at bounding box center [323, 286] width 98 height 20
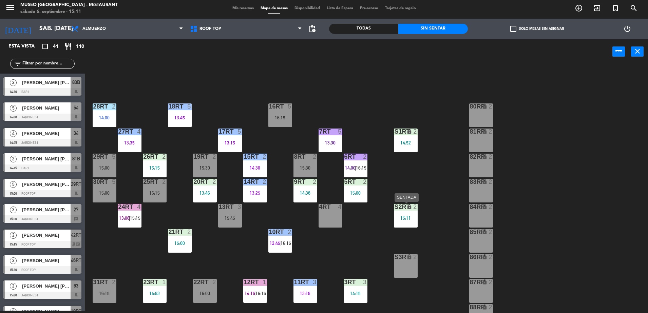
click at [415, 215] on div "S2RT lock 2 15:11" at bounding box center [406, 216] width 24 height 24
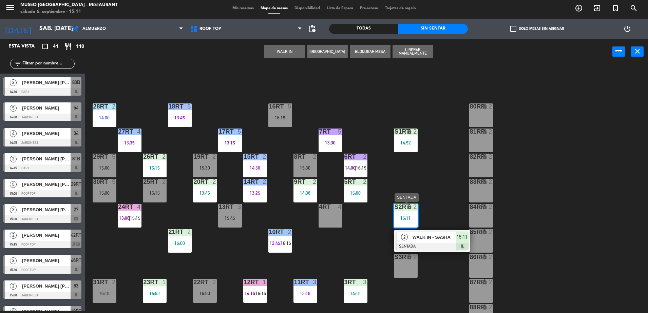
click at [428, 237] on span "WALK IN - SASHA" at bounding box center [433, 237] width 43 height 7
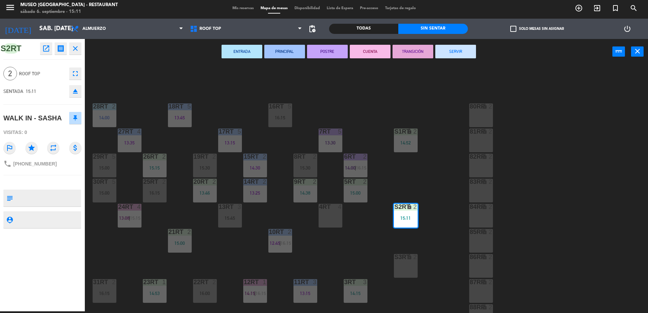
click at [386, 185] on div "18RT 5 13:45 16RT 5 16:15 28RT 2 14:00 80RR lock 2 27RT 4 13:35 7RT 5 13:30 S1R…" at bounding box center [369, 189] width 557 height 247
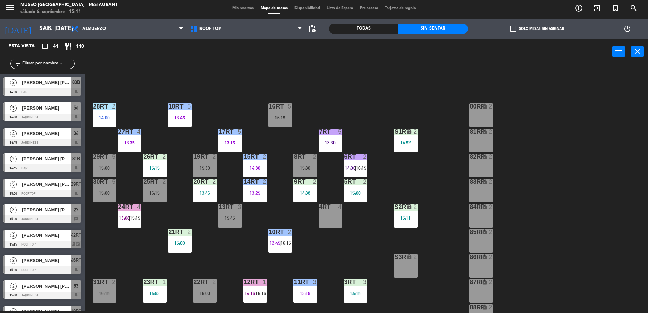
click at [390, 185] on div "18RT 5 13:45 16RT 5 16:15 28RT 2 14:00 80RR lock 2 27RT 4 13:35 7RT 5 13:30 S1R…" at bounding box center [369, 189] width 557 height 247
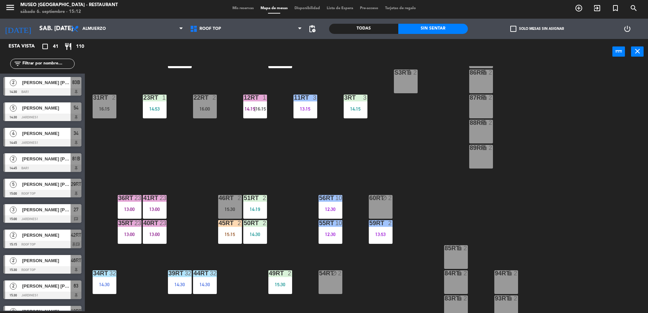
scroll to position [266, 0]
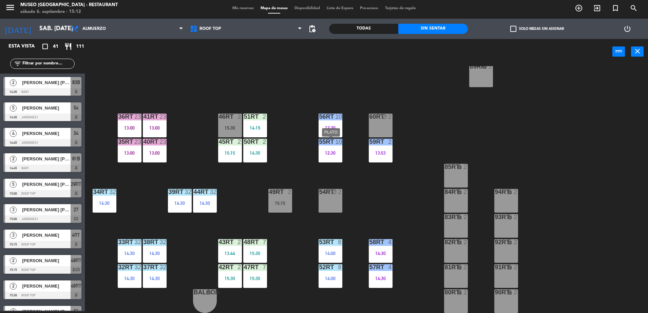
click at [332, 151] on div "12:30" at bounding box center [330, 153] width 24 height 5
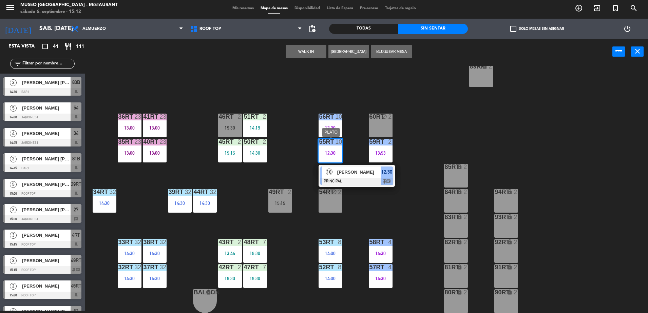
click at [358, 178] on div at bounding box center [356, 181] width 73 height 7
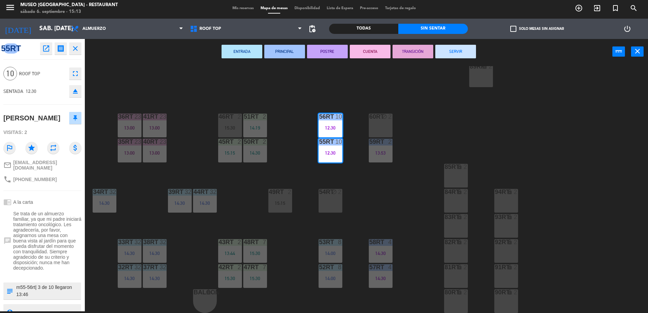
click at [301, 157] on div "18RT 5 13:45 16RT 5 16:15 28RT 2 14:00 80RR lock 2 27RT 4 13:35 7RT 5 13:30 S1R…" at bounding box center [369, 189] width 557 height 247
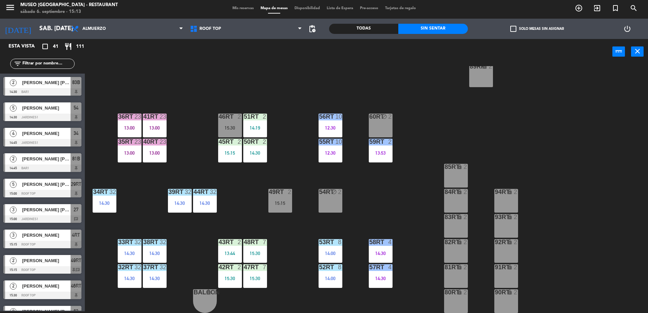
click at [335, 161] on div "55RT 10 12:30" at bounding box center [330, 151] width 24 height 24
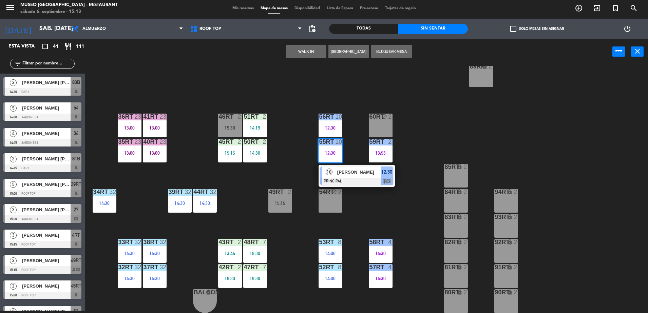
click at [351, 176] on div "[PERSON_NAME]" at bounding box center [358, 172] width 44 height 11
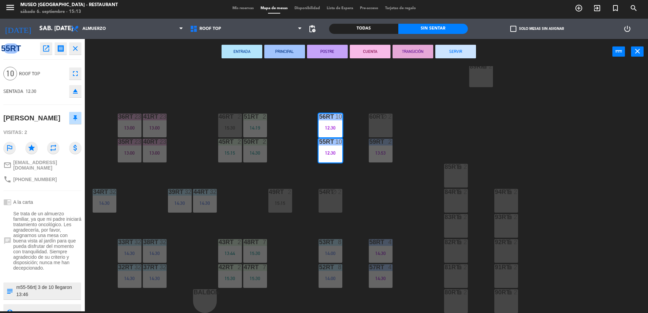
click at [310, 135] on div "18RT 5 13:45 16RT 5 16:15 28RT 2 14:00 80RR lock 2 27RT 4 13:35 7RT 5 13:30 S1R…" at bounding box center [369, 189] width 557 height 247
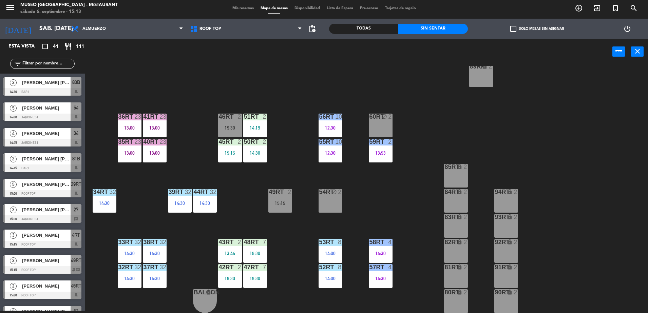
click at [335, 144] on div "10" at bounding box center [338, 142] width 7 height 6
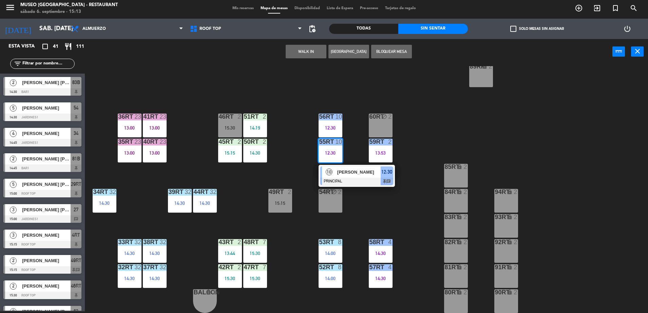
click at [357, 167] on div "[PERSON_NAME]" at bounding box center [358, 172] width 44 height 11
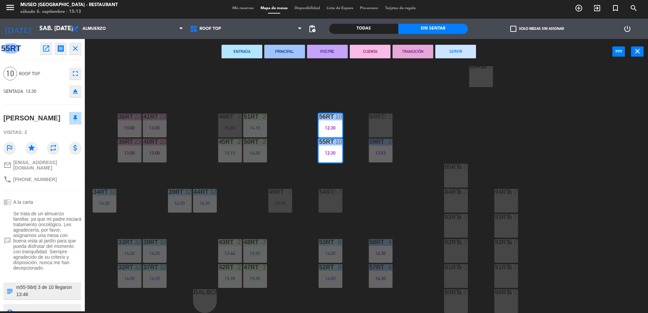
click at [349, 135] on div "18RT 5 13:45 16RT 5 16:15 28RT 2 14:00 80RR lock 2 27RT 4 13:35 7RT 5 13:30 S1R…" at bounding box center [369, 189] width 557 height 247
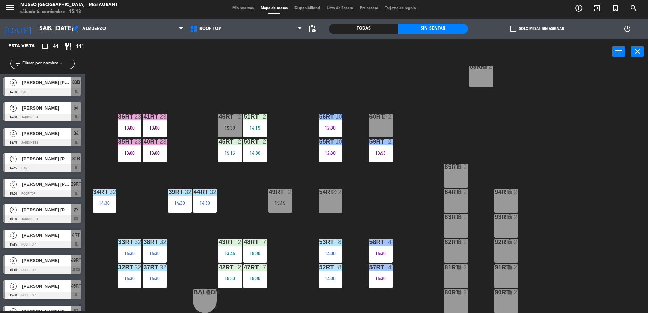
click at [360, 150] on div "18RT 5 13:45 16RT 5 16:15 28RT 2 14:00 80RR lock 2 27RT 4 13:35 7RT 5 13:30 S1R…" at bounding box center [369, 189] width 557 height 247
click at [341, 148] on div "55RT 10 12:30" at bounding box center [330, 151] width 24 height 24
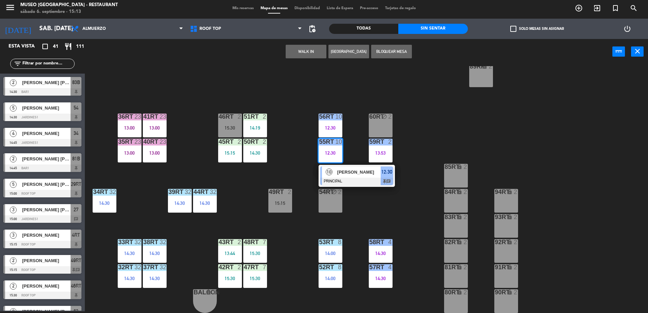
click at [364, 175] on span "[PERSON_NAME]" at bounding box center [358, 172] width 43 height 7
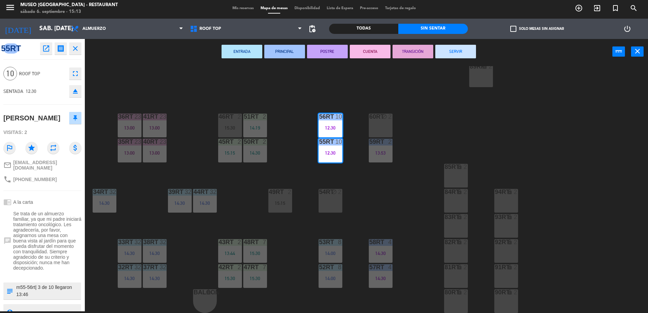
click at [351, 132] on div "18RT 5 13:45 16RT 5 16:15 28RT 2 14:00 80RR lock 2 27RT 4 13:35 7RT 5 13:30 S1R…" at bounding box center [369, 189] width 557 height 247
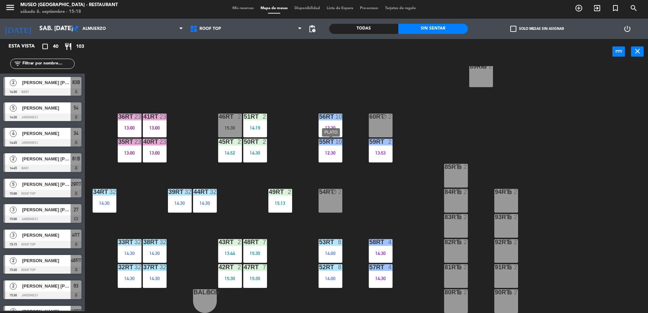
click at [339, 144] on div "10" at bounding box center [338, 142] width 7 height 6
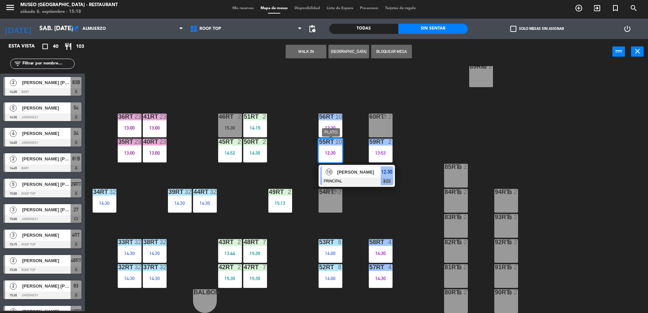
click at [356, 172] on span "[PERSON_NAME]" at bounding box center [358, 172] width 43 height 7
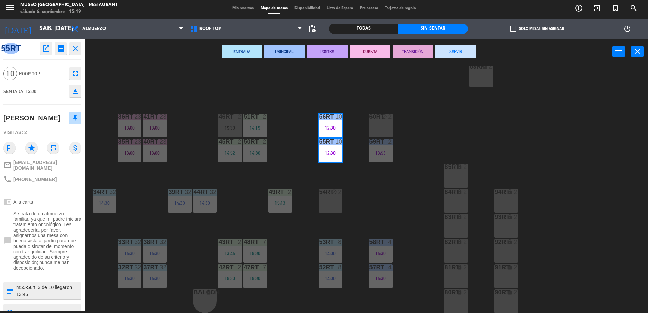
click at [357, 147] on div "18RT 5 13:45 16RT 5 16:15 28RT 2 14:00 80RR lock 2 27RT 4 13:35 7RT 5 13:30 S1R…" at bounding box center [369, 189] width 557 height 247
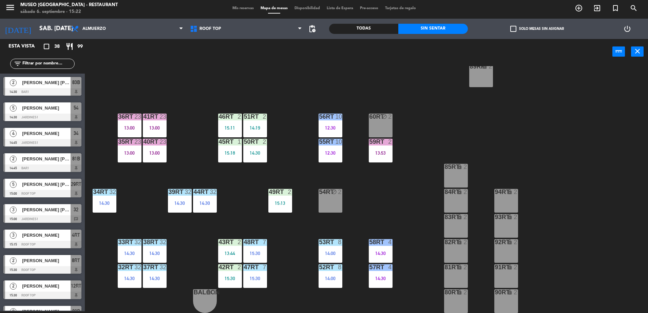
click at [35, 65] on input "text" at bounding box center [48, 63] width 53 height 7
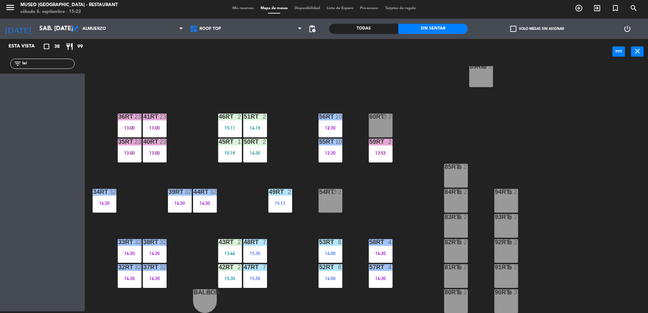
click at [348, 26] on div "Todas" at bounding box center [363, 29] width 69 height 10
click at [35, 62] on input "lei" at bounding box center [48, 63] width 53 height 7
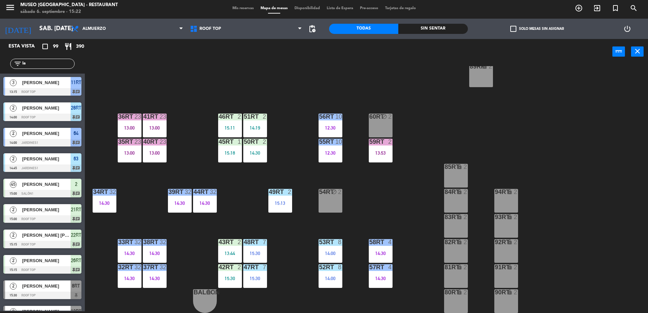
type input "lad"
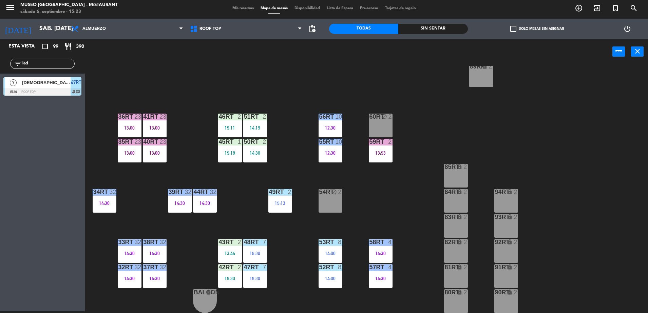
click at [61, 62] on input "lad" at bounding box center [48, 63] width 53 height 7
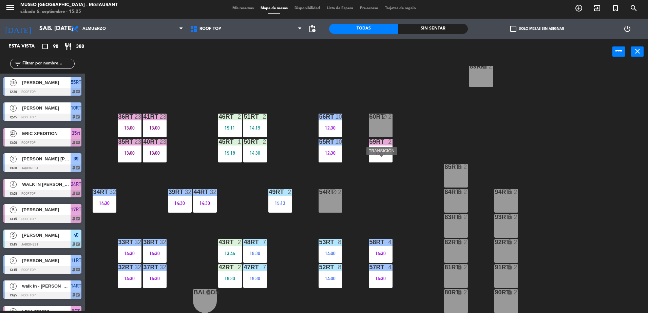
scroll to position [0, 0]
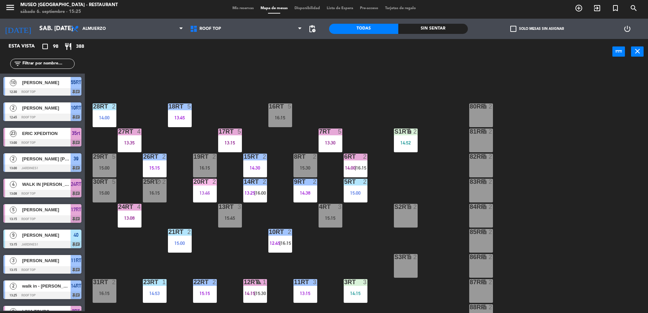
click at [282, 63] on div "power_input close" at bounding box center [348, 52] width 527 height 26
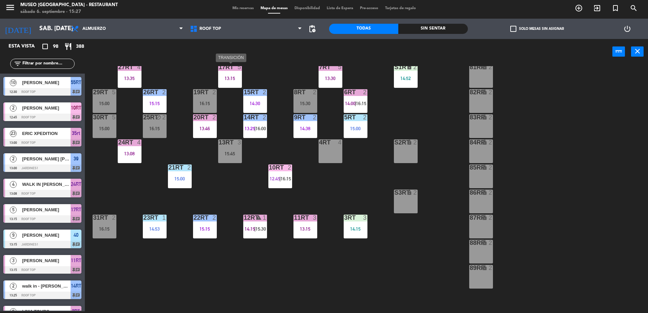
click at [231, 86] on div "17RT 5 13:15" at bounding box center [230, 76] width 24 height 24
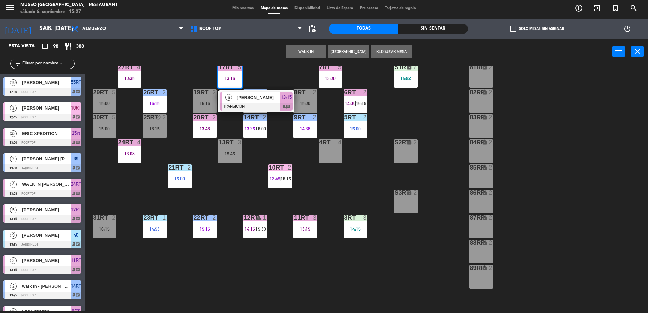
click at [240, 99] on span "[PERSON_NAME]" at bounding box center [258, 97] width 43 height 7
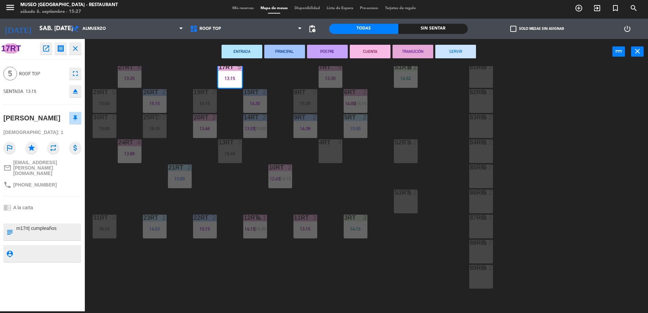
click at [271, 145] on div "18RT 5 13:45 16RT 5 16:15 28RT 2 14:00 80RR lock 2 27RT 4 13:35 7RT 5 13:30 S1R…" at bounding box center [369, 189] width 557 height 247
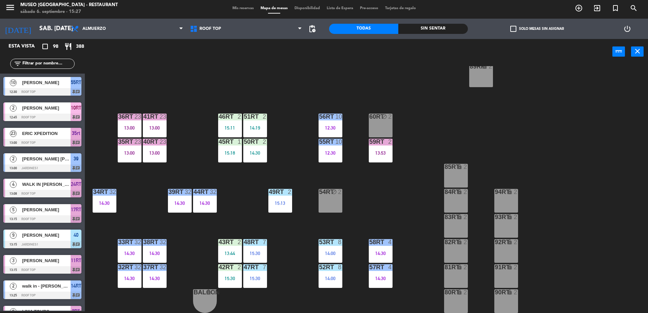
scroll to position [0, 0]
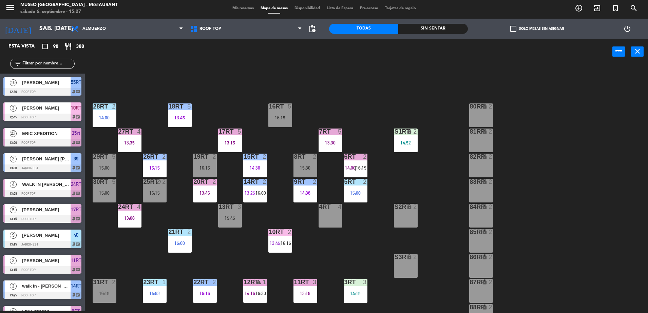
click at [324, 214] on div "4RT 4" at bounding box center [330, 216] width 24 height 24
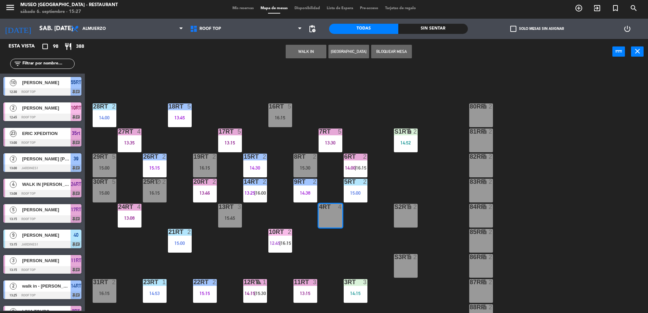
click at [325, 260] on div "18RT 5 13:45 16RT 5 16:15 28RT 2 14:00 80RR lock 2 27RT 4 13:35 7RT 5 13:30 S1R…" at bounding box center [369, 189] width 557 height 247
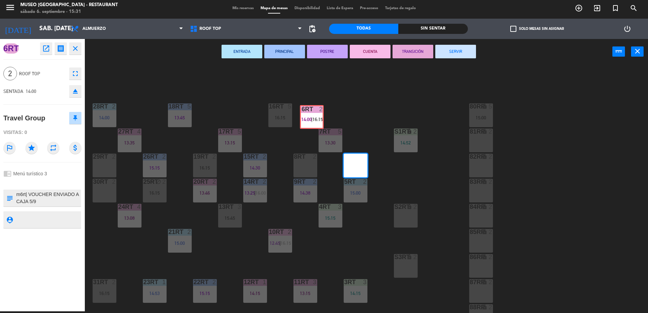
drag, startPoint x: 361, startPoint y: 173, endPoint x: 317, endPoint y: 124, distance: 65.3
click at [317, 124] on div "18RT 5 13:45 16RT 5 16:15 28RT 2 14:00 80RR lock 5 15:00 27RT 4 13:35 7RT 5 13:…" at bounding box center [369, 189] width 557 height 247
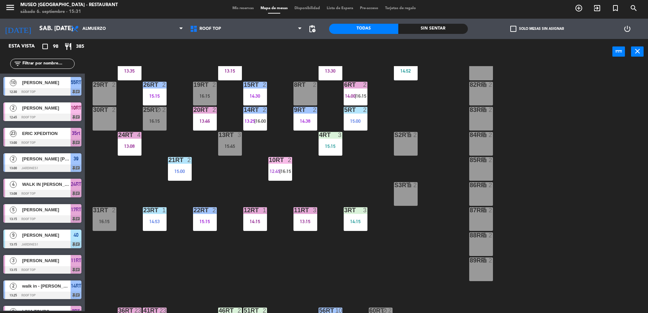
scroll to position [69, 0]
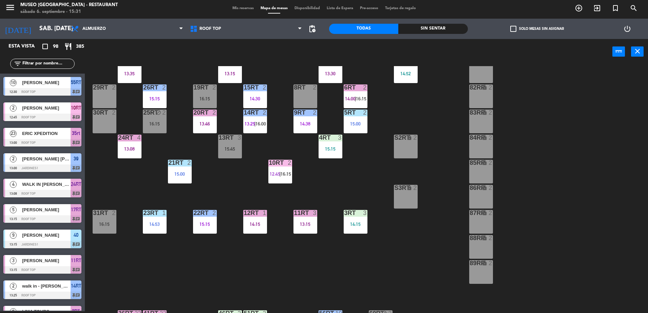
click at [302, 94] on div "8RT 2" at bounding box center [305, 96] width 24 height 24
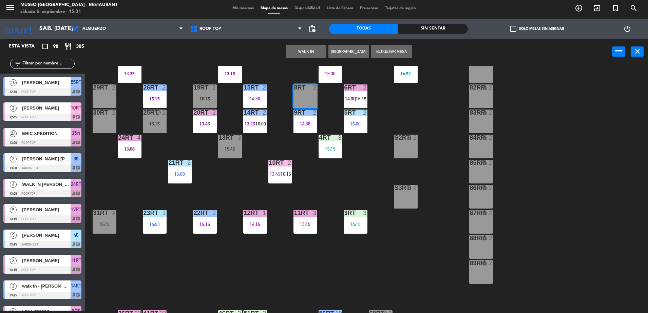
click at [302, 47] on button "WALK IN" at bounding box center [306, 52] width 41 height 14
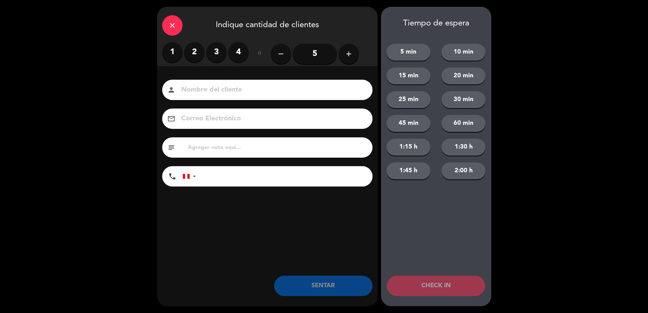
click at [196, 48] on label "2" at bounding box center [194, 52] width 20 height 20
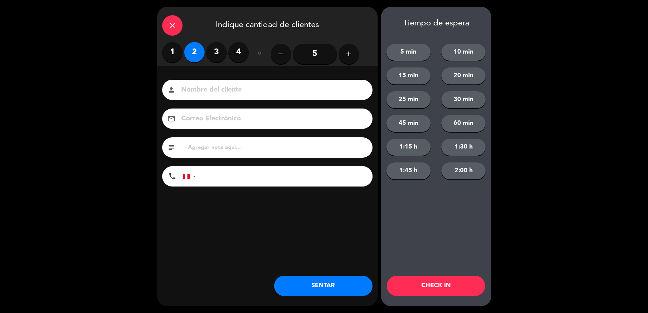
click at [224, 93] on input at bounding box center [271, 90] width 183 height 12
type input "walk in eliseo"
click at [282, 288] on button "SENTAR" at bounding box center [323, 286] width 98 height 20
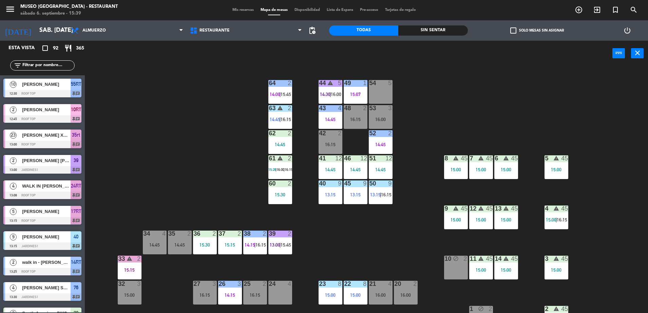
scroll to position [31, 0]
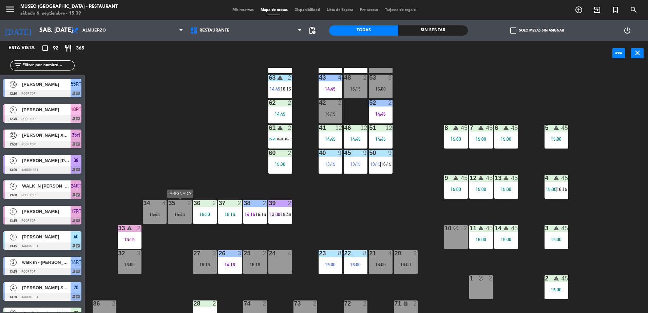
click at [172, 222] on div "35 2 14:45" at bounding box center [180, 212] width 24 height 24
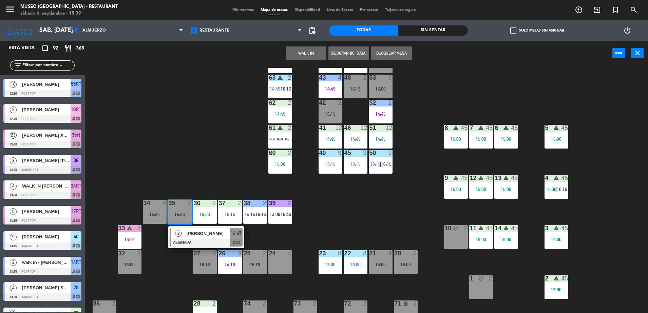
click at [189, 233] on span "[PERSON_NAME]" at bounding box center [208, 233] width 43 height 7
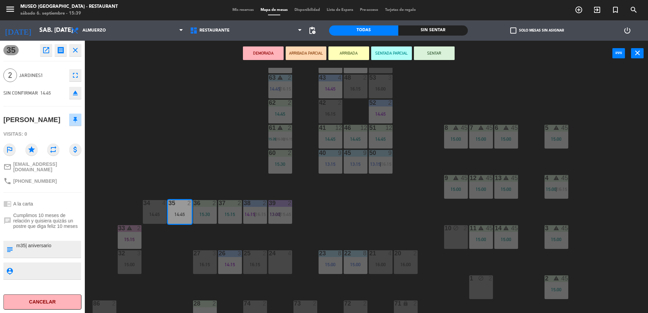
click at [293, 51] on button "ARRIBADA PARCIAL" at bounding box center [306, 53] width 41 height 14
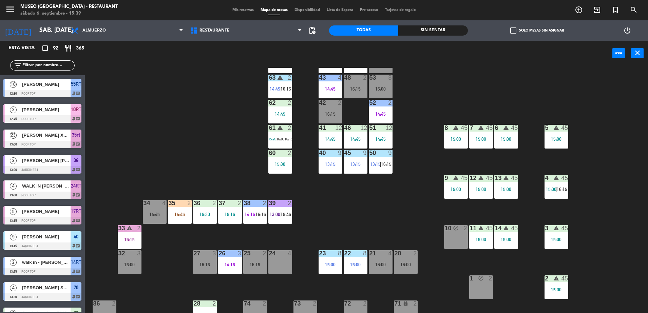
scroll to position [2, 0]
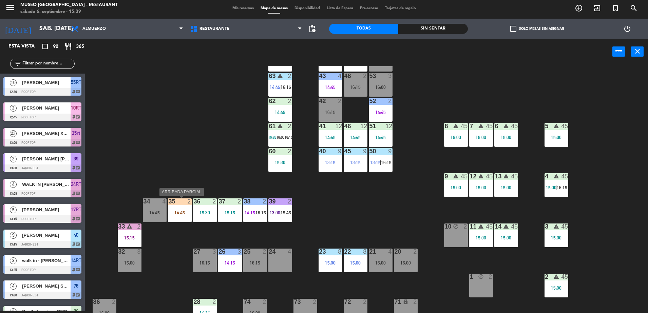
click at [177, 208] on div "35 2 14:45" at bounding box center [180, 210] width 24 height 24
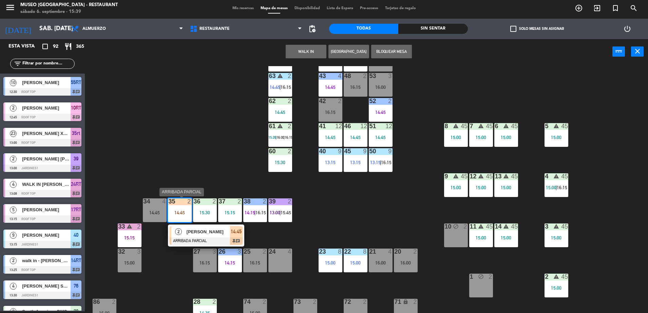
click at [199, 235] on span "[PERSON_NAME]" at bounding box center [208, 231] width 43 height 7
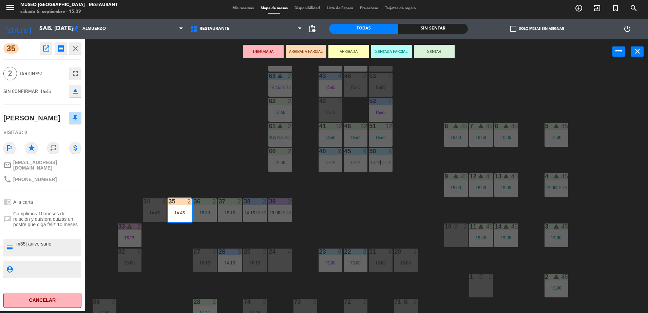
click at [69, 252] on textarea at bounding box center [48, 247] width 65 height 14
type textarea "m35| aniversario llegó 15:39"
click at [35, 209] on div "chrome_reader_mode A la carta" at bounding box center [42, 202] width 78 height 13
click at [374, 196] on div "44 warning 5 14:30 | 16:00 49 1 15:07 54 5 64 2 14:00 | 15:45 48 2 16:15 53 3 1…" at bounding box center [369, 189] width 557 height 247
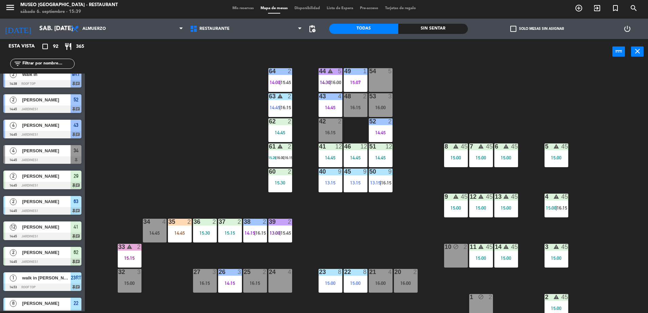
scroll to position [0, 0]
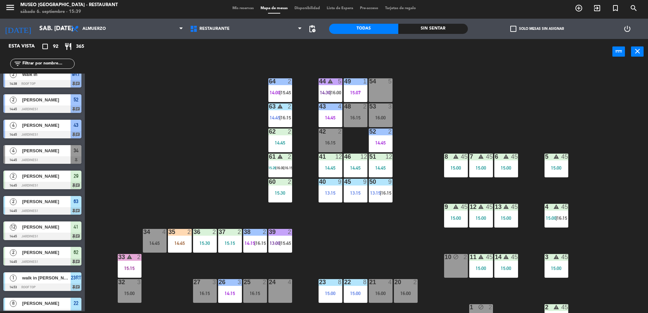
click at [59, 64] on input "text" at bounding box center [48, 63] width 53 height 7
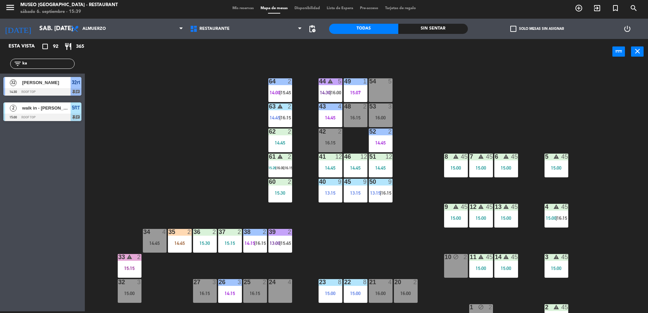
type input "k"
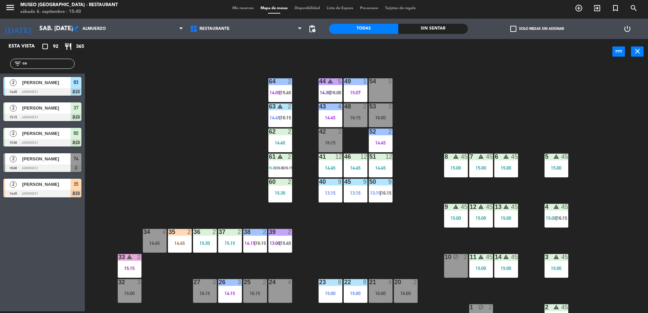
type input "c"
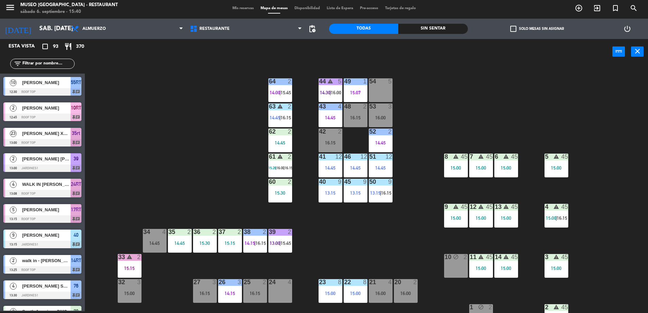
click at [39, 63] on input "text" at bounding box center [48, 63] width 53 height 7
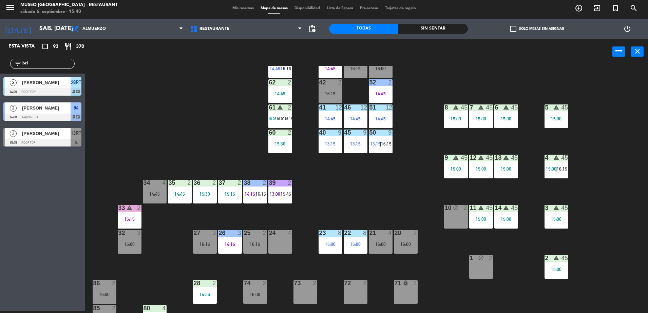
scroll to position [47, 0]
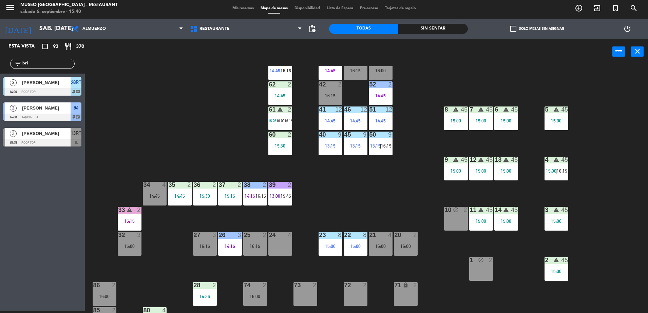
type input "bri"
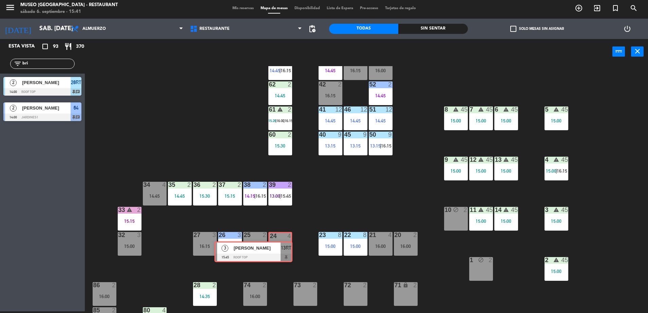
drag, startPoint x: 66, startPoint y: 140, endPoint x: 279, endPoint y: 251, distance: 239.5
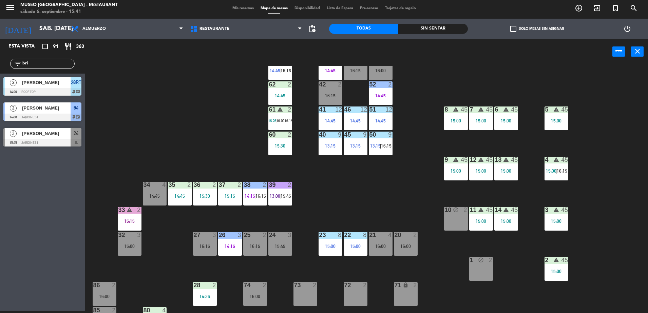
click at [355, 209] on div "44 warning 5 14:30 | 16:00 49 1 15:07 54 5 64 2 14:00 | 15:45 48 2 16:15 53 3 1…" at bounding box center [369, 189] width 557 height 247
click at [278, 250] on div "24 3 15:45" at bounding box center [280, 244] width 24 height 24
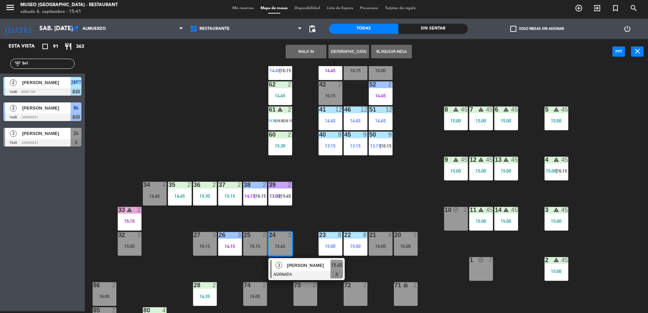
click at [308, 265] on span "[PERSON_NAME]" at bounding box center [308, 265] width 43 height 7
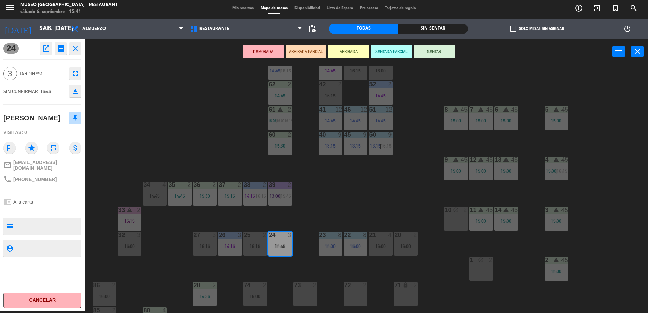
click at [304, 52] on button "ARRIBADA PARCIAL" at bounding box center [306, 52] width 41 height 14
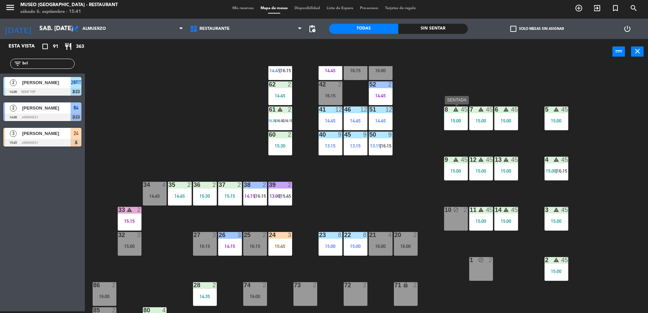
click at [451, 112] on div "warning" at bounding box center [455, 109] width 11 height 6
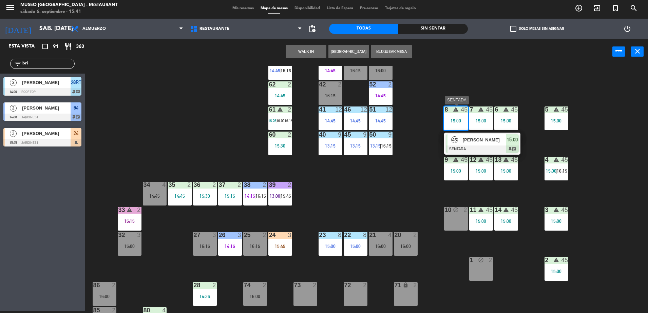
click at [490, 147] on div at bounding box center [482, 148] width 73 height 7
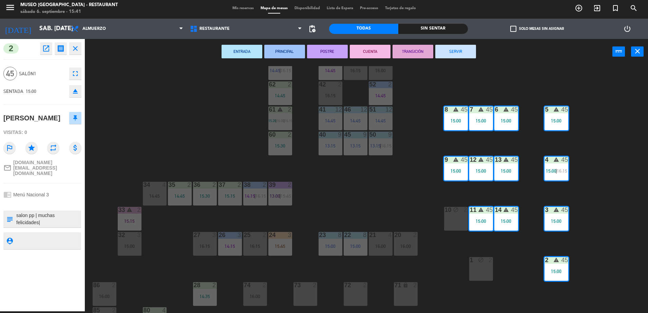
click at [393, 191] on div "44 warning 5 14:30 | 16:00 49 1 15:07 54 5 64 2 14:00 | 15:45 48 2 16:15 53 3 1…" at bounding box center [369, 189] width 557 height 247
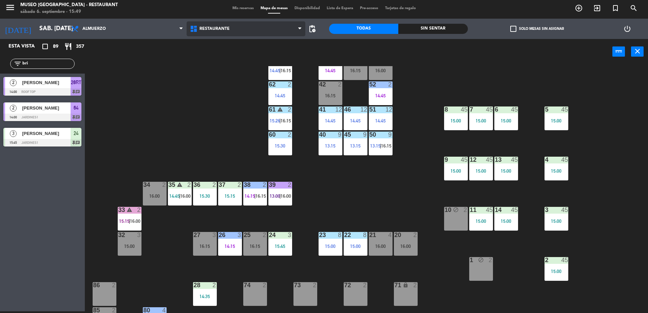
click at [219, 28] on span "Restaurante" at bounding box center [214, 28] width 30 height 5
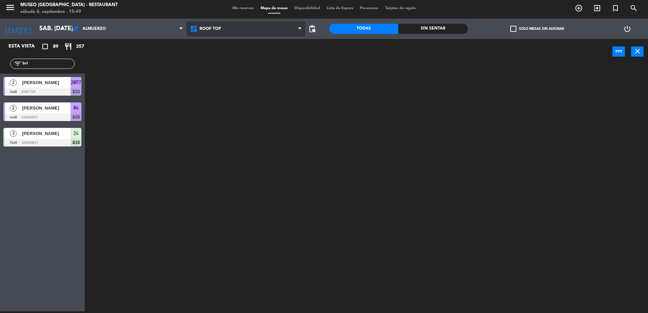
click at [240, 57] on ng-component "menu Museo Larco Café - Restaurant sábado 6. septiembre - 15:49 Mis reservas Ma…" at bounding box center [324, 155] width 648 height 315
drag, startPoint x: 34, startPoint y: 65, endPoint x: 0, endPoint y: 57, distance: 34.5
click at [0, 57] on html "close × Museo Larco Café - Restaurant × chrome_reader_mode Listado de Reservas …" at bounding box center [324, 156] width 648 height 313
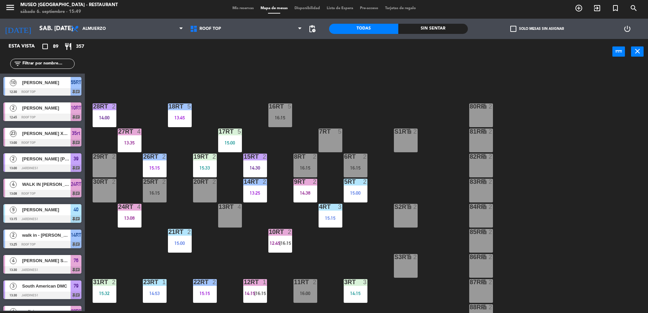
click at [199, 195] on div "20RT 2" at bounding box center [205, 191] width 24 height 24
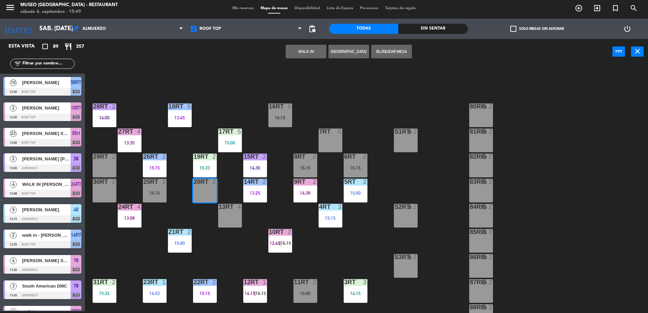
click at [300, 51] on button "WALK IN" at bounding box center [306, 52] width 41 height 14
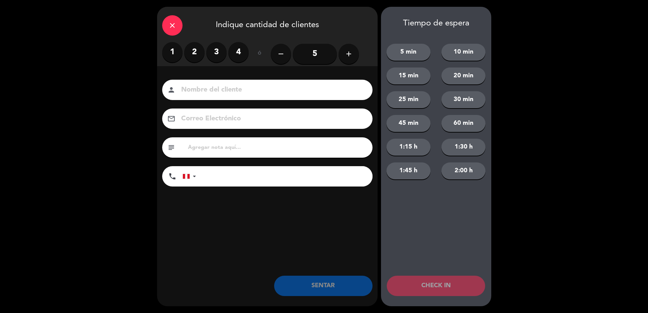
click at [199, 51] on label "2" at bounding box center [194, 52] width 20 height 20
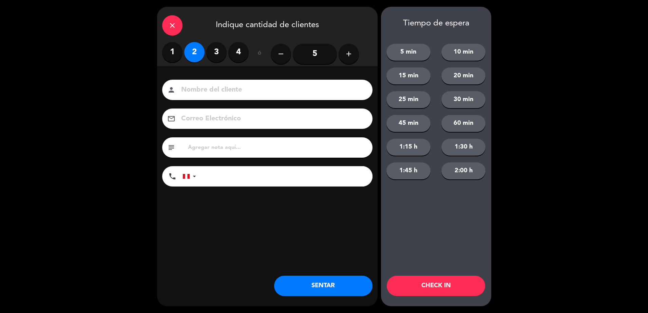
click at [206, 83] on div "person" at bounding box center [267, 90] width 210 height 20
click at [203, 89] on input at bounding box center [271, 90] width 183 height 12
type input "walk in marco infante"
click at [297, 280] on button "SENTAR" at bounding box center [323, 286] width 98 height 20
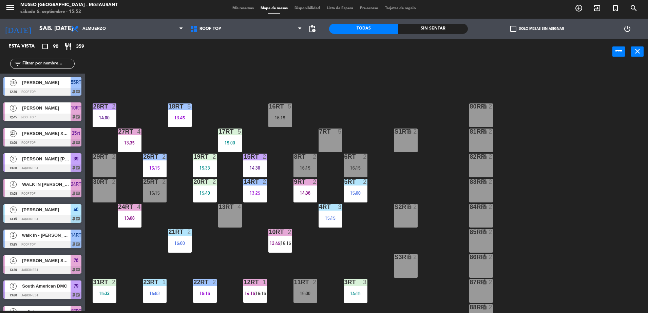
click at [47, 66] on input "text" at bounding box center [48, 63] width 53 height 7
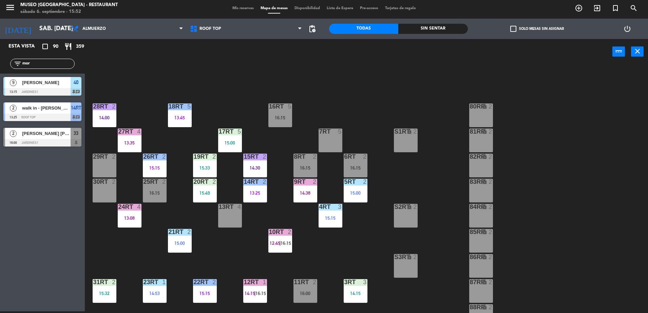
type input "mor"
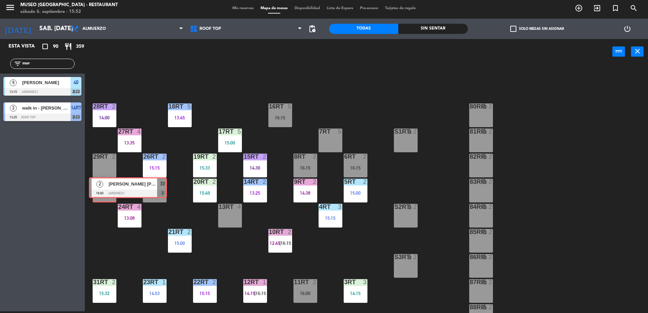
drag, startPoint x: 16, startPoint y: 139, endPoint x: 101, endPoint y: 188, distance: 98.4
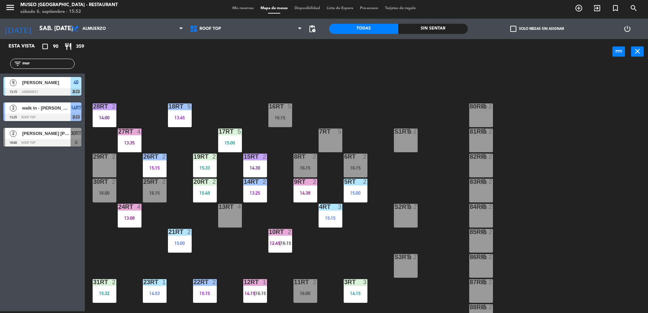
click at [156, 195] on div "16:15" at bounding box center [155, 193] width 24 height 5
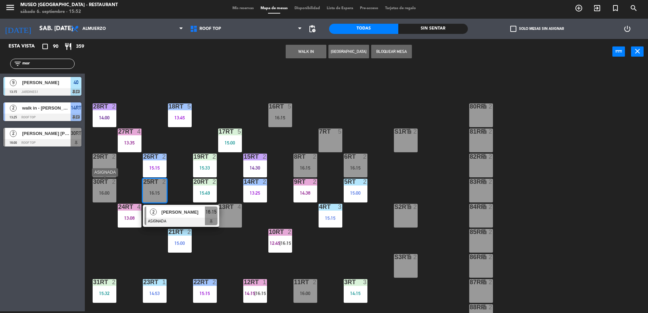
click at [99, 194] on div "16:00" at bounding box center [105, 193] width 24 height 5
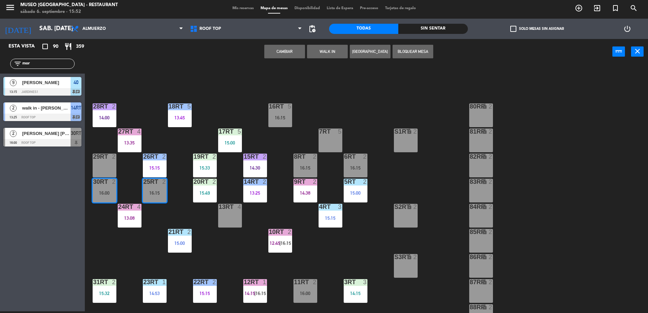
click at [279, 51] on button "Cambiar" at bounding box center [284, 52] width 41 height 14
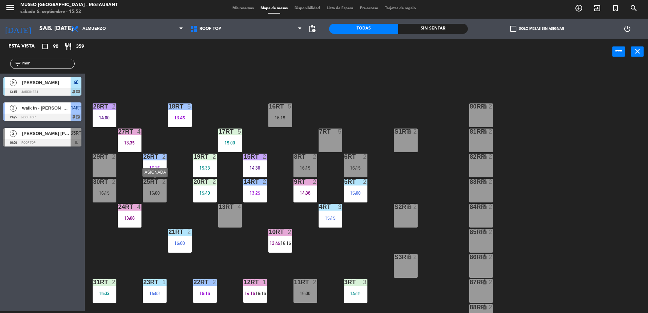
click at [160, 186] on div "25RT 2 16:00" at bounding box center [155, 191] width 24 height 24
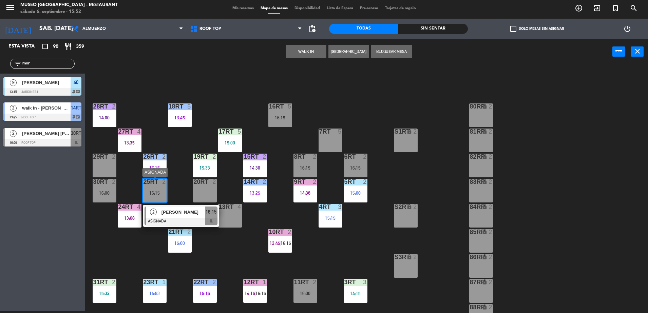
click at [194, 219] on div at bounding box center [180, 221] width 73 height 7
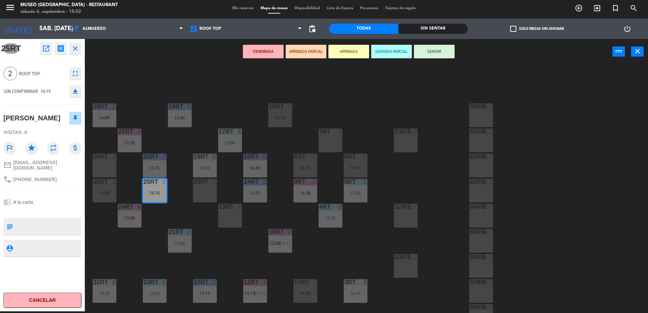
click at [181, 214] on div "18RT 5 13:45 16RT 5 16:15 28RT 2 14:00 80RR lock 2 27RT 4 13:35 7RT 5 S1RT lock…" at bounding box center [369, 189] width 557 height 247
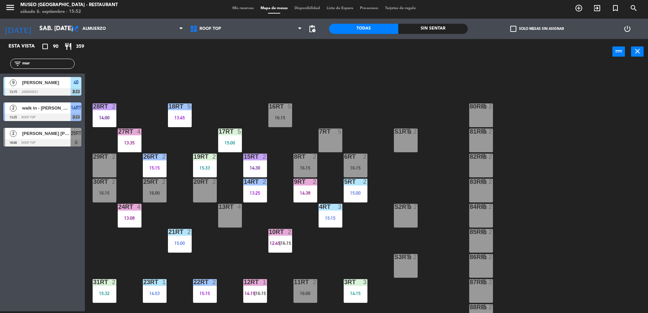
click at [204, 222] on div "18RT 5 13:45 16RT 5 16:15 28RT 2 14:00 80RR lock 2 27RT 4 13:35 7RT 5 S1RT lock…" at bounding box center [369, 189] width 557 height 247
click at [156, 197] on div "25RT 2 16:00" at bounding box center [155, 191] width 24 height 24
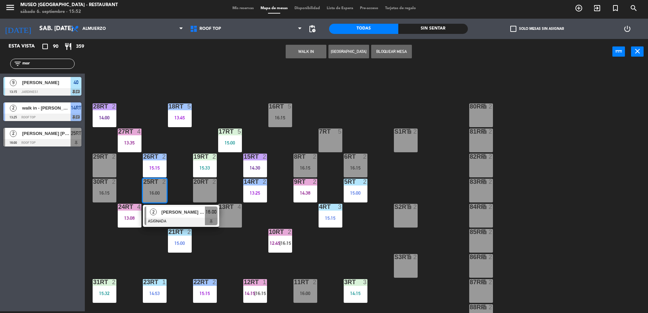
click at [181, 217] on div "[PERSON_NAME]" at bounding box center [183, 212] width 44 height 11
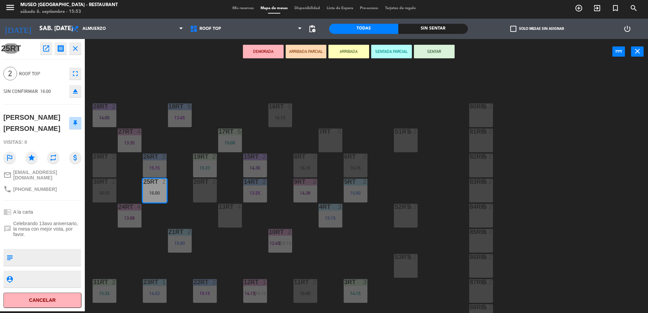
click at [303, 47] on button "ARRIBADA PARCIAL" at bounding box center [306, 52] width 41 height 14
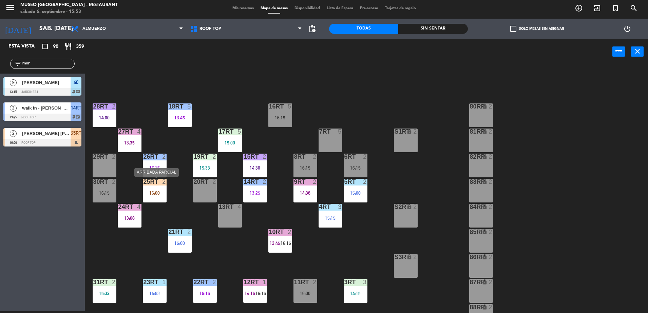
click at [154, 191] on div "16:00" at bounding box center [155, 193] width 24 height 5
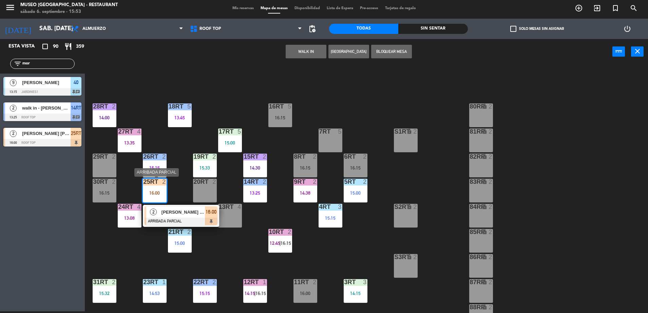
click at [191, 216] on div "[PERSON_NAME]" at bounding box center [183, 212] width 44 height 11
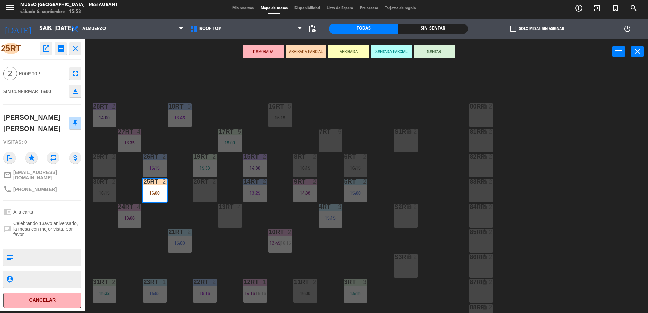
click at [216, 256] on div "18RT 5 13:45 16RT 5 16:15 28RT 2 14:00 80RR lock 2 27RT 4 13:35 7RT 5 S1RT lock…" at bounding box center [369, 189] width 557 height 247
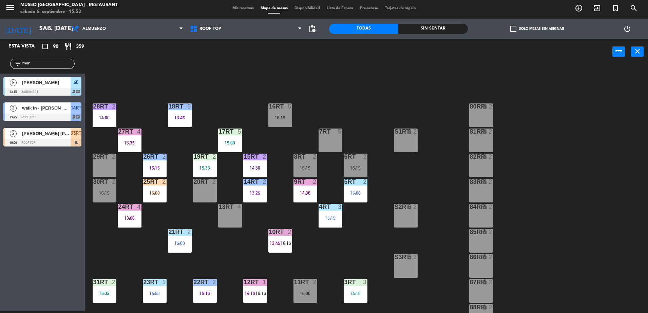
scroll to position [266, 0]
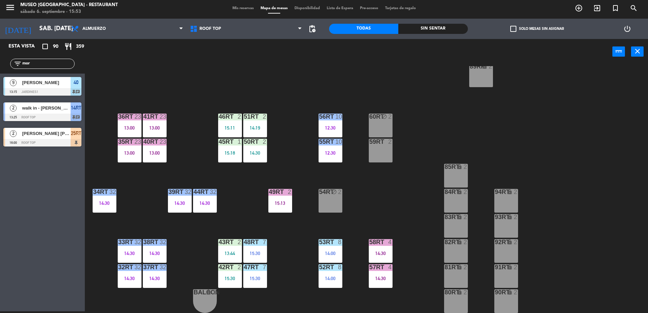
click at [194, 140] on div "18RT 5 13:45 16RT 5 16:15 28RT 2 14:00 80RR lock 2 27RT 4 13:35 7RT 5 S1RT lock…" at bounding box center [369, 189] width 557 height 247
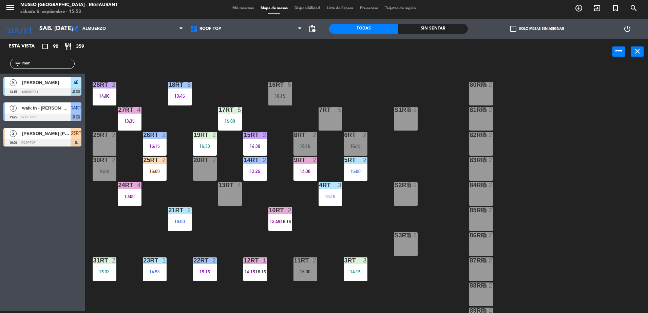
scroll to position [10, 0]
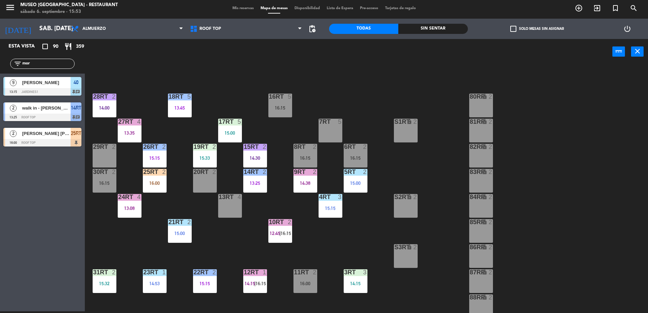
drag, startPoint x: 31, startPoint y: 63, endPoint x: 0, endPoint y: 56, distance: 32.1
click at [0, 56] on html "close × Museo Larco Café - Restaurant × chrome_reader_mode Listado de Reservas …" at bounding box center [324, 156] width 648 height 313
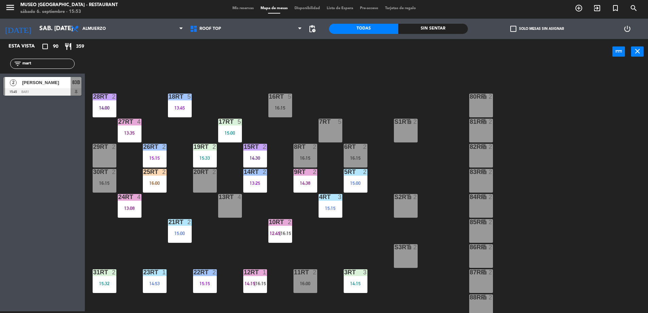
type input "mart"
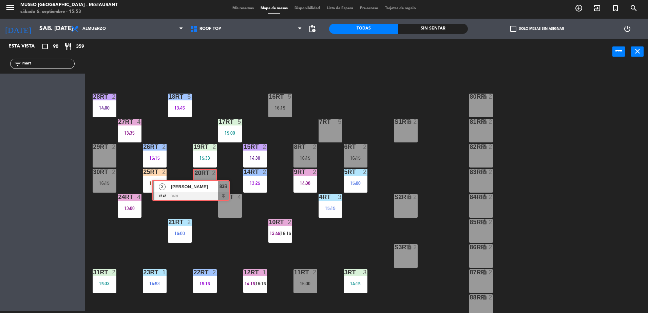
drag, startPoint x: 61, startPoint y: 84, endPoint x: 210, endPoint y: 185, distance: 179.0
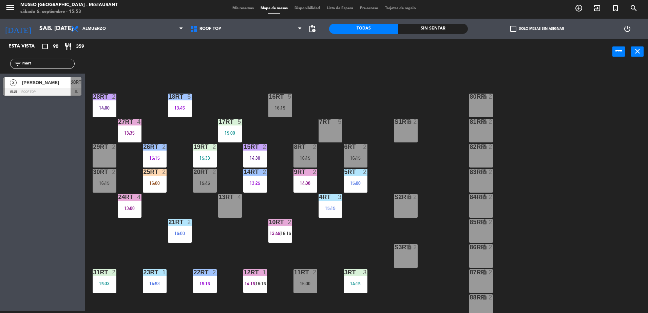
click at [299, 158] on div "16:15" at bounding box center [305, 158] width 24 height 5
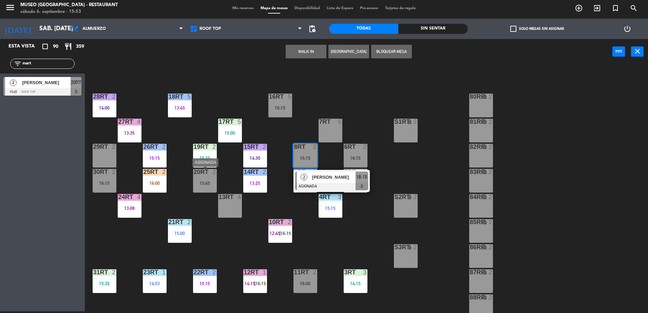
click at [203, 181] on div "15:45" at bounding box center [205, 183] width 24 height 5
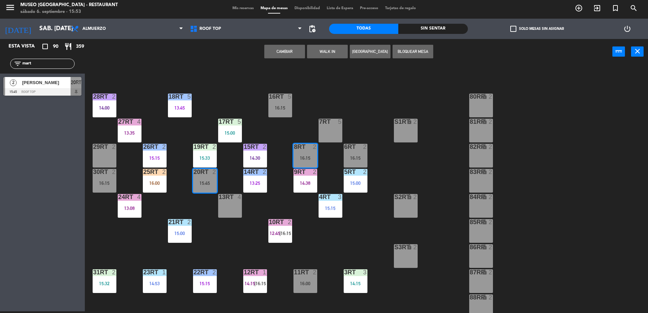
click at [287, 55] on button "Cambiar" at bounding box center [284, 52] width 41 height 14
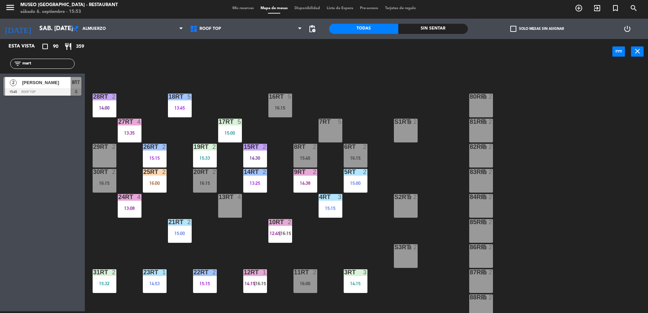
click at [305, 160] on div "15:45" at bounding box center [305, 158] width 24 height 5
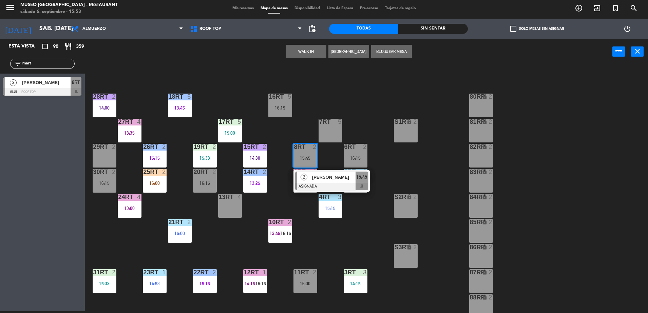
click at [322, 177] on span "[PERSON_NAME]" at bounding box center [333, 177] width 43 height 7
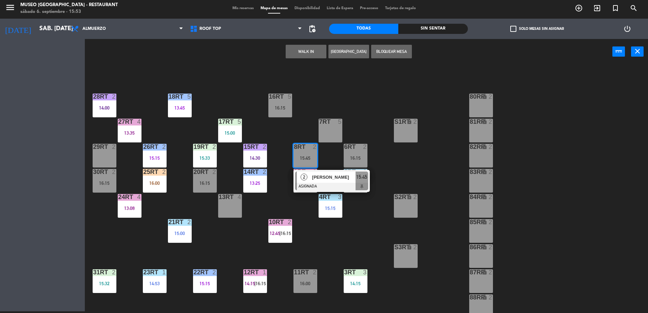
scroll to position [0, 0]
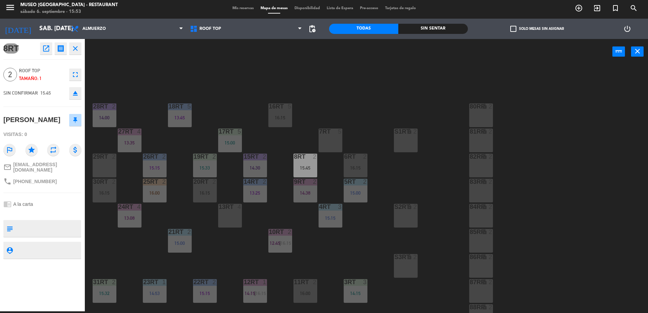
click at [351, 84] on div "18RT 5 13:45 16RT 5 16:15 28RT 2 14:00 80RR lock 2 27RT 4 13:35 7RT 5 S1RT lock…" at bounding box center [369, 189] width 557 height 247
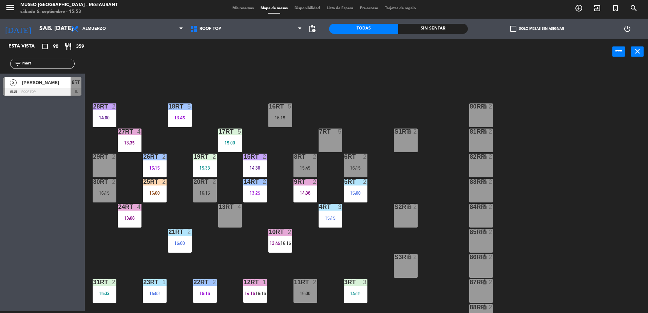
click at [310, 166] on div "15:45" at bounding box center [305, 168] width 24 height 5
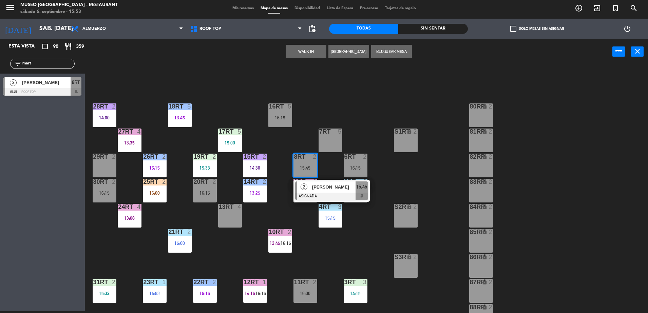
click at [318, 181] on div "2 Martha Suñiga ASIGNADA 15:45" at bounding box center [331, 191] width 76 height 22
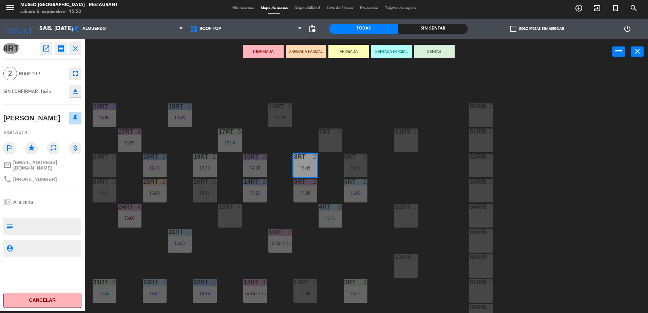
click at [306, 50] on button "ARRIBADA PARCIAL" at bounding box center [306, 52] width 41 height 14
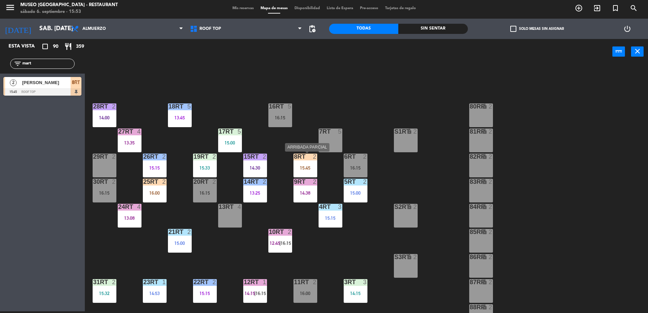
click at [304, 167] on div "15:45" at bounding box center [305, 168] width 24 height 5
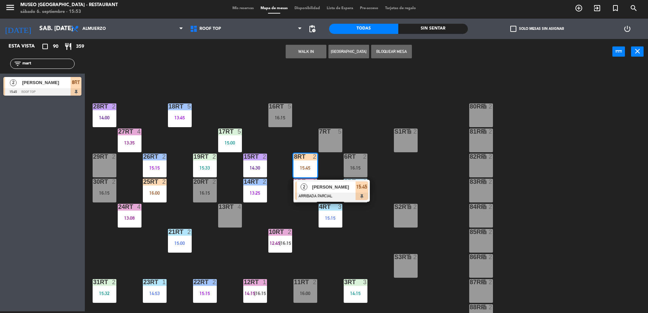
click at [383, 118] on div "18RT 5 13:45 16RT 5 16:15 28RT 2 14:00 80RR lock 2 27RT 4 13:35 7RT 5 S1RT lock…" at bounding box center [369, 189] width 557 height 247
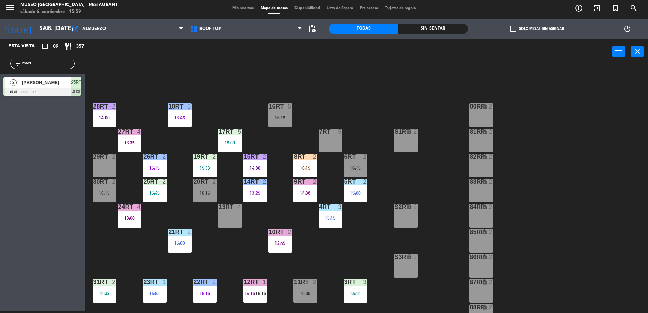
drag, startPoint x: 46, startPoint y: 65, endPoint x: -2, endPoint y: 60, distance: 48.5
click at [0, 60] on html "close × Museo Larco Café - Restaurant × chrome_reader_mode Listado de Reservas …" at bounding box center [324, 156] width 648 height 313
type input "cast"
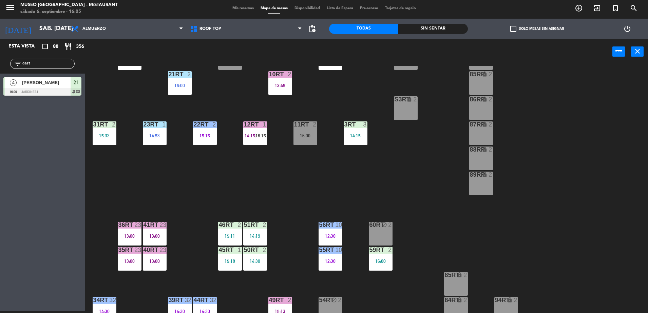
scroll to position [158, 0]
click at [315, 133] on div "16:00" at bounding box center [305, 135] width 24 height 5
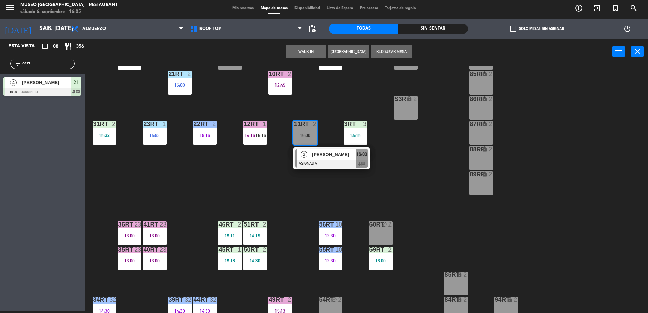
click at [421, 101] on div "2" at bounding box center [416, 99] width 11 height 6
click at [402, 145] on div "18RT 5 13:45 16RT 5 16:15 28RT 2 14:00 80RR lock 2 27RT 4 13:35 7RT 5 S1RT lock…" at bounding box center [369, 189] width 557 height 247
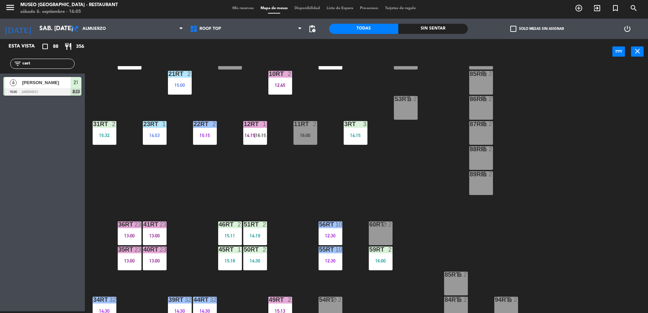
click at [411, 108] on div "S3RT lock 2" at bounding box center [406, 108] width 24 height 24
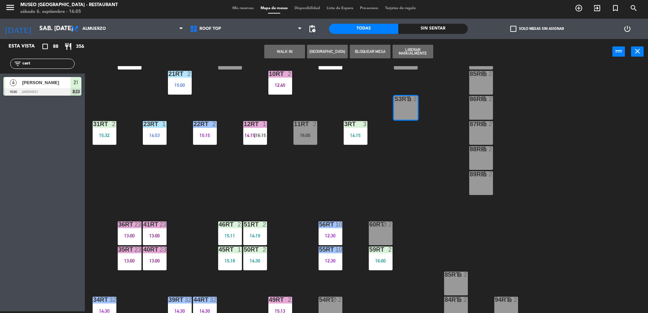
click at [285, 48] on button "WALK IN" at bounding box center [284, 52] width 41 height 14
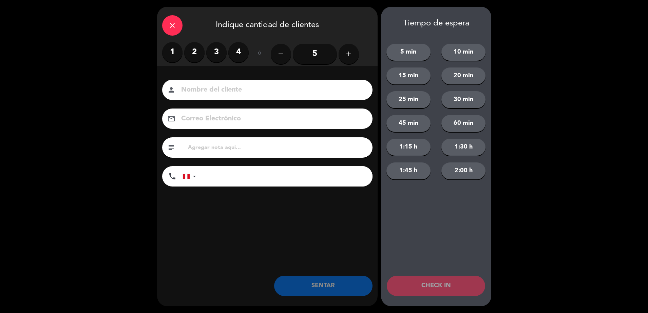
click at [199, 53] on label "2" at bounding box center [194, 52] width 20 height 20
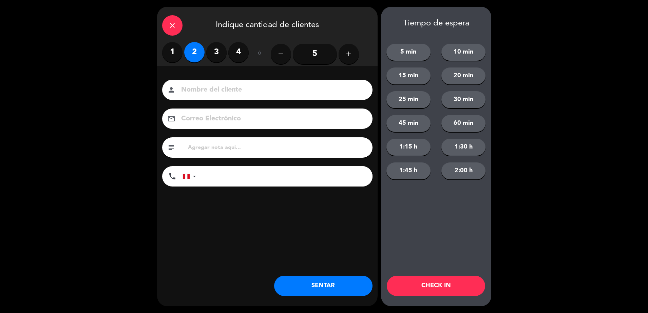
click at [216, 84] on input at bounding box center [271, 90] width 183 height 12
type input "walk in erick"
click at [299, 289] on button "SENTAR" at bounding box center [323, 286] width 98 height 20
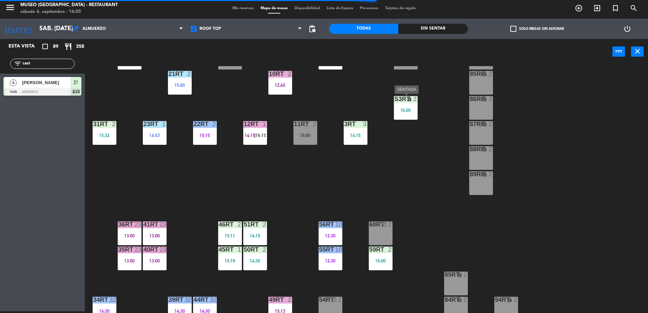
click at [405, 117] on div "S3RT lock 2 16:05" at bounding box center [406, 108] width 24 height 24
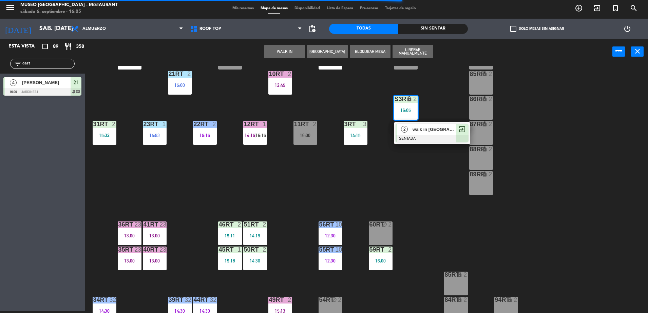
click at [415, 130] on span "walk in erick" at bounding box center [433, 129] width 43 height 7
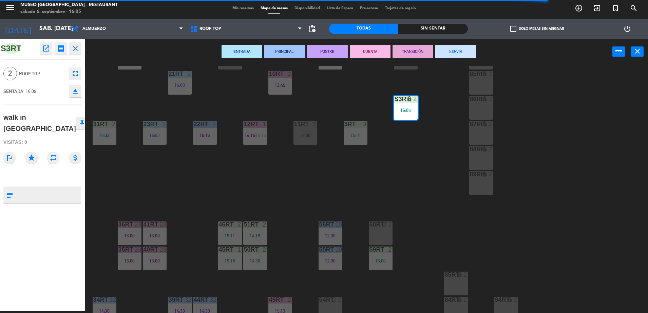
click at [384, 161] on div "18RT 5 13:45 16RT 5 16:15 28RT 2 14:00 80RR lock 2 27RT 4 13:35 7RT 5 S1RT lock…" at bounding box center [369, 189] width 557 height 247
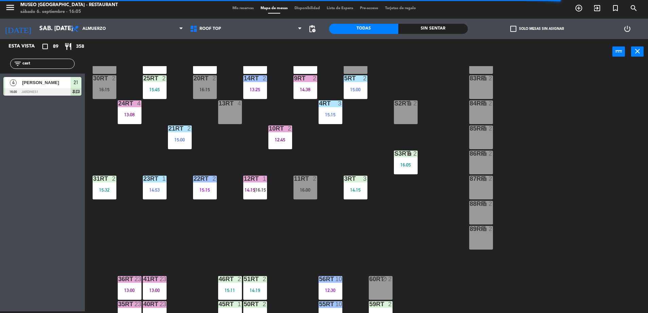
scroll to position [104, 0]
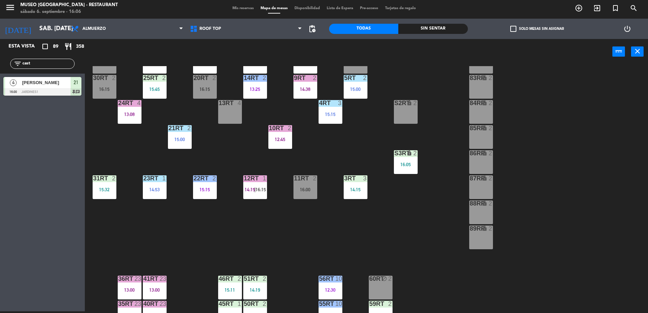
drag, startPoint x: 34, startPoint y: 65, endPoint x: 0, endPoint y: 58, distance: 34.7
click at [0, 58] on html "close × Museo Larco Café - Restaurant × chrome_reader_mode Listado de Reservas …" at bounding box center [324, 156] width 648 height 313
type input "est"
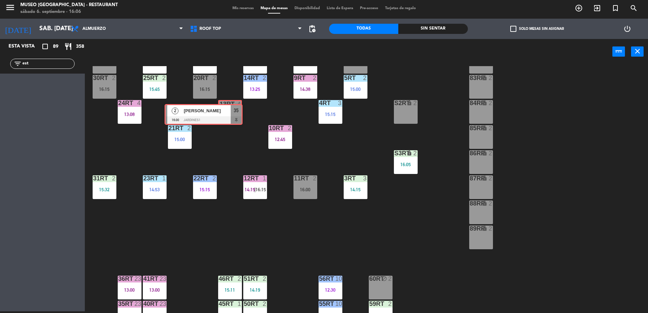
drag, startPoint x: 72, startPoint y: 85, endPoint x: 232, endPoint y: 113, distance: 162.1
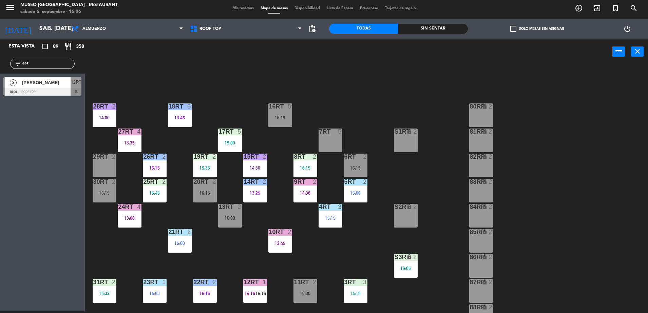
scroll to position [0, 0]
click at [230, 218] on div "16:00" at bounding box center [230, 218] width 24 height 5
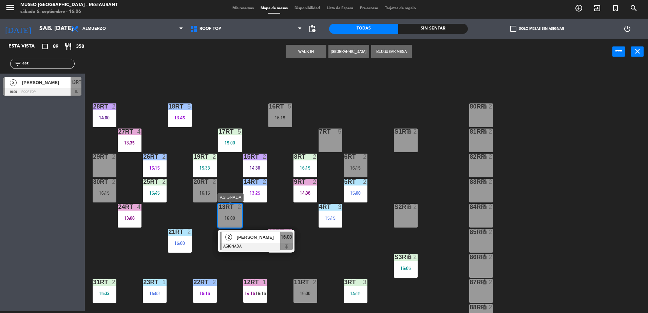
click at [239, 235] on span "[PERSON_NAME]" at bounding box center [258, 237] width 43 height 7
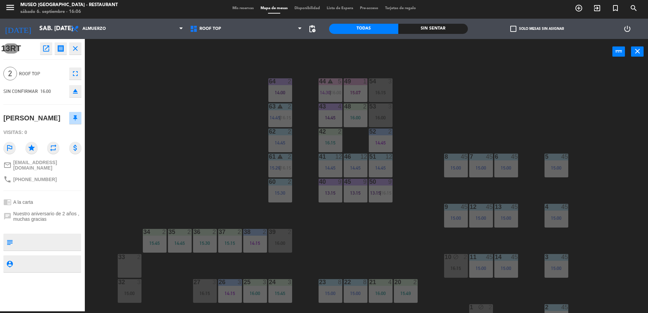
click at [179, 136] on div "44 warning 5 14:30 | 16:00 49 1 15:07 54 3 16:15 64 2 14:00 48 2 16:00 53 3 16:…" at bounding box center [369, 189] width 557 height 247
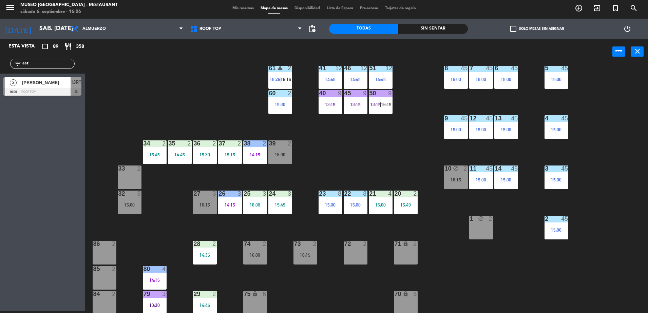
scroll to position [95, 0]
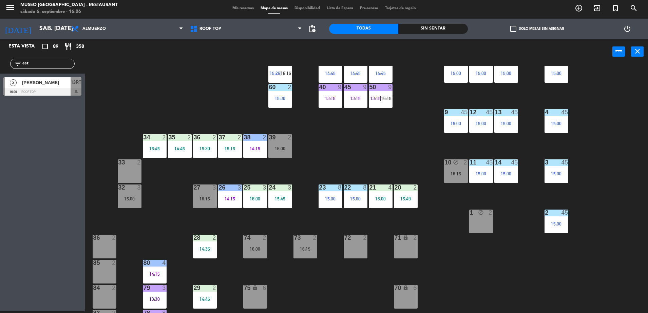
click at [52, 92] on div at bounding box center [42, 91] width 78 height 7
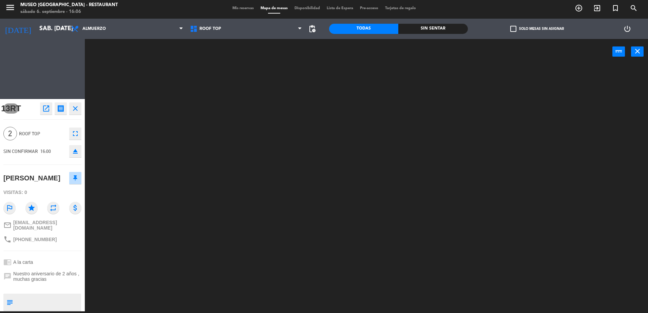
scroll to position [0, 0]
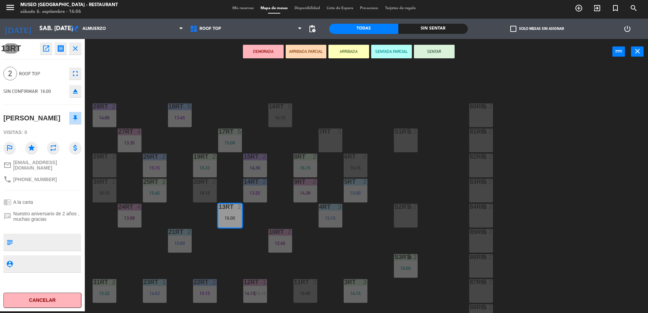
click at [297, 55] on button "ARRIBADA PARCIAL" at bounding box center [306, 52] width 41 height 14
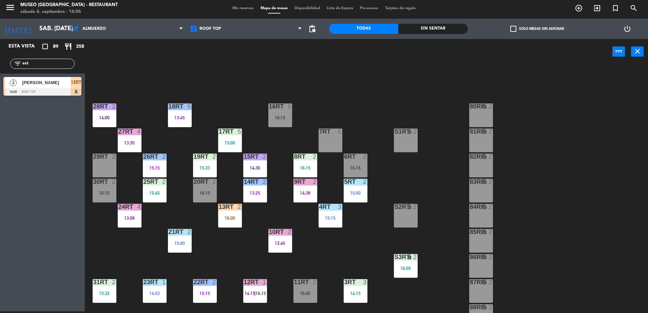
click at [239, 213] on div "13RT 2 16:00" at bounding box center [230, 216] width 24 height 24
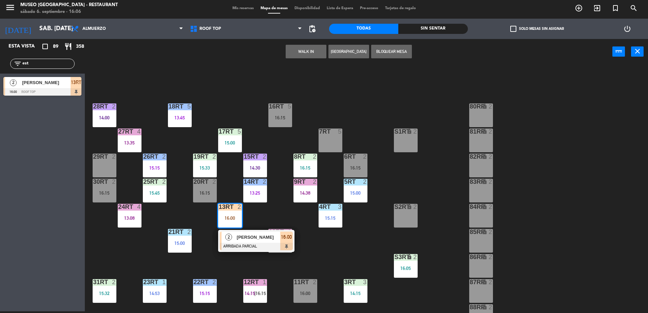
click at [205, 191] on div "16:15" at bounding box center [205, 193] width 24 height 5
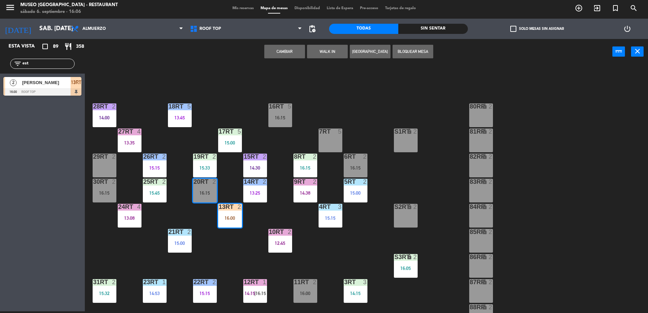
click at [291, 54] on button "Cambiar" at bounding box center [284, 52] width 41 height 14
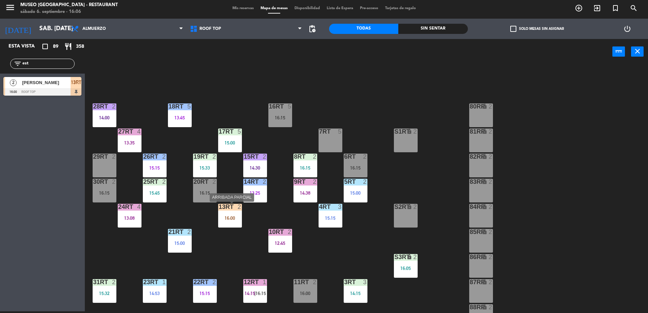
click at [238, 222] on div "13RT 2 16:00" at bounding box center [230, 216] width 24 height 24
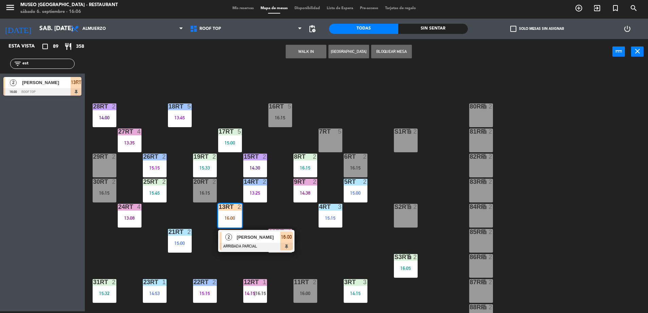
click at [227, 242] on div "2" at bounding box center [228, 237] width 15 height 11
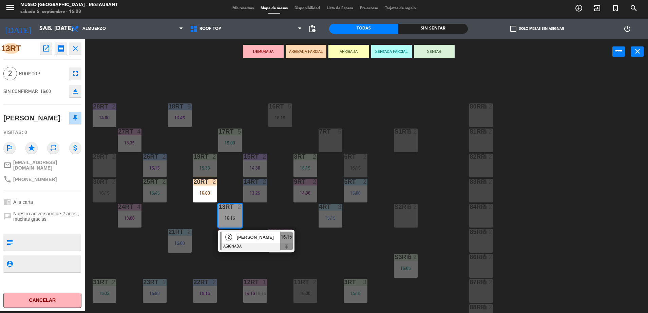
click at [179, 214] on div "18RT 5 13:45 16RT 5 16:15 28RT 2 14:00 80RR lock 2 27RT 4 13:35 7RT 5 S1RT lock…" at bounding box center [369, 189] width 557 height 247
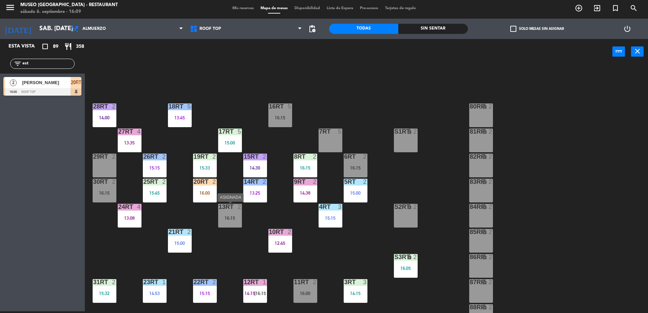
click at [226, 216] on div "16:15" at bounding box center [230, 218] width 24 height 5
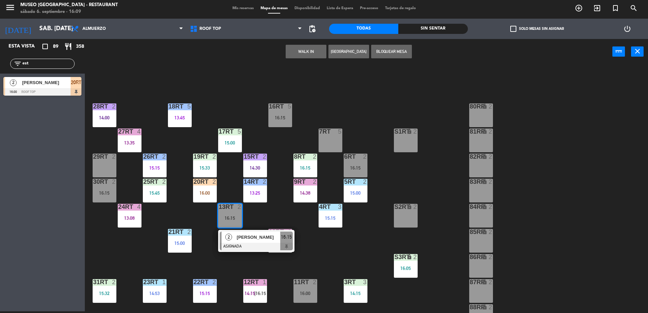
click at [101, 168] on div "29RT 2" at bounding box center [105, 166] width 24 height 24
click at [284, 55] on button "Mover" at bounding box center [284, 52] width 41 height 14
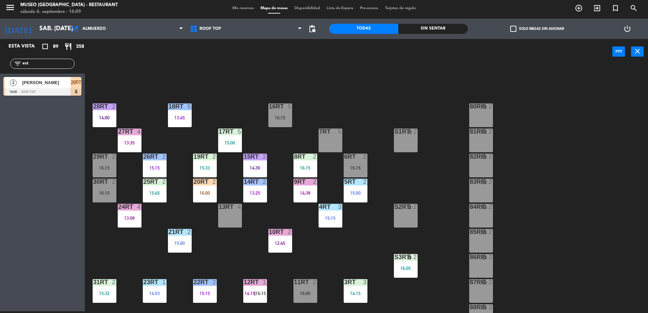
drag, startPoint x: 56, startPoint y: 60, endPoint x: 0, endPoint y: 63, distance: 56.4
click at [0, 63] on html "close × Museo Larco Café - Restaurant × chrome_reader_mode Listado de Reservas …" at bounding box center [324, 156] width 648 height 313
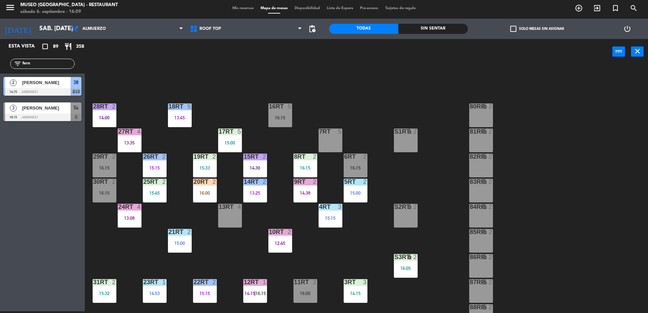
type input "fern"
click at [53, 113] on div "[PERSON_NAME]" at bounding box center [45, 107] width 49 height 11
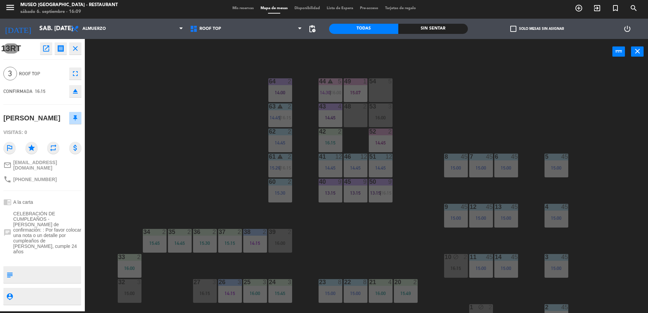
click at [190, 103] on div "44 warning 5 14:30 | 16:00 49 1 15:07 54 5 64 2 14:00 48 2 53 3 16:00 63 warnin…" at bounding box center [369, 189] width 557 height 247
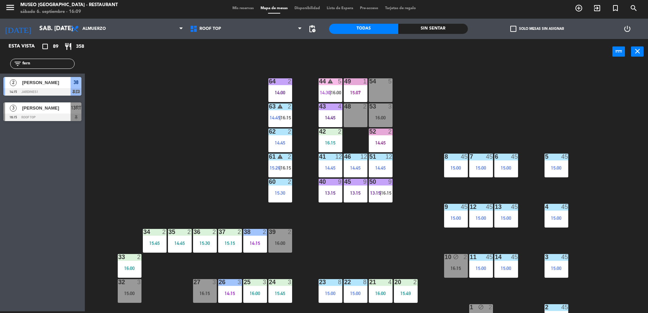
click at [49, 108] on span "[PERSON_NAME]" at bounding box center [46, 107] width 48 height 7
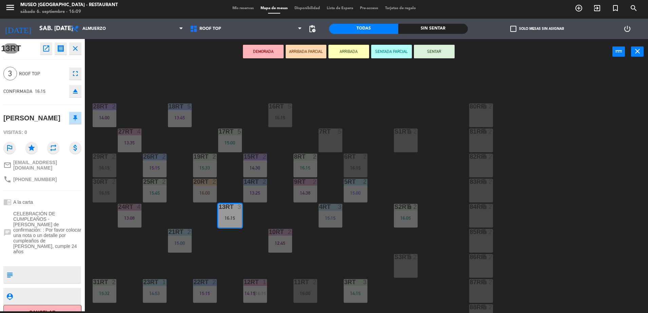
click at [305, 51] on button "ARRIBADA PARCIAL" at bounding box center [306, 52] width 41 height 14
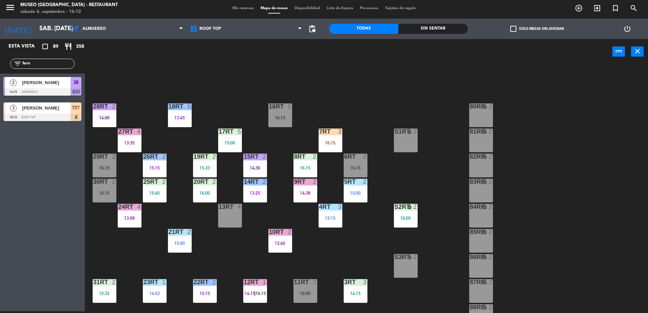
drag, startPoint x: 47, startPoint y: 60, endPoint x: -2, endPoint y: 46, distance: 50.5
click at [0, 46] on html "close × Museo Larco Café - Restaurant × chrome_reader_mode Listado de Reservas …" at bounding box center [324, 156] width 648 height 313
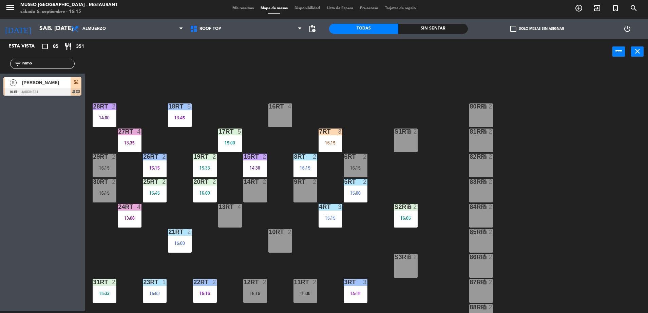
click at [41, 65] on input "ramo" at bounding box center [48, 63] width 53 height 7
drag, startPoint x: 40, startPoint y: 65, endPoint x: -2, endPoint y: 50, distance: 44.7
click at [0, 50] on html "close × Museo Larco Café - Restaurant × chrome_reader_mode Listado de Reservas …" at bounding box center [324, 156] width 648 height 313
type input "mald"
click at [241, 93] on div "18RT 5 13:45 16RT 4 28RT 2 14:00 80RR lock 2 27RT 4 13:35 7RT 3 16:15 S1RT lock…" at bounding box center [369, 189] width 557 height 247
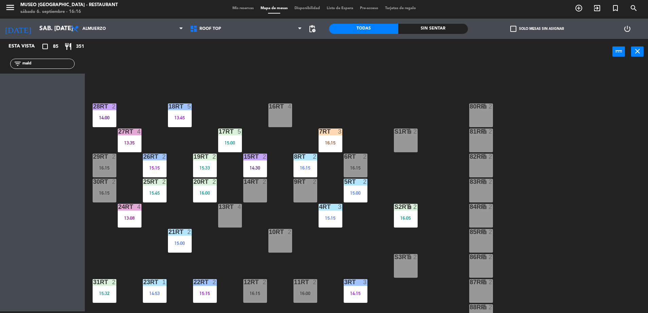
drag, startPoint x: 41, startPoint y: 64, endPoint x: 0, endPoint y: 47, distance: 44.5
click at [0, 47] on html "close × Museo Larco Café - Restaurant × chrome_reader_mode Listado de Reservas …" at bounding box center [324, 156] width 648 height 313
